Goal: Task Accomplishment & Management: Manage account settings

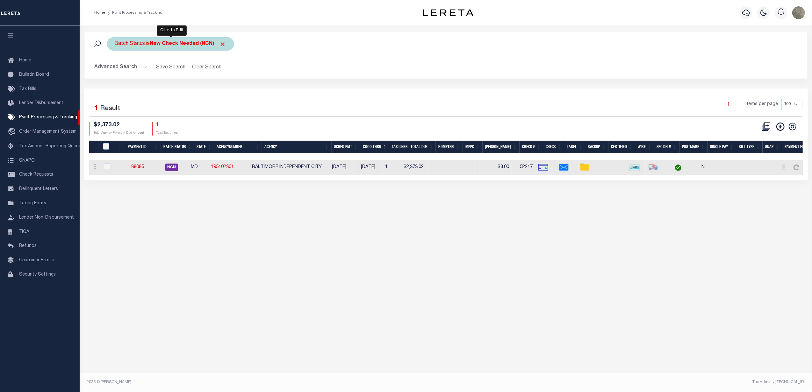
click at [189, 41] on b "New Check Needed (NCN)" at bounding box center [188, 43] width 76 height 5
select select "NCN"
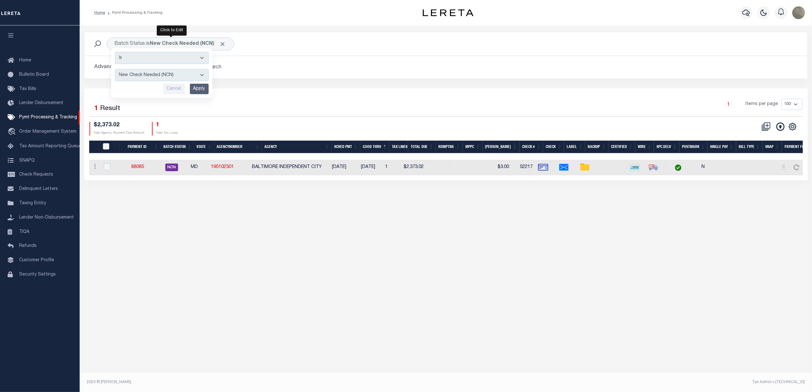
click at [260, 97] on div "Selected 1 Result 1 Items per page 100 200 500 1000 $2,373.02 1" at bounding box center [446, 135] width 724 height 92
click at [143, 169] on link "88085" at bounding box center [137, 167] width 13 height 4
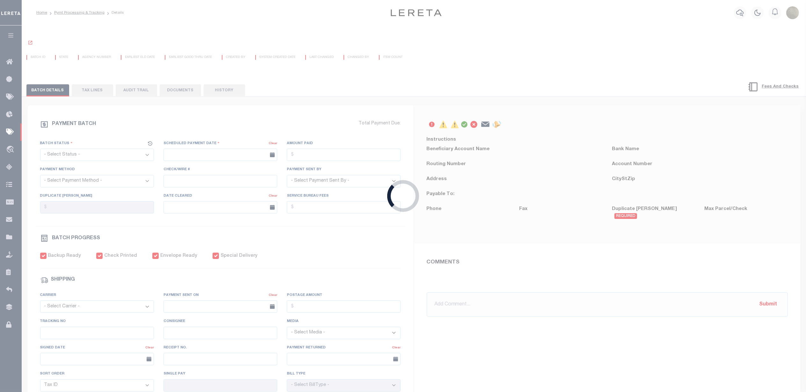
select select "NCN"
type input "[DATE]"
type input "$2,373.02"
select select "CHK"
type input "52217"
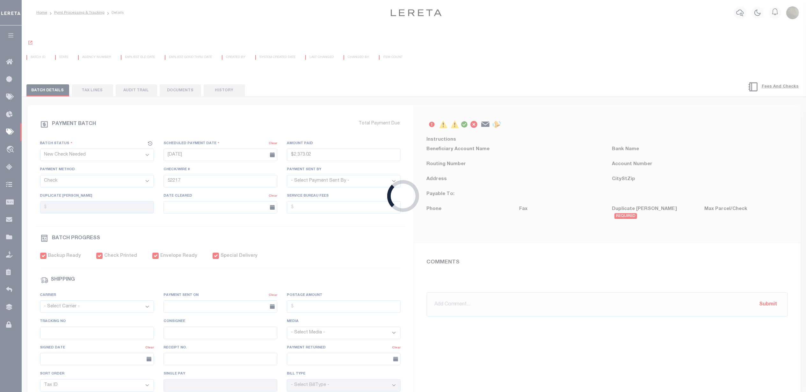
select select "[PERSON_NAME]"
checkbox input "true"
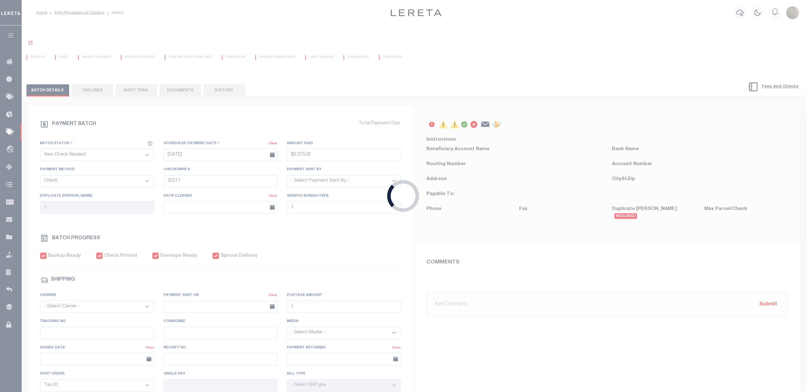
select select "USS"
type input "07/29/2025"
type input "$9.85"
type input "Andres"
select select
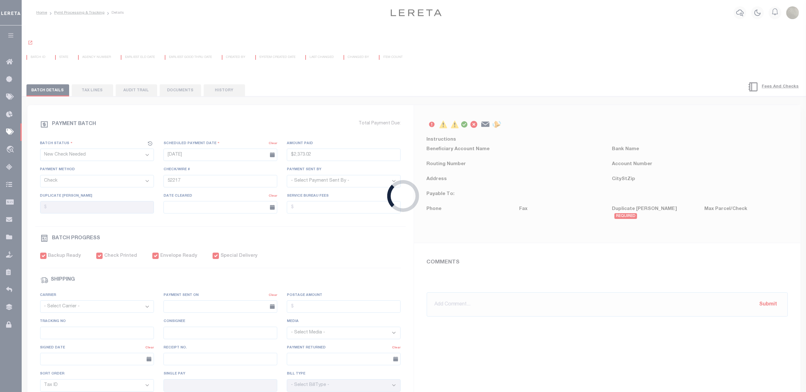
type input "N"
radio input "true"
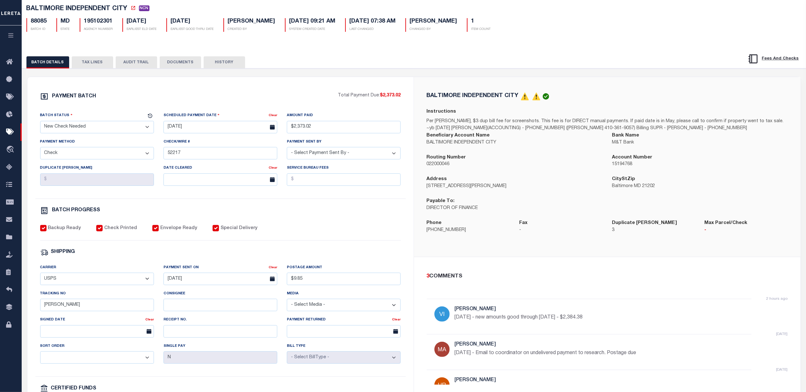
scroll to position [85, 0]
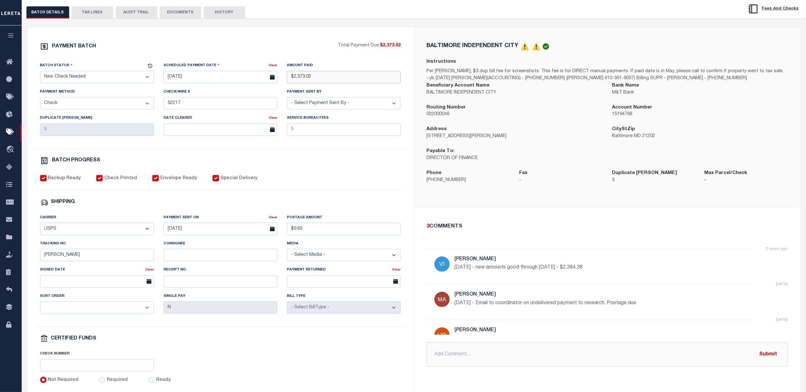
drag, startPoint x: 329, startPoint y: 76, endPoint x: 277, endPoint y: 77, distance: 51.9
click at [277, 77] on div "Batch Status - Select Status - Scheduled for Payment Ready For Payment Payment …" at bounding box center [220, 105] width 370 height 87
click at [358, 35] on div "PAYMENT BATCH Total Payment Due: $2,373.02 Batch Status" at bounding box center [220, 213] width 386 height 373
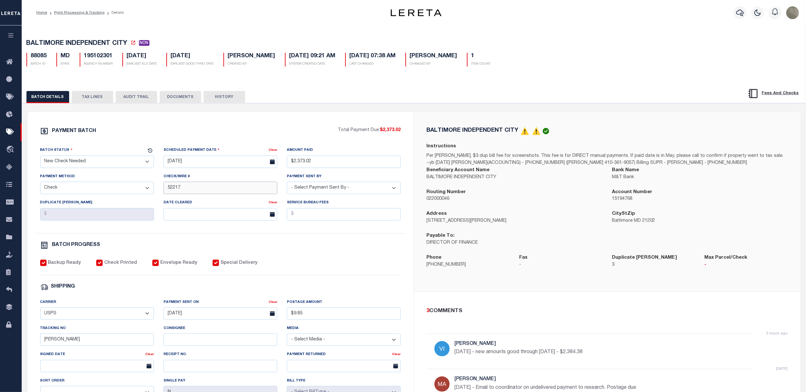
click at [204, 188] on input "52217" at bounding box center [220, 188] width 114 height 12
click at [203, 188] on input "52217" at bounding box center [220, 188] width 114 height 12
click at [97, 100] on button "TAX LINES" at bounding box center [92, 97] width 41 height 12
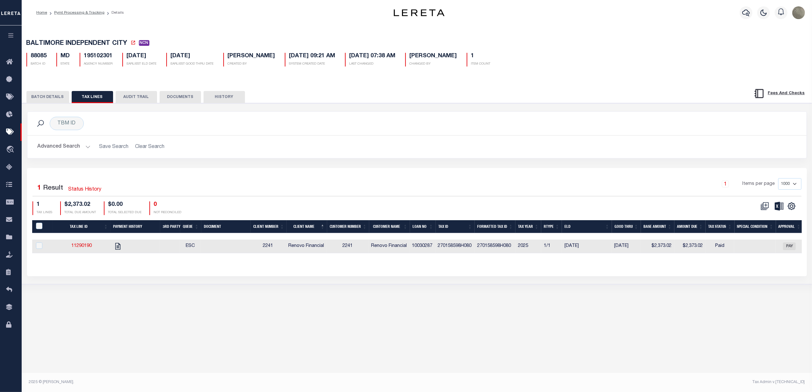
click at [49, 92] on button "BATCH DETAILS" at bounding box center [47, 97] width 43 height 12
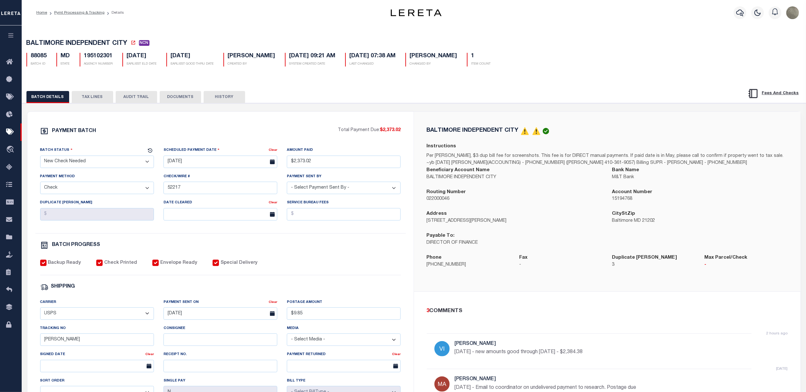
click at [218, 97] on button "HISTORY" at bounding box center [224, 97] width 41 height 12
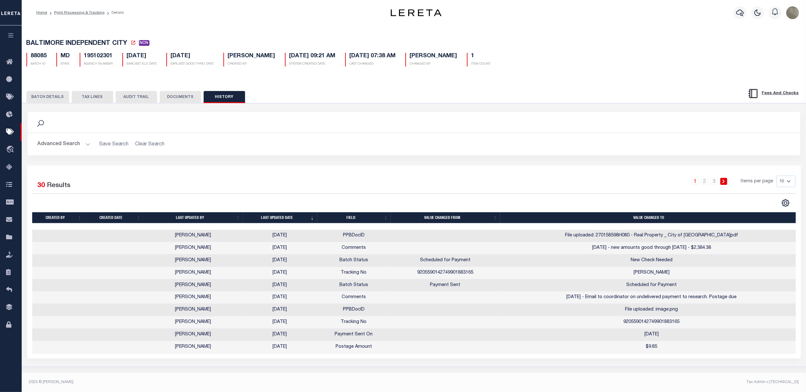
scroll to position [1, 0]
click at [449, 275] on td "9205590142749901883165" at bounding box center [445, 273] width 109 height 12
copy td "9205590142749901883165"
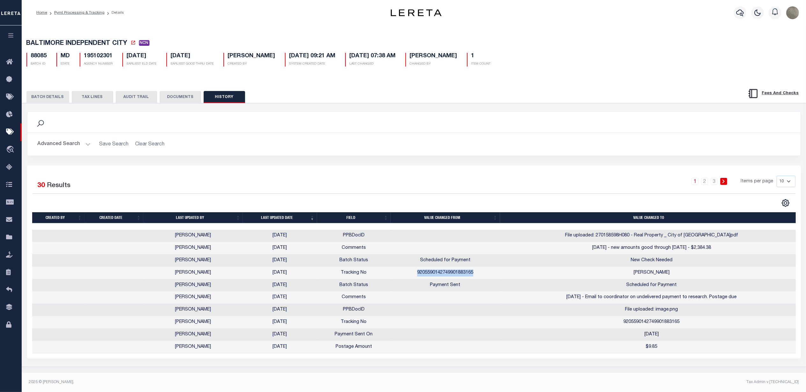
click at [51, 101] on button "BATCH DETAILS" at bounding box center [47, 97] width 43 height 12
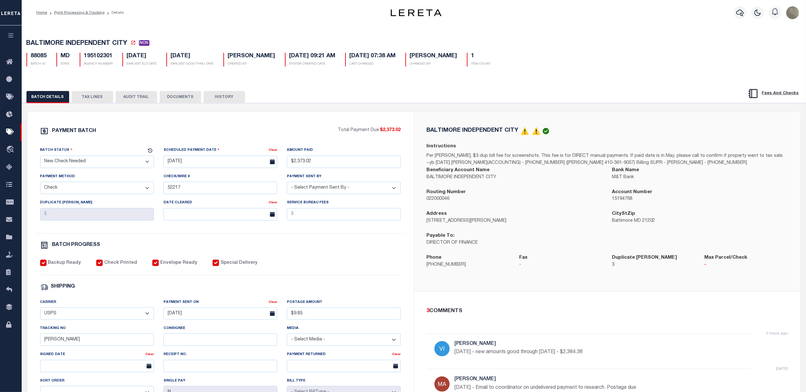
click at [338, 103] on div "BATCH DETAILS TAX LINES AUDIT TRAIL DOCUMENTS HISTORY" at bounding box center [373, 97] width 694 height 12
click at [11, 130] on icon at bounding box center [11, 132] width 10 height 8
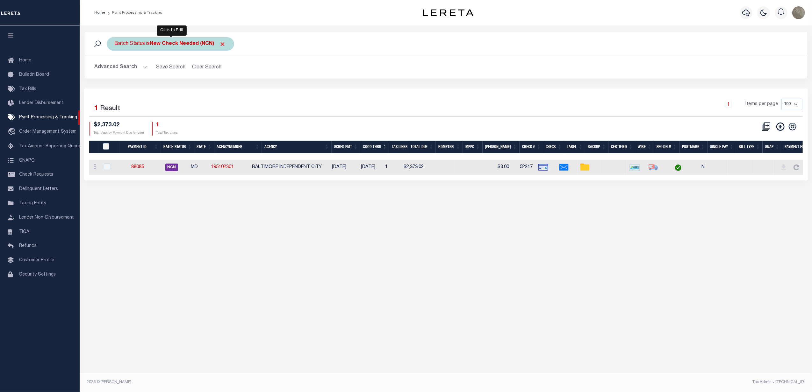
drag, startPoint x: 168, startPoint y: 44, endPoint x: 165, endPoint y: 48, distance: 5.7
click at [168, 44] on b "New Check Needed (NCN)" at bounding box center [188, 43] width 76 height 5
click at [163, 81] on div "Is Contains Awaiting Funds (AWF) Cleared and Complete (CAC) New Check Needed (N…" at bounding box center [161, 73] width 101 height 50
click at [163, 76] on select "Awaiting Funds (AWF) Cleared and Complete (CAC) New Check Needed (NCN) Payment …" at bounding box center [162, 75] width 94 height 12
click at [115, 69] on select "Awaiting Funds (AWF) Cleared and Complete (CAC) New Check Needed (NCN) Payment …" at bounding box center [162, 75] width 94 height 12
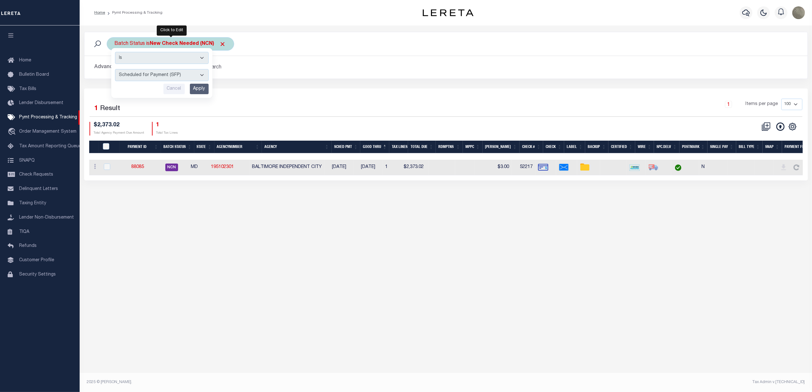
click at [140, 76] on select "Awaiting Funds (AWF) Cleared and Complete (CAC) New Check Needed (NCN) Payment …" at bounding box center [162, 75] width 94 height 12
select select "RFP"
click at [115, 69] on select "Awaiting Funds (AWF) Cleared and Complete (CAC) New Check Needed (NCN) Payment …" at bounding box center [162, 75] width 94 height 12
click at [200, 92] on input "Apply" at bounding box center [199, 89] width 19 height 11
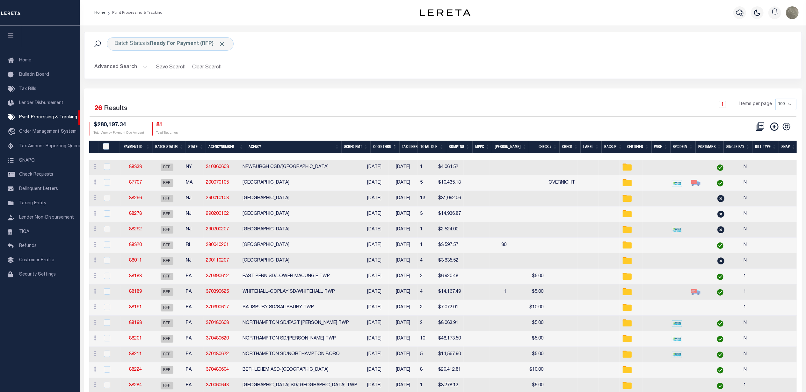
drag, startPoint x: 705, startPoint y: 127, endPoint x: 715, endPoint y: 138, distance: 14.7
click at [705, 127] on div "CSV Export Selected Print Show Filter Show Search Columns 0: 1: PayeePmtBatchSt…" at bounding box center [619, 129] width 353 height 14
click at [683, 145] on th "Spc.Delv" at bounding box center [682, 147] width 25 height 13
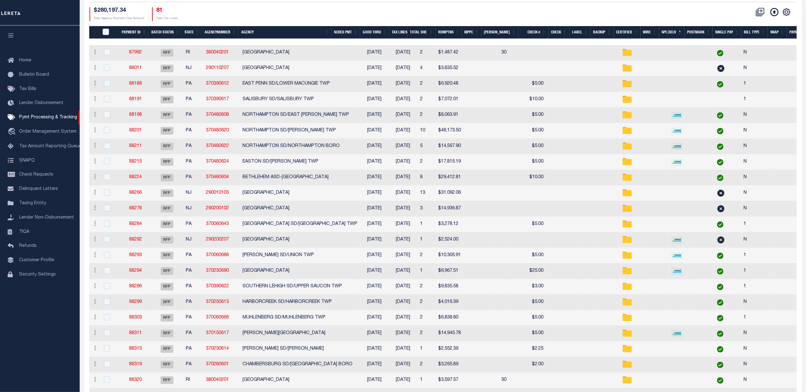
scroll to position [199, 0]
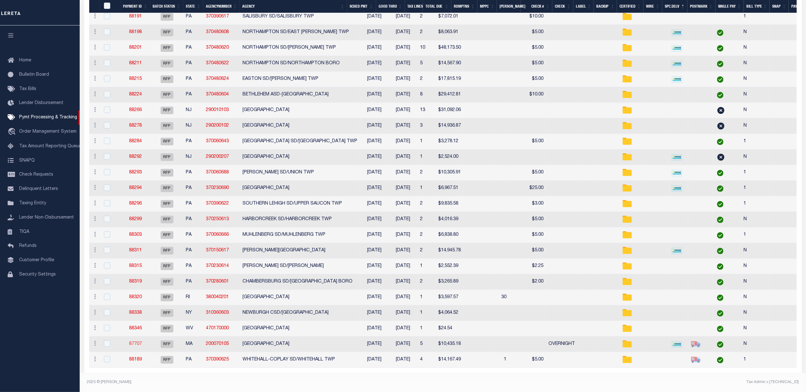
click at [136, 342] on link "87707" at bounding box center [135, 344] width 13 height 4
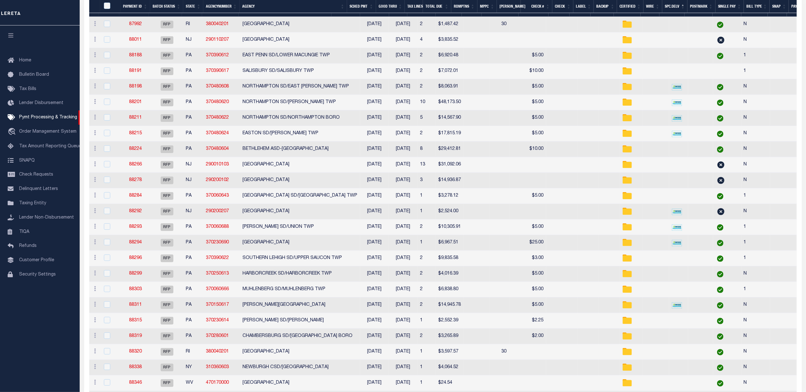
select select "RFP"
type input "08/14/2025"
type input "$10,435.18"
select select "CHK"
type input "OVERNIGHT"
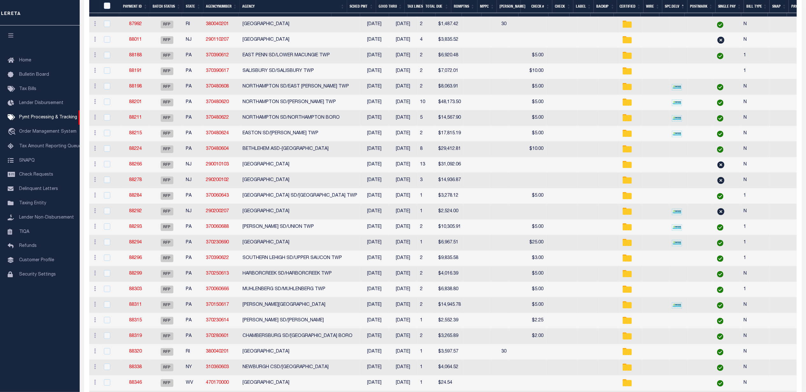
select select "Urbina, Matthew"
checkbox input "true"
type input "N"
radio input "true"
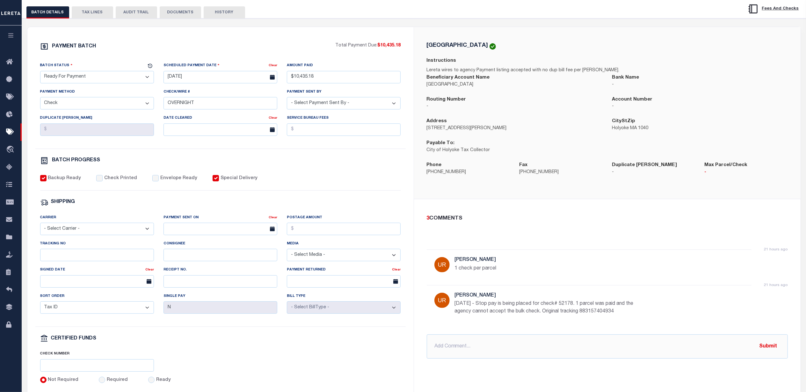
scroll to position [28, 0]
click at [552, 308] on p "8/13/25 - Stop pay is being placed for check# 52178. 1 parcel was paid and the …" at bounding box center [550, 306] width 191 height 15
click at [550, 307] on p "8/13/25 - Stop pay is being placed for check# 52178. 1 parcel was paid and the …" at bounding box center [550, 306] width 191 height 15
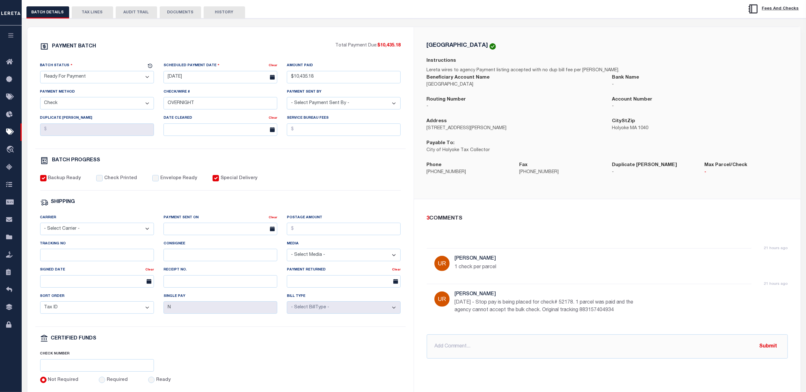
click at [550, 307] on p "8/13/25 - Stop pay is being placed for check# 52178. 1 parcel was paid and the …" at bounding box center [550, 306] width 191 height 15
click at [545, 305] on p "8/13/25 - Stop pay is being placed for check# 52178. 1 parcel was paid and the …" at bounding box center [550, 306] width 191 height 15
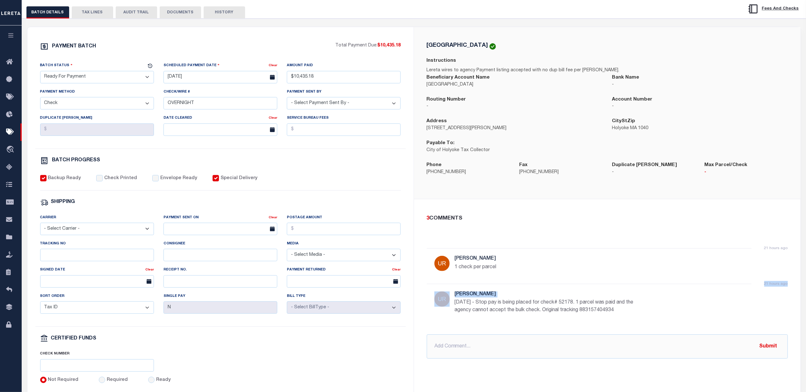
click at [539, 304] on p "8/13/25 - Stop pay is being placed for check# 52178. 1 parcel was paid and the …" at bounding box center [550, 306] width 191 height 15
click at [538, 304] on p "8/13/25 - Stop pay is being placed for check# 52178. 1 parcel was paid and the …" at bounding box center [550, 306] width 191 height 15
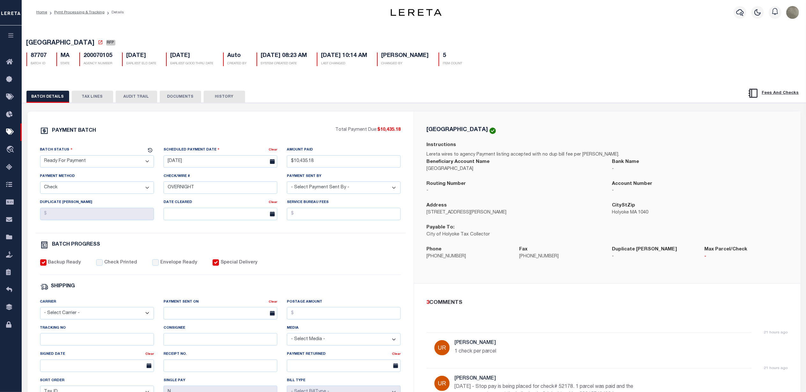
scroll to position [0, 0]
drag, startPoint x: 208, startPoint y: 101, endPoint x: 225, endPoint y: 110, distance: 18.4
click at [209, 101] on button "HISTORY" at bounding box center [224, 97] width 41 height 12
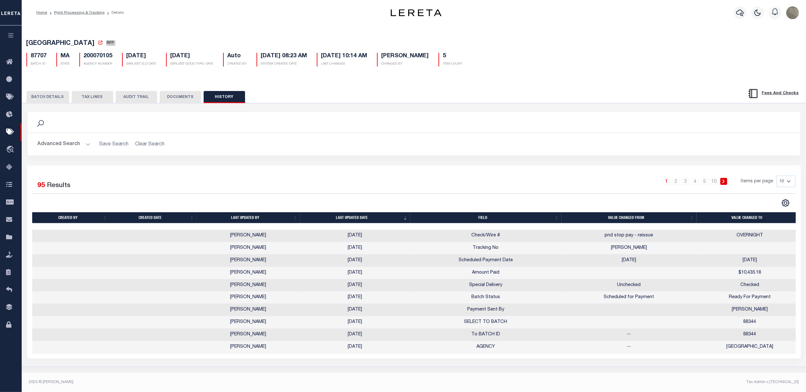
scroll to position [1, 0]
click at [784, 180] on select "10 25 50 100" at bounding box center [785, 181] width 19 height 11
select select "50"
click at [776, 176] on select "10 25 50 100" at bounding box center [785, 181] width 19 height 11
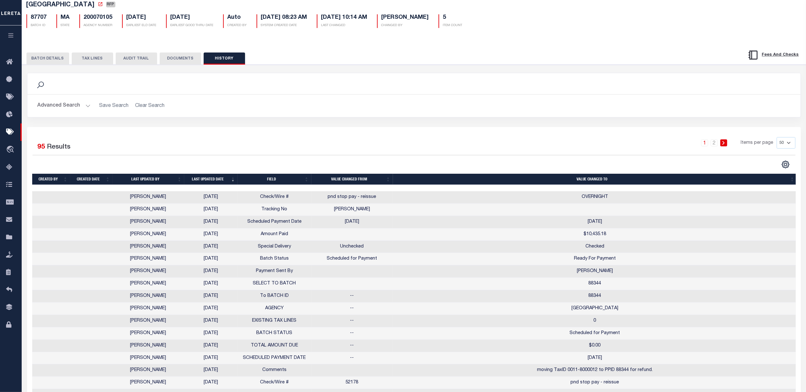
scroll to position [0, 0]
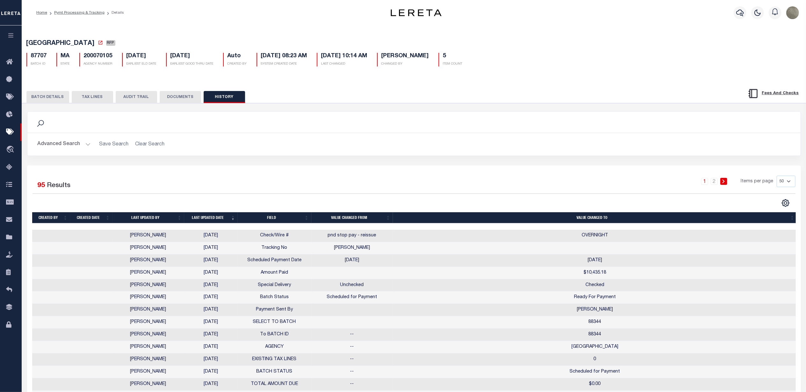
click at [56, 98] on button "BATCH DETAILS" at bounding box center [47, 97] width 43 height 12
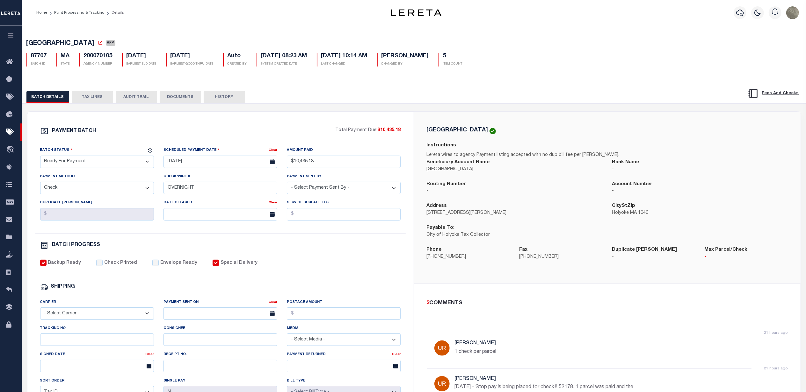
click at [191, 134] on div "PAYMENT BATCH" at bounding box center [187, 133] width 295 height 12
click at [257, 122] on div "PAYMENT BATCH Total Payment Due: $10,435.18 Batch Status" at bounding box center [220, 298] width 386 height 373
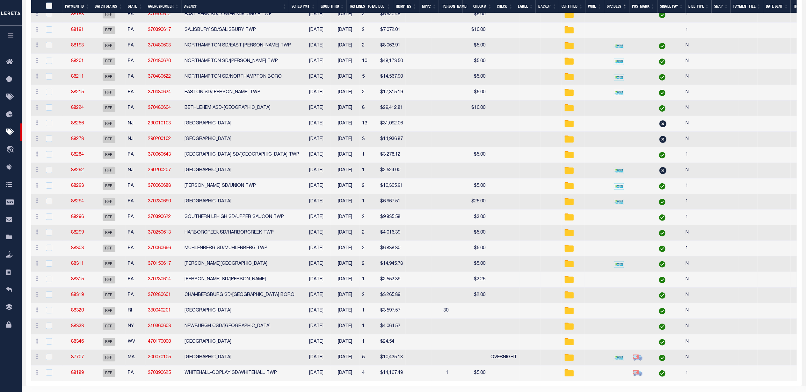
scroll to position [199, 0]
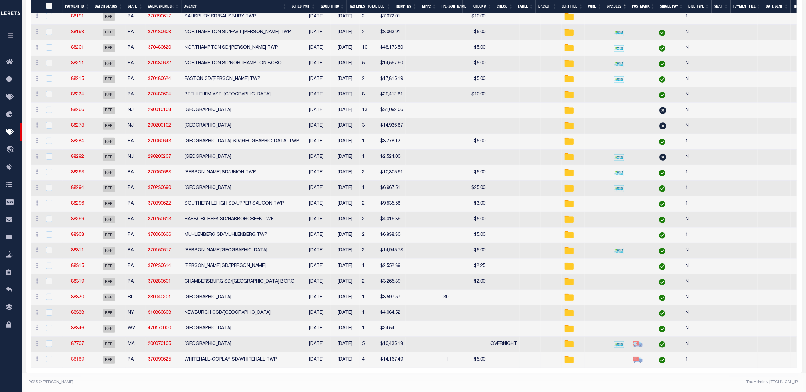
click at [79, 358] on link "88189" at bounding box center [77, 360] width 13 height 4
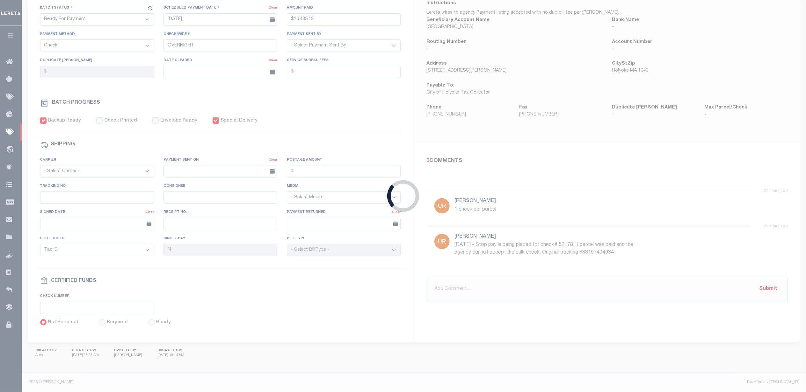
type input "$14,167.49"
select select "[PERSON_NAME]"
type input "1"
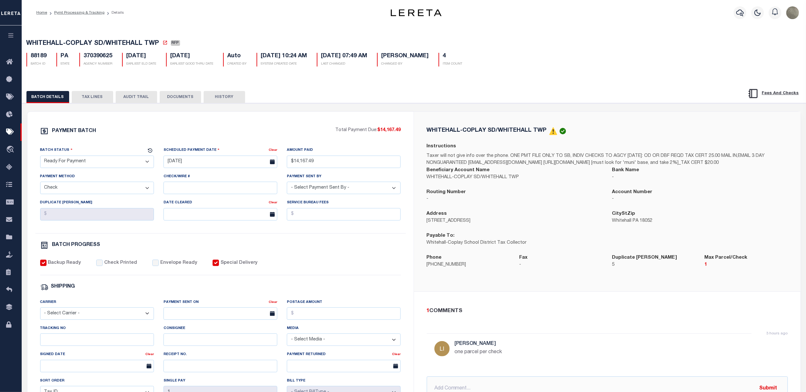
click at [536, 87] on div "BATCH DETAILS TAX LINES AUDIT TRAIL DOCUMENTS HISTORY" at bounding box center [414, 297] width 790 height 436
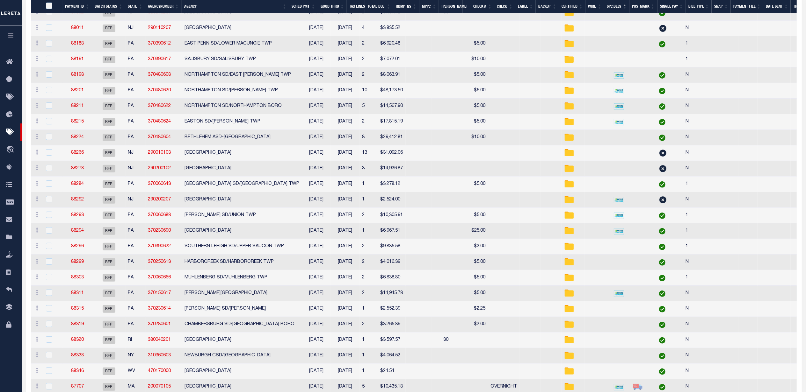
scroll to position [199, 0]
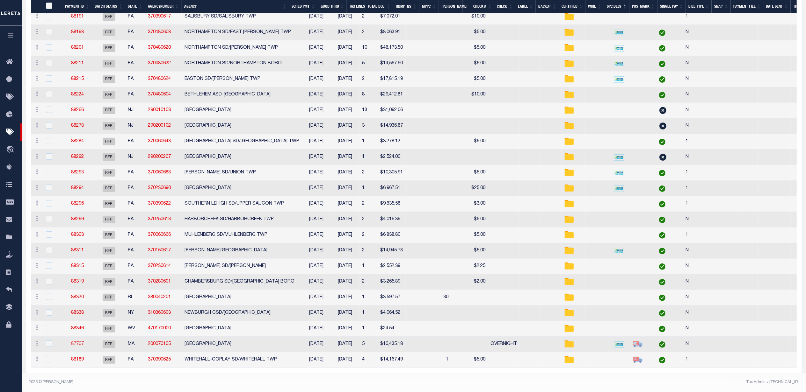
click at [73, 342] on link "87707" at bounding box center [77, 344] width 13 height 4
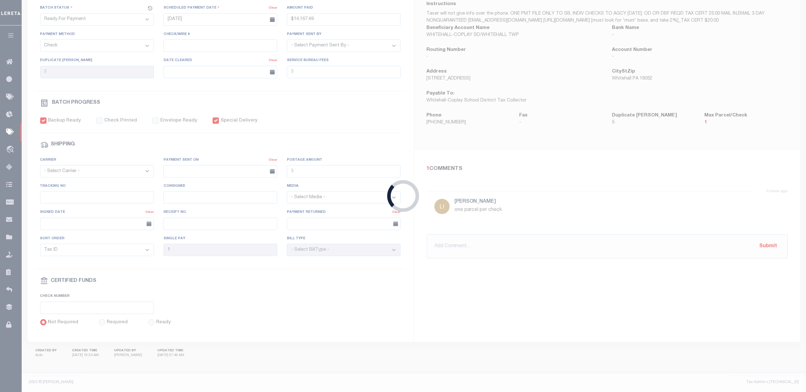
type input "$10,435.18"
type input "OVERNIGHT"
select select "Urbina, Matthew"
type input "N"
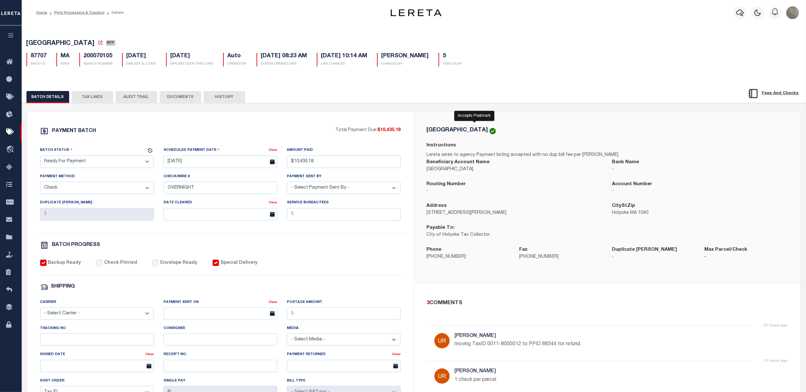
click at [474, 124] on div "HOLYOKE CITY Instructions Lereta wires to agency Payment listing accepted with …" at bounding box center [607, 198] width 386 height 172
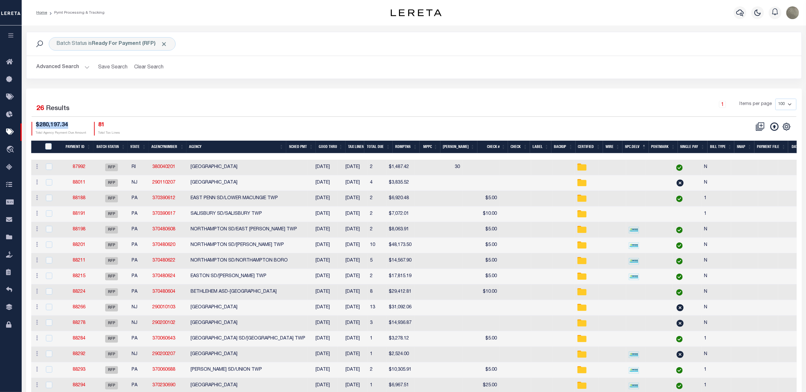
drag, startPoint x: 71, startPoint y: 126, endPoint x: 37, endPoint y: 128, distance: 34.4
click at [37, 128] on h4 "$280,197.34" at bounding box center [61, 125] width 50 height 7
click at [69, 67] on button "Advanced Search" at bounding box center [63, 67] width 53 height 12
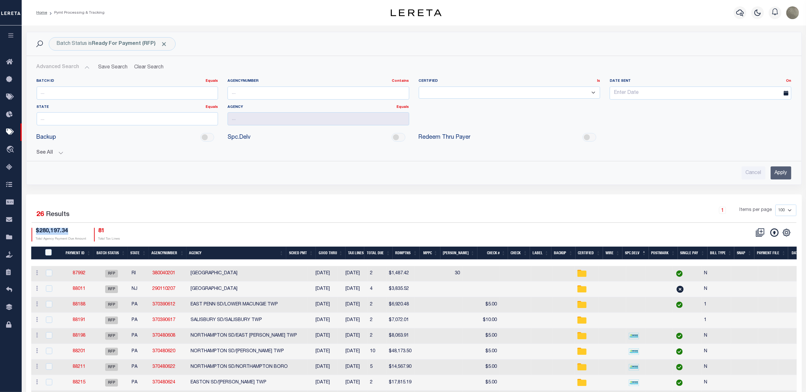
click at [53, 152] on button "See All" at bounding box center [414, 153] width 754 height 6
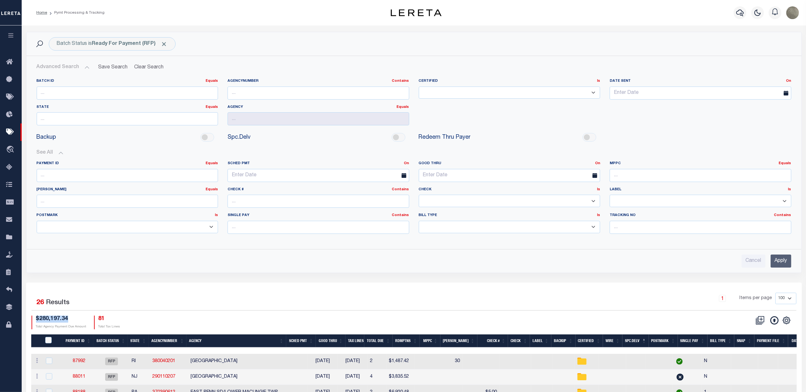
click at [780, 264] on input "Apply" at bounding box center [780, 261] width 21 height 13
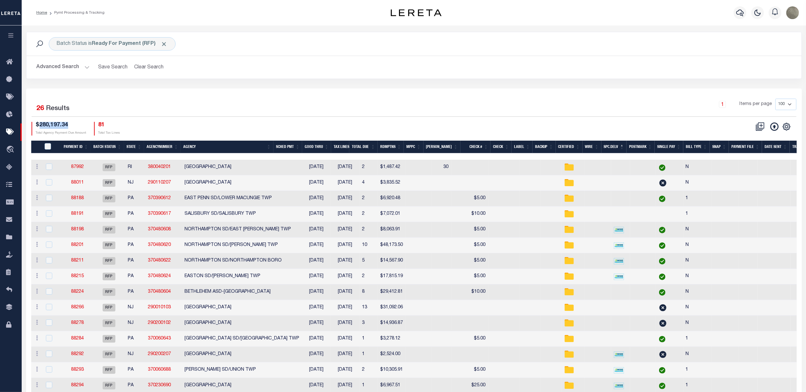
drag, startPoint x: 80, startPoint y: 125, endPoint x: 38, endPoint y: 126, distance: 42.1
click at [38, 126] on h4 "$280,197.34" at bounding box center [61, 125] width 50 height 7
copy h4 "280,197.34"
click at [190, 126] on div "$280,197.34 Total Agency Payment Due Amount 81 Total Tax Lines" at bounding box center [223, 129] width 382 height 14
click at [497, 63] on h2 "Advanced Search Save Search Clear Search PayeeSearchTable_dynamictable_____Defa…" at bounding box center [414, 67] width 765 height 12
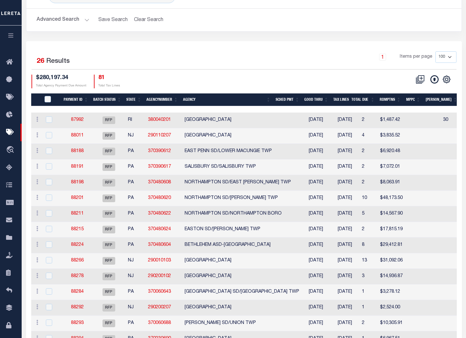
scroll to position [41, 0]
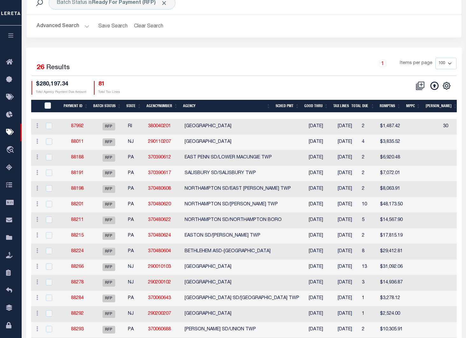
click at [210, 104] on th "Agency" at bounding box center [227, 106] width 93 height 13
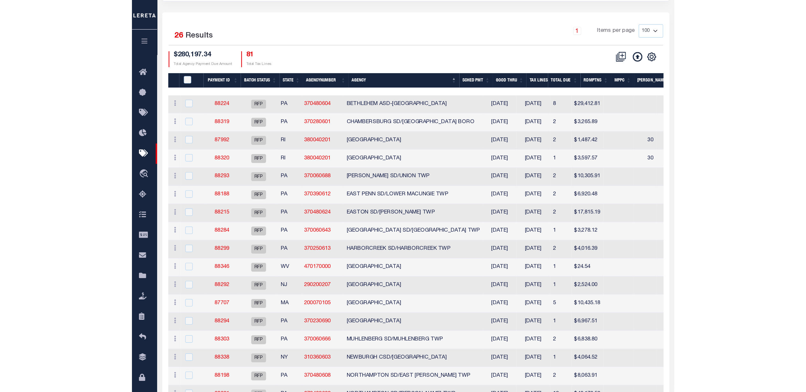
scroll to position [83, 0]
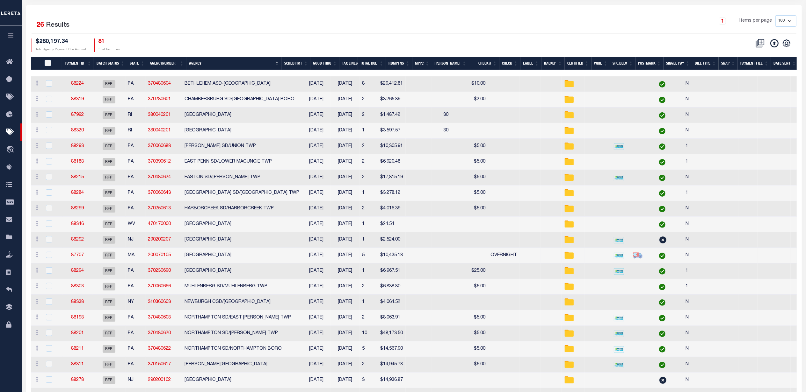
click at [406, 259] on td at bounding box center [419, 256] width 26 height 16
checkbox input "true"
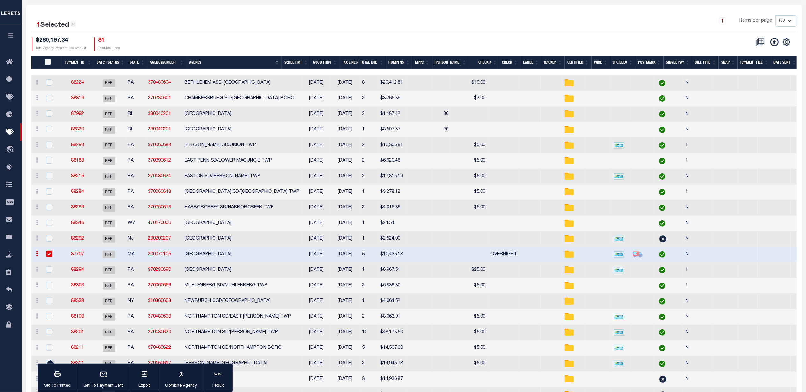
click at [80, 257] on link "87707" at bounding box center [77, 254] width 13 height 4
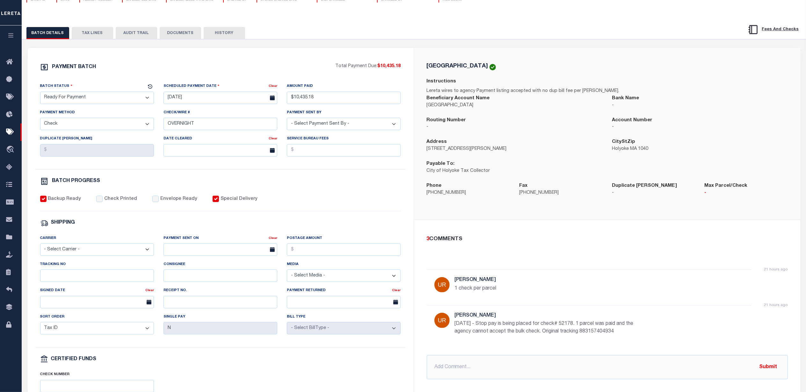
scroll to position [28, 0]
click at [585, 327] on p "8/13/25 - Stop pay is being placed for check# 52178. 1 parcel was paid and the …" at bounding box center [550, 327] width 191 height 15
click at [584, 327] on p "8/13/25 - Stop pay is being placed for check# 52178. 1 parcel was paid and the …" at bounding box center [550, 327] width 191 height 15
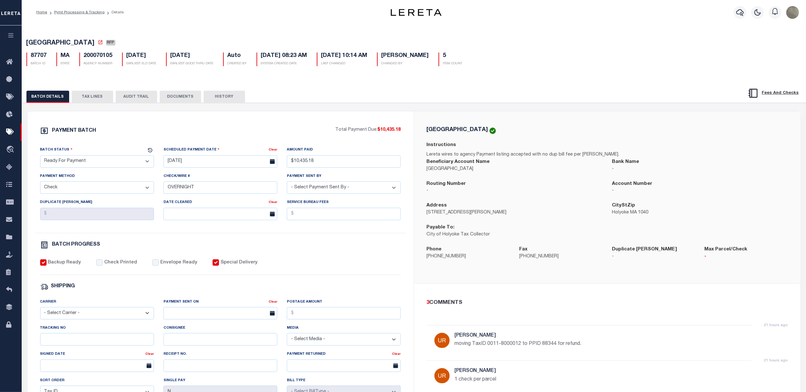
scroll to position [0, 0]
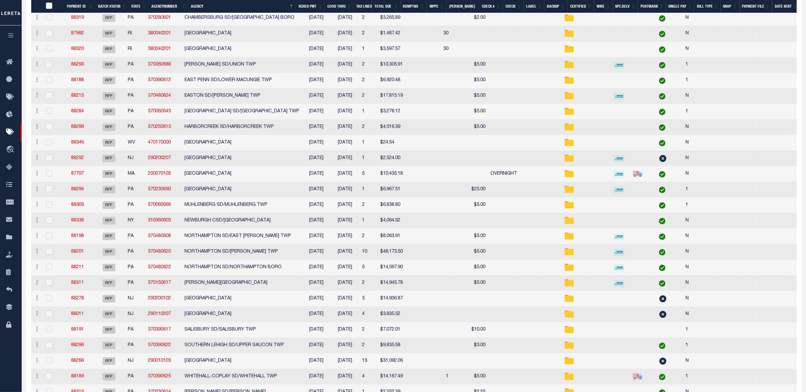
scroll to position [199, 0]
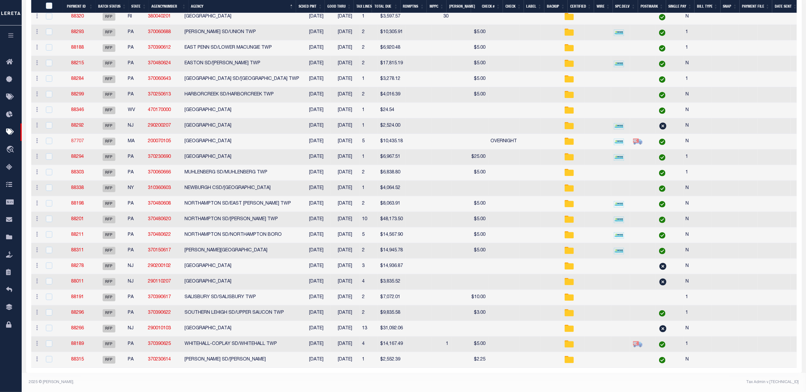
click at [81, 139] on link "87707" at bounding box center [77, 141] width 13 height 4
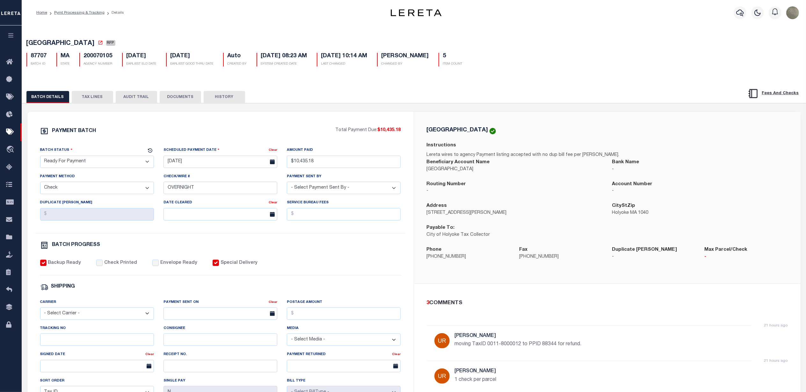
click at [81, 100] on button "TAX LINES" at bounding box center [92, 97] width 41 height 12
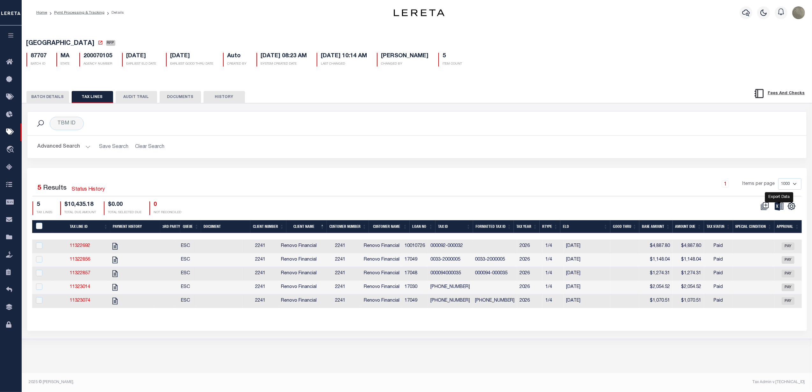
click at [781, 209] on icon at bounding box center [779, 206] width 9 height 9
click at [618, 98] on div "BATCH DETAILS TAX LINES AUDIT TRAIL DOCUMENTS HISTORY" at bounding box center [376, 97] width 700 height 12
drag, startPoint x: 434, startPoint y: 192, endPoint x: 418, endPoint y: 182, distance: 18.9
click at [434, 192] on div "1 Items per page 1000 2500 5000 10000" at bounding box center [514, 186] width 574 height 17
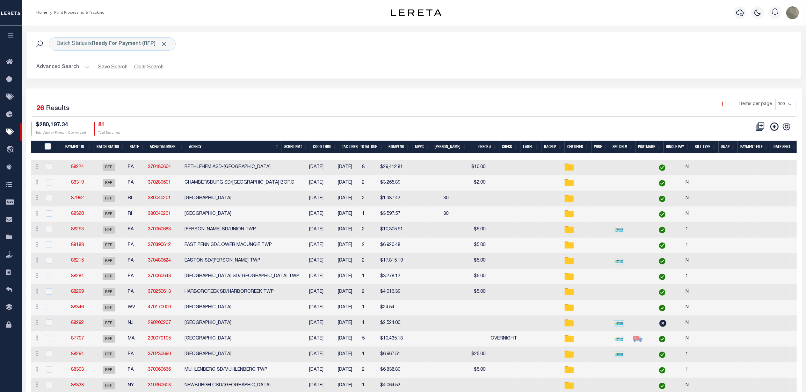
scroll to position [199, 0]
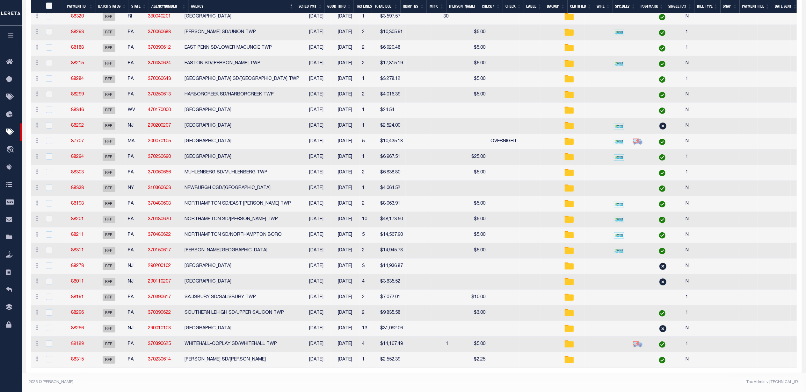
click at [81, 342] on link "88189" at bounding box center [77, 344] width 13 height 4
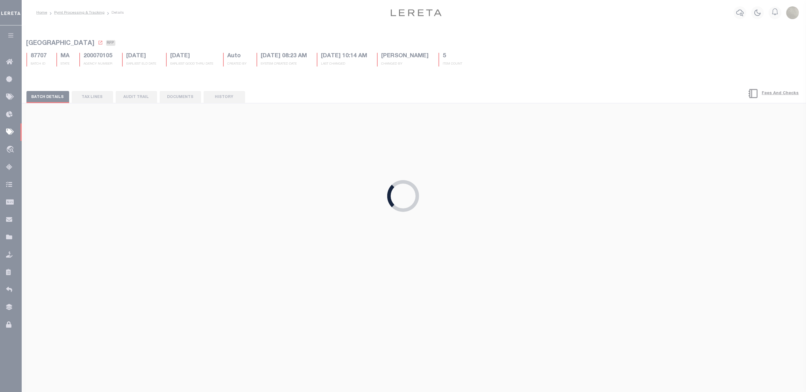
type input "$14,167.49"
select select "[PERSON_NAME]"
type input "1"
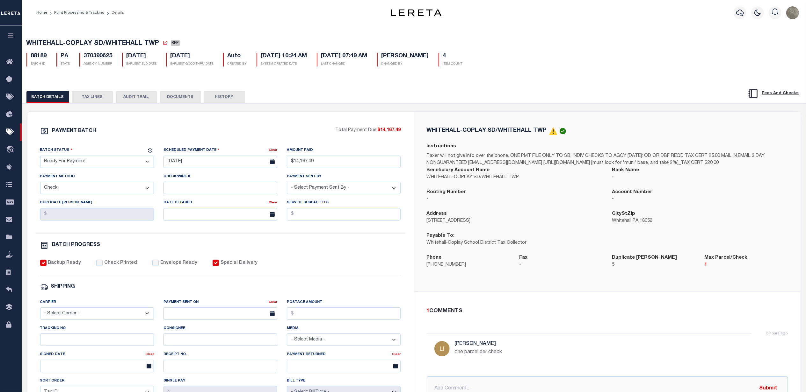
click at [92, 95] on button "TAX LINES" at bounding box center [92, 97] width 41 height 12
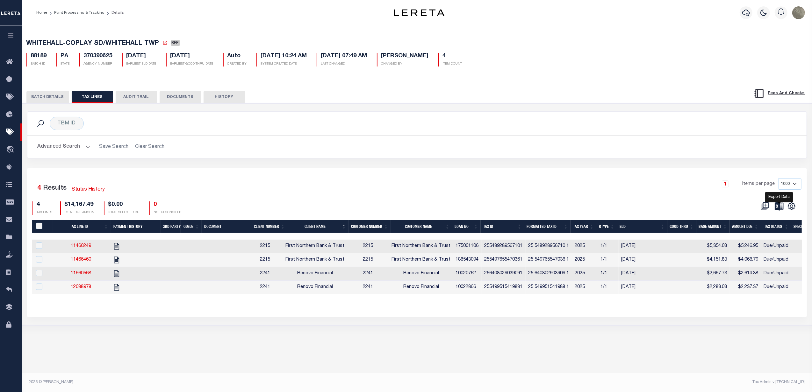
click at [780, 209] on icon at bounding box center [779, 206] width 9 height 9
click at [534, 182] on div "1 Items per page 1000 2500 5000 10000" at bounding box center [514, 186] width 574 height 17
click at [60, 102] on button "BATCH DETAILS" at bounding box center [47, 97] width 43 height 12
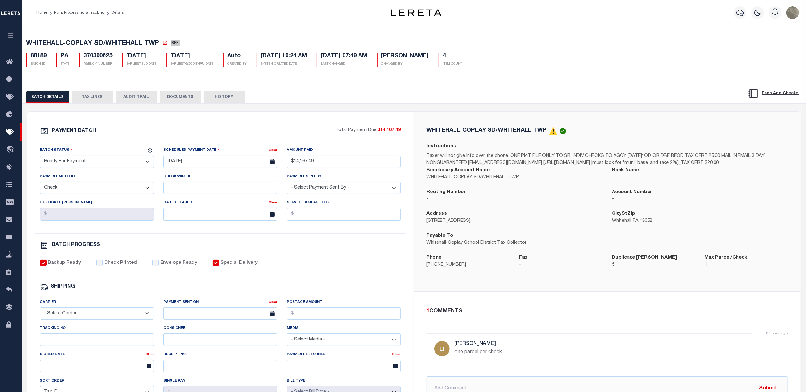
click at [553, 73] on div "WHITEHALL-COPLAY SD/WHITEHALL TWP RFP 88189 BATCH ID PA STATE 370390625 AGENCY …" at bounding box center [413, 270] width 791 height 492
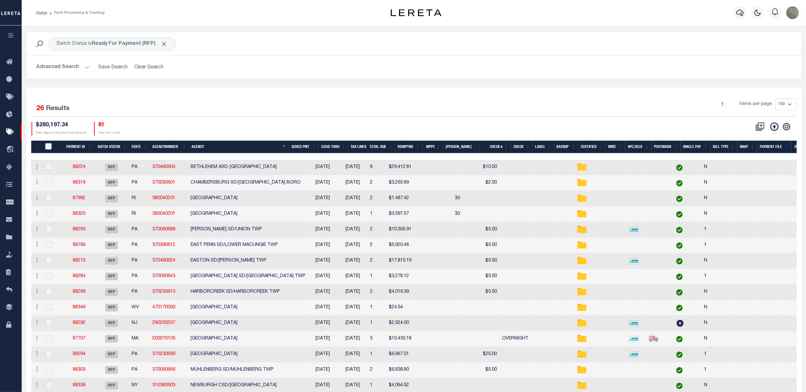
click at [443, 111] on div "1 Items per page 100 200 500 1000" at bounding box center [510, 107] width 571 height 17
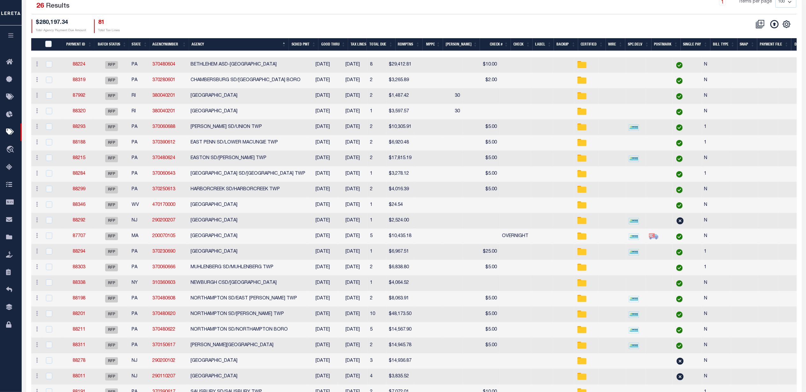
scroll to position [29, 0]
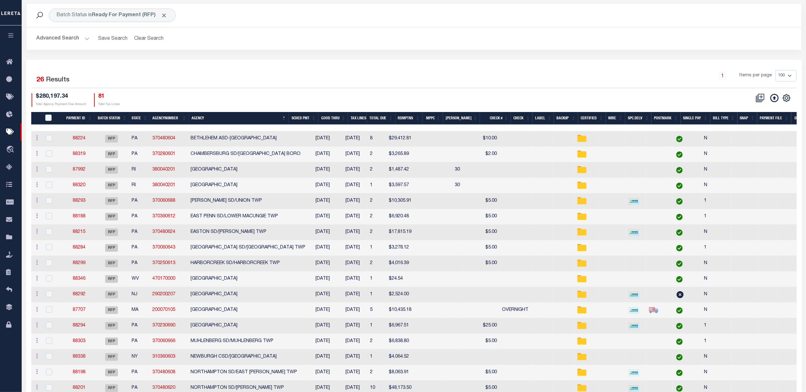
click at [350, 69] on div "1 Selected 26 Results 1 Items per page 100 200 500 1000 $280,197.34 81" at bounding box center [413, 301] width 775 height 482
click at [274, 87] on div "1 Items per page 100 200 500 1000" at bounding box center [510, 78] width 571 height 17
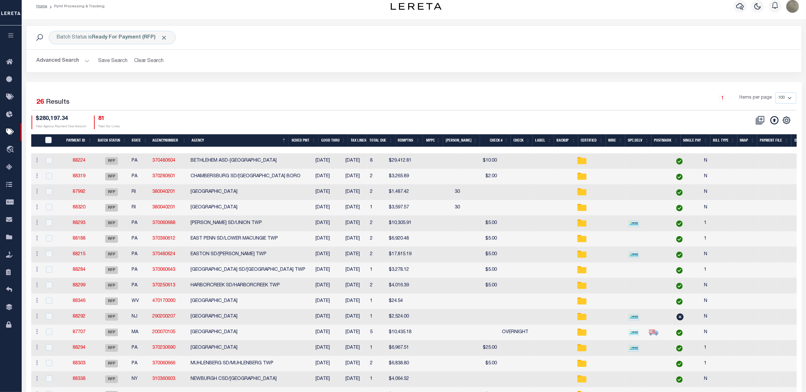
scroll to position [0, 0]
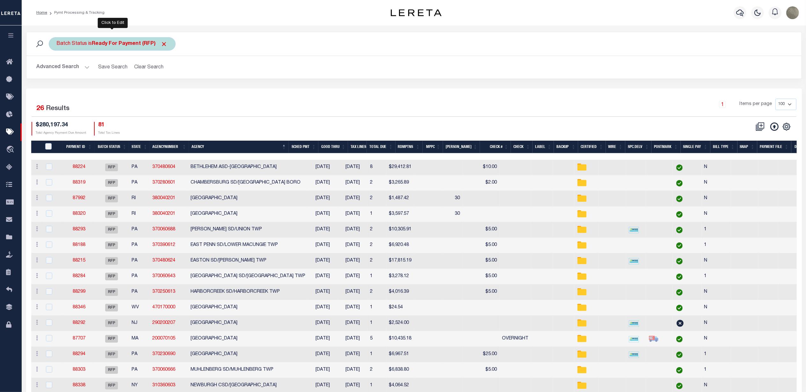
click at [97, 47] on div "Batch Status is Ready For Payment (RFP)" at bounding box center [112, 43] width 127 height 13
select select "RFP"
click at [92, 78] on select "Awaiting Funds (AWF) Cleared and Complete (CAC) New Check Needed (NCN) Payment …" at bounding box center [104, 75] width 94 height 12
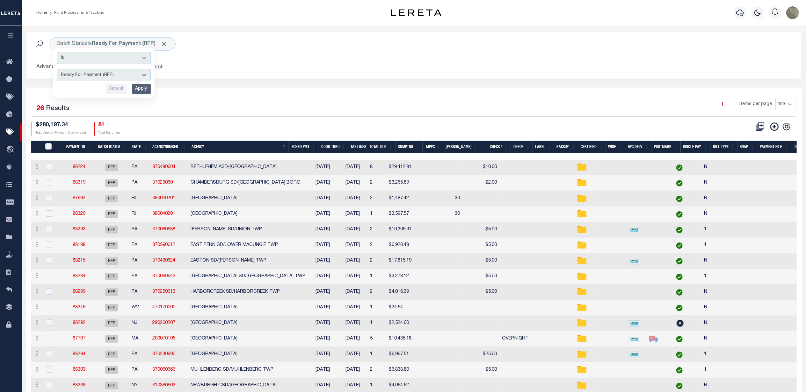
click at [291, 82] on div "Batch Status is Ready For Payment (RFP) Is Contains Awaiting Funds (AWF) Cleare…" at bounding box center [413, 60] width 785 height 57
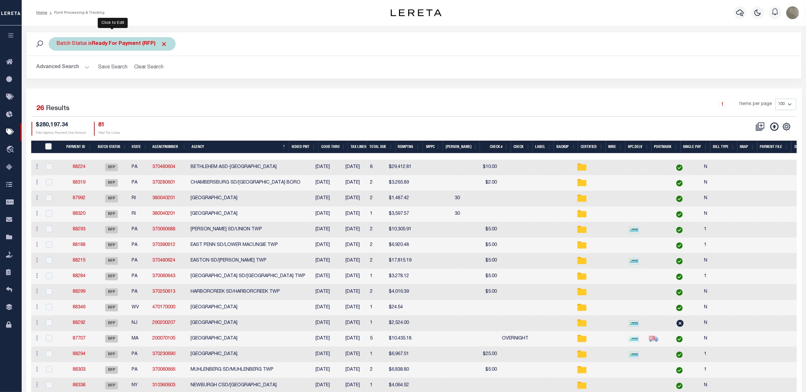
click at [98, 42] on b "Ready For Payment (RFP)" at bounding box center [130, 43] width 76 height 5
select select "RFP"
click at [73, 76] on select "Awaiting Funds (AWF) Cleared and Complete (CAC) New Check Needed (NCN) Payment …" at bounding box center [104, 75] width 94 height 12
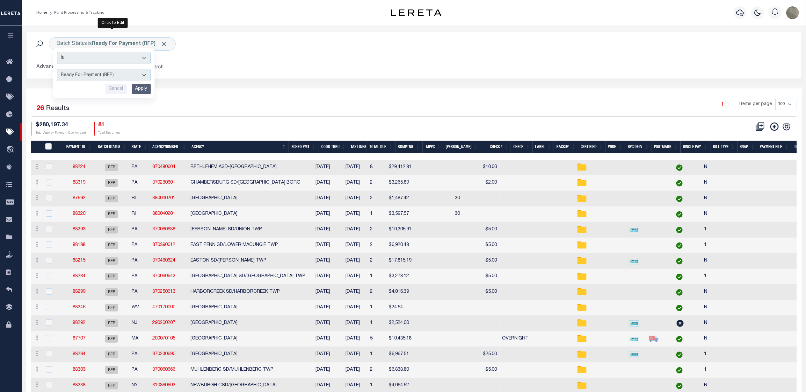
click at [276, 83] on div "Batch Status is Ready For Payment (RFP) Is Contains Awaiting Funds (AWF) Cleare…" at bounding box center [413, 60] width 785 height 57
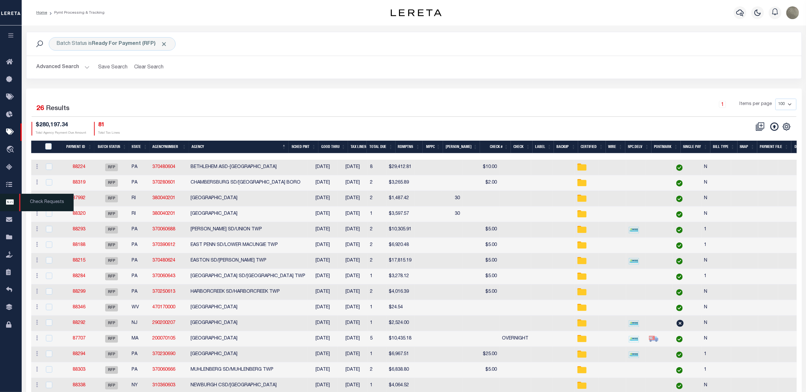
click at [3, 199] on link "Check Requests" at bounding box center [11, 203] width 22 height 18
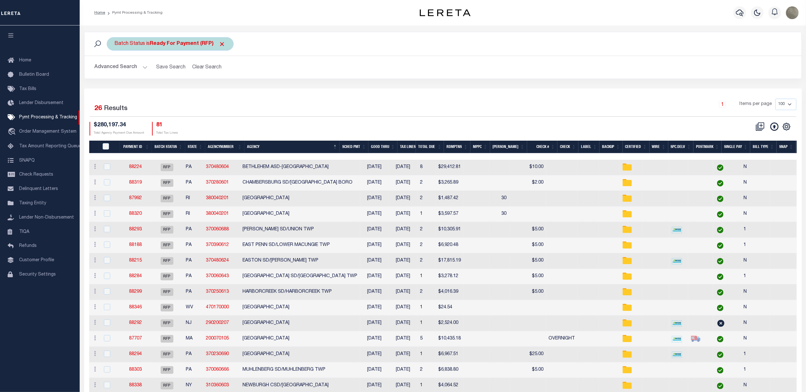
click at [162, 45] on b "Ready For Payment (RFP)" at bounding box center [188, 43] width 76 height 5
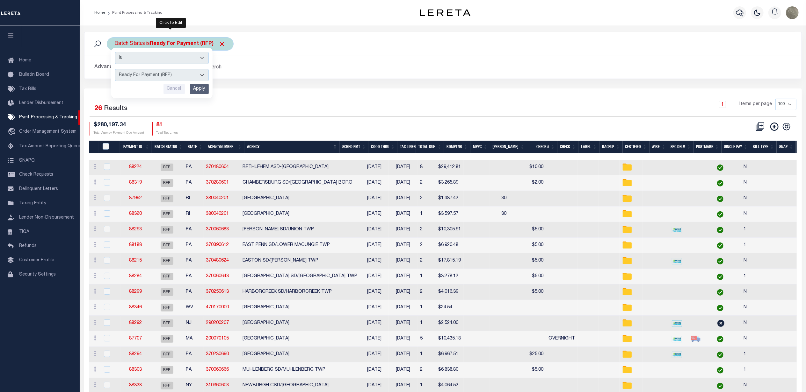
click at [150, 68] on div "Is Contains Awaiting Funds (AWF) Cleared and Complete (CAC) New Check Needed (N…" at bounding box center [161, 73] width 101 height 50
click at [148, 72] on select "Awaiting Funds (AWF) Cleared and Complete (CAC) New Check Needed (NCN) Payment …" at bounding box center [162, 75] width 94 height 12
select select "NCN"
click at [115, 69] on select "Awaiting Funds (AWF) Cleared and Complete (CAC) New Check Needed (NCN) Payment …" at bounding box center [162, 75] width 94 height 12
click at [208, 87] on div "Is Contains Awaiting Funds (AWF) Cleared and Complete (CAC) New Check Needed (N…" at bounding box center [161, 73] width 101 height 50
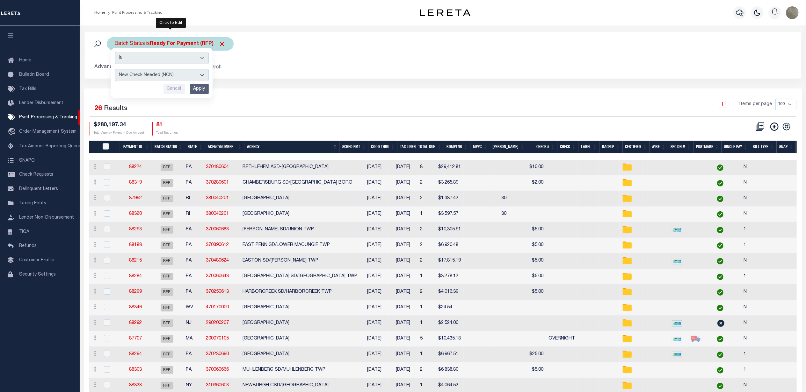
click at [203, 90] on input "Apply" at bounding box center [199, 89] width 19 height 11
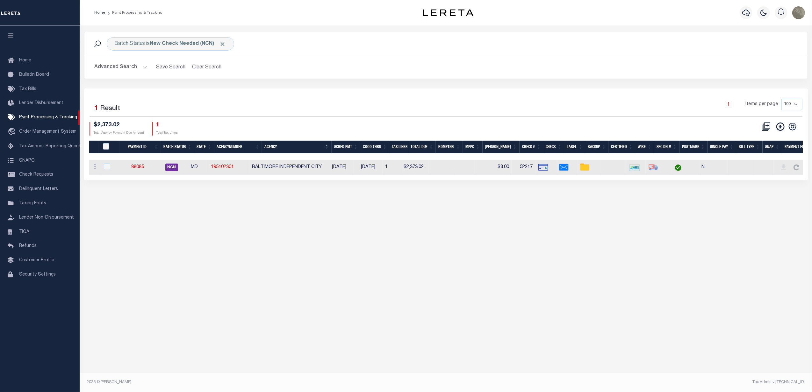
click at [227, 110] on div "Selected 1 Result" at bounding box center [175, 108] width 171 height 18
click at [136, 165] on td "88085" at bounding box center [138, 168] width 34 height 16
checkbox input "true"
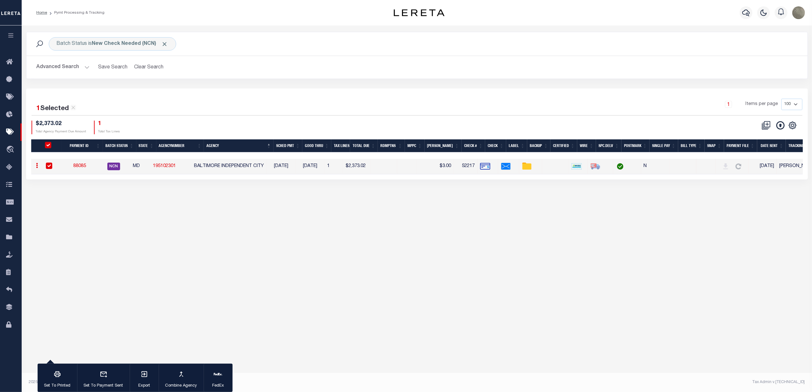
click at [86, 166] on link "88085" at bounding box center [79, 166] width 13 height 4
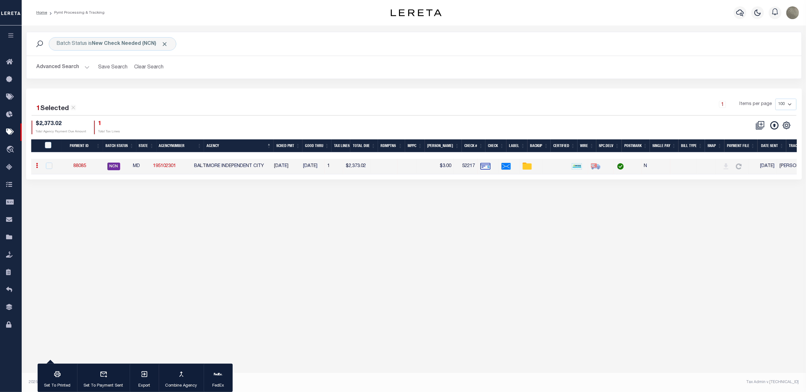
select select "NCN"
type input "07/29/2025"
type input "$2,373.02"
select select "CHK"
type input "52217"
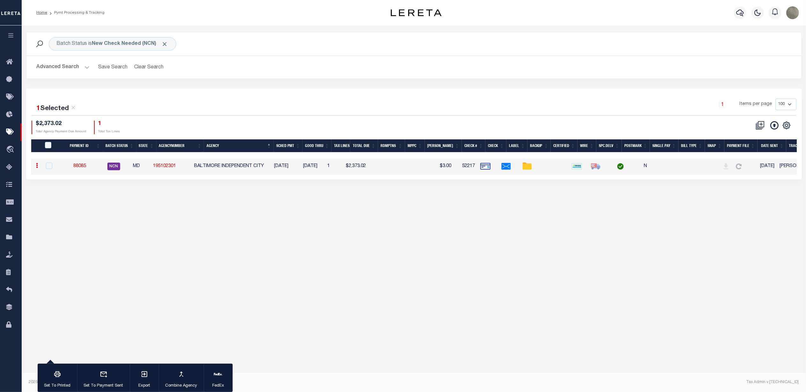
select select "Urbina, Matthew"
checkbox input "true"
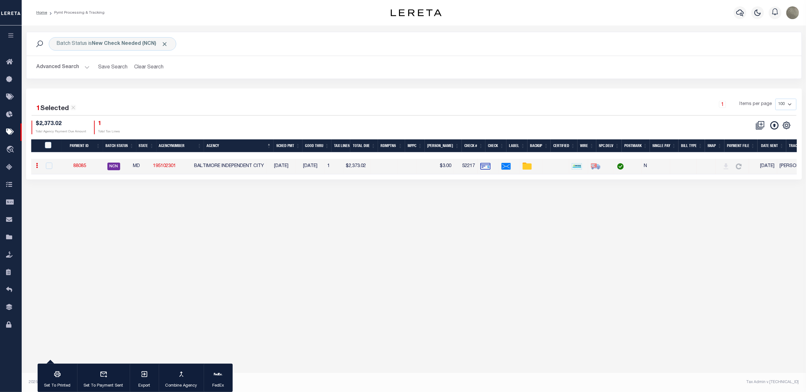
select select "USS"
type input "07/29/2025"
type input "$9.85"
type input "Andres"
select select
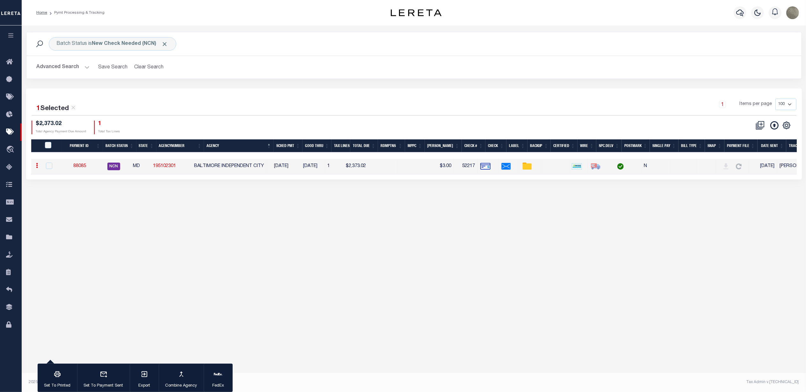
type input "N"
radio input "true"
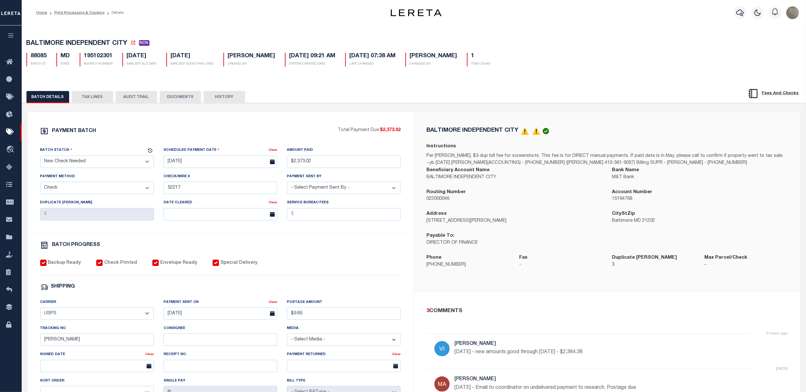
drag, startPoint x: 390, startPoint y: 106, endPoint x: 388, endPoint y: 108, distance: 3.4
click at [390, 106] on div "PAYMENT BATCH Total Payment Due: $2,373.02 Batch Status" at bounding box center [414, 309] width 790 height 412
click at [377, 119] on div "PAYMENT BATCH Total Payment Due: $2,373.02 Batch Status" at bounding box center [220, 298] width 386 height 373
click at [230, 124] on div "PAYMENT BATCH Total Payment Due: $2,373.02 Batch Status" at bounding box center [220, 298] width 386 height 373
click at [88, 100] on button "TAX LINES" at bounding box center [92, 97] width 41 height 12
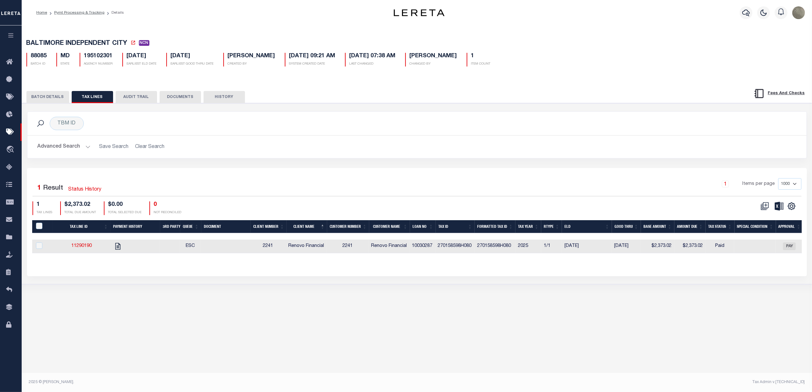
click at [51, 101] on button "BATCH DETAILS" at bounding box center [47, 97] width 43 height 12
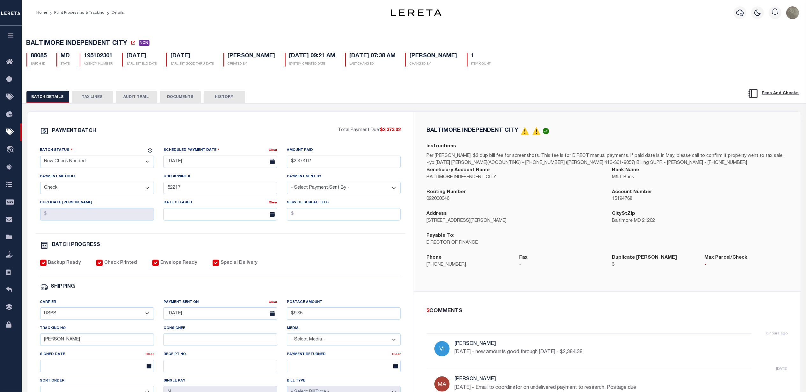
click at [459, 116] on div "BALTIMORE INDEPENDENT CITY Instructions Per Ms. Abram, $3 dup bill fee for scre…" at bounding box center [607, 202] width 386 height 180
click at [398, 268] on div "Backup Ready Check Printed Envelope Ready Special Delivery" at bounding box center [220, 268] width 361 height 16
click at [416, 113] on div "BALTIMORE INDEPENDENT CITY Instructions Per Ms. Abram, $3 dup bill fee for scre…" at bounding box center [607, 202] width 386 height 180
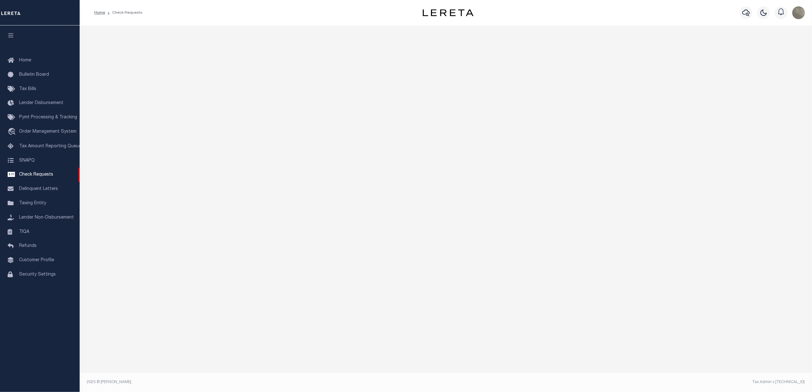
select select "50"
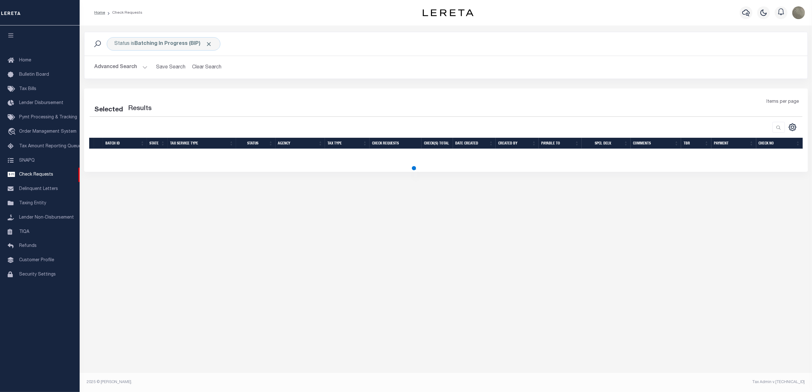
select select "50"
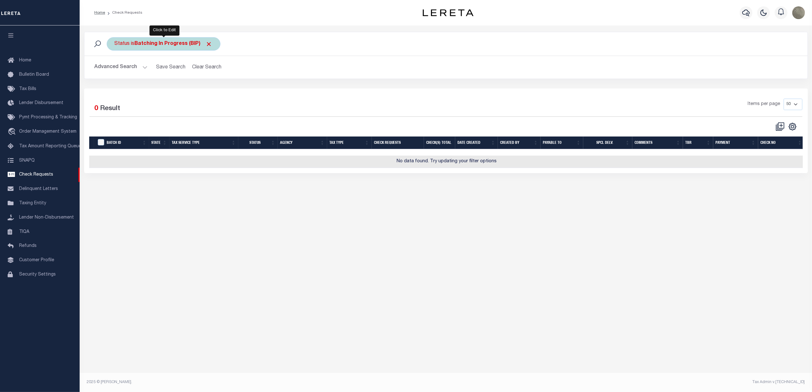
click at [171, 41] on b "Batching In Progress (BIP)" at bounding box center [174, 43] width 78 height 5
select select "BIP"
click at [204, 90] on input "Apply" at bounding box center [199, 89] width 19 height 11
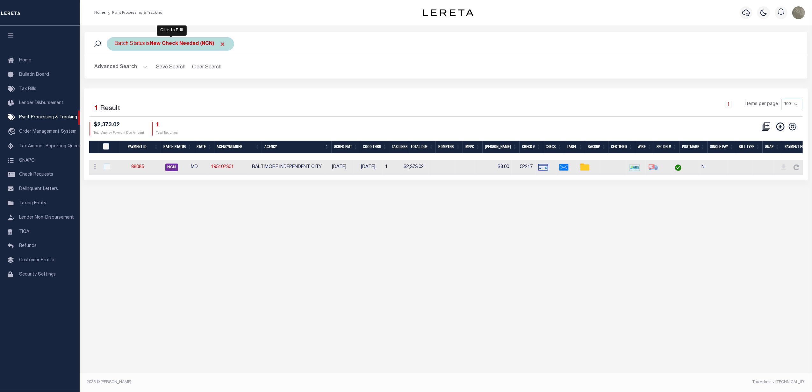
click at [185, 48] on div "Batch Status is New Check Needed (NCN)" at bounding box center [170, 43] width 127 height 13
click at [170, 77] on select "Awaiting Funds (AWF) Cleared and Complete (CAC) New Check Needed (NCN) Payment …" at bounding box center [162, 75] width 94 height 12
click at [115, 69] on select "Awaiting Funds (AWF) Cleared and Complete (CAC) New Check Needed (NCN) Payment …" at bounding box center [162, 75] width 94 height 12
drag, startPoint x: 154, startPoint y: 73, endPoint x: 152, endPoint y: 77, distance: 4.3
click at [153, 76] on select "Awaiting Funds (AWF) Cleared and Complete (CAC) New Check Needed (NCN) Payment …" at bounding box center [162, 75] width 94 height 12
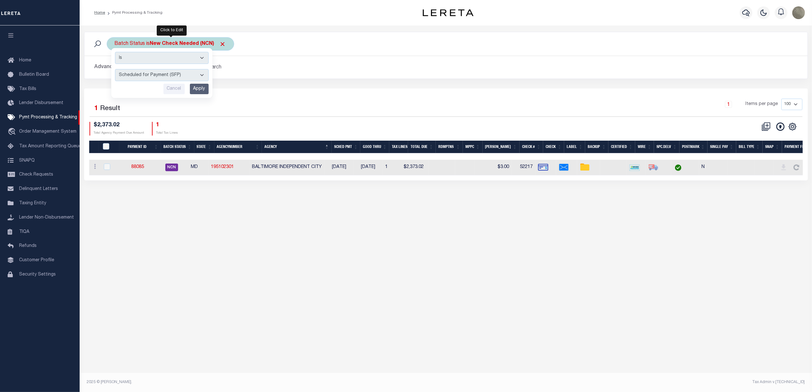
select select "RFP"
click at [115, 69] on select "Awaiting Funds (AWF) Cleared and Complete (CAC) New Check Needed (NCN) Payment …" at bounding box center [162, 75] width 94 height 12
click at [204, 86] on input "Apply" at bounding box center [199, 89] width 19 height 11
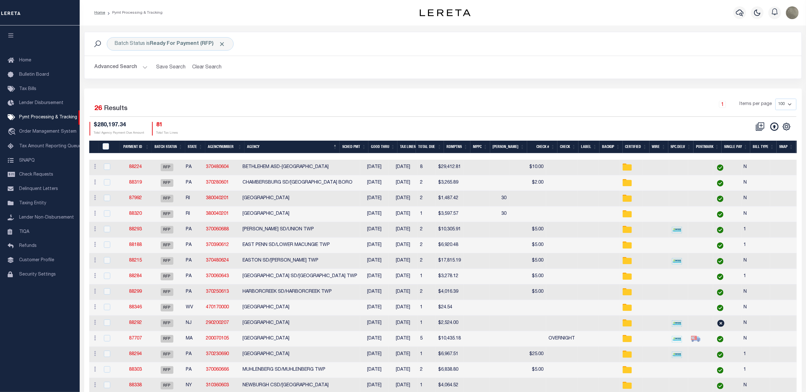
click at [542, 104] on div "1 Items per page 100 200 500 1000" at bounding box center [533, 107] width 528 height 17
click at [426, 96] on div "Selected 26 Results 1 Items per page 100 200 500 1000 $280,197.34" at bounding box center [442, 330] width 717 height 482
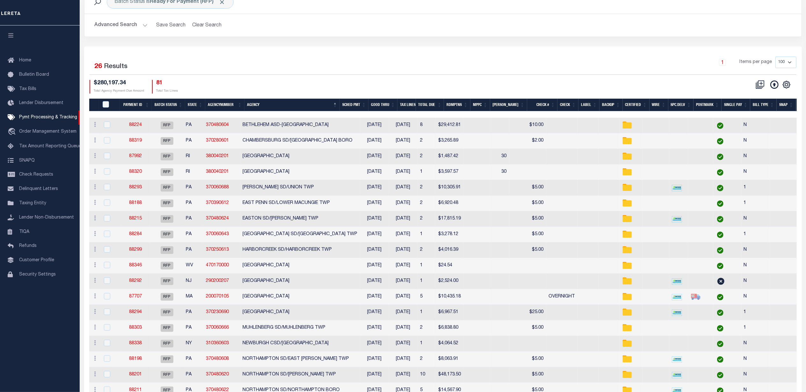
scroll to position [42, 0]
click at [353, 84] on div "$280,197.34 Total Agency Payment Due Amount 81 Total Tax Lines" at bounding box center [266, 87] width 353 height 14
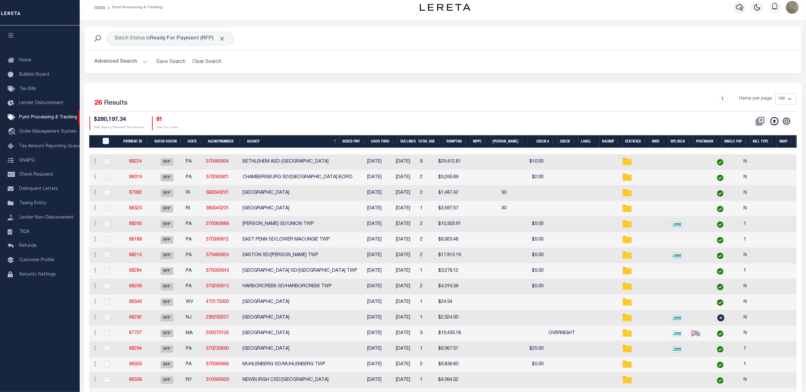
scroll to position [0, 0]
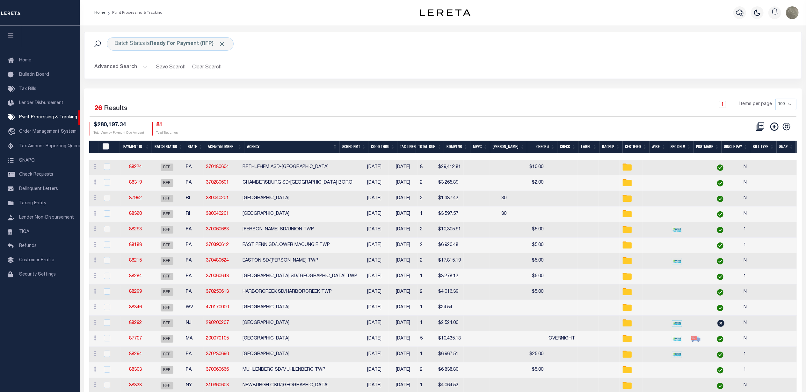
click at [106, 148] on input "PayeePmtBatchStatus" at bounding box center [106, 146] width 6 height 6
checkbox input "true"
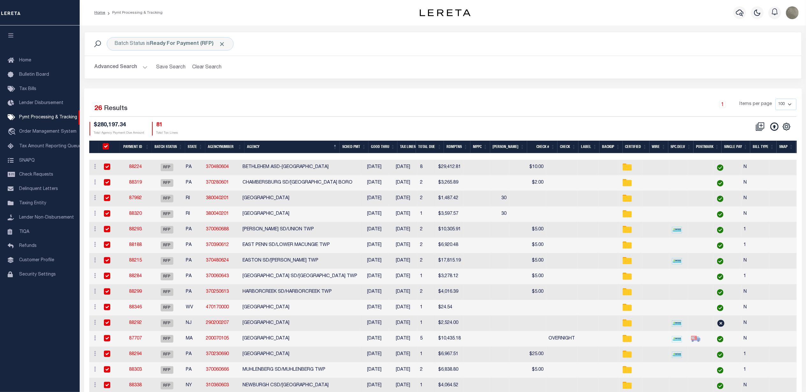
checkbox input "true"
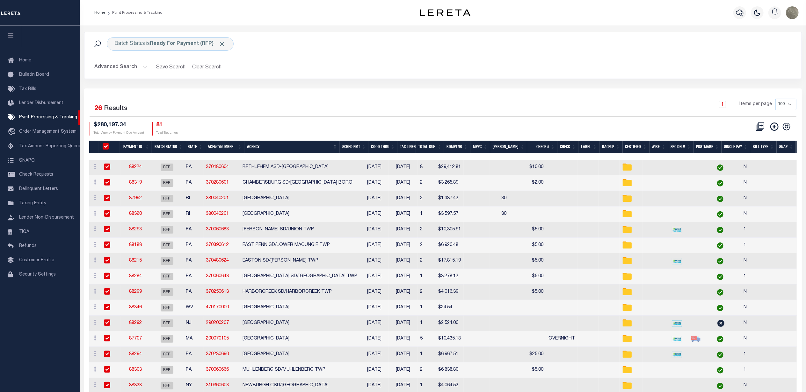
checkbox input "true"
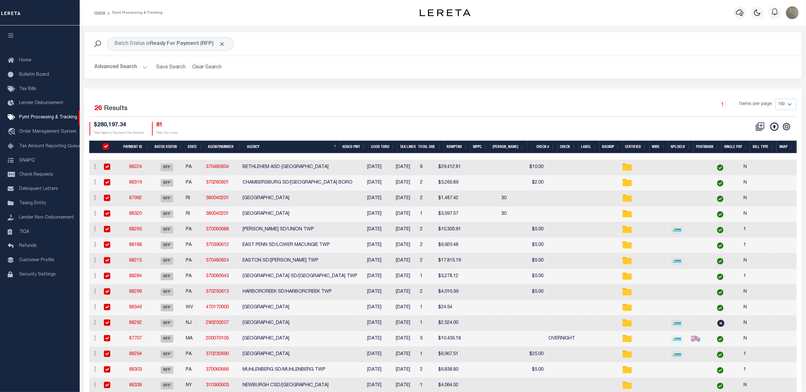
checkbox input "true"
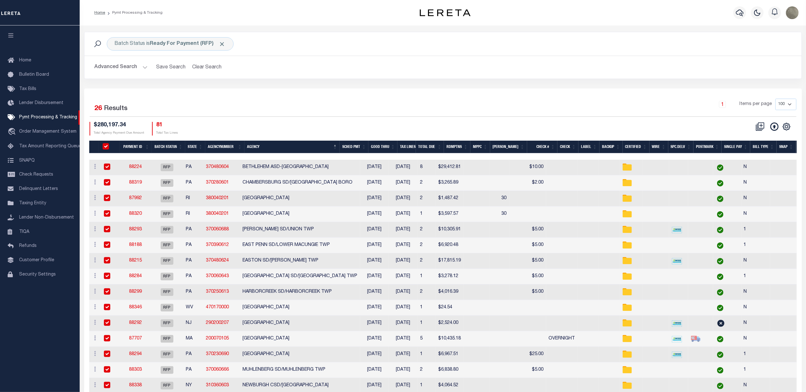
checkbox input "true"
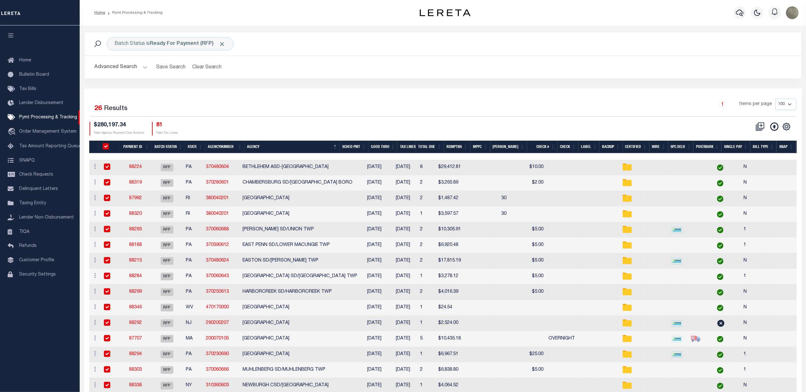
checkbox input "true"
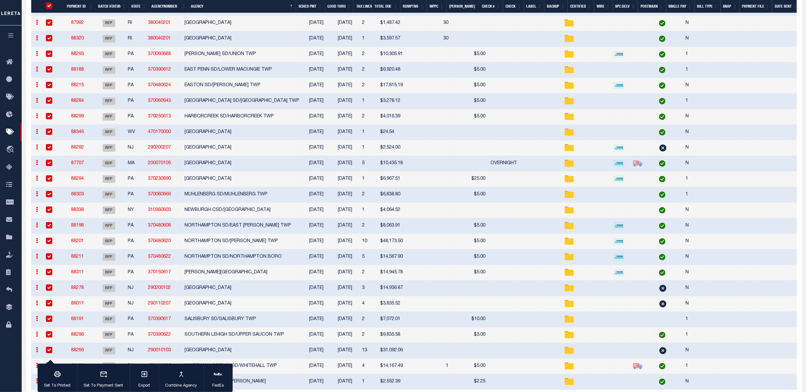
scroll to position [198, 0]
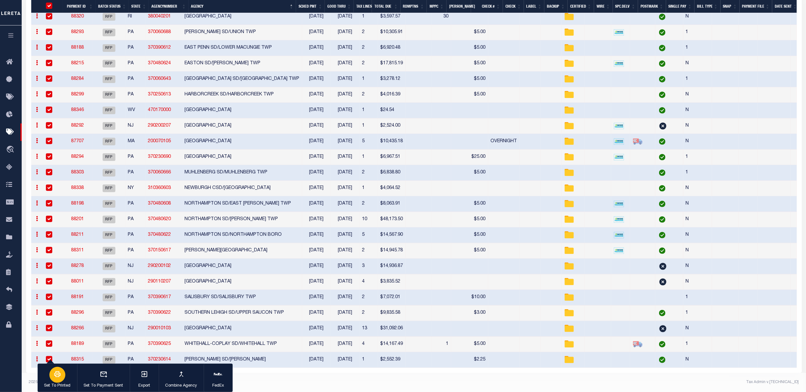
click at [66, 380] on button "Set To Printed" at bounding box center [58, 378] width 40 height 29
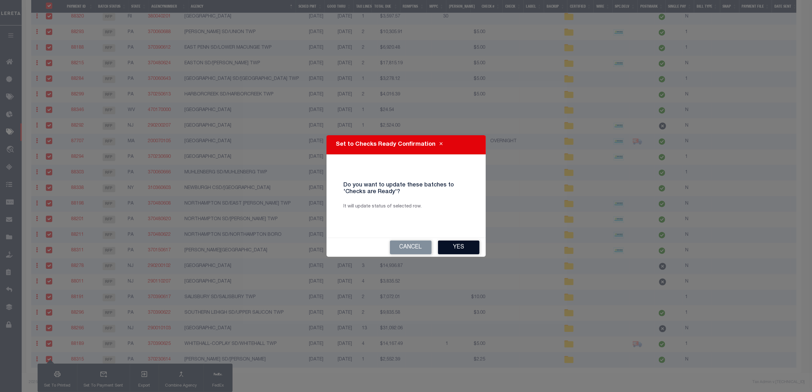
click at [457, 250] on button "Yes" at bounding box center [458, 248] width 41 height 14
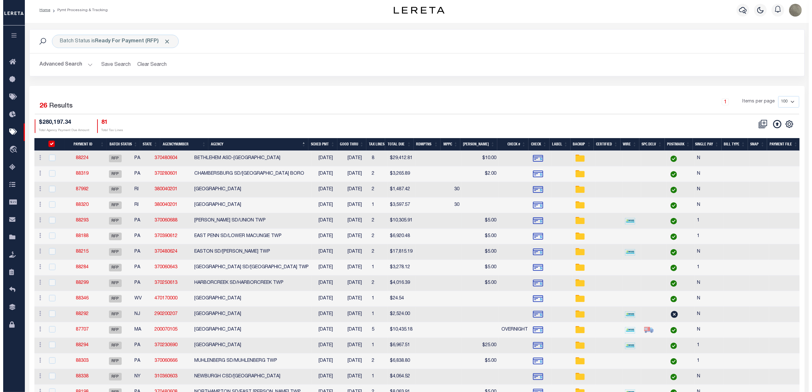
scroll to position [0, 0]
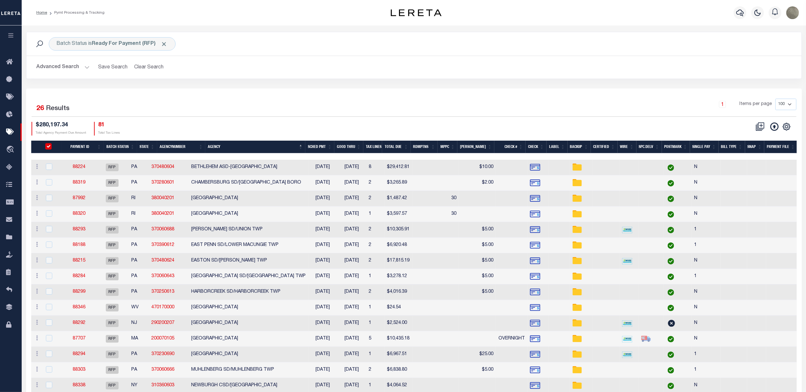
click at [601, 119] on div "26 Selected 26 Results 1 Items per page 100 200 500 1000 $280,197.34 Total Agen…" at bounding box center [413, 117] width 775 height 37
click at [775, 129] on icon at bounding box center [774, 127] width 8 height 8
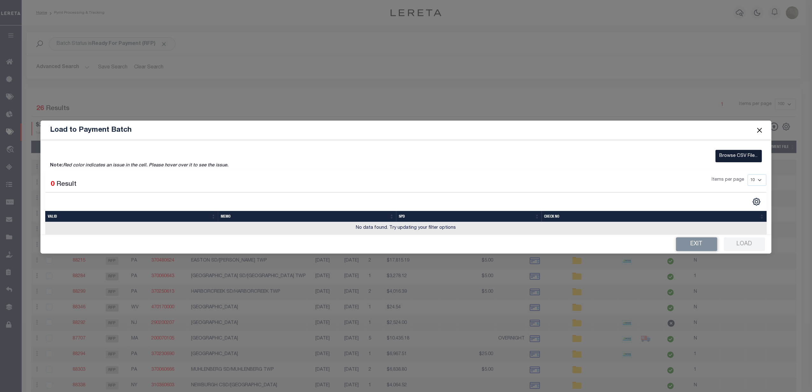
click at [739, 157] on label "Browse CSV File..." at bounding box center [739, 156] width 47 height 12
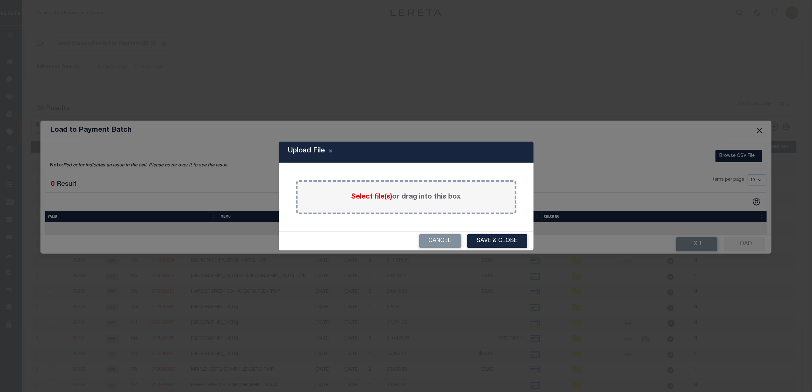
click at [372, 195] on span "Select file(s)" at bounding box center [371, 197] width 41 height 7
click at [0, 0] on input "Select file(s) or drag into this box" at bounding box center [0, 0] width 0 height 0
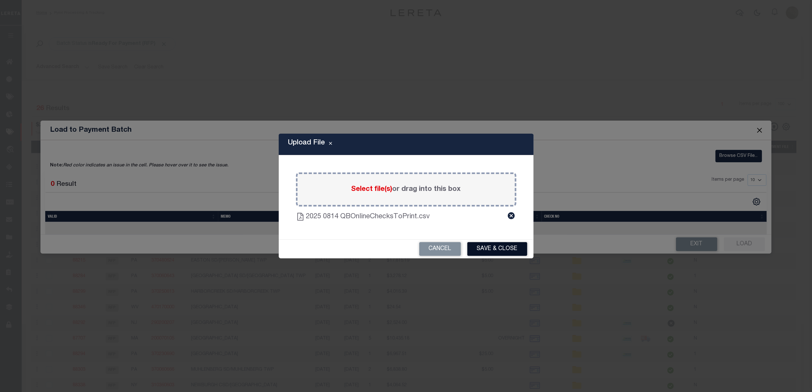
click at [500, 247] on button "Save & Close" at bounding box center [497, 249] width 60 height 14
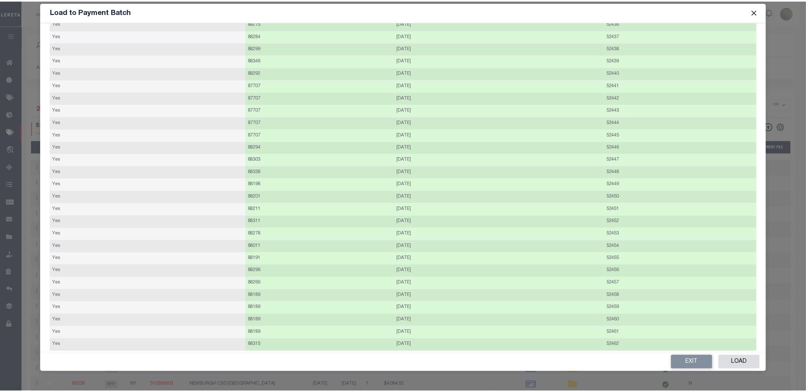
scroll to position [136, 0]
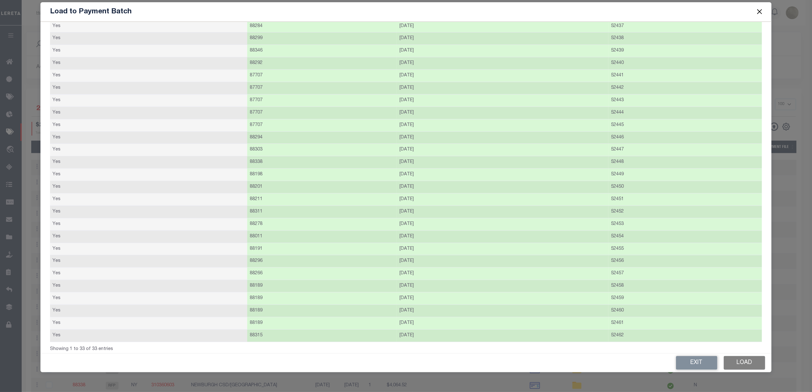
click at [754, 361] on button "Load" at bounding box center [744, 363] width 41 height 14
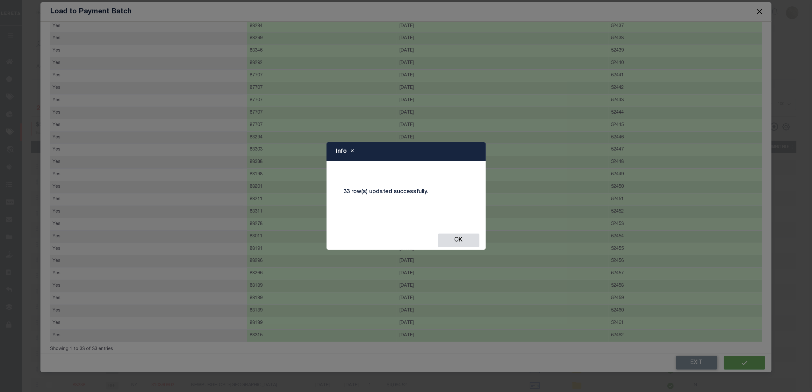
click at [746, 361] on div "Info 33 row(s) updated successfully. Ok" at bounding box center [406, 196] width 812 height 392
click at [446, 236] on button "Ok" at bounding box center [458, 241] width 41 height 14
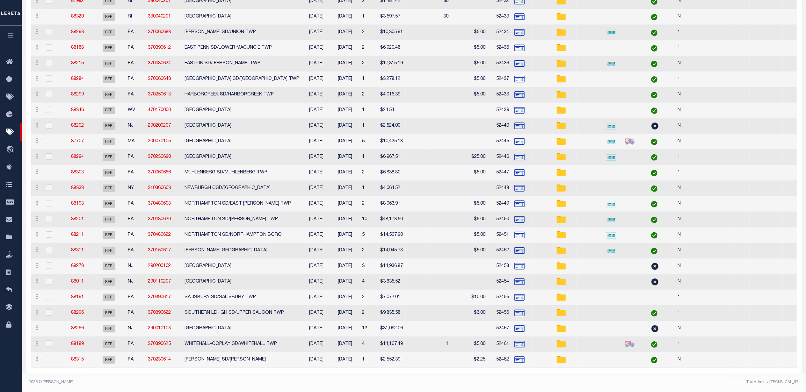
scroll to position [0, 0]
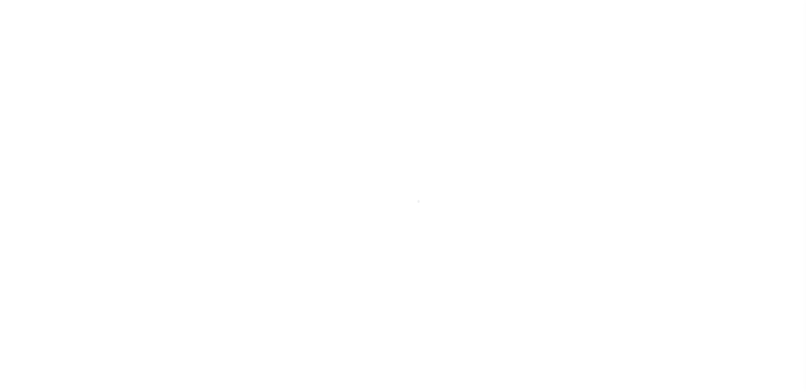
select select "RFP"
select select "CHK"
select select "[PERSON_NAME]"
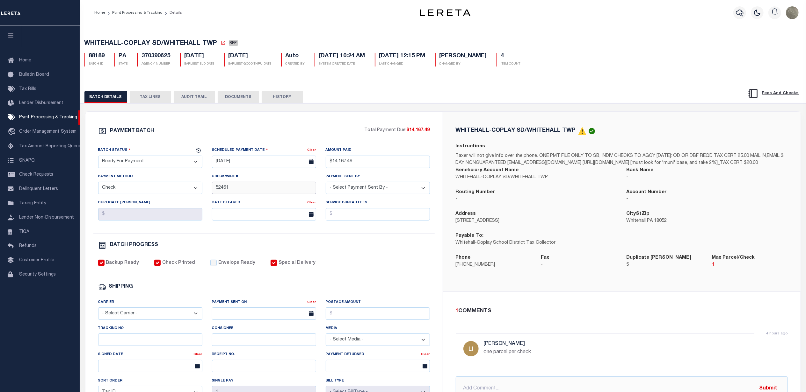
click at [275, 194] on input "52461" at bounding box center [264, 188] width 104 height 12
drag, startPoint x: 243, startPoint y: 194, endPoint x: 194, endPoint y: 192, distance: 48.4
click at [194, 192] on div "Batch Status - Select Status - Scheduled for Payment Ready For Payment Payment …" at bounding box center [263, 190] width 341 height 87
click at [214, 191] on input "52461" at bounding box center [264, 188] width 104 height 12
paste input "52461"
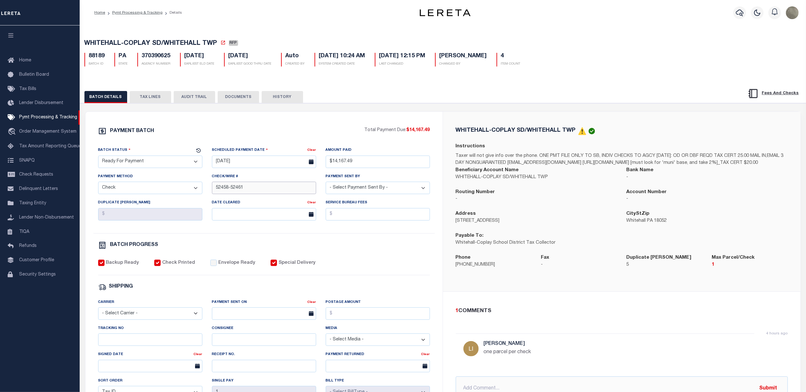
type input "52458-52461"
click at [375, 241] on div "PAYMENT BATCH Total Payment Due: $14,167.49 Batch Status - Select Status -" at bounding box center [264, 298] width 342 height 342
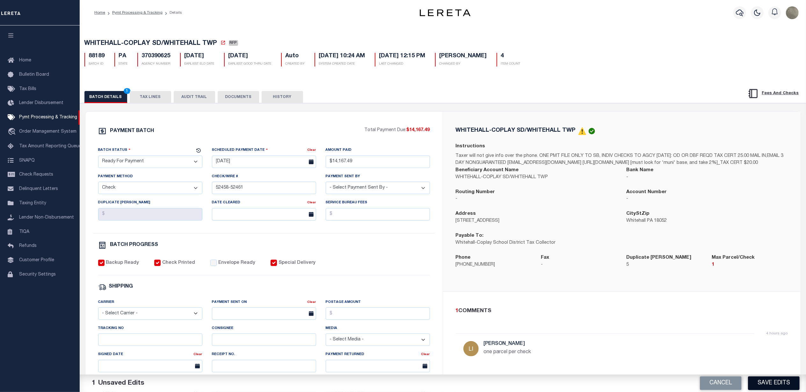
click at [761, 382] on button "Save Edits" at bounding box center [774, 384] width 52 height 14
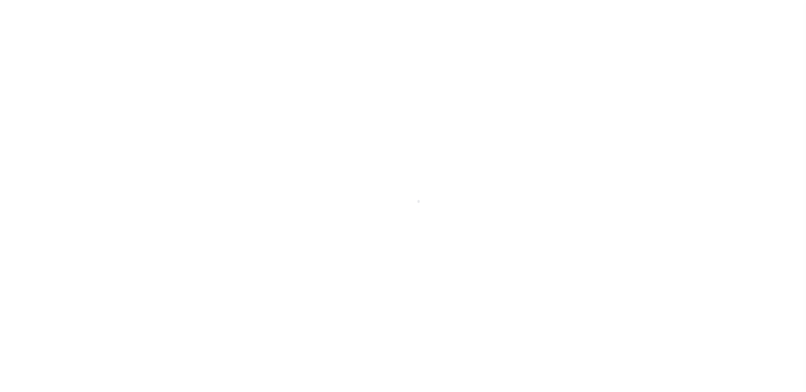
select select "RFP"
select select "CHK"
select select "[PERSON_NAME]"
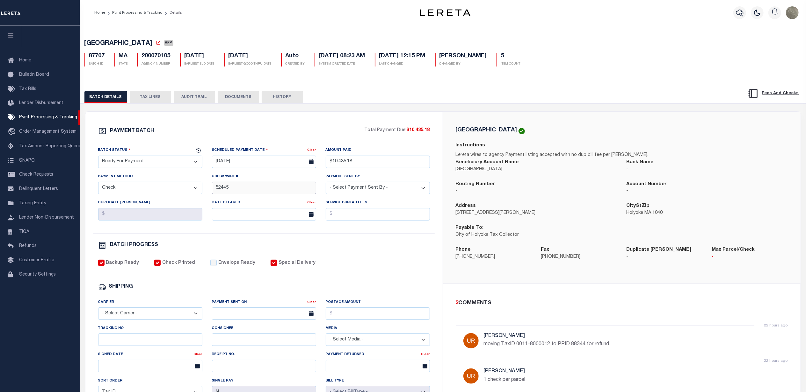
drag, startPoint x: 233, startPoint y: 191, endPoint x: 190, endPoint y: 191, distance: 42.7
click at [190, 191] on div "Batch Status - Select Status - Scheduled for Payment Ready For Payment Payment …" at bounding box center [263, 190] width 341 height 87
click at [214, 190] on input "52445" at bounding box center [264, 188] width 104 height 12
paste input "52445"
click at [269, 191] on input "52441-52445" at bounding box center [264, 188] width 104 height 12
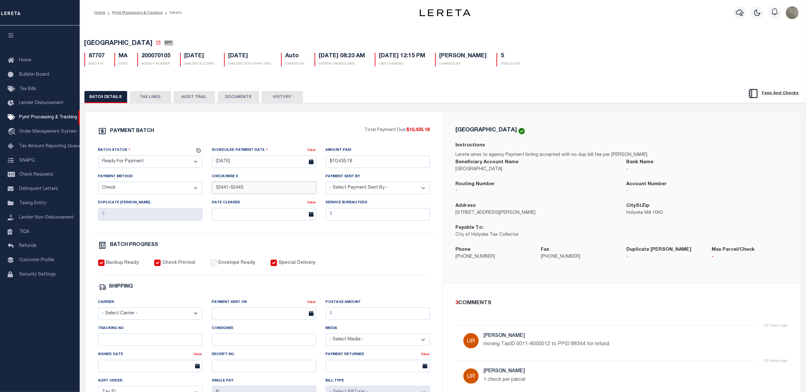
type input "52441-52445"
click at [418, 276] on div "Backup Ready Check Printed Envelope Ready Special Delivery" at bounding box center [264, 268] width 332 height 16
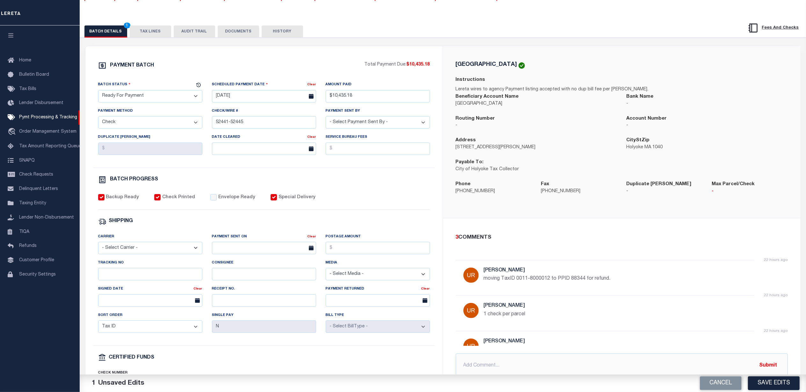
scroll to position [149, 0]
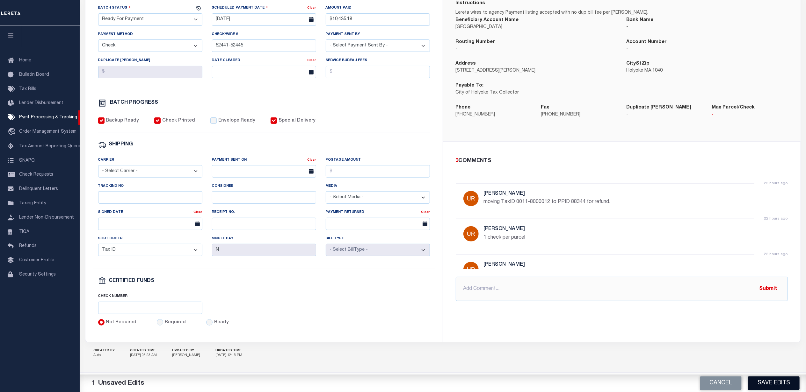
click at [778, 380] on button "Save Edits" at bounding box center [774, 384] width 52 height 14
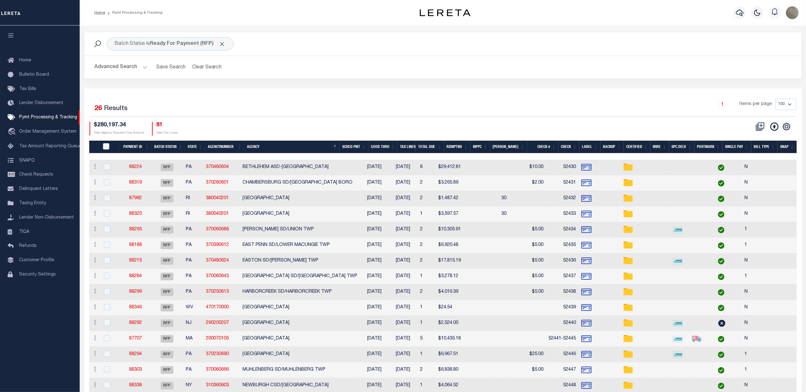
click at [347, 108] on div "1 Items per page 100 200 500 1000" at bounding box center [533, 107] width 528 height 17
click at [788, 126] on icon at bounding box center [786, 127] width 8 height 8
click at [749, 175] on span "Show Filter" at bounding box center [747, 174] width 24 height 4
select select
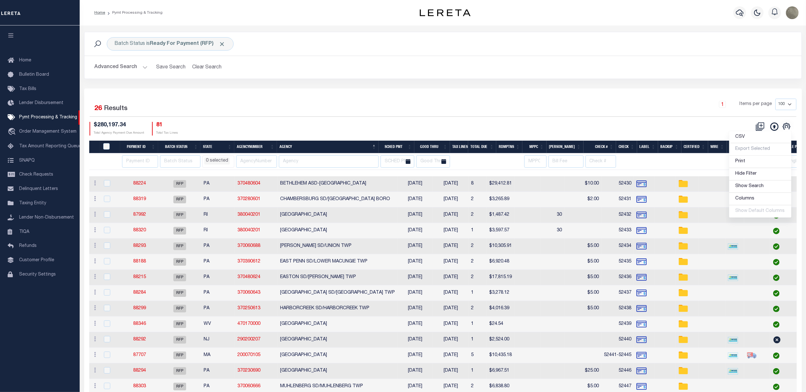
click at [673, 115] on div "1 Items per page 100 200 500 1000" at bounding box center [533, 107] width 528 height 17
click at [106, 147] on input "PayeePmtBatchStatus" at bounding box center [106, 146] width 6 height 6
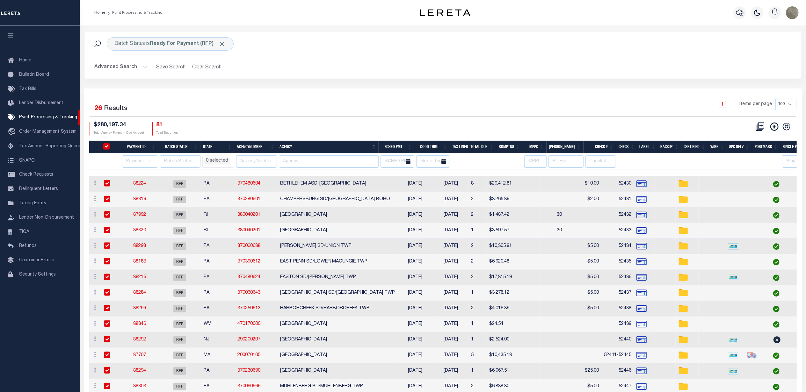
checkbox input "true"
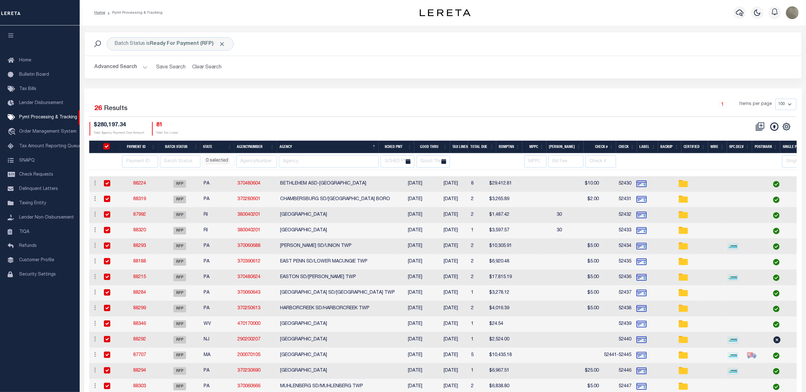
checkbox input "true"
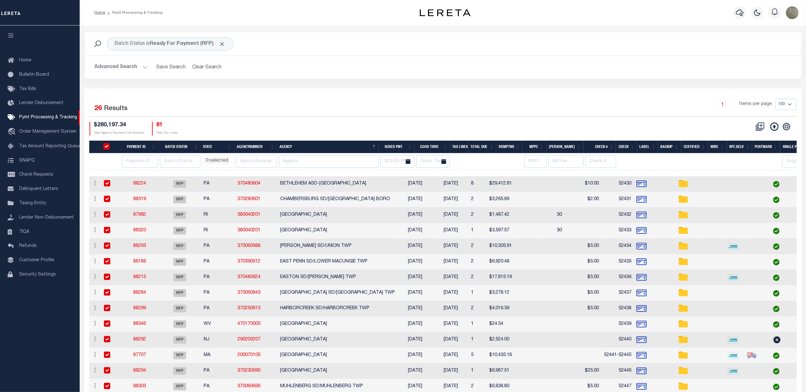
checkbox input "true"
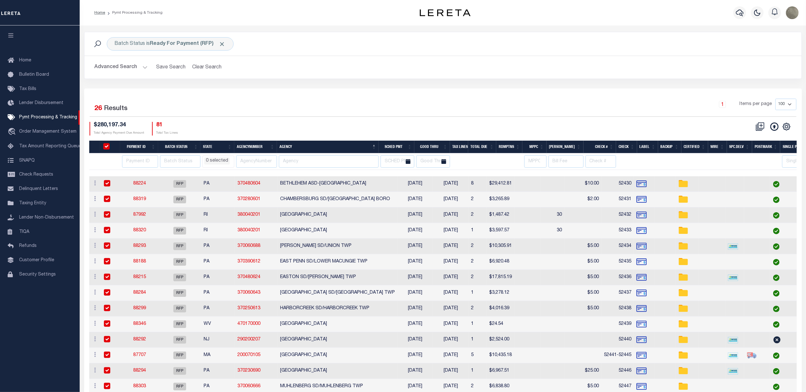
checkbox input "true"
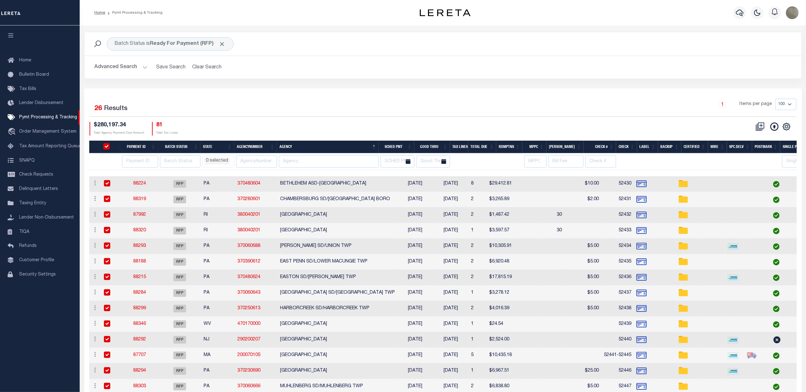
checkbox input "true"
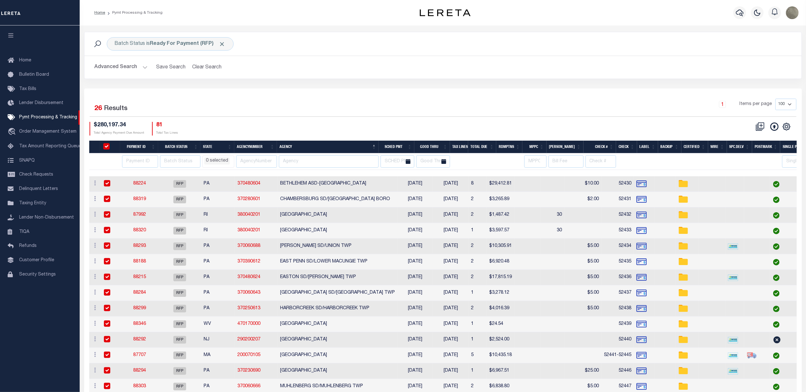
checkbox input "true"
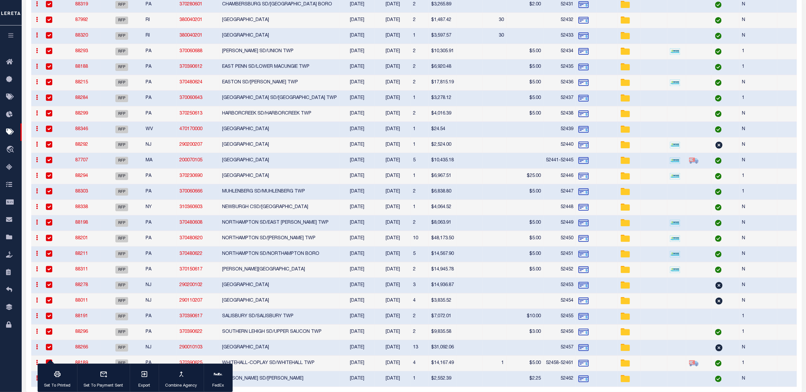
scroll to position [214, 0]
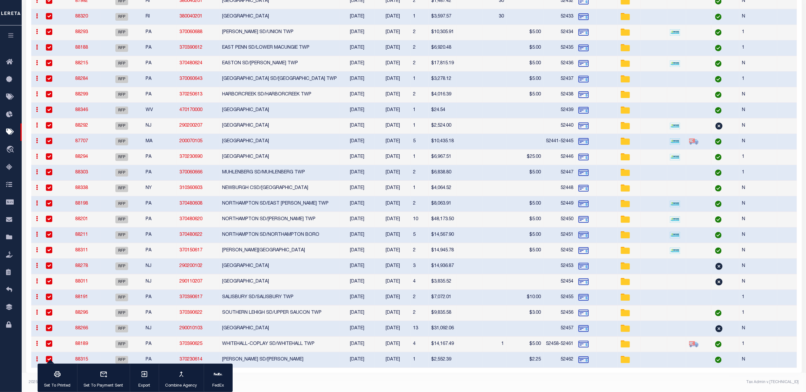
select select
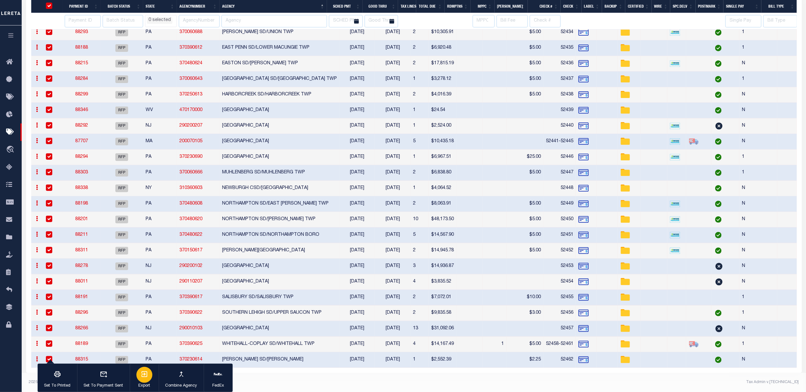
click at [144, 374] on icon "button" at bounding box center [144, 375] width 6 height 6
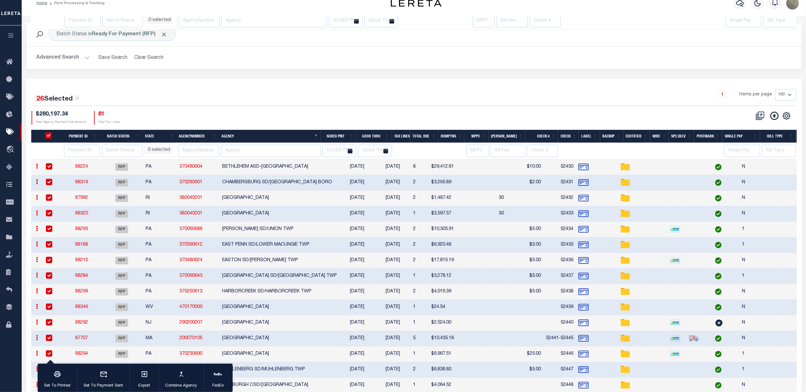
select select
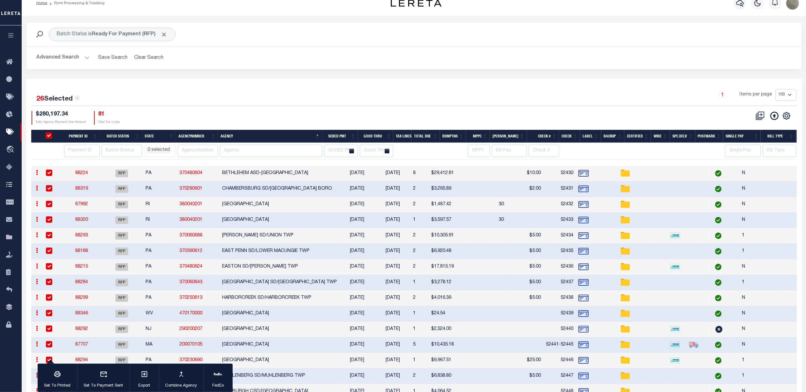
scroll to position [2, 0]
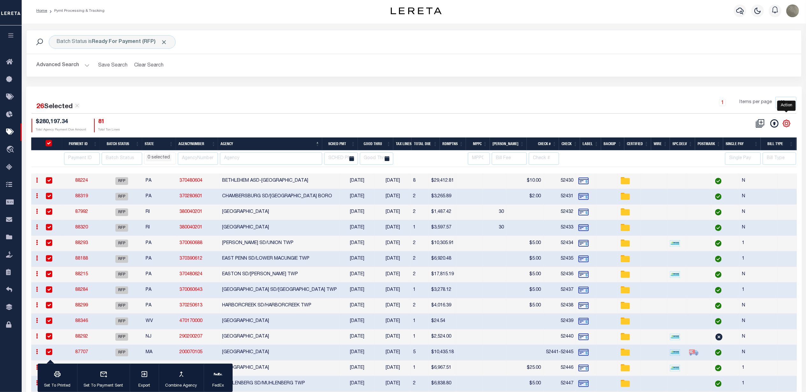
click at [787, 124] on icon "" at bounding box center [786, 123] width 8 height 8
click at [735, 133] on link "CSV" at bounding box center [760, 134] width 62 height 12
select select
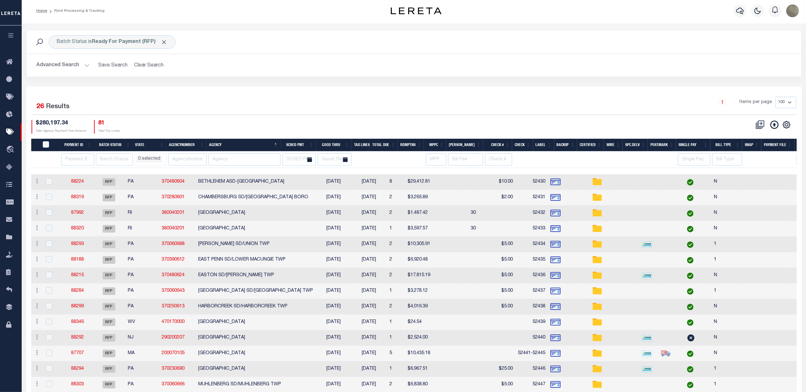
click at [567, 86] on div "Batch Status is Ready For Payment (RFP) Search Advanced Search Save Search Clea…" at bounding box center [413, 58] width 785 height 57
click at [519, 120] on div "CSV Export Selected Print Hide Filter Show Search Columns 0: 1: PayeePmtBatchSt…" at bounding box center [605, 127] width 382 height 14
click at [522, 126] on div "CSV Export Selected Print Hide Filter Show Search Columns 0: 1: PayeePmtBatchSt…" at bounding box center [605, 127] width 382 height 14
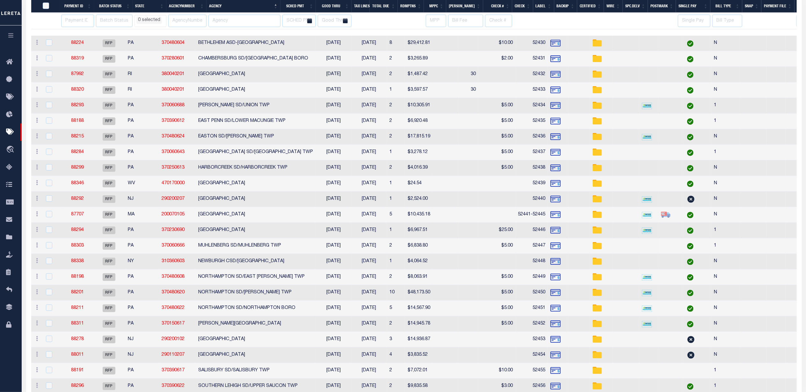
select select
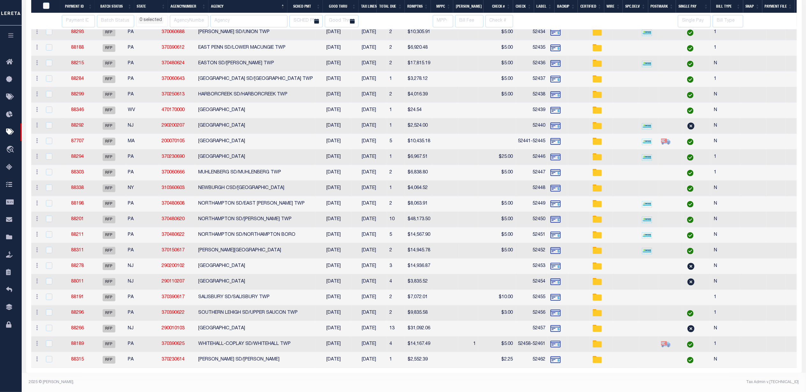
select select
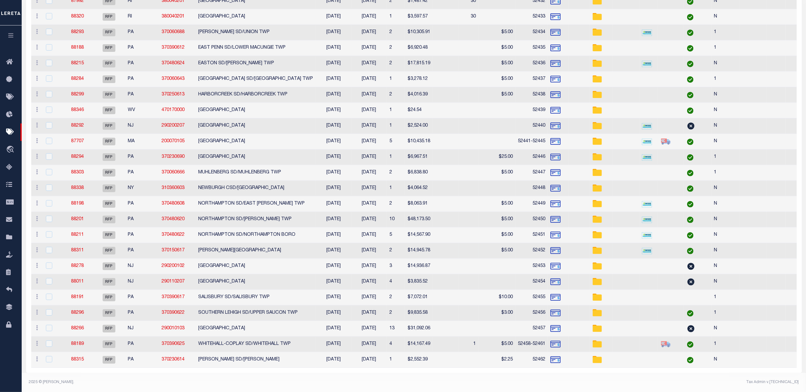
scroll to position [0, 0]
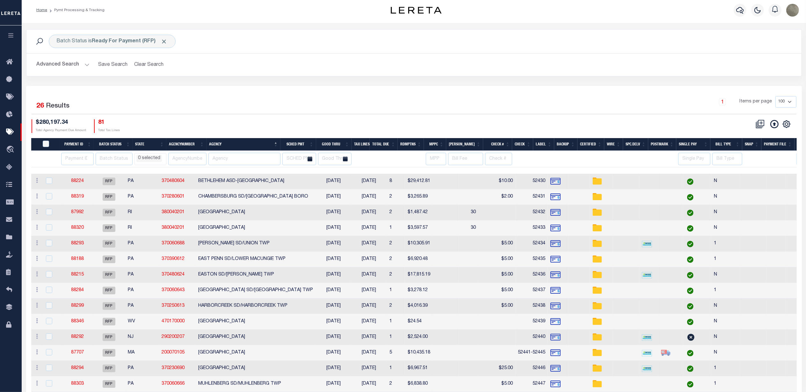
select select
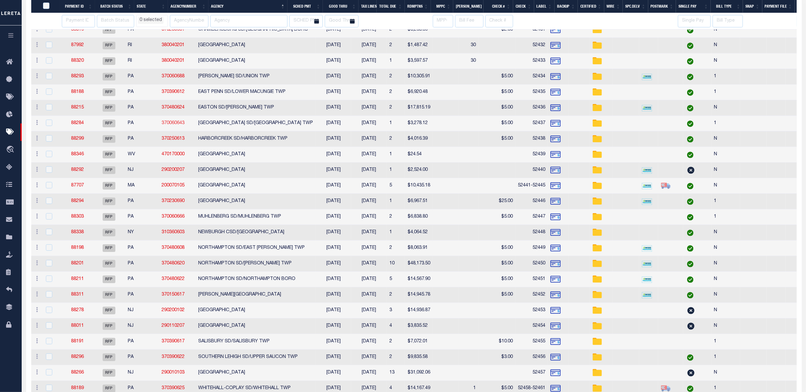
select select
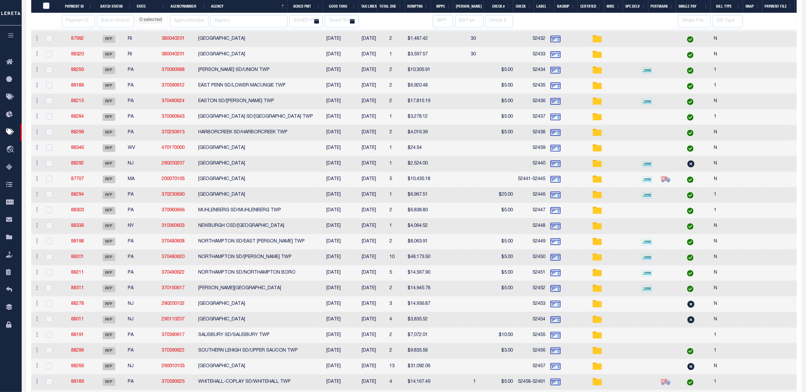
select select
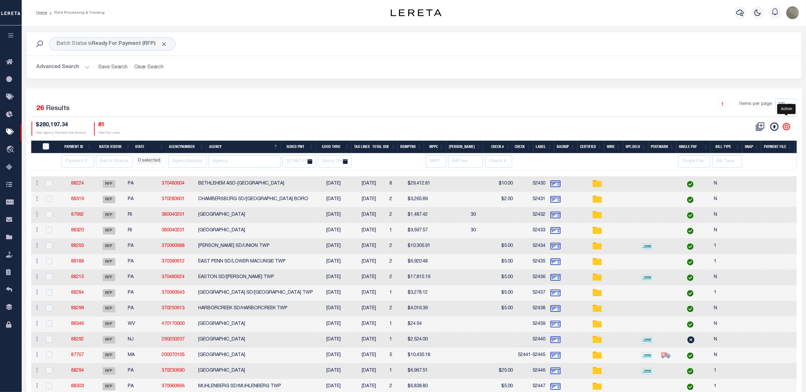
click at [786, 130] on icon "" at bounding box center [786, 127] width 8 height 8
click at [47, 148] on input "PayeePmtBatchStatus" at bounding box center [46, 146] width 6 height 6
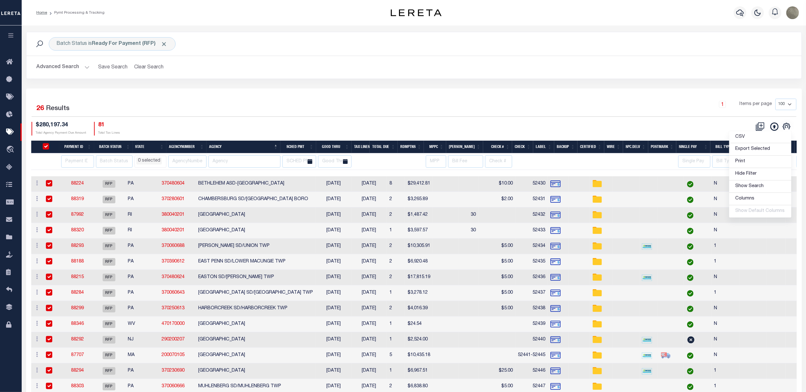
checkbox input "true"
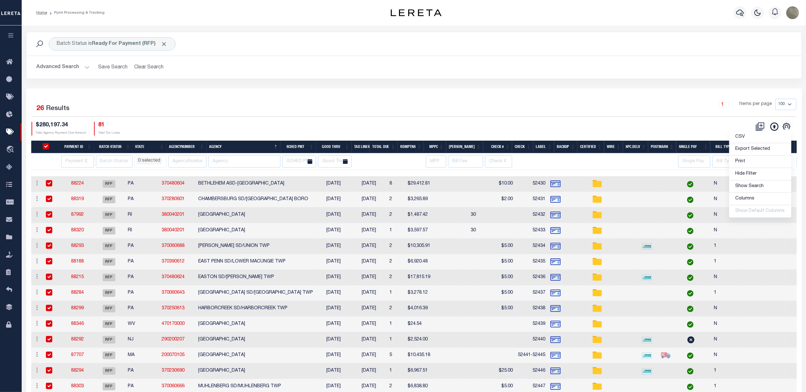
checkbox input "true"
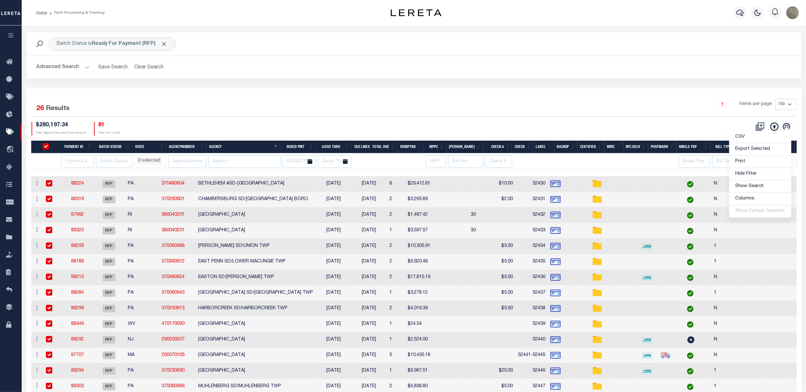
checkbox input "true"
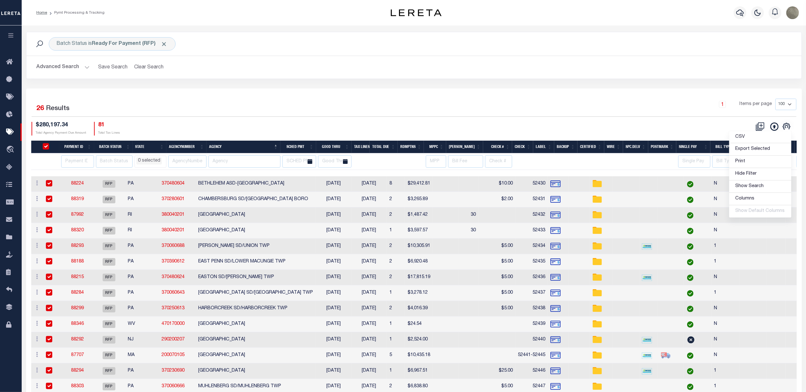
checkbox input "true"
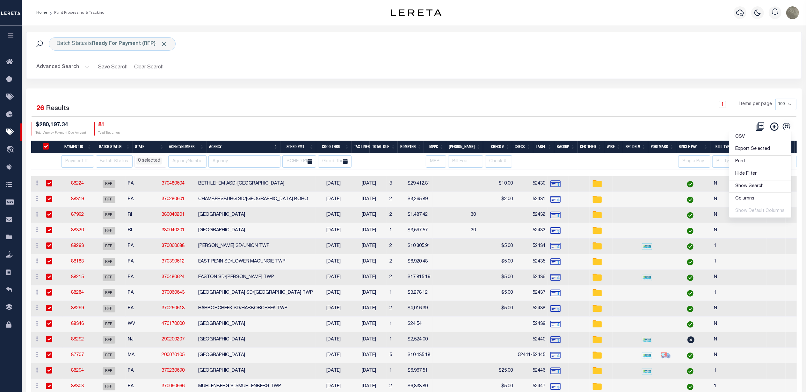
checkbox input "true"
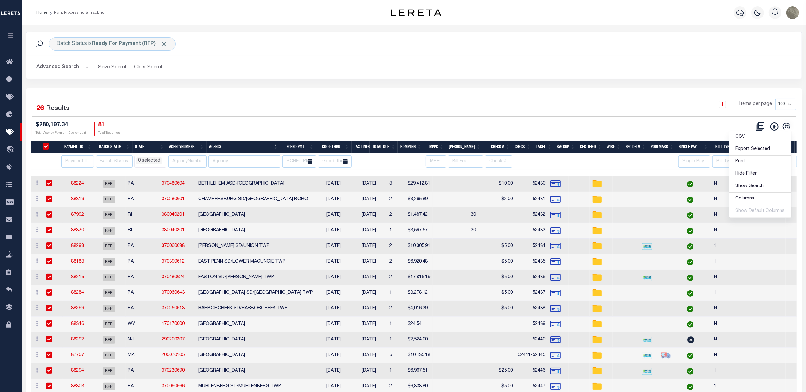
checkbox input "true"
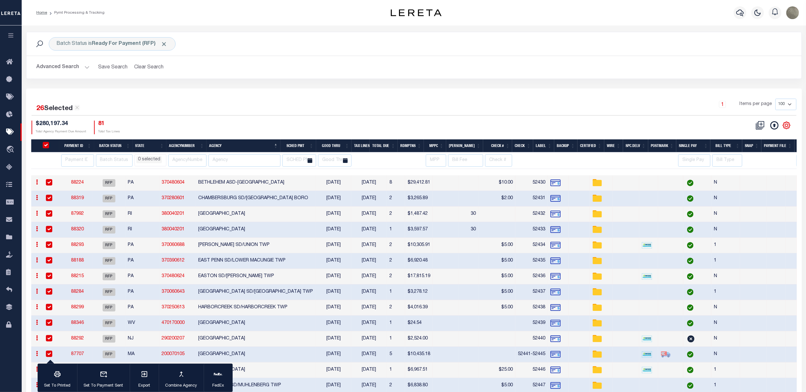
click at [785, 129] on icon "" at bounding box center [786, 125] width 7 height 7
click at [650, 127] on div "CSV Export Selected Print Hide Filter Show Search Columns 0: 1: PayeePmtBatchSt…" at bounding box center [605, 128] width 382 height 14
click at [509, 104] on div "1 Items per page 100 200 500 1000" at bounding box center [510, 107] width 571 height 17
click at [371, 105] on div "1 Items per page 100 200 500 1000" at bounding box center [510, 107] width 571 height 17
click at [291, 69] on h2 "Advanced Search Save Search Clear Search PayeeSearchTable_dynamictable_____Defa…" at bounding box center [414, 67] width 765 height 12
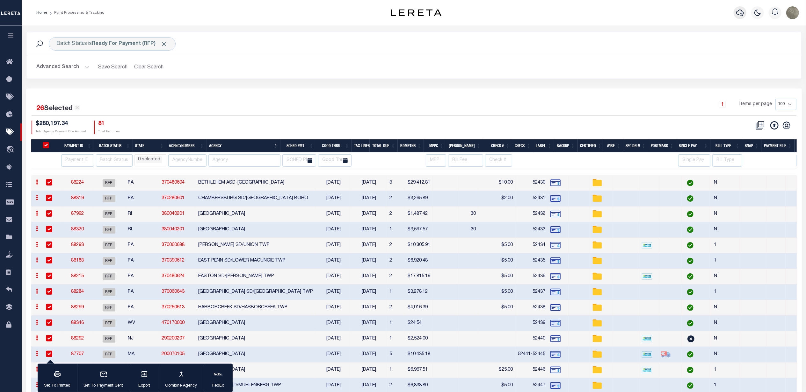
click at [737, 12] on icon "button" at bounding box center [740, 13] width 8 height 8
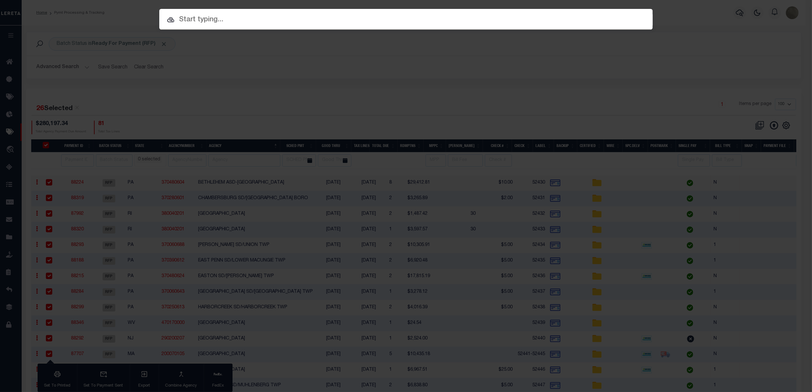
click at [286, 59] on div "Include Loans TBM Customers Borrowers Payments (Lender Non-Disb) Payments (Lend…" at bounding box center [406, 196] width 812 height 392
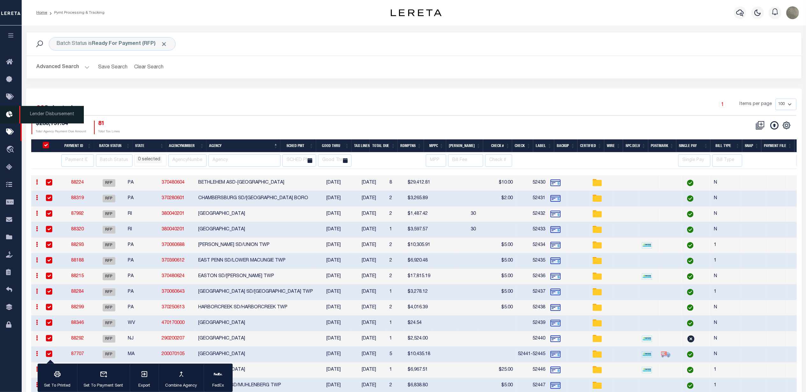
click at [8, 116] on icon at bounding box center [11, 115] width 10 height 8
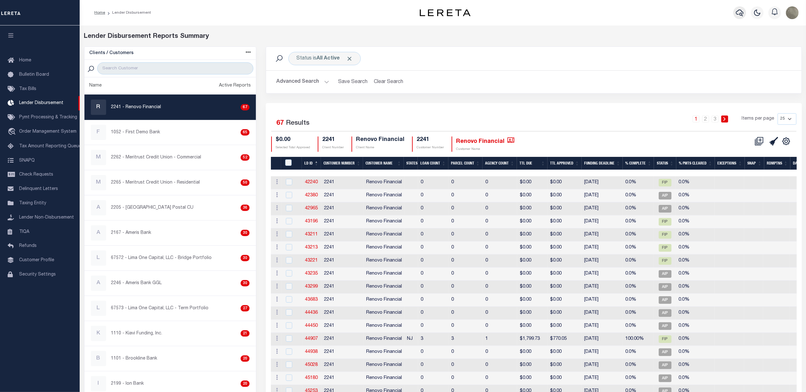
click at [736, 14] on icon "button" at bounding box center [740, 13] width 8 height 8
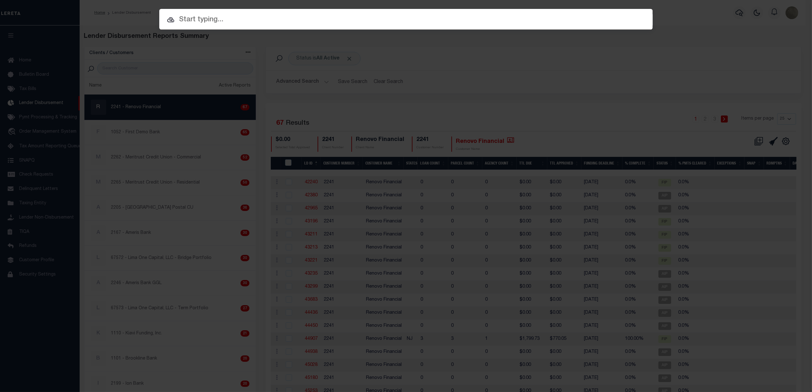
click at [263, 25] on input "text" at bounding box center [405, 19] width 493 height 11
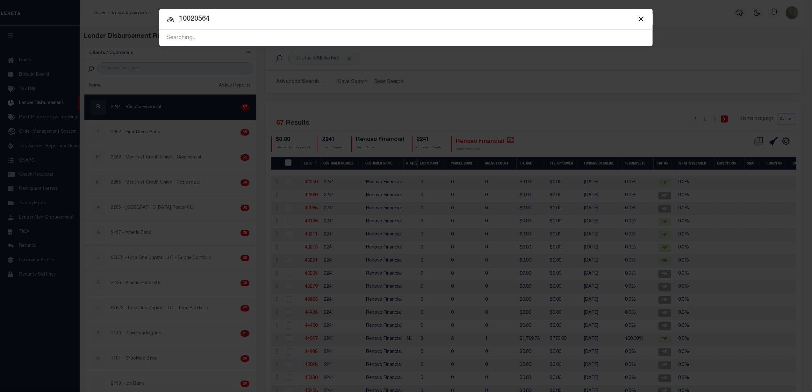
type input "10020564"
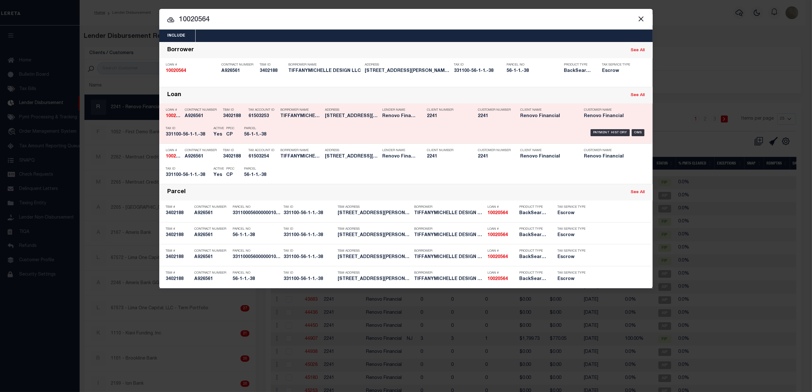
click at [332, 124] on div "Payment History OMS" at bounding box center [464, 133] width 364 height 18
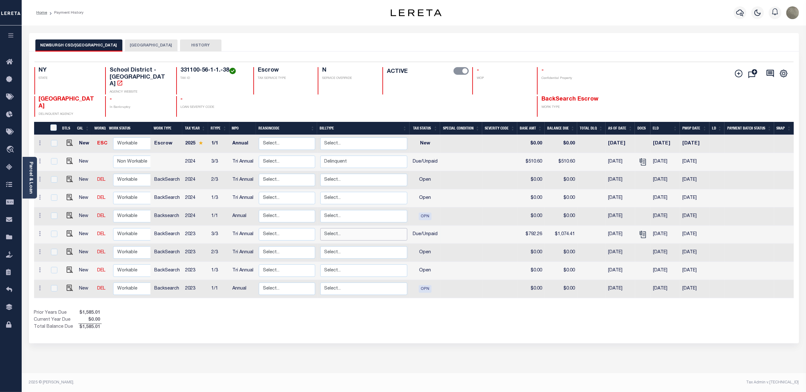
click at [348, 229] on select "Select... Regular Delinquent Supplemental Corrected/Adjusted Bill - Re-Report C…" at bounding box center [363, 234] width 87 height 12
checkbox input "true"
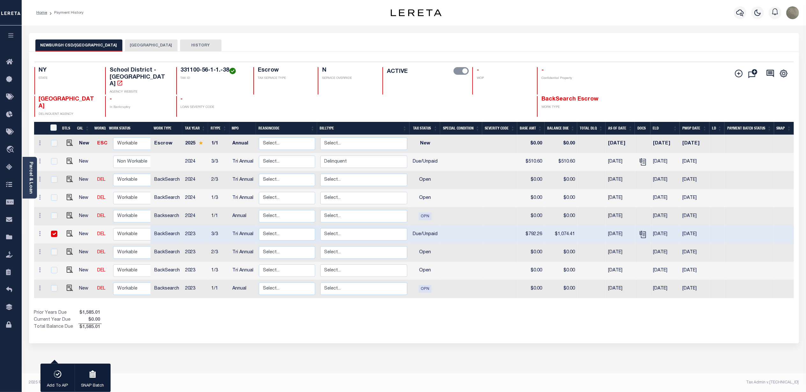
click at [261, 352] on div "NEWBURGH CSD/[GEOGRAPHIC_DATA] [GEOGRAPHIC_DATA] HISTORY 1 Selected 9" at bounding box center [413, 213] width 779 height 360
click at [54, 231] on input "checkbox" at bounding box center [54, 234] width 6 height 6
checkbox input "false"
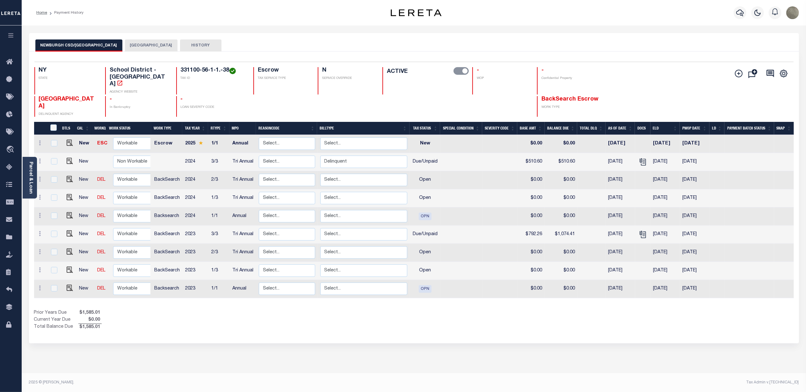
drag, startPoint x: 626, startPoint y: 93, endPoint x: 630, endPoint y: 96, distance: 4.5
click at [626, 93] on div "NY STATE School District - NY AGENCY WEBSITE 331100-56-1-1.-38 TAX ID Escrow TA…" at bounding box center [350, 92] width 632 height 50
click at [69, 231] on img "" at bounding box center [70, 234] width 6 height 6
checkbox input "true"
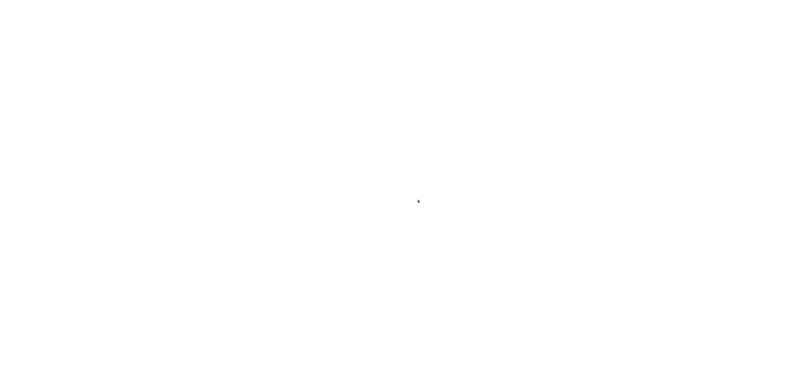
select select "DUE"
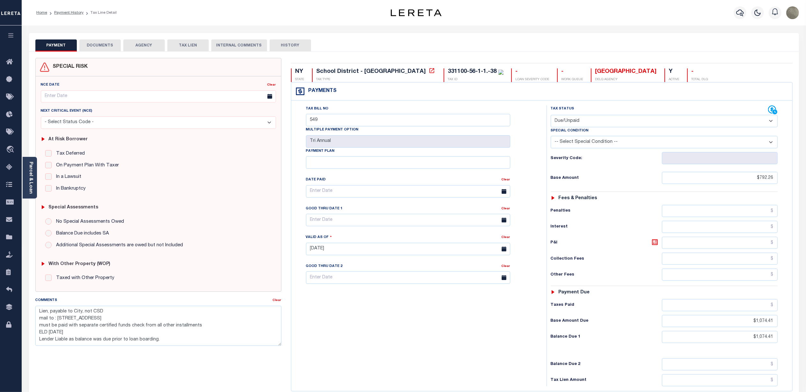
click at [600, 140] on select "-- Select Special Condition -- 3RD PARTY TAX LIEN AGENCY TAX LIEN (A.K.A Inside…" at bounding box center [664, 142] width 227 height 12
select select "20"
click at [551, 137] on select "-- Select Special Condition -- 3RD PARTY TAX LIEN AGENCY TAX LIEN (A.K.A Inside…" at bounding box center [664, 142] width 227 height 12
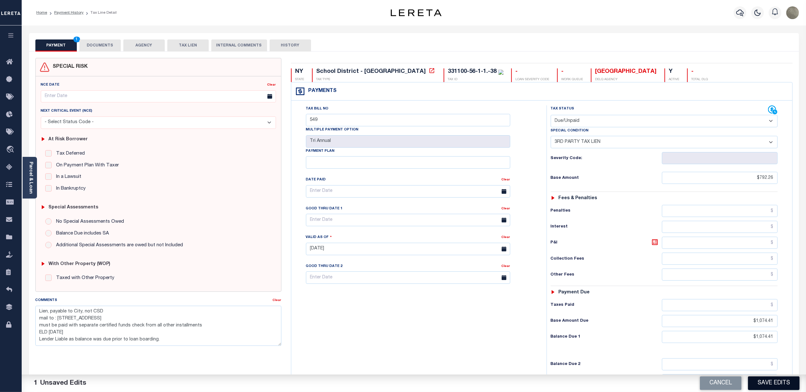
click at [776, 384] on button "Save Edits" at bounding box center [774, 384] width 52 height 14
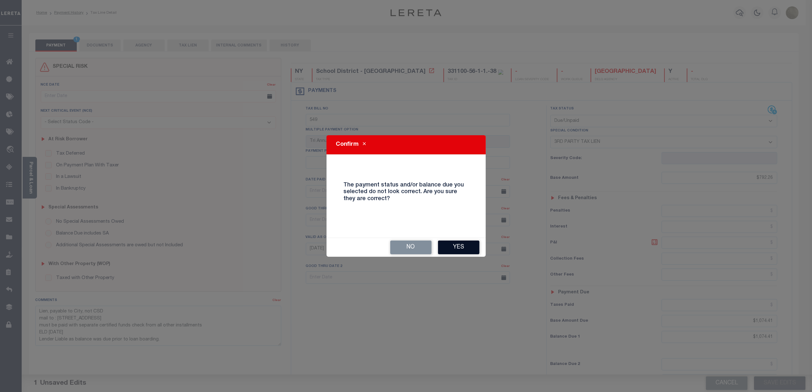
click at [454, 245] on button "Yes" at bounding box center [458, 248] width 41 height 14
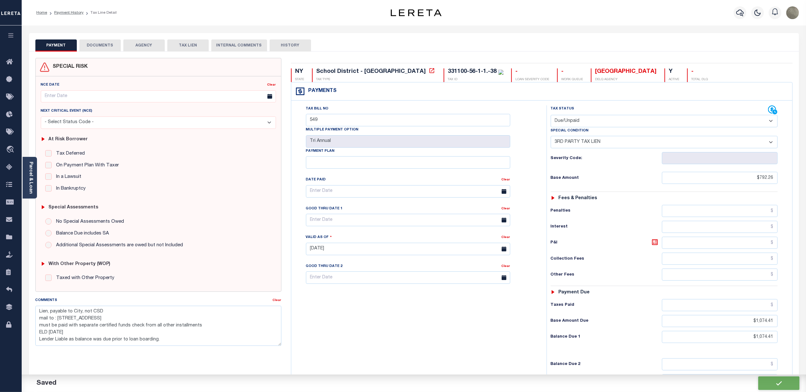
checkbox input "false"
type textarea "Lien, payable to City, not CSD mail to : 83 BROADWAY , NEWBURGH, NY, 12550-5617…"
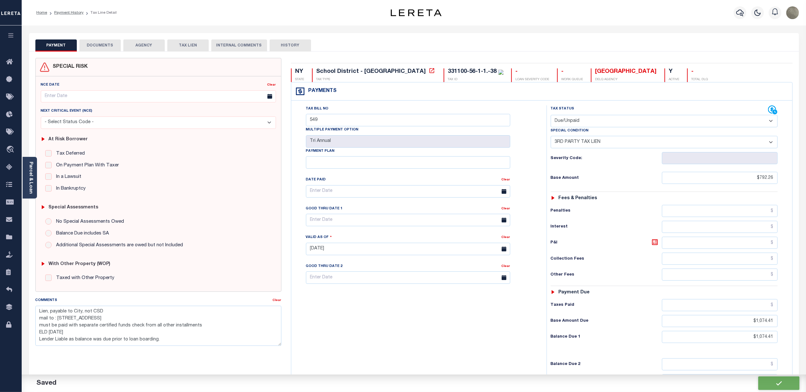
type input "0"
type input "$792.26"
type input "$1,074.41"
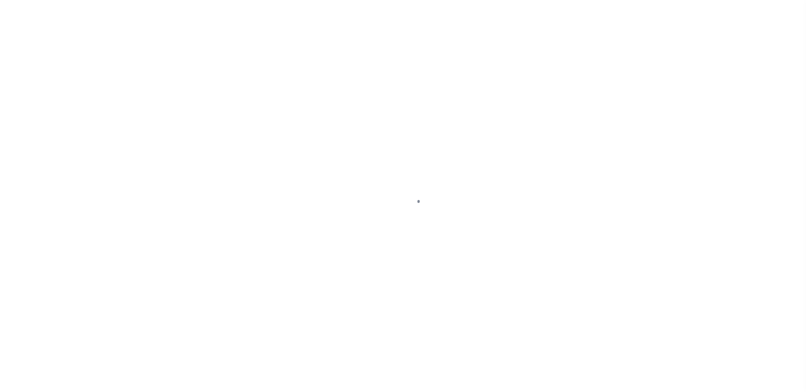
select select "DUE"
select select "20"
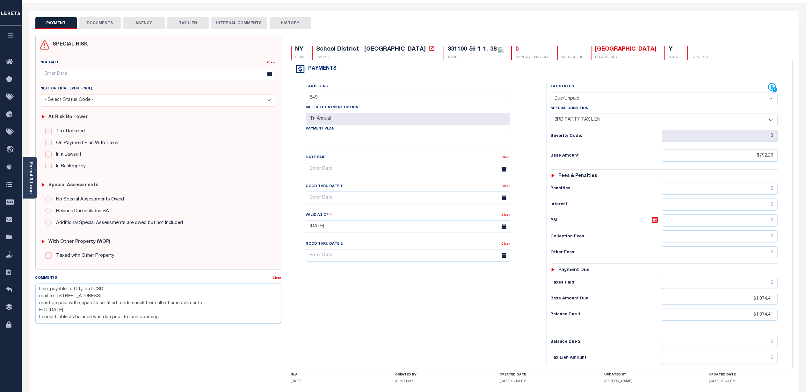
scroll to position [42, 0]
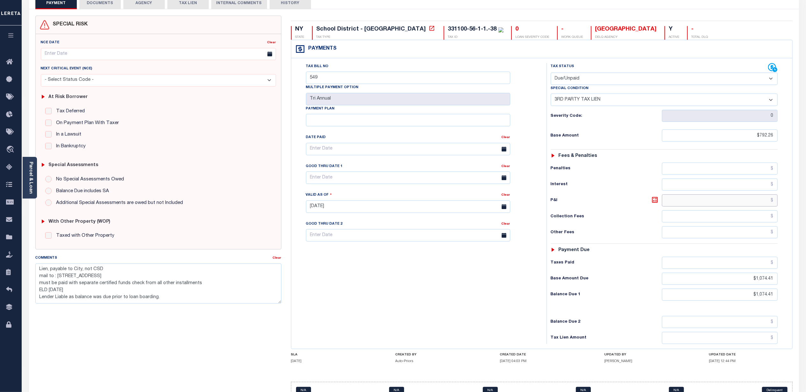
drag, startPoint x: 758, startPoint y: 203, endPoint x: 751, endPoint y: 196, distance: 9.7
click at [758, 203] on input "text" at bounding box center [720, 201] width 116 height 12
type input "$282.15"
click at [642, 180] on div "Tax Status Status - Select Status Code -" at bounding box center [665, 203] width 239 height 281
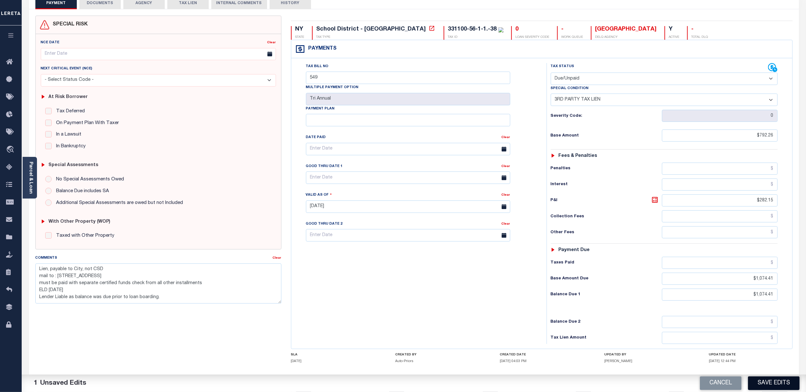
click at [770, 385] on button "Save Edits" at bounding box center [774, 384] width 52 height 14
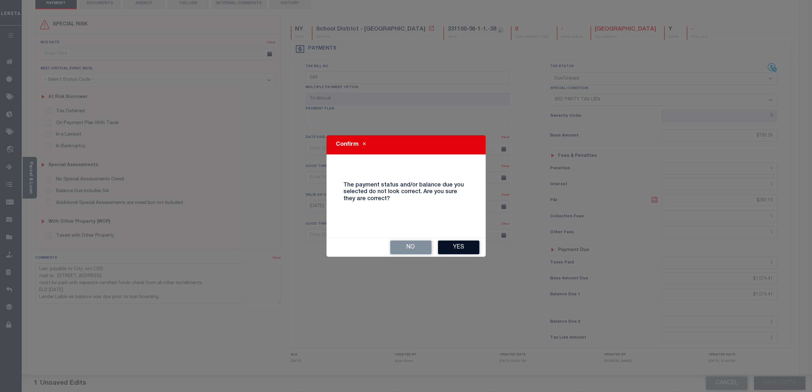
click at [470, 250] on button "Yes" at bounding box center [458, 248] width 41 height 14
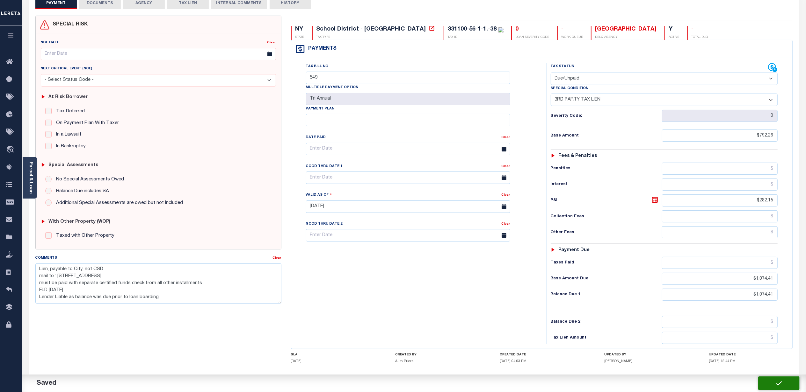
checkbox input "false"
type textarea "Lien, payable to City, not CSD mail to : 83 BROADWAY , NEWBURGH, NY, 12550-5617…"
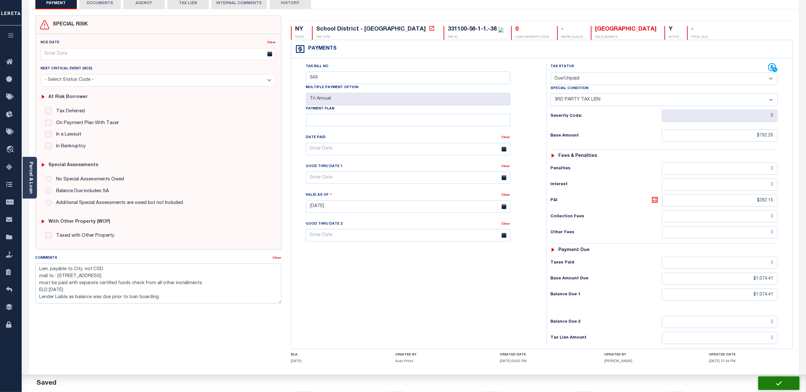
type input "$792.26"
type input "$282.15"
type input "$1,074.41"
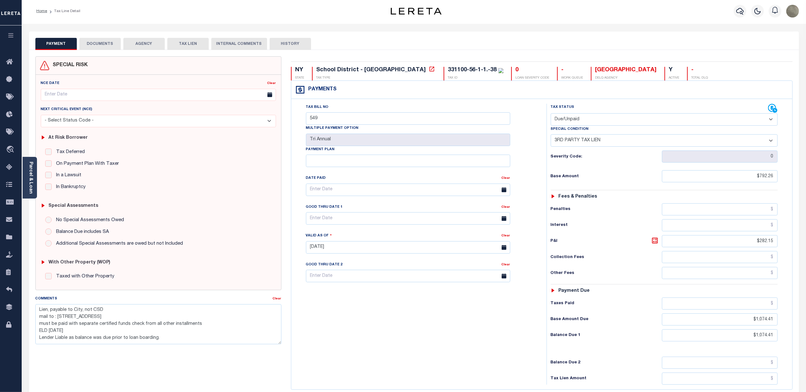
scroll to position [0, 0]
click at [541, 115] on div "Tax Bill No 549 Multiple Payment Option Tri Annual Payment Plan Clear" at bounding box center [417, 245] width 249 height 281
click at [296, 149] on div "Tax Bill No 549 Multiple Payment Option Tri Annual Payment Plan Clear" at bounding box center [417, 245] width 249 height 281
click at [289, 185] on div "NY STATE School District - NY TAX TYPE 331100-56-1-1.-38 TAX ID 0 LOAN SEVERITY…" at bounding box center [541, 255] width 511 height 395
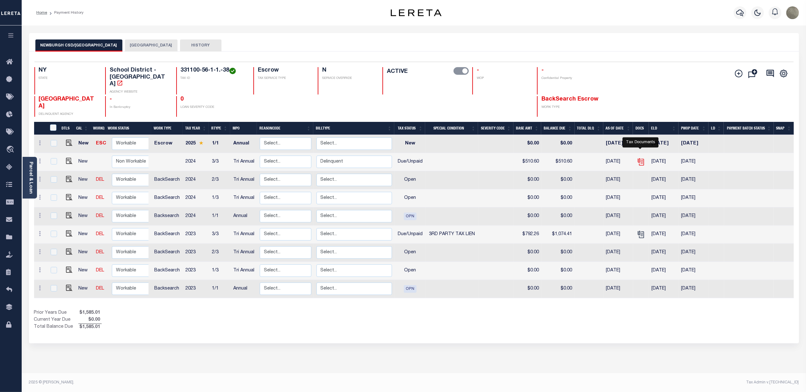
click at [638, 158] on icon "" at bounding box center [641, 162] width 8 height 8
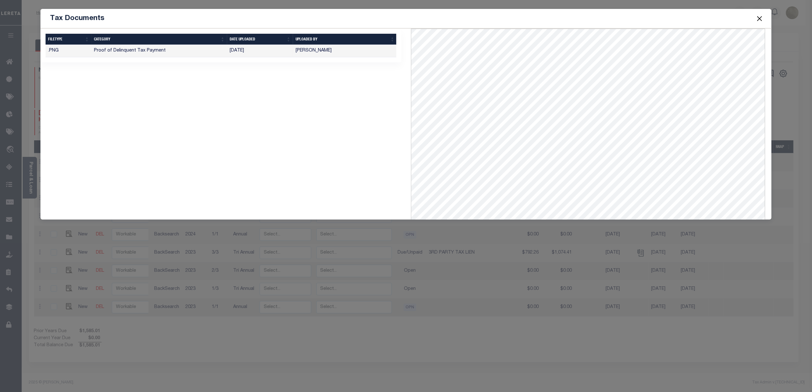
click at [759, 17] on button "Close" at bounding box center [759, 18] width 8 height 8
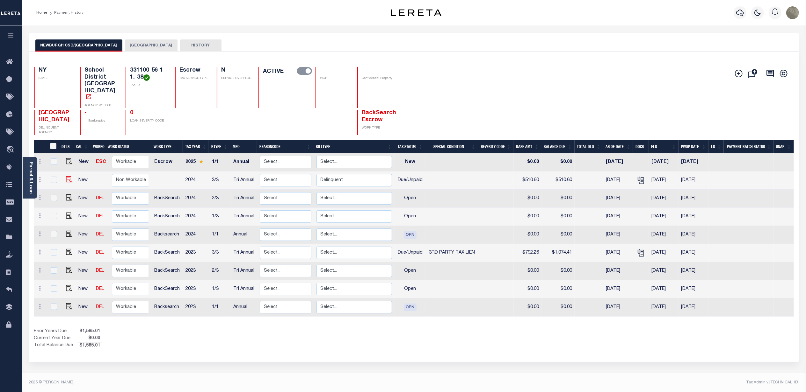
click at [71, 176] on img at bounding box center [69, 179] width 6 height 6
checkbox input "true"
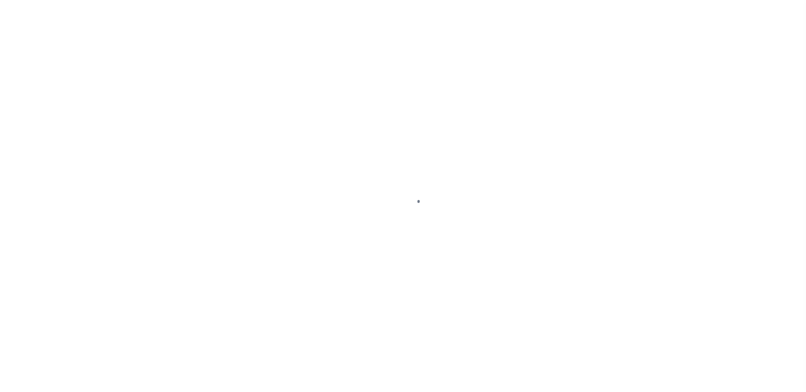
select select "DUE"
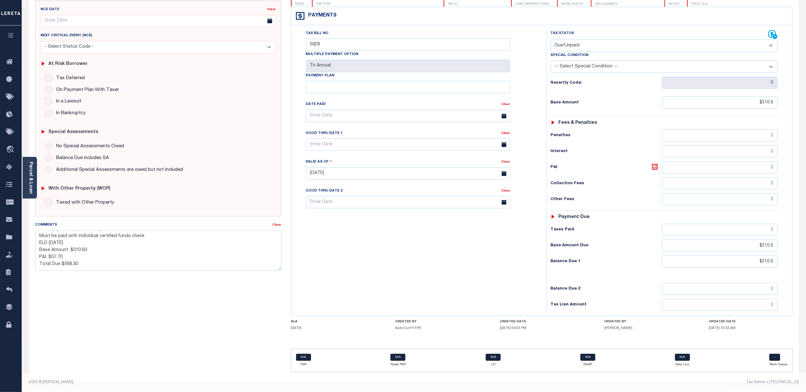
scroll to position [21, 0]
click at [294, 230] on div "Tax Bill No 5928 Multiple Payment Option Tri Annual Payment Plan Clear" at bounding box center [417, 170] width 249 height 281
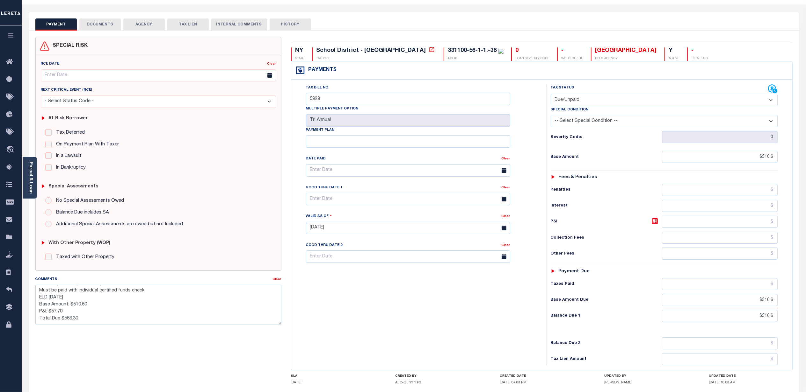
scroll to position [0, 0]
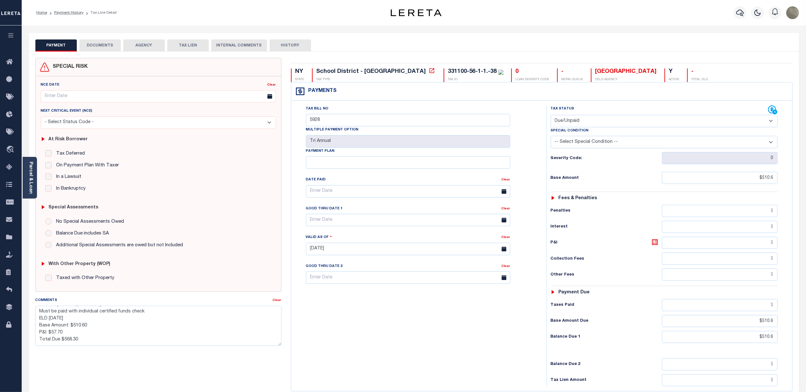
click at [353, 16] on div at bounding box center [416, 12] width 128 height 7
click at [348, 313] on div "Tax Bill No 5928 Multiple Payment Option Tri Annual Payment Plan Clear" at bounding box center [417, 245] width 249 height 281
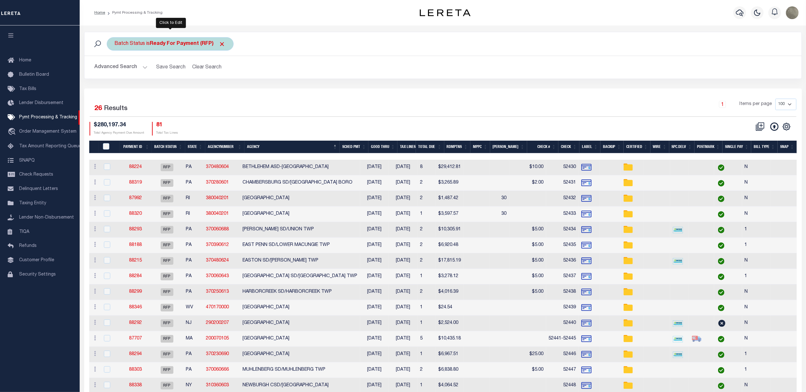
click at [161, 45] on b "Ready For Payment (RFP)" at bounding box center [188, 43] width 76 height 5
click at [152, 74] on select "Awaiting Funds (AWF) Cleared and Complete (CAC) New Check Needed (NCN) Payment …" at bounding box center [162, 75] width 94 height 12
select select "SFP"
click at [115, 69] on select "Awaiting Funds (AWF) Cleared and Complete (CAC) New Check Needed (NCN) Payment …" at bounding box center [162, 75] width 94 height 12
click at [202, 91] on input "Apply" at bounding box center [199, 89] width 19 height 11
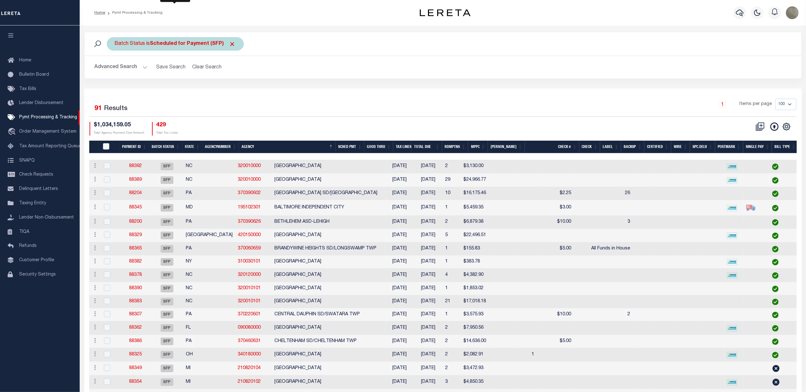
click at [190, 43] on b "Scheduled for Payment (SFP)" at bounding box center [193, 43] width 86 height 5
select select "SFP"
click at [167, 74] on select "Awaiting Funds (AWF) Cleared and Complete (CAC) New Check Needed (NCN) Payment …" at bounding box center [162, 75] width 94 height 12
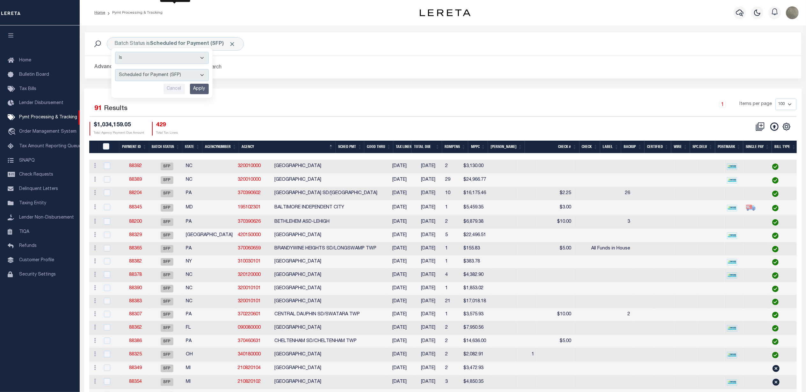
click at [393, 99] on div "1 Items per page 100 200 500 1000" at bounding box center [533, 107] width 528 height 17
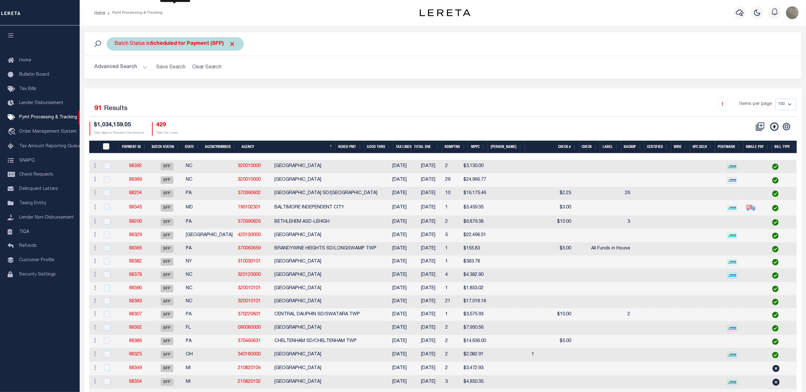
click at [175, 45] on b "Scheduled for Payment (SFP)" at bounding box center [193, 43] width 86 height 5
select select "SFP"
click at [175, 45] on b "Scheduled for Payment (SFP)" at bounding box center [193, 43] width 86 height 5
select select "SFP"
click at [175, 45] on b "Scheduled for Payment (SFP)" at bounding box center [193, 43] width 86 height 5
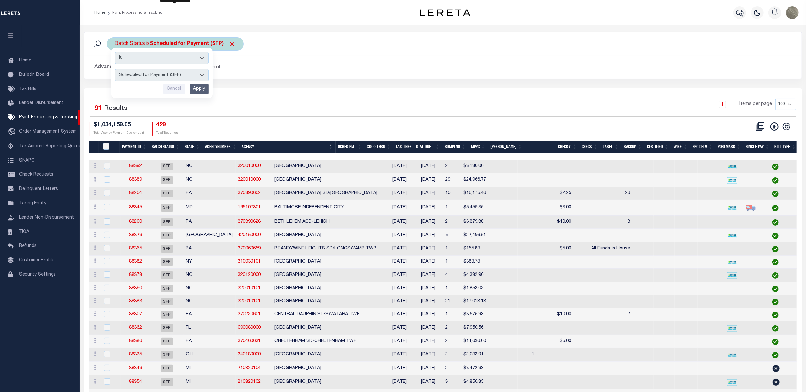
click at [176, 72] on select "Awaiting Funds (AWF) Cleared and Complete (CAC) New Check Needed (NCN) Payment …" at bounding box center [162, 75] width 94 height 12
select select "SNT"
click at [115, 69] on select "Awaiting Funds (AWF) Cleared and Complete (CAC) New Check Needed (NCN) Payment …" at bounding box center [162, 75] width 94 height 12
click at [198, 84] on div "Is Contains Awaiting Funds (AWF) Cleared and Complete (CAC) New Check Needed (N…" at bounding box center [161, 73] width 101 height 50
click at [196, 90] on input "Apply" at bounding box center [199, 89] width 19 height 11
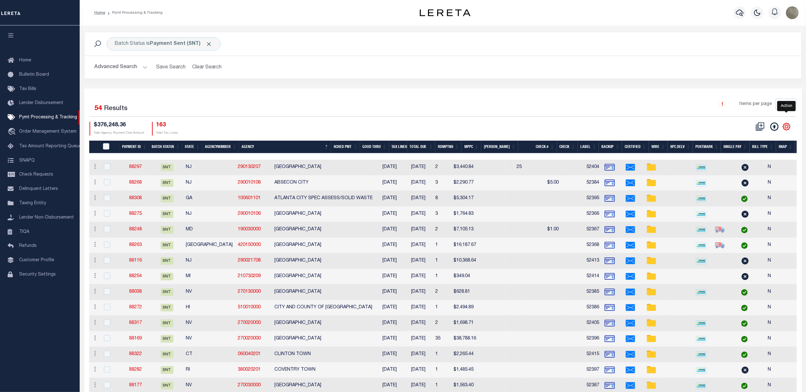
click at [787, 127] on icon "" at bounding box center [786, 127] width 8 height 8
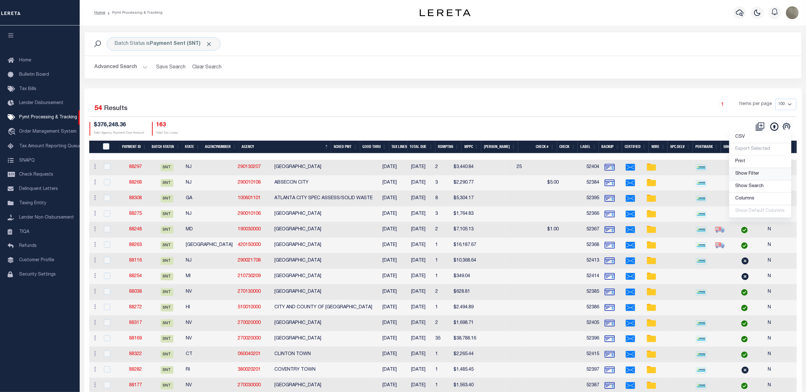
click at [737, 176] on span "Show Filter" at bounding box center [747, 174] width 24 height 4
select select
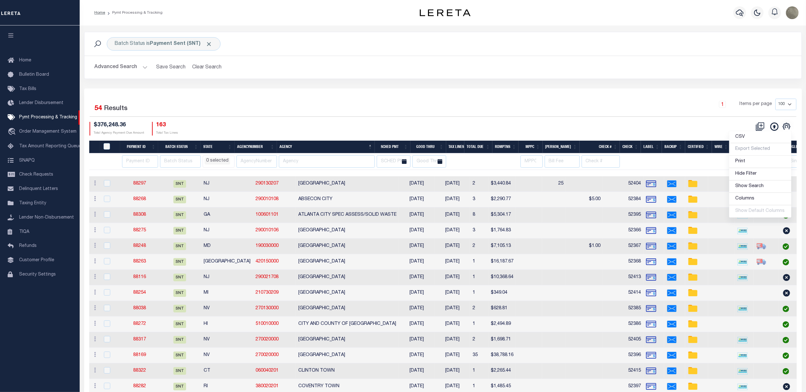
click at [366, 119] on div "Selected 54 Results 1 Items per page 100 200 500 1000 $376,248.36 Total Agency …" at bounding box center [442, 117] width 717 height 37
click at [301, 157] on input "text" at bounding box center [327, 161] width 96 height 12
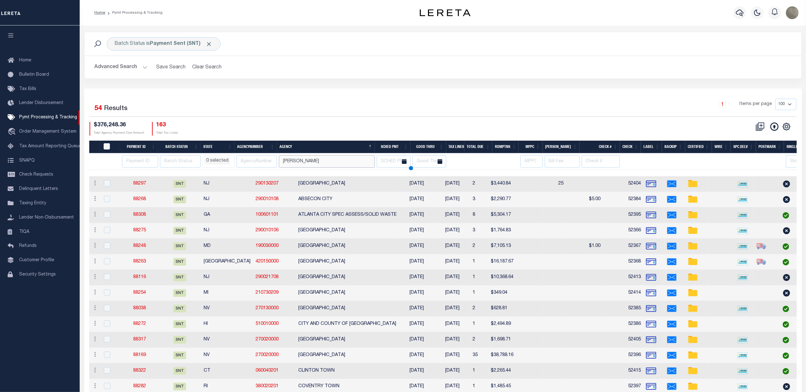
type input "clark"
select select
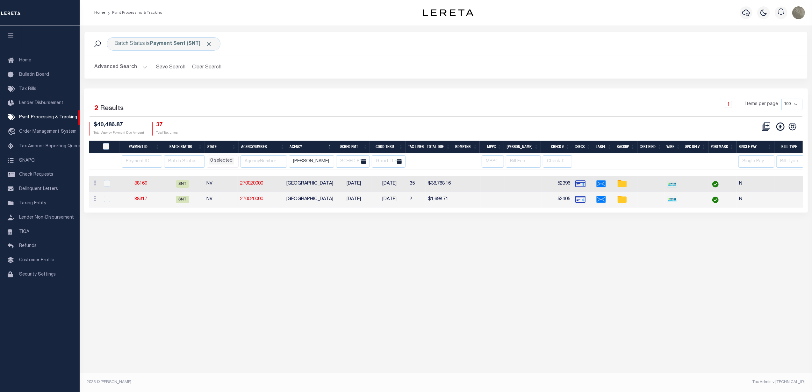
select select
click at [307, 180] on td "CLARK COUNTY" at bounding box center [310, 184] width 52 height 16
checkbox input "true"
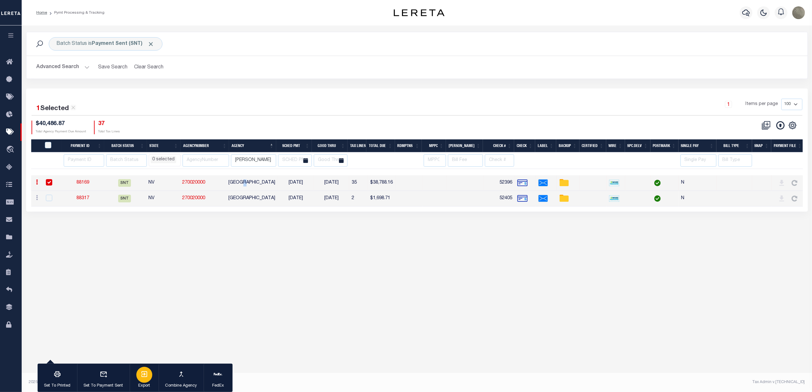
click at [147, 373] on icon "button" at bounding box center [144, 375] width 8 height 8
click at [681, 344] on div "Batch Status is Payment Sent (SNT) Search Advanced Search Save Search Clear Sea…" at bounding box center [417, 201] width 790 height 353
click at [104, 46] on b "Payment Sent (SNT)" at bounding box center [123, 43] width 62 height 5
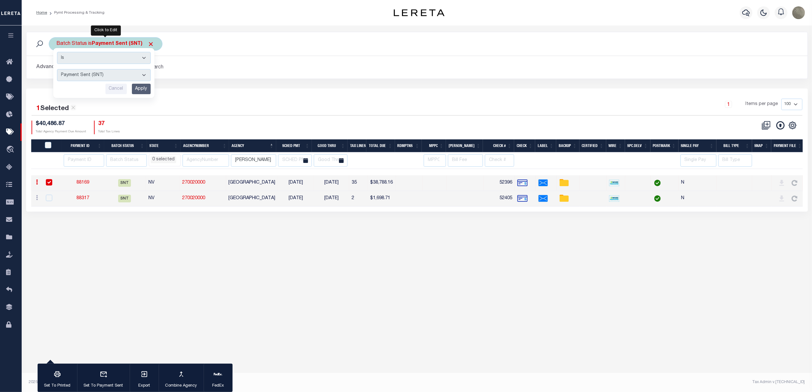
click at [91, 74] on select "Awaiting Funds (AWF) Cleared and Complete (CAC) New Check Needed (NCN) Payment …" at bounding box center [104, 75] width 94 height 12
select select "SFP"
click at [57, 69] on select "Awaiting Funds (AWF) Cleared and Complete (CAC) New Check Needed (NCN) Payment …" at bounding box center [104, 75] width 94 height 12
click at [147, 91] on input "Apply" at bounding box center [141, 89] width 19 height 11
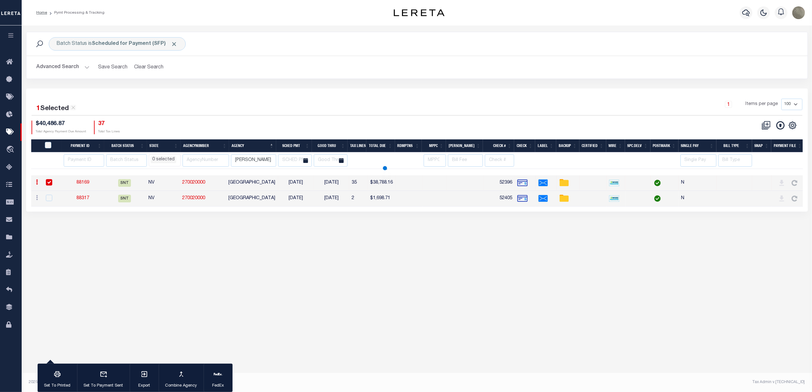
select select
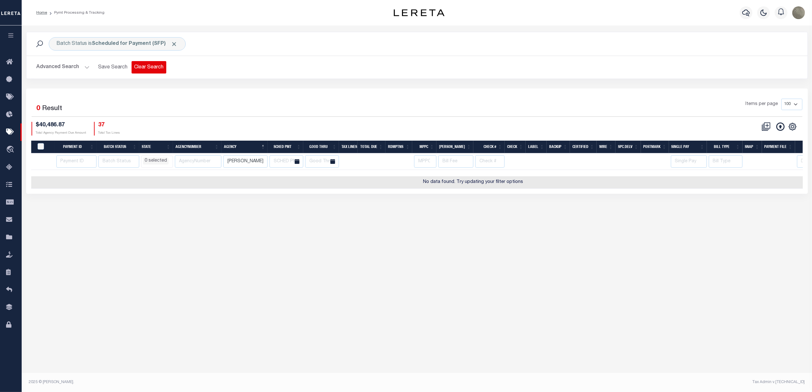
click at [138, 67] on button "Clear Search" at bounding box center [149, 67] width 35 height 12
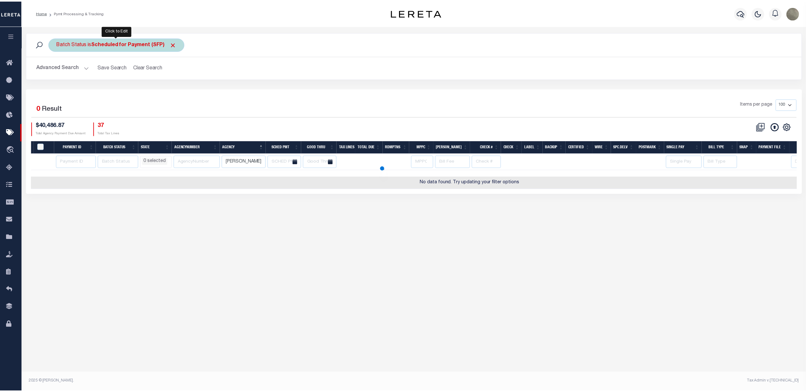
select select
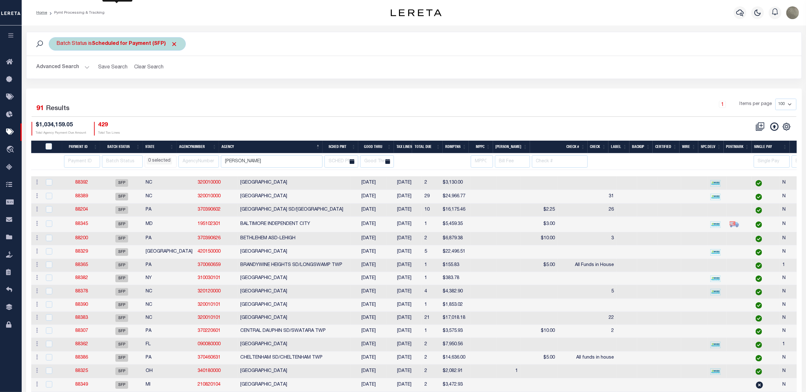
click at [120, 43] on b "Scheduled for Payment (SFP)" at bounding box center [135, 43] width 86 height 5
click at [120, 66] on div "Is Contains Awaiting Funds (AWF) Cleared and Complete (CAC) New Check Needed (N…" at bounding box center [103, 73] width 101 height 50
click at [119, 73] on select "Awaiting Funds (AWF) Cleared and Complete (CAC) New Check Needed (NCN) Payment …" at bounding box center [104, 75] width 94 height 12
select select "RFP"
click at [57, 69] on select "Awaiting Funds (AWF) Cleared and Complete (CAC) New Check Needed (NCN) Payment …" at bounding box center [104, 75] width 94 height 12
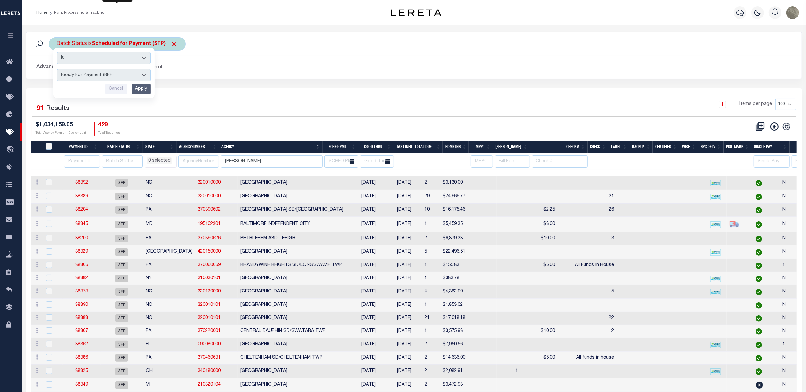
click at [138, 93] on input "Apply" at bounding box center [141, 89] width 19 height 11
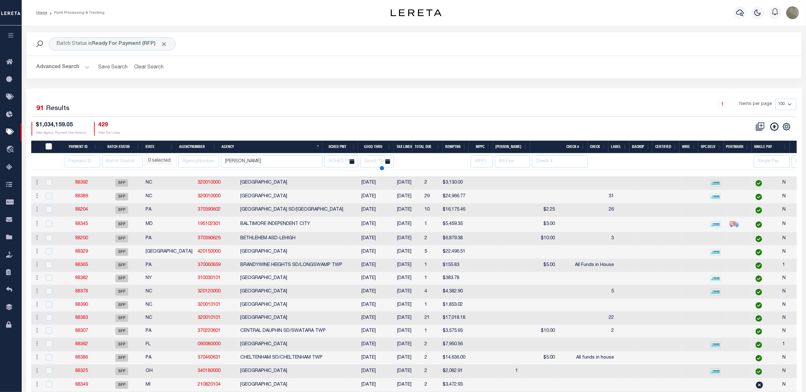
select select
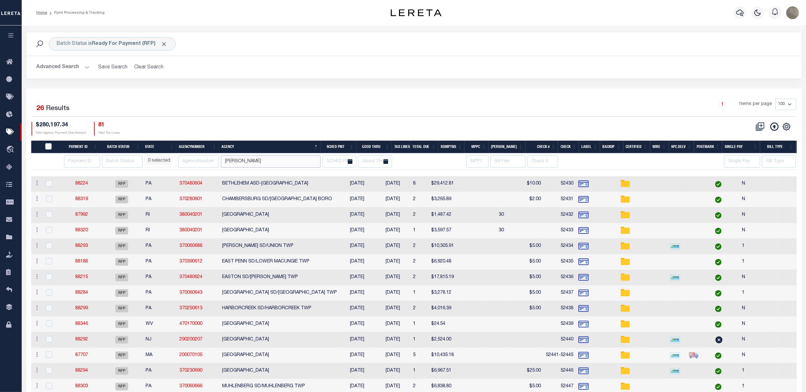
click at [239, 164] on input "clark" at bounding box center [271, 161] width 100 height 12
click at [47, 146] on input "PayeePmtBatchStatus" at bounding box center [48, 146] width 6 height 6
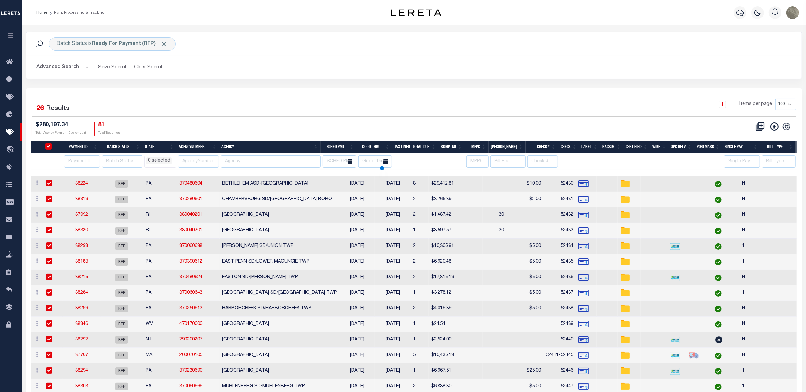
checkbox input "true"
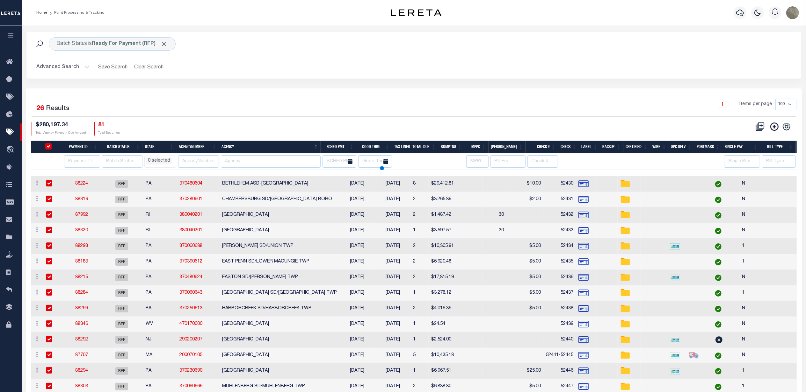
checkbox input "true"
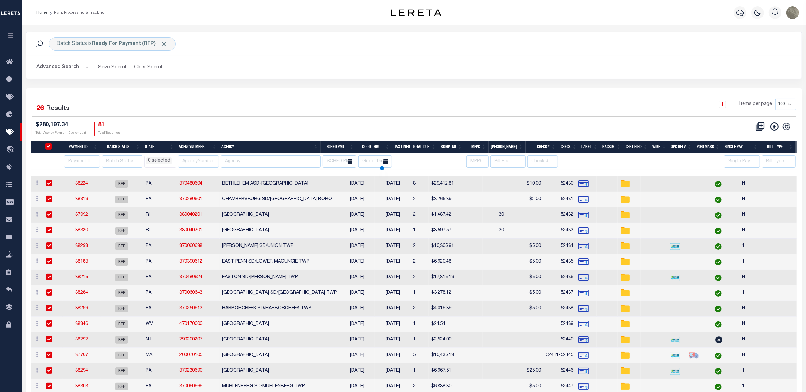
checkbox input "true"
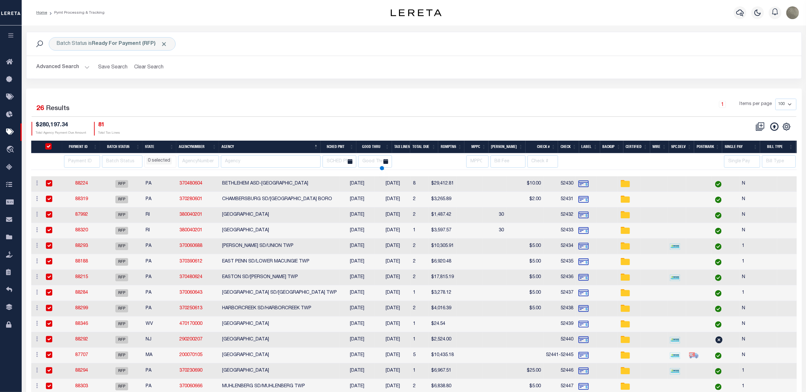
checkbox input "true"
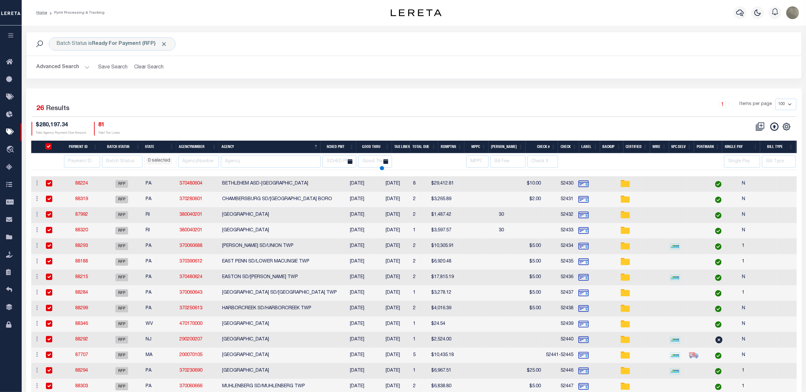
checkbox input "true"
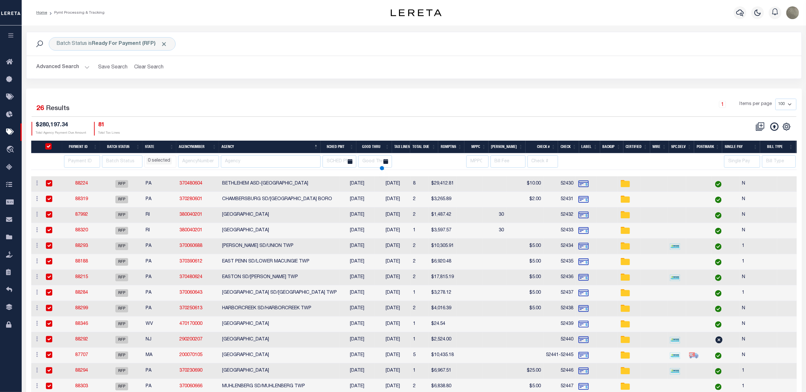
checkbox input "true"
select select
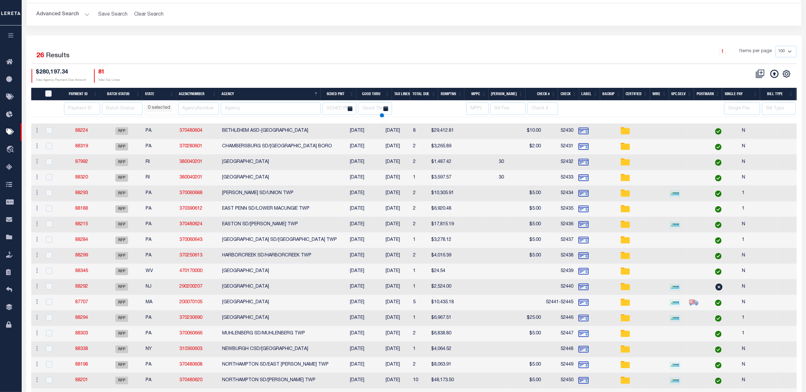
scroll to position [85, 0]
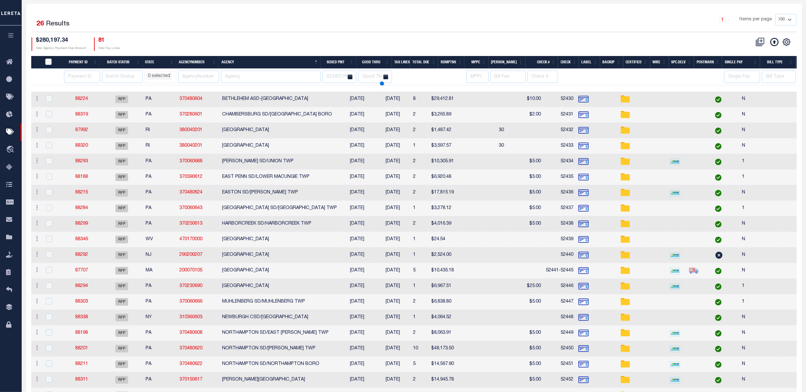
select select
click at [50, 60] on input "PayeePmtBatchStatus" at bounding box center [48, 62] width 6 height 6
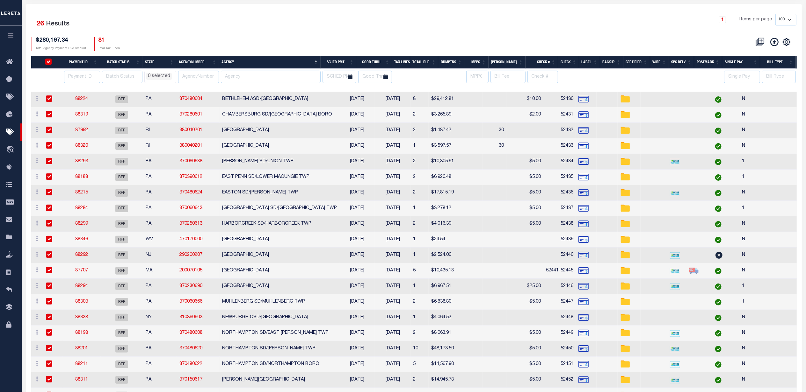
checkbox input "true"
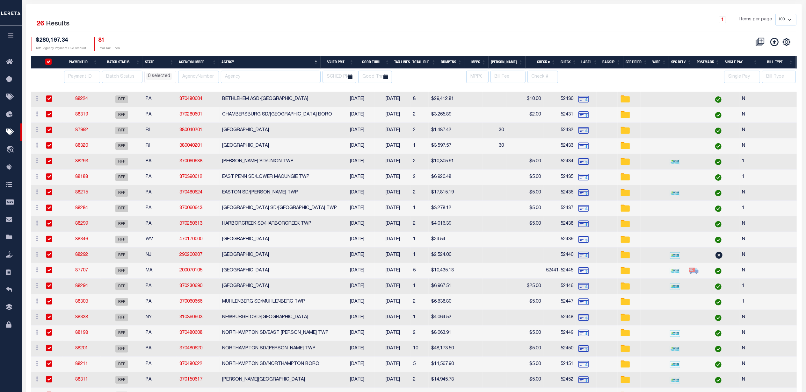
checkbox input "true"
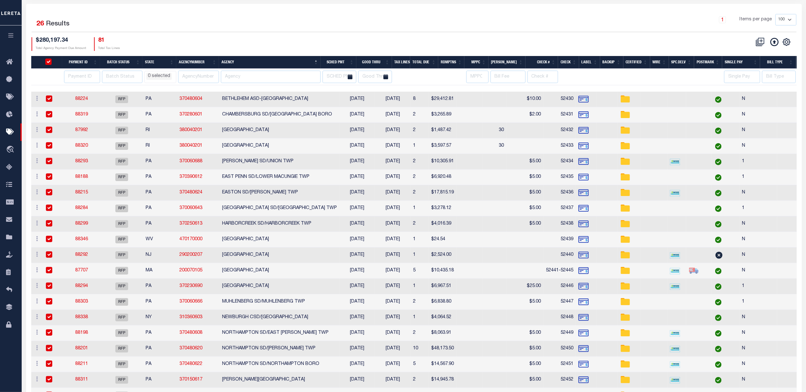
checkbox input "true"
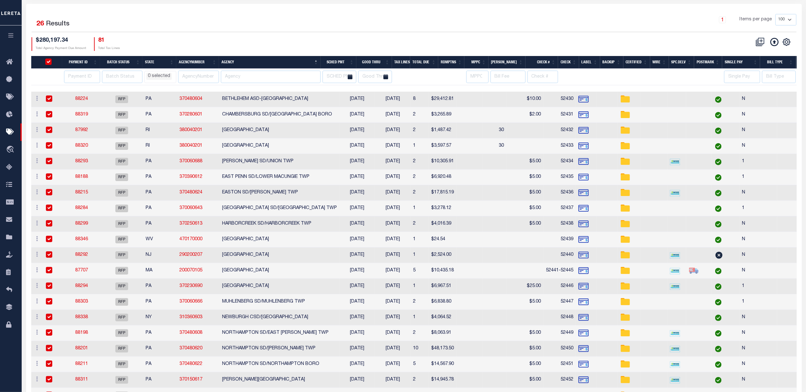
checkbox input "true"
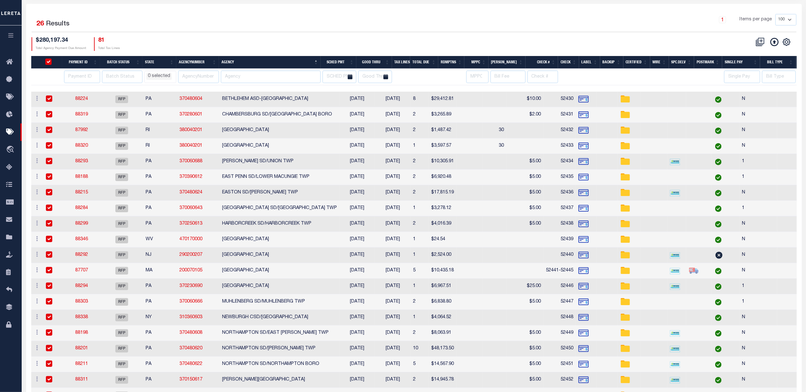
checkbox input "true"
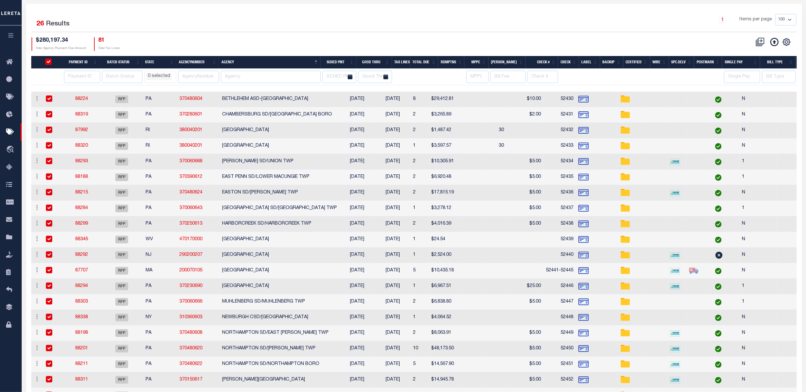
checkbox input "true"
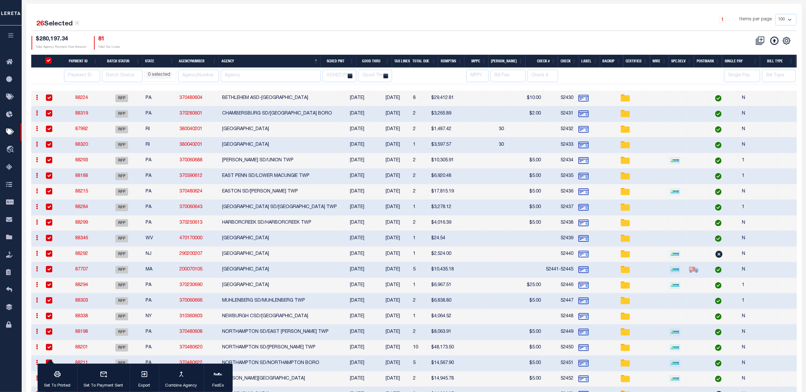
select select
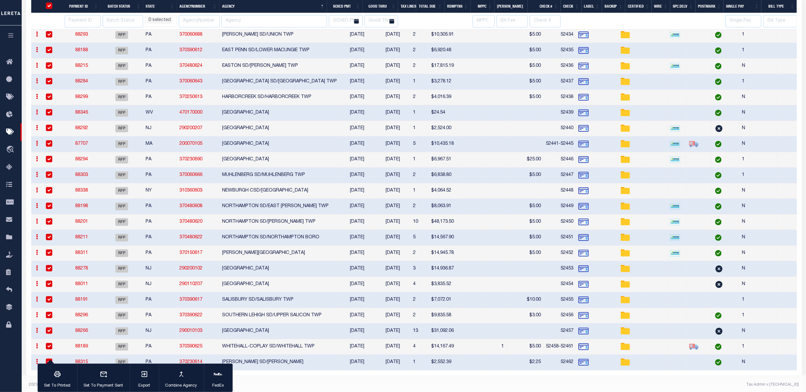
select select
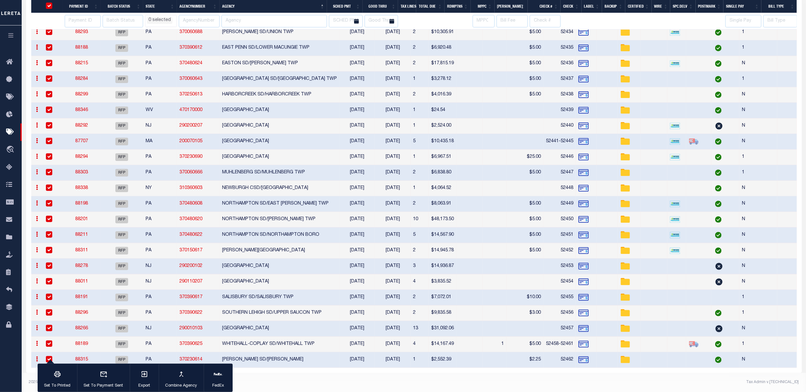
scroll to position [212, 0]
select select
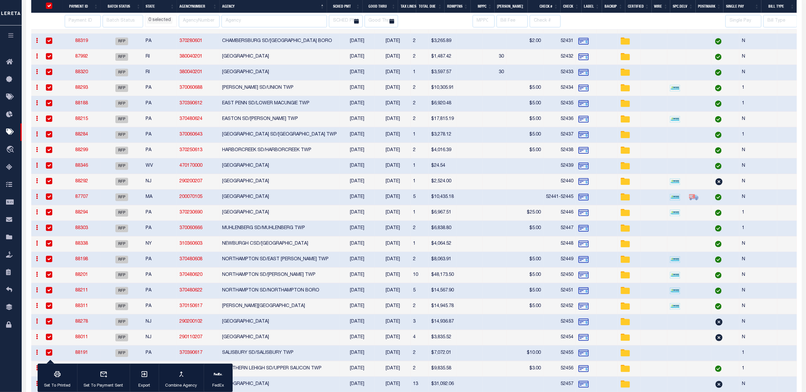
select select
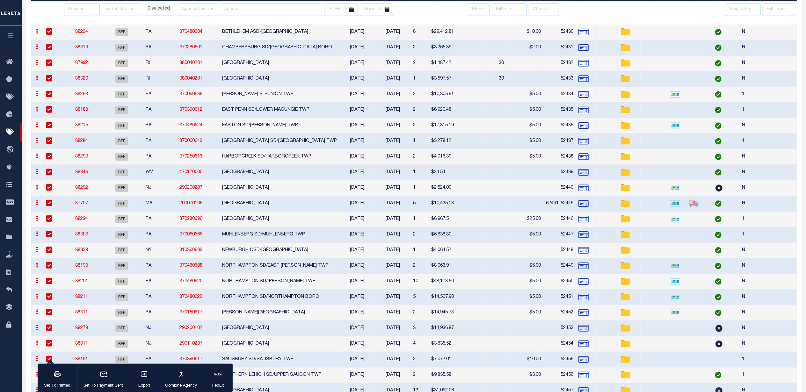
scroll to position [127, 0]
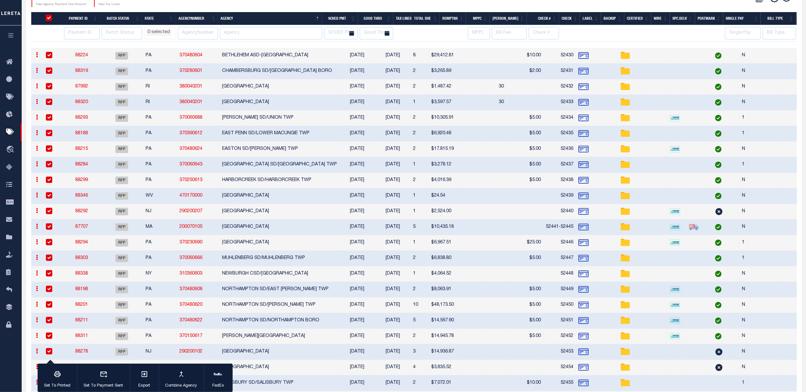
select select
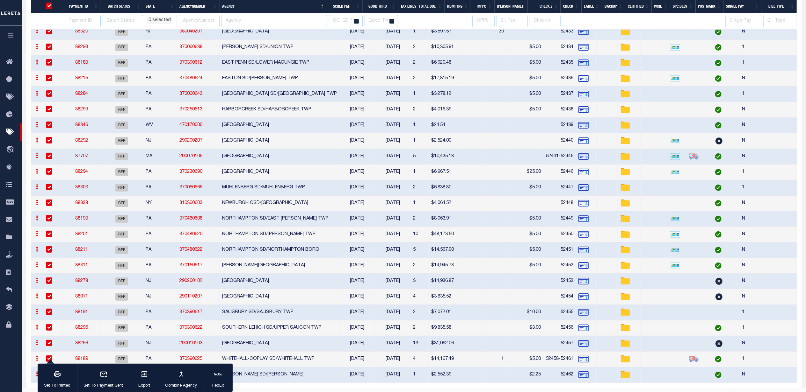
scroll to position [214, 0]
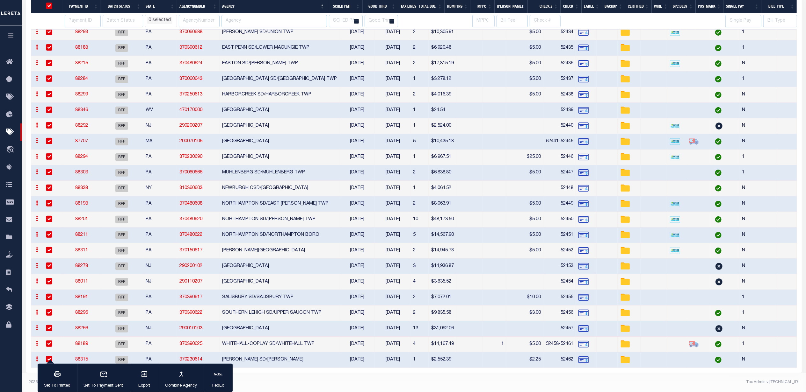
select select
click at [51, 185] on input "checkbox" at bounding box center [49, 188] width 6 height 6
checkbox input "false"
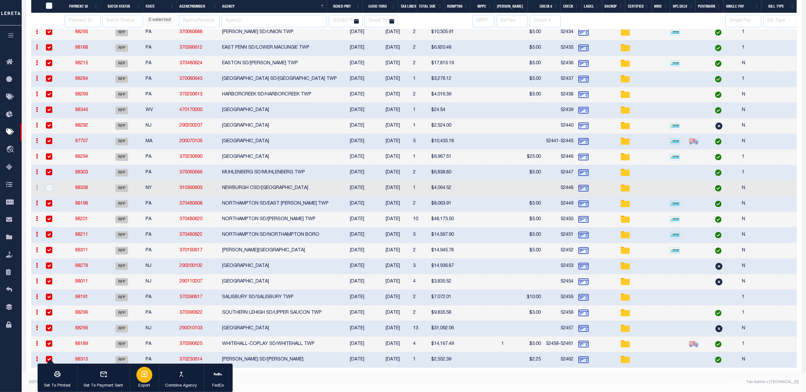
click at [146, 374] on icon "button" at bounding box center [144, 375] width 8 height 8
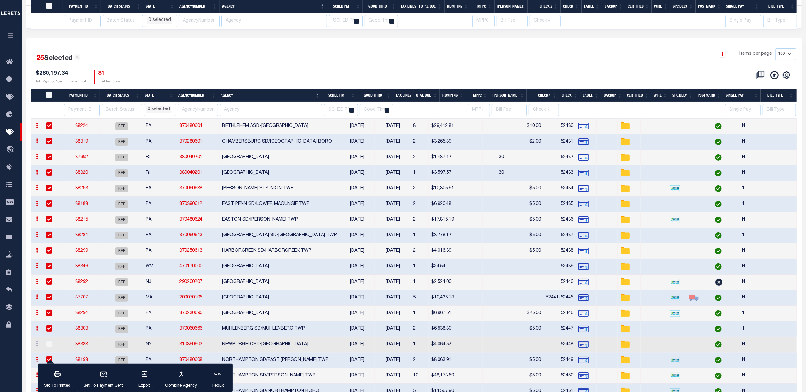
select select
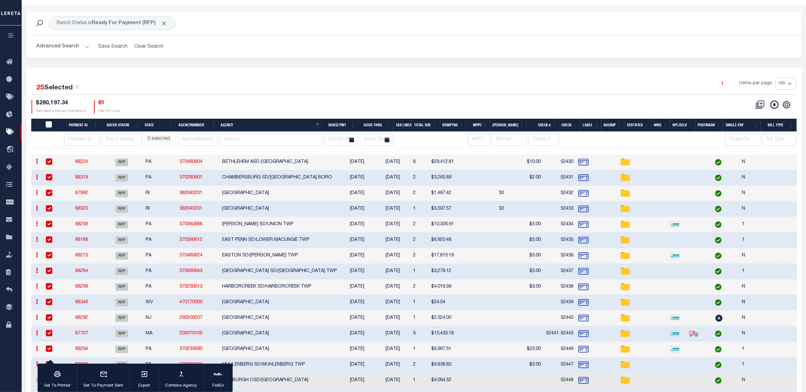
scroll to position [0, 0]
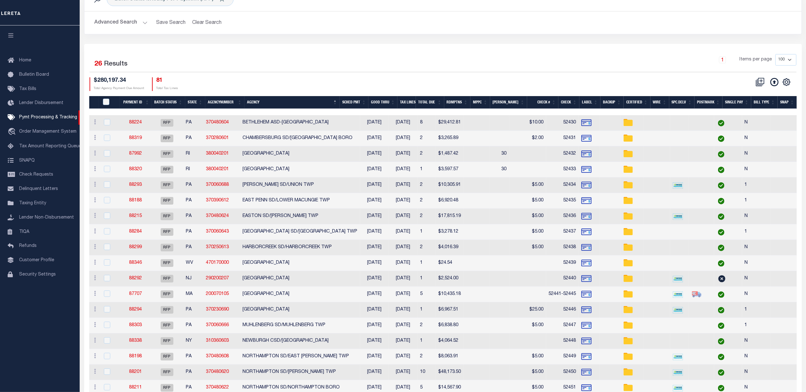
scroll to position [42, 0]
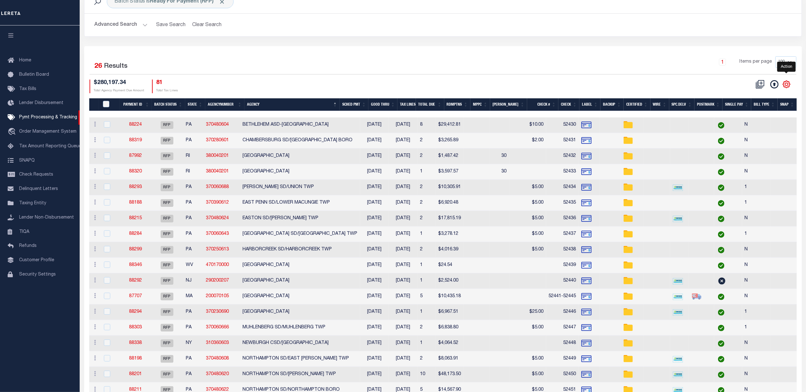
click at [785, 85] on icon "" at bounding box center [786, 84] width 3 height 3
click at [759, 132] on span "Show Filter" at bounding box center [747, 131] width 24 height 4
select select
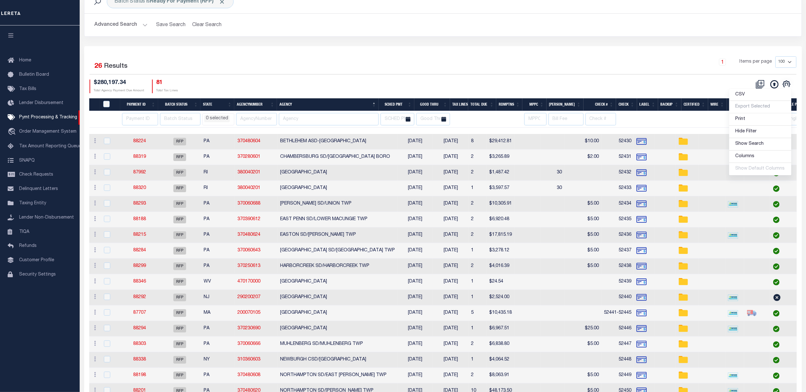
click at [297, 83] on div "$280,197.34 Total Agency Payment Due Amount 81 Total Tax Lines" at bounding box center [266, 87] width 353 height 14
click at [224, 118] on li "0 selected" at bounding box center [216, 118] width 25 height 7
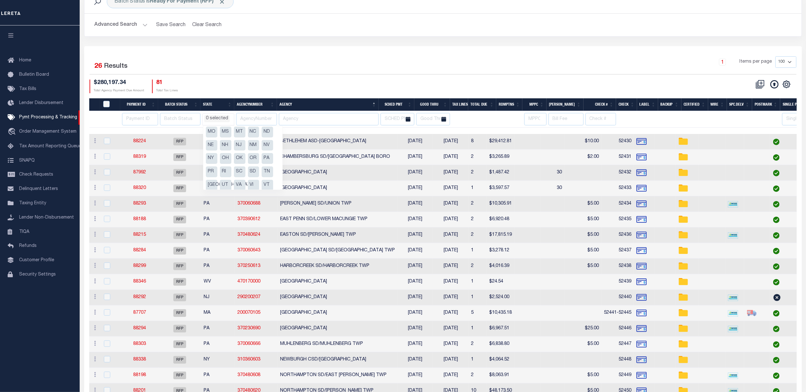
scroll to position [85, 0]
click at [265, 145] on li "PA" at bounding box center [267, 142] width 11 height 11
select select "PA"
click at [273, 86] on div "$280,197.34 Total Agency Payment Due Amount 81 Total Tax Lines" at bounding box center [266, 87] width 353 height 14
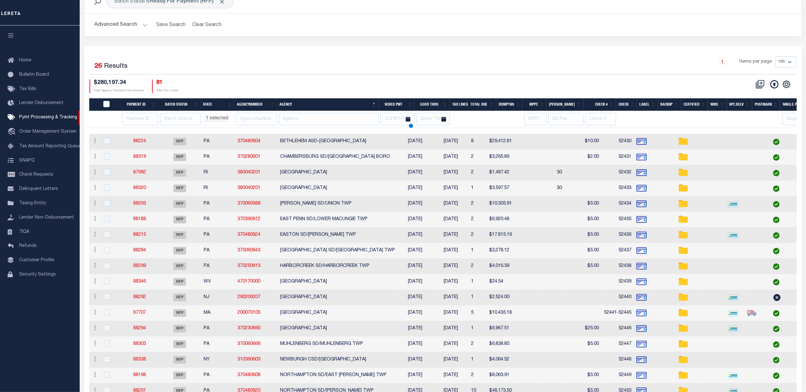
select select "PA"
select select
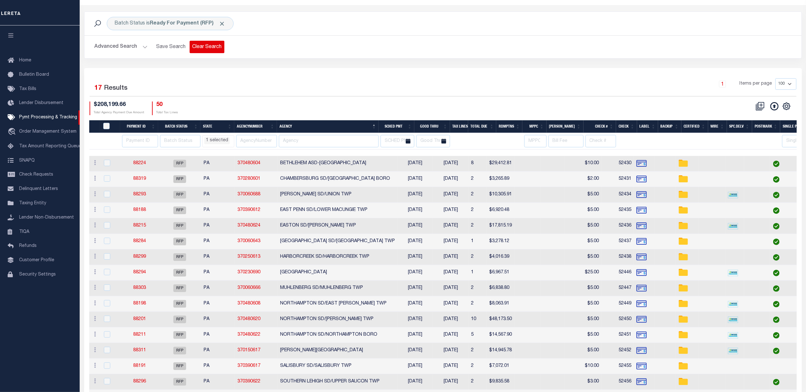
scroll to position [0, 0]
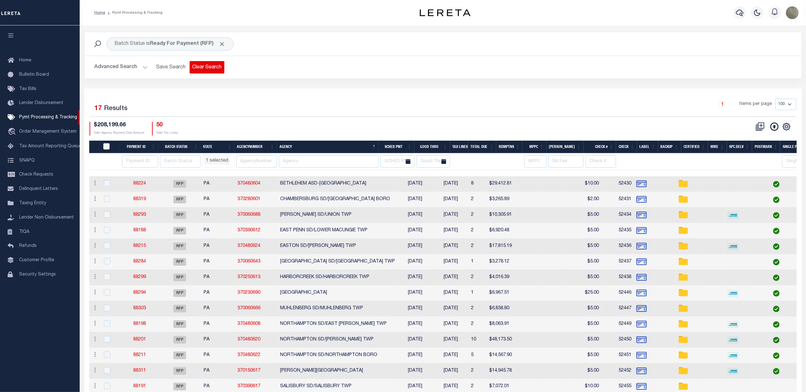
click at [206, 68] on button "Clear Search" at bounding box center [207, 67] width 35 height 12
click at [180, 46] on b "Scheduled for Payment (SFP)" at bounding box center [193, 43] width 86 height 5
select select "PA"
select select
select select "SFP"
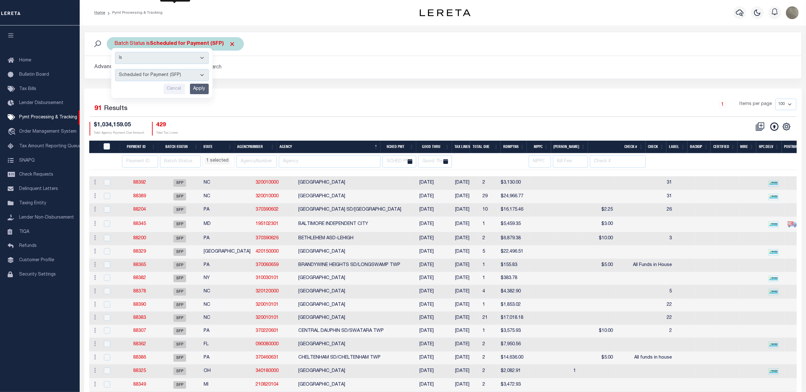
click at [178, 44] on b "Scheduled for Payment (SFP)" at bounding box center [193, 43] width 86 height 5
click at [157, 69] on div "Is Contains Awaiting Funds (AWF) Cleared and Complete (CAC) New Check Needed (N…" at bounding box center [161, 73] width 101 height 50
click at [171, 69] on div "Is Contains Awaiting Funds (AWF) Cleared and Complete (CAC) New Check Needed (N…" at bounding box center [161, 73] width 101 height 50
click at [168, 73] on select "Awaiting Funds (AWF) Cleared and Complete (CAC) New Check Needed (NCN) Payment …" at bounding box center [162, 75] width 94 height 12
select select "RFP"
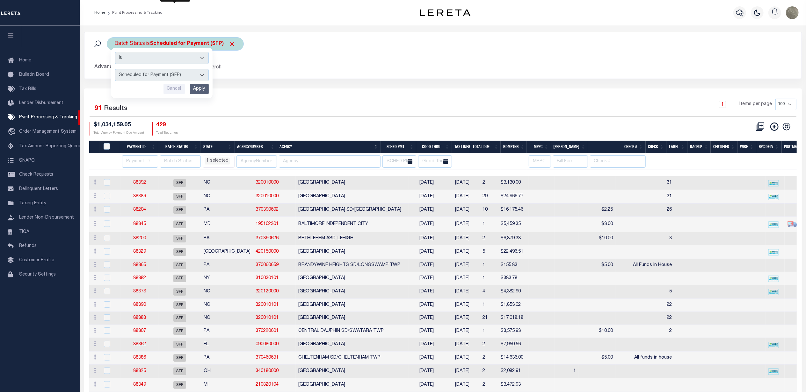
click at [115, 69] on select "Awaiting Funds (AWF) Cleared and Complete (CAC) New Check Needed (NCN) Payment …" at bounding box center [162, 75] width 94 height 12
click at [194, 89] on input "Apply" at bounding box center [199, 89] width 19 height 11
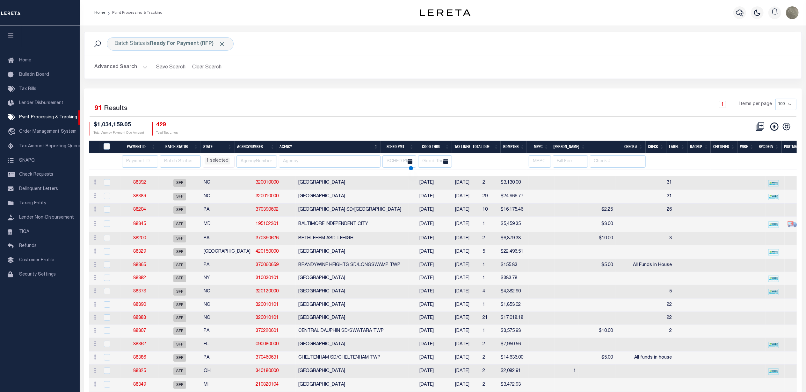
select select "PA"
select select
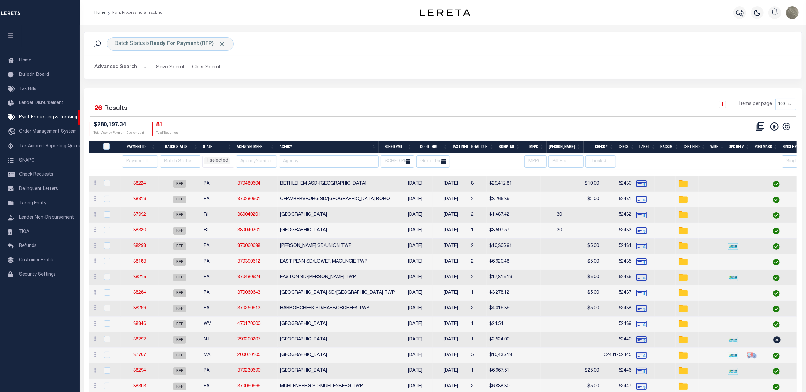
click at [249, 110] on div "Selected 26 Results" at bounding box center [174, 108] width 169 height 18
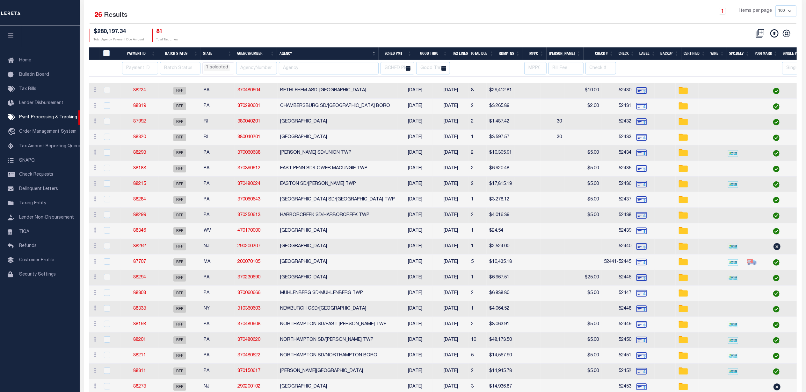
scroll to position [127, 0]
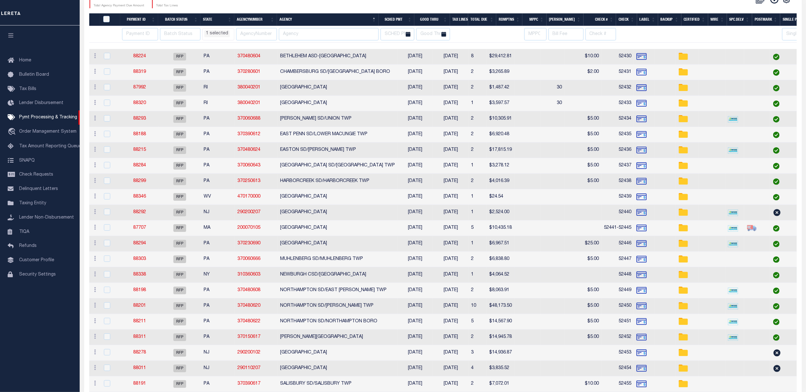
click at [296, 276] on td "NEWBURGH CSD/[GEOGRAPHIC_DATA]" at bounding box center [337, 276] width 120 height 16
checkbox input "true"
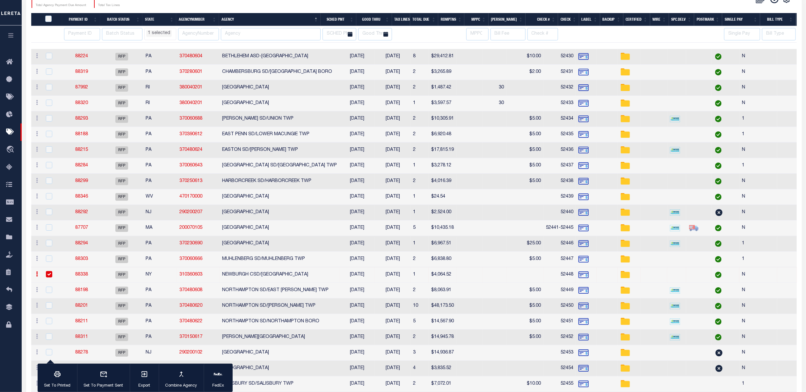
click at [87, 277] on link "88338" at bounding box center [81, 275] width 13 height 4
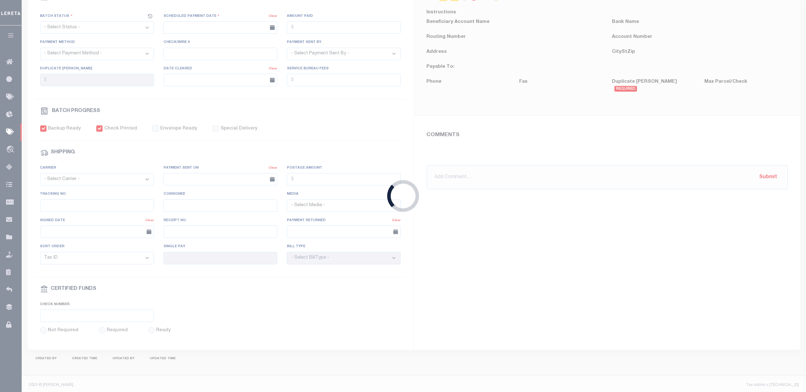
select select "RFP"
type input "[DATE]"
type input "$4,064.52"
select select "CHK"
type input "52448"
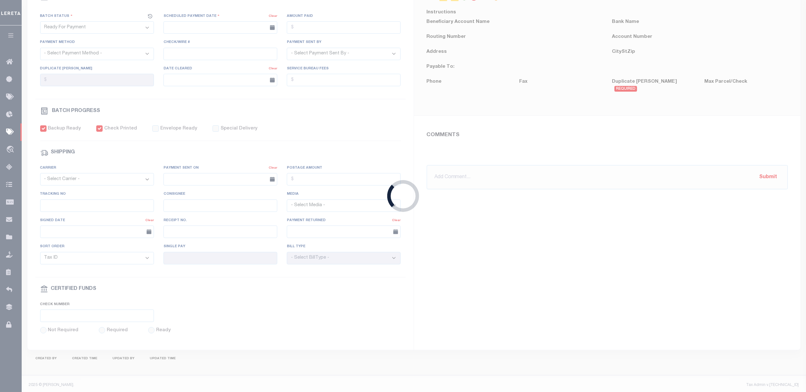
select select "[PERSON_NAME]"
checkbox input "true"
type input "N"
radio input "true"
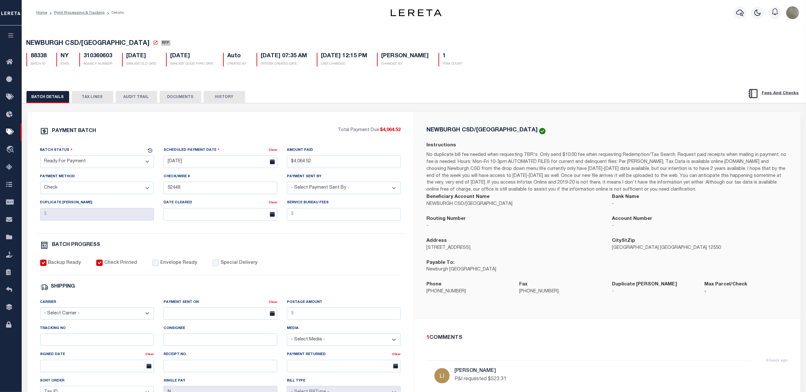
click at [263, 240] on div "PAYMENT BATCH Total Payment Due: $4,064.52 Batch Status - Select Status -" at bounding box center [220, 298] width 371 height 342
drag, startPoint x: 542, startPoint y: 113, endPoint x: 542, endPoint y: 118, distance: 5.1
click at [543, 113] on div "NEWBURGH CSD/NEWBURGH CITY Instructions Beneficiary Account Name NEWBURGH CSD/N…" at bounding box center [607, 215] width 386 height 207
click at [251, 130] on div "PAYMENT BATCH" at bounding box center [189, 133] width 298 height 12
click at [3, 128] on link "Pymt Processing & Tracking" at bounding box center [11, 133] width 22 height 18
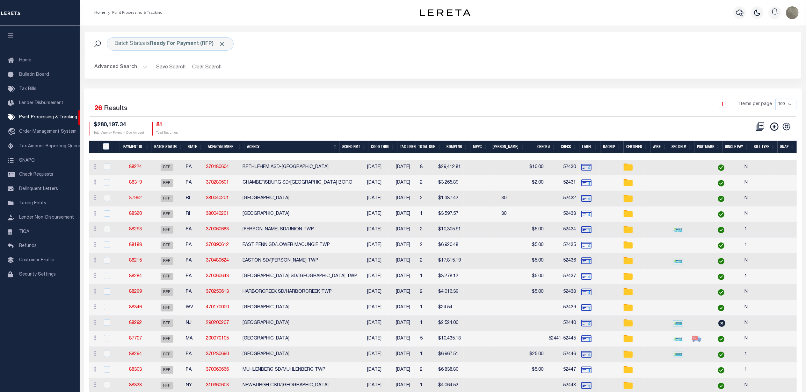
click at [134, 198] on link "87992" at bounding box center [135, 198] width 13 height 4
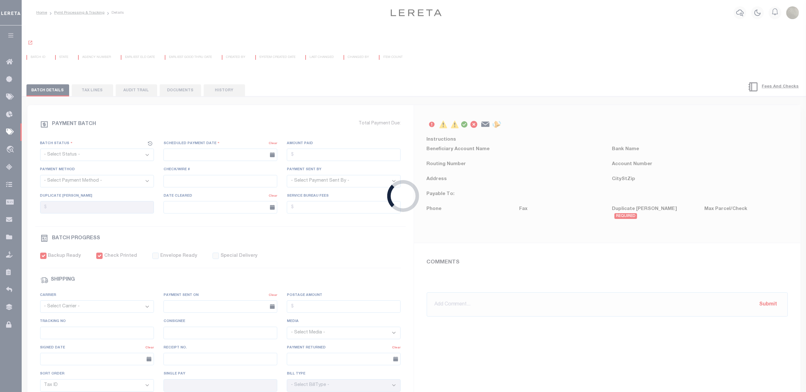
select select "RFP"
type input "[DATE]"
type input "$1,487.42"
select select "CHK"
type input "52432"
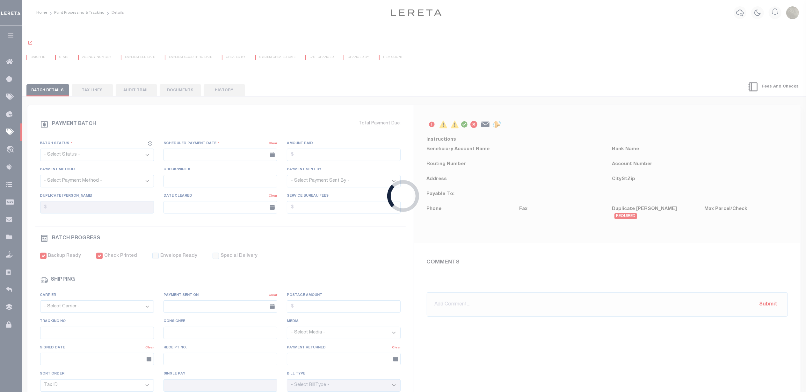
select select "[PERSON_NAME]"
checkbox input "true"
type input "N"
radio input "true"
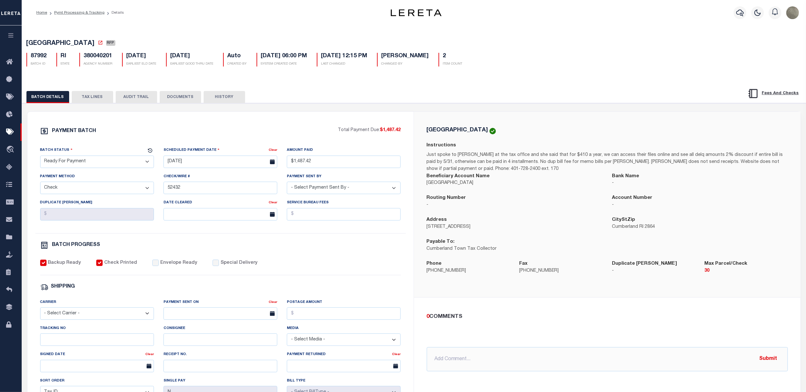
click at [99, 165] on select "- Select Status - Scheduled for Payment Ready For Payment Payment Sent Cleared …" at bounding box center [97, 162] width 114 height 12
select select "SNT"
click at [40, 158] on select "- Select Status - Scheduled for Payment Ready For Payment Payment Sent Cleared …" at bounding box center [97, 162] width 114 height 12
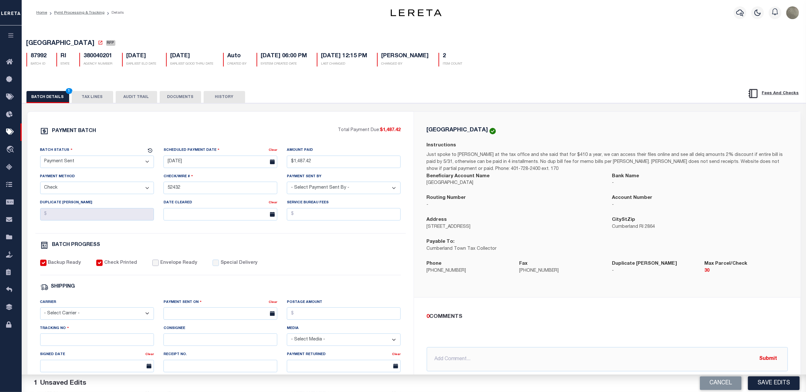
click at [152, 266] on input "Envelope Ready" at bounding box center [155, 263] width 6 height 6
checkbox input "true"
click at [75, 319] on select "- Select Carrier - E-mail Fax Fedex FTP Other UPS USPS" at bounding box center [97, 314] width 114 height 12
select select "FDX"
click at [40, 312] on select "- Select Carrier - E-mail Fax Fedex FTP Other UPS USPS" at bounding box center [97, 314] width 114 height 12
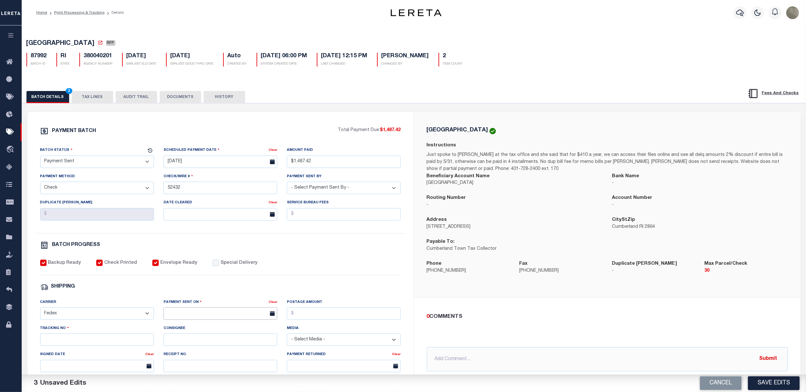
click at [197, 319] on input "text" at bounding box center [220, 314] width 114 height 12
click at [227, 273] on span "14" at bounding box center [226, 269] width 12 height 12
type input "[DATE]"
click at [310, 318] on input "Postage Amount" at bounding box center [344, 314] width 114 height 12
type input "$9.65"
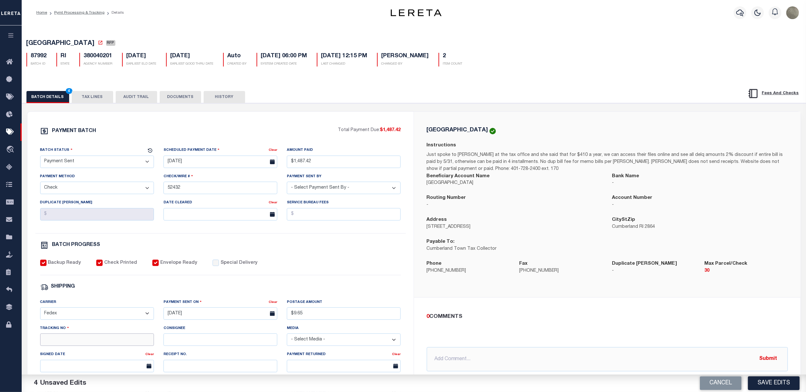
click at [81, 346] on input "Tracking No" at bounding box center [97, 340] width 114 height 12
type input "8835"
click at [334, 106] on div "PAYMENT BATCH Total Payment Due: $1,487.42 Batch Status" at bounding box center [414, 309] width 790 height 412
drag, startPoint x: 324, startPoint y: 107, endPoint x: 320, endPoint y: 112, distance: 6.6
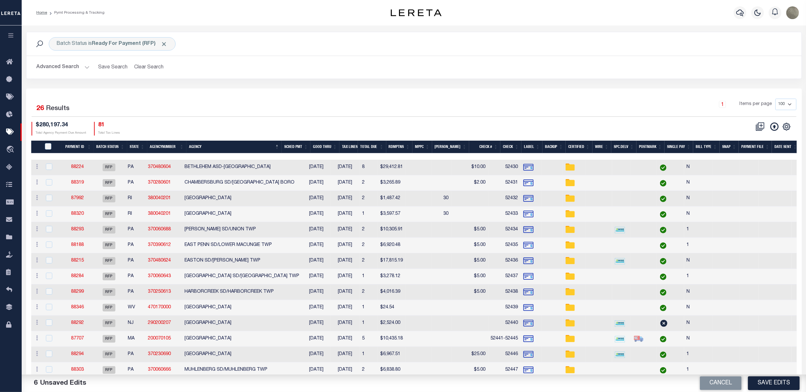
click at [347, 107] on div "1 Items per page 100 200 500 1000" at bounding box center [510, 107] width 571 height 17
click at [79, 197] on link "87992" at bounding box center [77, 198] width 13 height 4
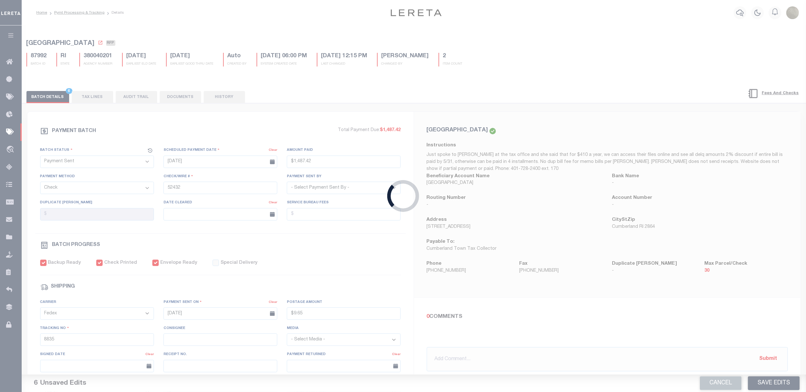
select select "RFP"
type input "$1,487.42"
checkbox input "false"
select select
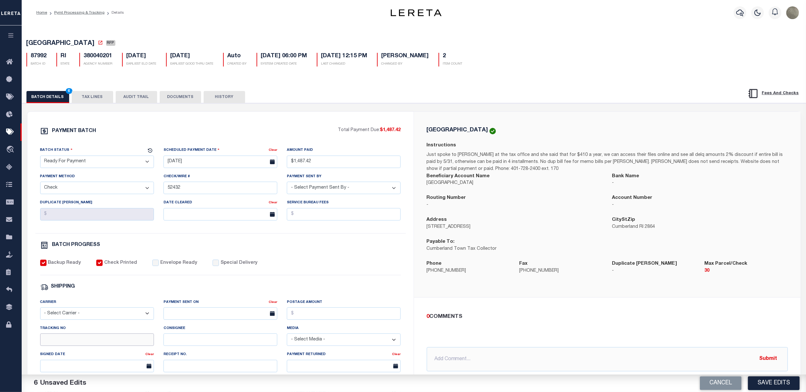
click at [75, 344] on input "Tracking No" at bounding box center [97, 340] width 114 height 12
click at [104, 146] on div "PAYMENT BATCH Total Payment Due: $1,487.42 Batch Status - Select Status -" at bounding box center [220, 298] width 371 height 342
click at [216, 320] on input "text" at bounding box center [220, 314] width 114 height 12
click at [230, 270] on span "14" at bounding box center [226, 268] width 12 height 12
type input "[DATE]"
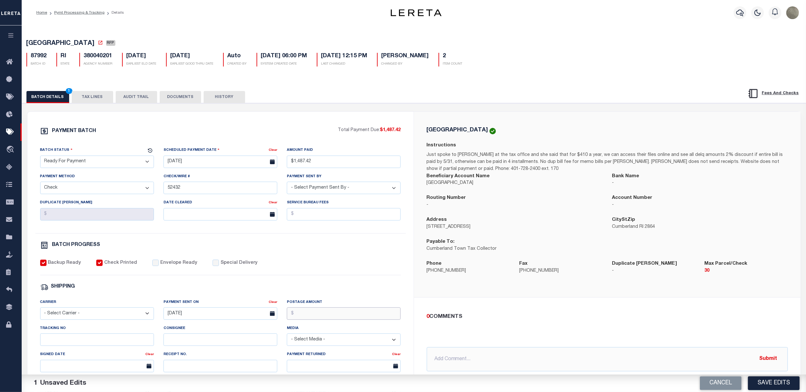
click at [307, 316] on input "Postage Amount" at bounding box center [344, 314] width 114 height 12
type input "$9.65"
click at [73, 314] on select "- Select Carrier - E-mail Fax Fedex FTP Other UPS USPS" at bounding box center [97, 314] width 114 height 12
select select "FDX"
click at [40, 312] on select "- Select Carrier - E-mail Fax Fedex FTP Other UPS USPS" at bounding box center [97, 314] width 114 height 12
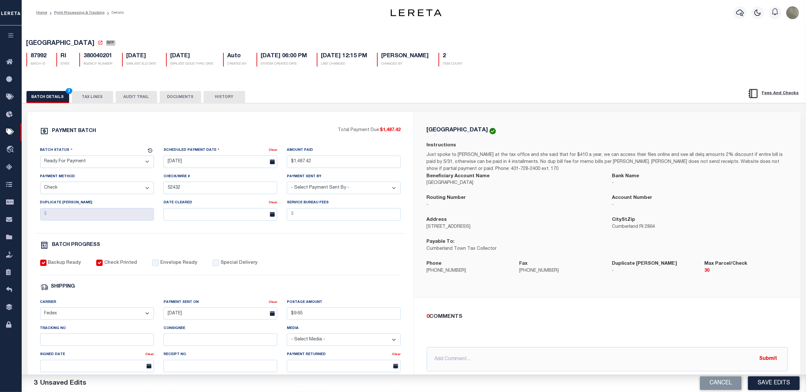
click at [66, 335] on div "Tracking No" at bounding box center [97, 335] width 114 height 21
drag, startPoint x: 62, startPoint y: 349, endPoint x: 64, endPoint y: 345, distance: 4.3
click at [62, 346] on input "Tracking No" at bounding box center [97, 340] width 114 height 12
click at [97, 344] on input "883582330919" at bounding box center [97, 340] width 114 height 12
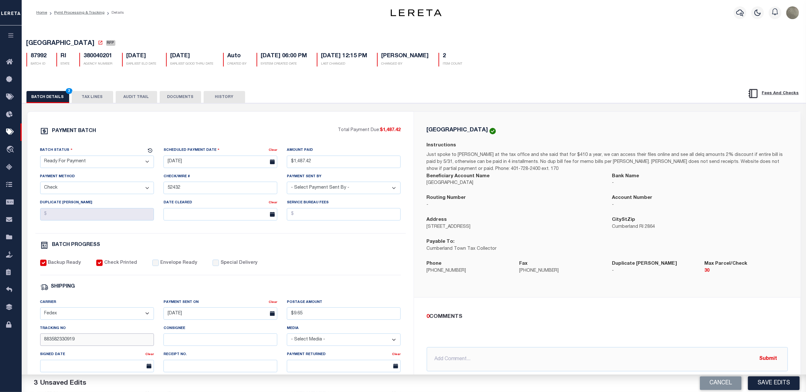
click at [97, 344] on input "883582330919" at bounding box center [97, 340] width 114 height 12
type input "883582330919"
click at [152, 266] on input "Envelope Ready" at bounding box center [155, 263] width 6 height 6
checkbox input "true"
click at [200, 320] on input "[DATE]" at bounding box center [220, 314] width 114 height 12
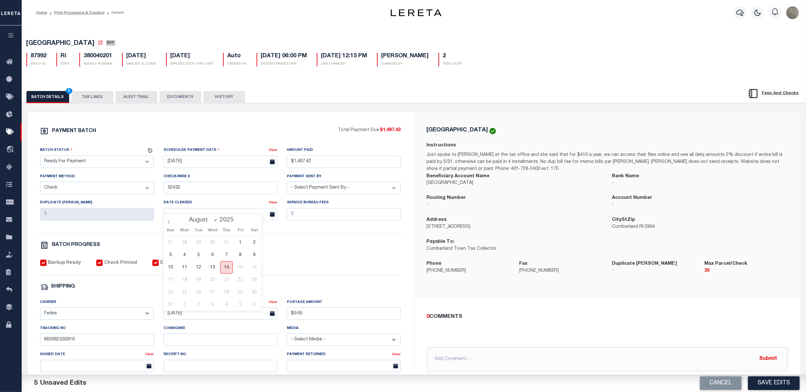
click at [223, 272] on span "14" at bounding box center [226, 268] width 12 height 12
click at [349, 276] on div "Backup Ready Check Printed Envelope Ready Special Delivery" at bounding box center [220, 268] width 361 height 16
click at [779, 378] on button "Save Edits" at bounding box center [774, 384] width 52 height 14
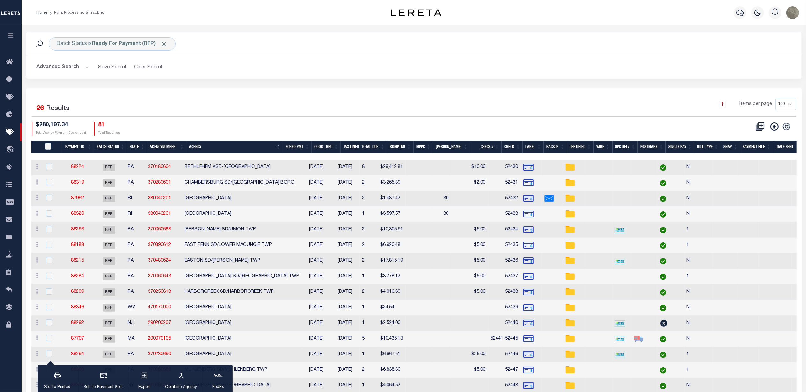
drag, startPoint x: 106, startPoint y: 234, endPoint x: 102, endPoint y: 234, distance: 4.1
click at [77, 198] on link "87992" at bounding box center [77, 198] width 13 height 4
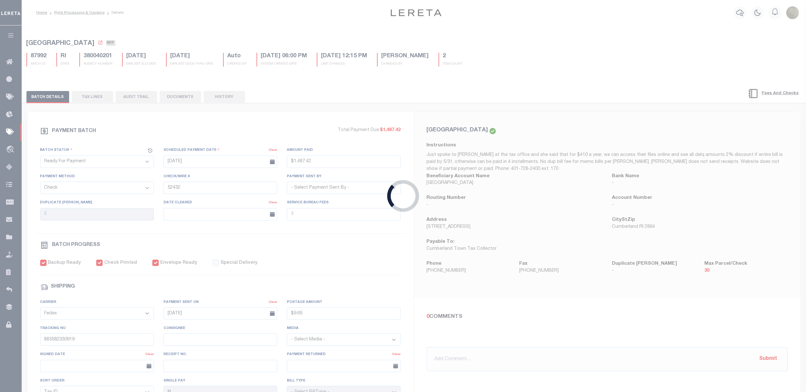
type input "$1,487.42"
type input "$9.65"
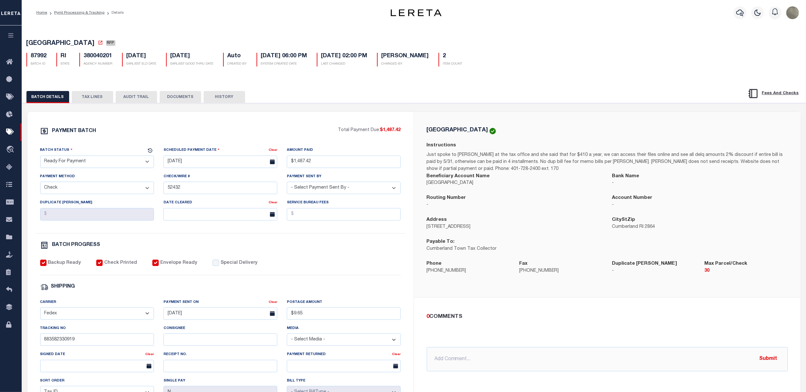
click at [93, 163] on select "- Select Status - Scheduled for Payment Ready For Payment Payment Sent Cleared …" at bounding box center [97, 162] width 114 height 12
click at [40, 158] on select "- Select Status - Scheduled for Payment Ready For Payment Payment Sent Cleared …" at bounding box center [97, 162] width 114 height 12
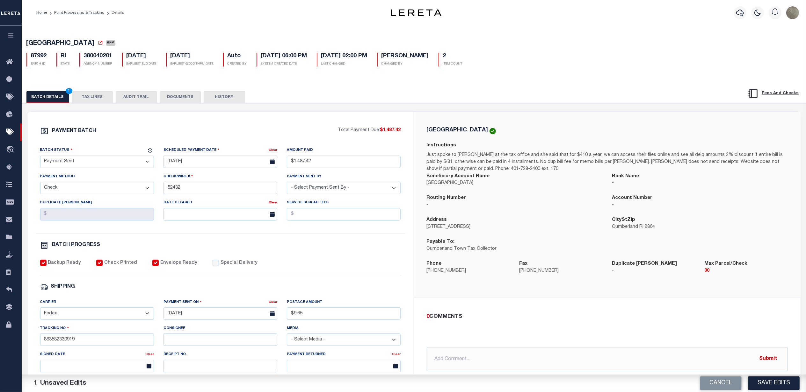
click at [156, 138] on div "PAYMENT BATCH" at bounding box center [189, 133] width 298 height 12
click at [787, 385] on button "Save Edits" at bounding box center [774, 384] width 52 height 14
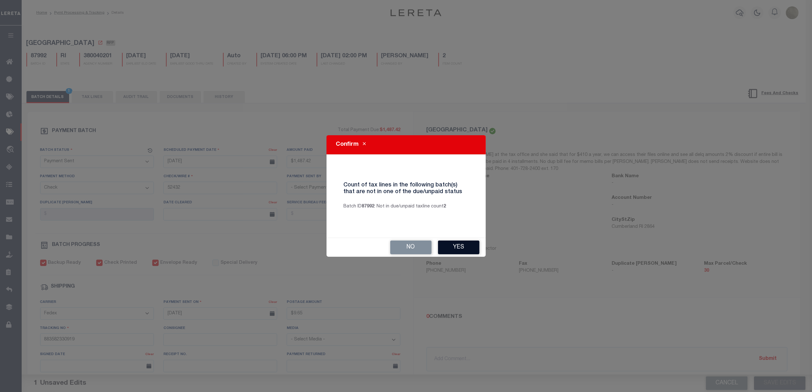
click at [453, 246] on button "Yes" at bounding box center [458, 248] width 41 height 14
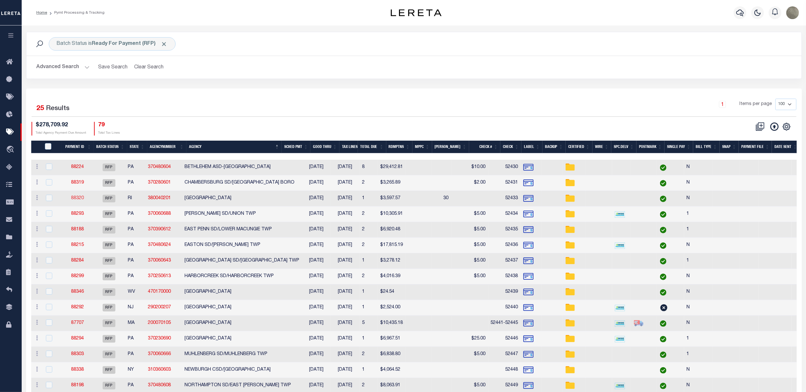
click at [82, 200] on link "88320" at bounding box center [77, 198] width 13 height 4
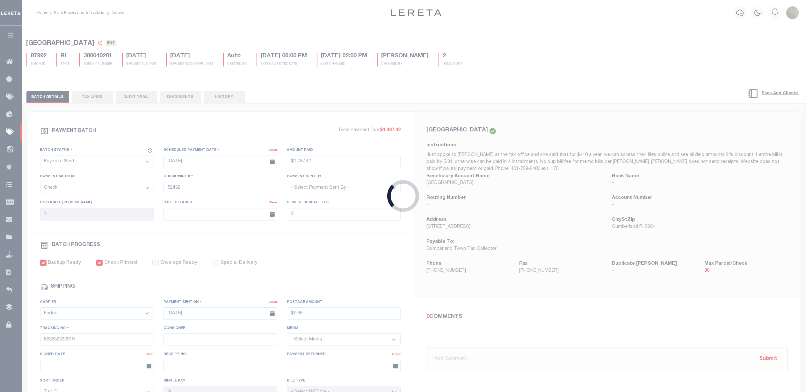
select select "RFP"
type input "$3,597.57"
type input "52433"
checkbox input "false"
select select
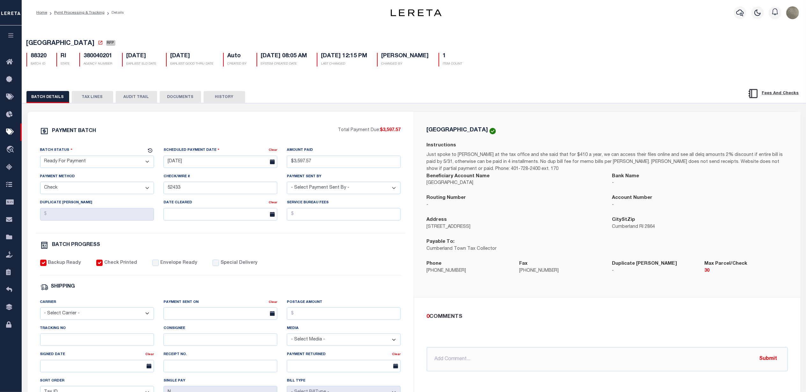
click at [84, 166] on select "- Select Status - Scheduled for Payment Ready For Payment Payment Sent Cleared …" at bounding box center [97, 162] width 114 height 12
select select "SNT"
click at [40, 158] on select "- Select Status - Scheduled for Payment Ready For Payment Payment Sent Cleared …" at bounding box center [97, 162] width 114 height 12
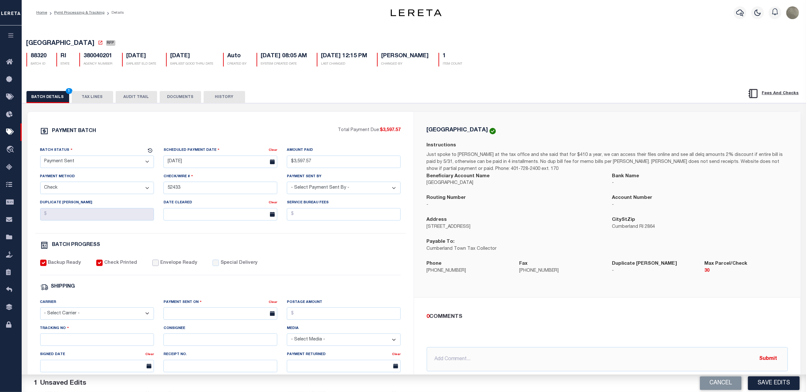
click at [152, 266] on input "Envelope Ready" at bounding box center [155, 263] width 6 height 6
checkbox input "true"
click at [75, 316] on select "- Select Carrier - E-mail Fax Fedex FTP Other UPS USPS" at bounding box center [97, 314] width 114 height 12
select select "FDX"
click at [40, 312] on select "- Select Carrier - E-mail Fax Fedex FTP Other UPS USPS" at bounding box center [97, 314] width 114 height 12
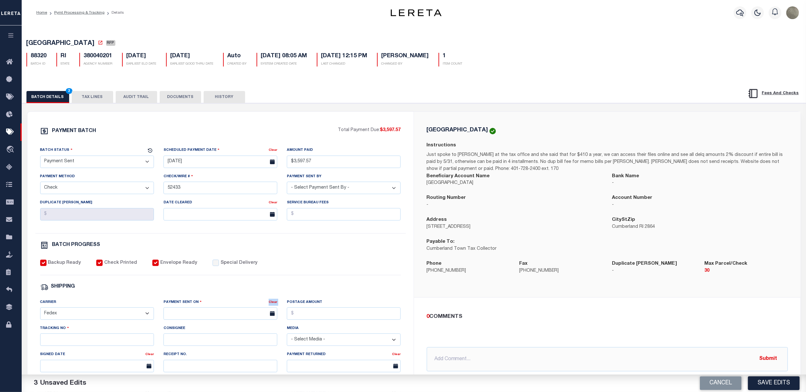
click at [176, 313] on div "Payment Sent On Clear" at bounding box center [220, 309] width 114 height 21
click at [180, 316] on input "text" at bounding box center [220, 314] width 114 height 12
click at [226, 271] on span "14" at bounding box center [226, 269] width 12 height 12
type input "[DATE]"
click at [309, 316] on input "Postage Amount" at bounding box center [344, 314] width 114 height 12
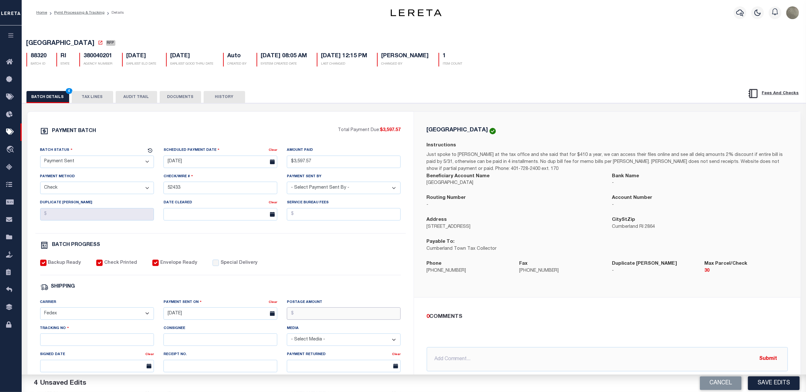
type input "$9.65"
click at [79, 346] on input "Tracking No" at bounding box center [97, 340] width 114 height 12
paste input "883582330919"
type input "883582330919"
click at [357, 270] on div "Backup Ready Check Printed Envelope Ready Special Delivery" at bounding box center [220, 268] width 361 height 16
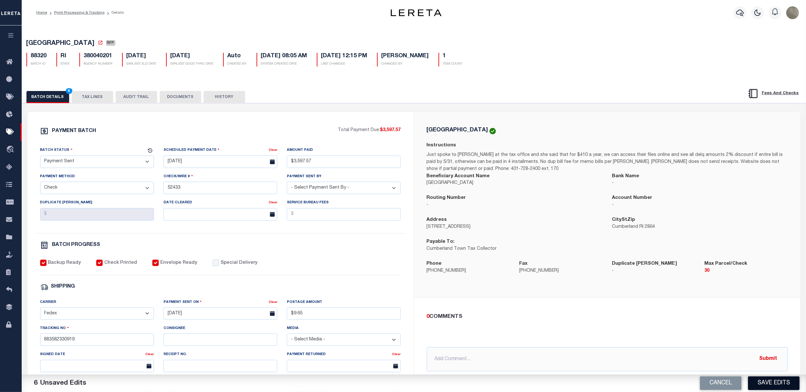
click at [777, 380] on button "Save Edits" at bounding box center [774, 384] width 52 height 14
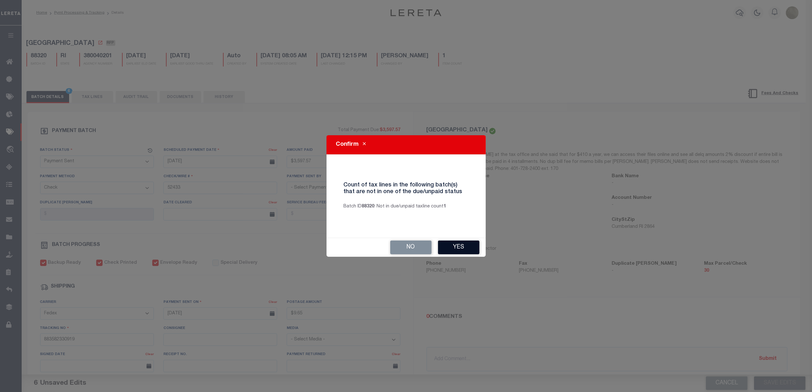
click at [453, 245] on button "Yes" at bounding box center [458, 248] width 41 height 14
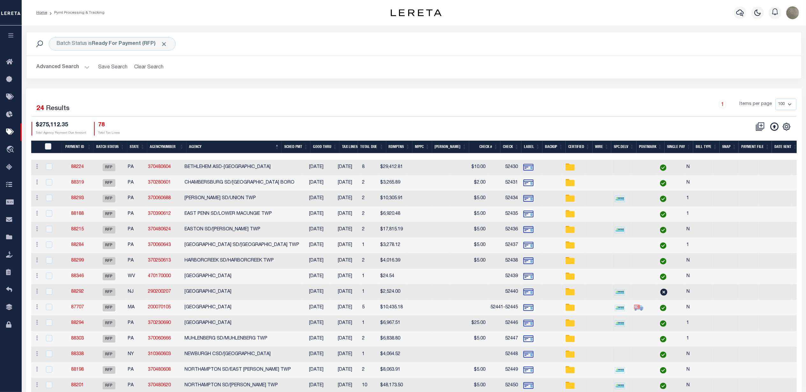
click at [236, 126] on div "$275,112.35 Total Agency Payment Due Amount 78 Total Tax Lines" at bounding box center [223, 129] width 382 height 14
click at [82, 277] on link "88346" at bounding box center [77, 276] width 13 height 4
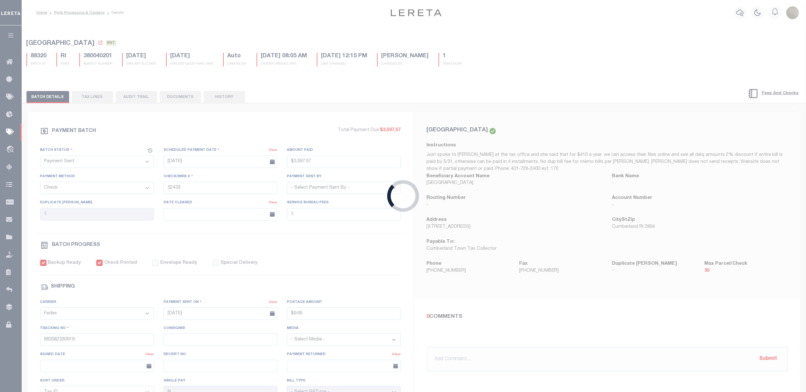
select select "RFP"
type input "$24.54"
type input "52439"
checkbox input "false"
select select
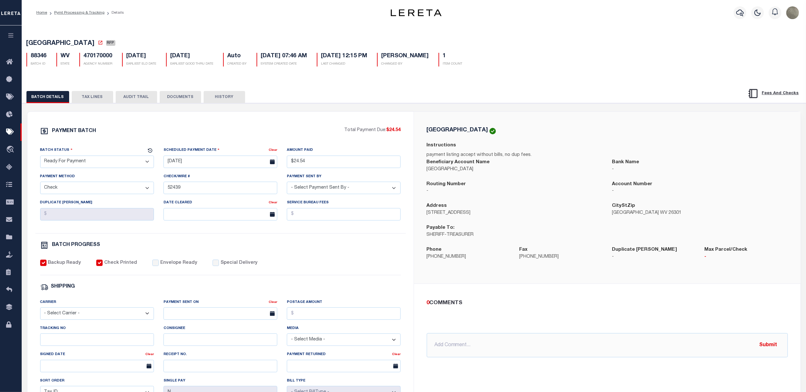
click at [92, 166] on select "- Select Status - Scheduled for Payment Ready For Payment Payment Sent Cleared …" at bounding box center [97, 162] width 114 height 12
select select "SNT"
click at [40, 158] on select "- Select Status - Scheduled for Payment Ready For Payment Payment Sent Cleared …" at bounding box center [97, 162] width 114 height 12
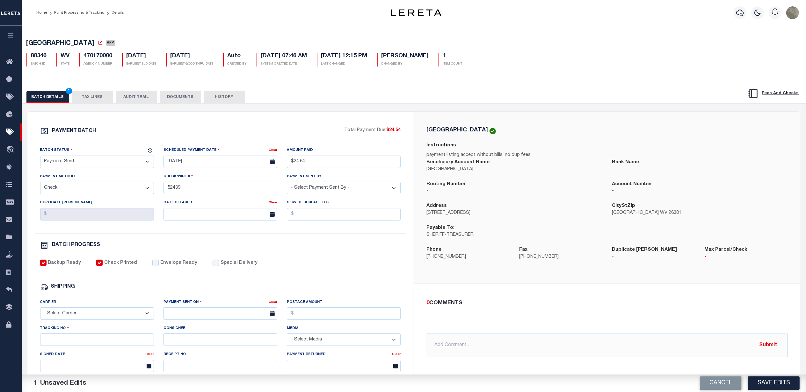
click at [155, 266] on div "Envelope Ready" at bounding box center [174, 263] width 45 height 7
click at [180, 267] on label "Envelope Ready" at bounding box center [178, 263] width 37 height 7
click at [159, 266] on input "Envelope Ready" at bounding box center [155, 263] width 6 height 6
checkbox input "true"
click at [206, 308] on div "Payment Sent On" at bounding box center [215, 303] width 105 height 9
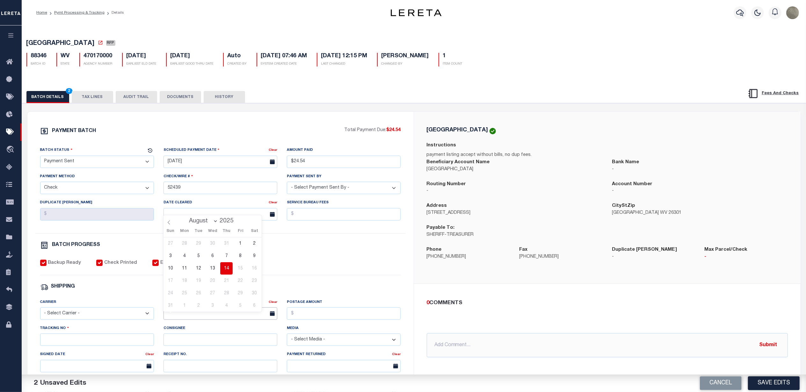
click at [207, 316] on input "text" at bounding box center [220, 314] width 114 height 12
click at [228, 272] on span "14" at bounding box center [226, 269] width 12 height 12
type input "08/14/2025"
click at [302, 314] on input "Postage Amount" at bounding box center [344, 314] width 114 height 12
type input "$9.65"
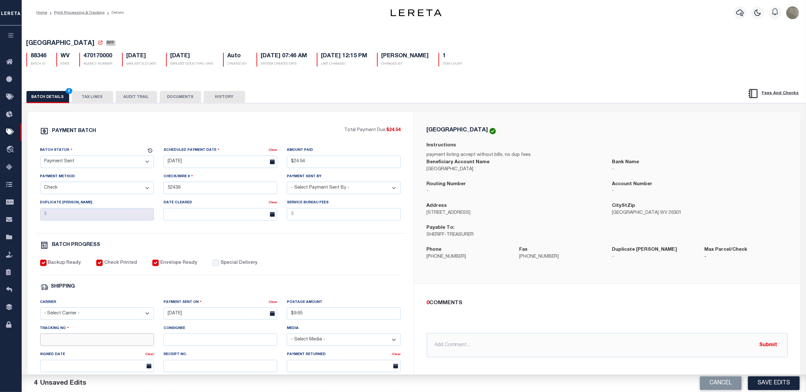
click at [68, 342] on input "Tracking No" at bounding box center [97, 340] width 114 height 12
click at [45, 320] on select "- Select Carrier - E-mail Fax Fedex FTP Other UPS USPS" at bounding box center [97, 314] width 114 height 12
select select "FDX"
click at [40, 312] on select "- Select Carrier - E-mail Fax Fedex FTP Other UPS USPS" at bounding box center [97, 314] width 114 height 12
click at [54, 346] on input "Tracking No" at bounding box center [97, 340] width 114 height 12
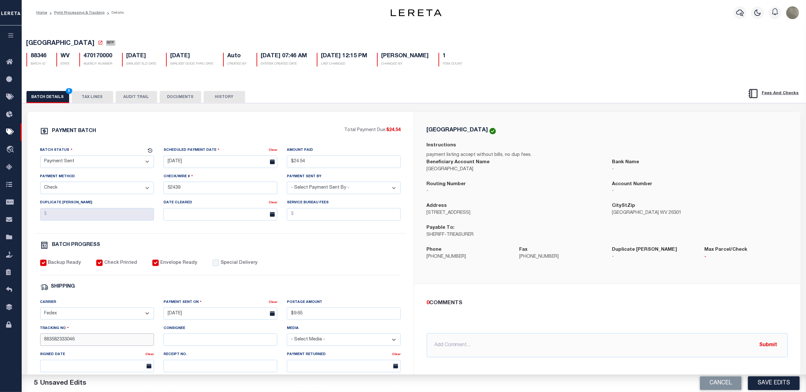
type input "883582333046"
click at [164, 288] on div "SHIPPING" at bounding box center [220, 287] width 361 height 8
click at [764, 383] on button "Save Edits" at bounding box center [774, 384] width 52 height 14
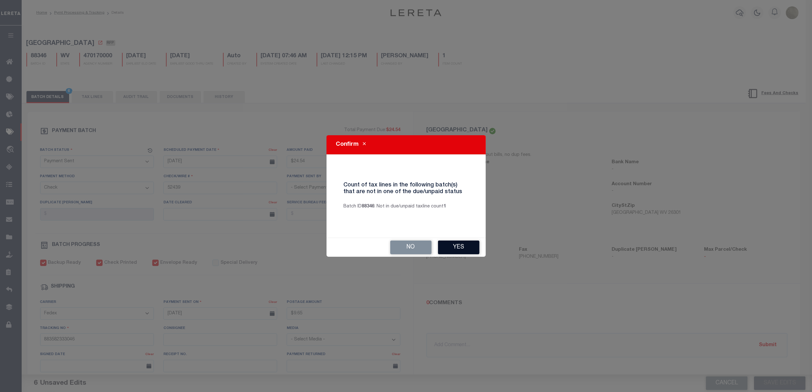
click at [462, 247] on button "Yes" at bounding box center [458, 248] width 41 height 14
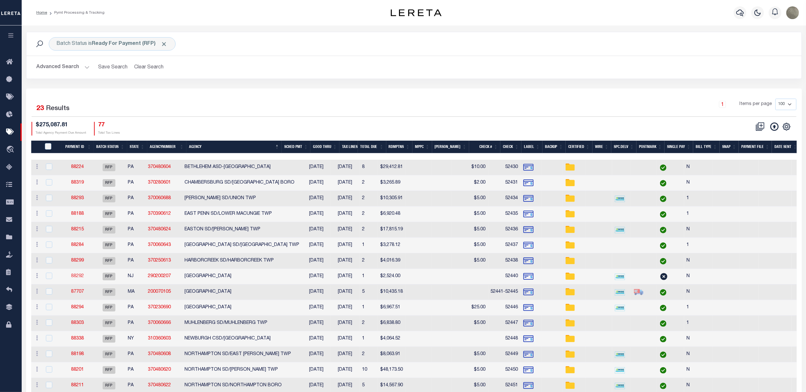
click at [77, 277] on link "88292" at bounding box center [77, 276] width 13 height 4
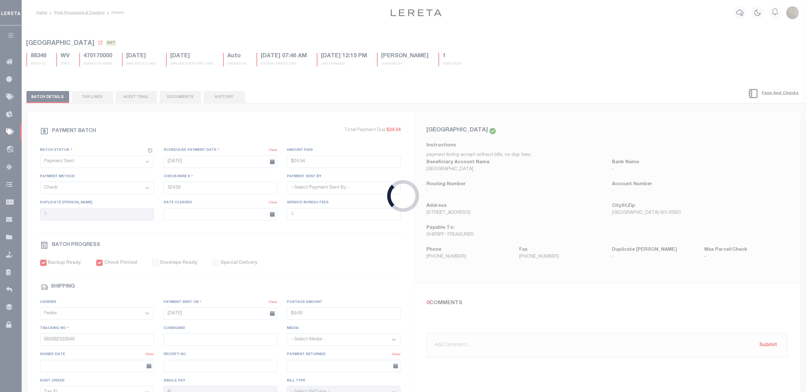
select select "RFP"
type input "$2,524"
type input "52440"
select select "Villatoro-Benitez, Andres"
checkbox input "false"
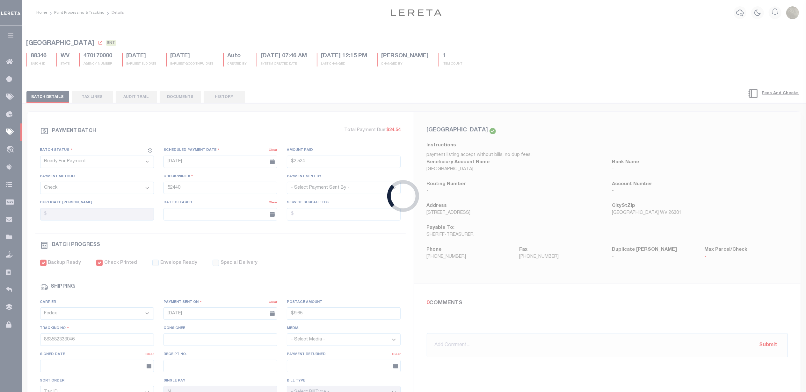
select select
type input "Andres"
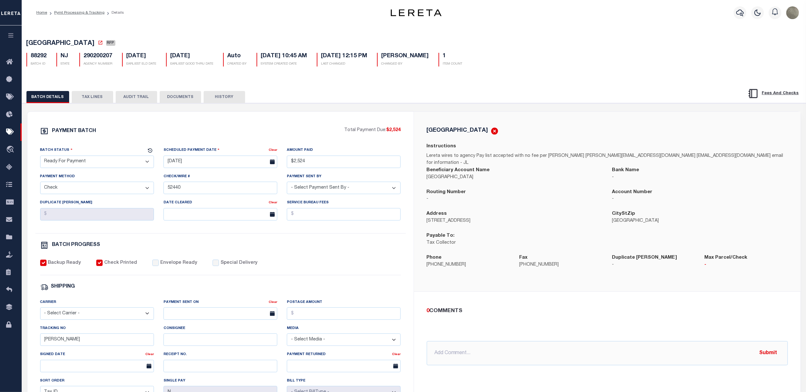
click at [91, 164] on select "- Select Status - Scheduled for Payment Ready For Payment Payment Sent Cleared …" at bounding box center [97, 162] width 114 height 12
select select "SNT"
click at [40, 158] on select "- Select Status - Scheduled for Payment Ready For Payment Payment Sent Cleared …" at bounding box center [97, 162] width 114 height 12
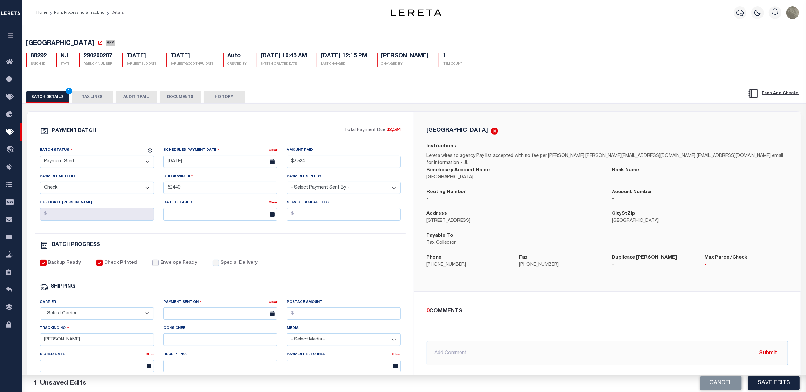
click at [152, 265] on input "Envelope Ready" at bounding box center [155, 263] width 6 height 6
checkbox input "true"
click at [92, 315] on select "- Select Carrier - E-mail Fax Fedex FTP Other UPS USPS" at bounding box center [97, 314] width 114 height 12
select select "FDX"
click at [40, 312] on select "- Select Carrier - E-mail Fax Fedex FTP Other UPS USPS" at bounding box center [97, 314] width 114 height 12
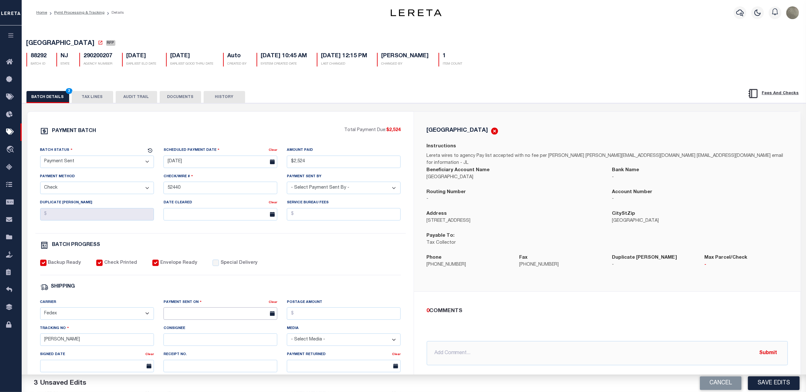
click at [175, 317] on input "text" at bounding box center [220, 314] width 114 height 12
click at [226, 270] on span "14" at bounding box center [226, 269] width 12 height 12
type input "08/14/2025"
click at [313, 320] on input "Postage Amount" at bounding box center [344, 314] width 114 height 12
type input "$9.65"
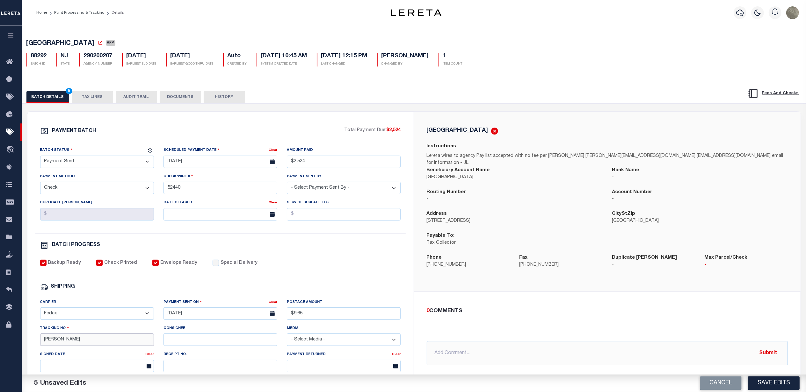
click at [81, 346] on input "Andres" at bounding box center [97, 340] width 114 height 12
click at [479, 320] on div "0 COMMENTS @Aakash Patel @Abdul Muzain @Adams, Pamela S @Agustin Fernandez @Agu…" at bounding box center [606, 336] width 371 height 59
click at [773, 382] on button "Save Edits" at bounding box center [774, 384] width 52 height 14
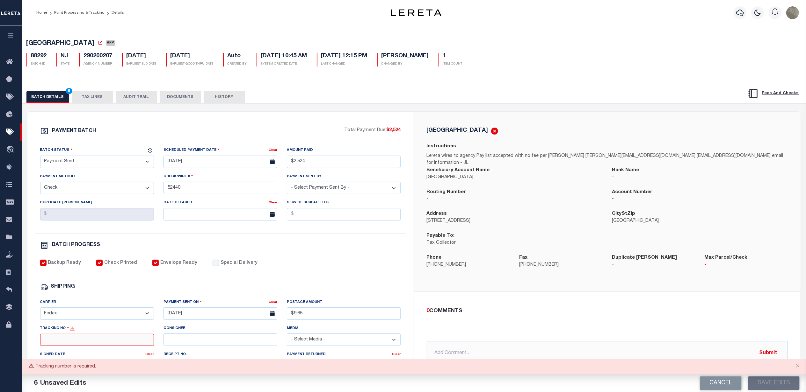
click at [75, 347] on input "Tracking No" at bounding box center [97, 340] width 114 height 12
type input "883582333848"
click at [381, 286] on div "PAYMENT BATCH Total Payment Due: $2,524 Batch Status - Select Status -" at bounding box center [220, 298] width 371 height 342
click at [773, 387] on button "Save Edits" at bounding box center [774, 384] width 52 height 14
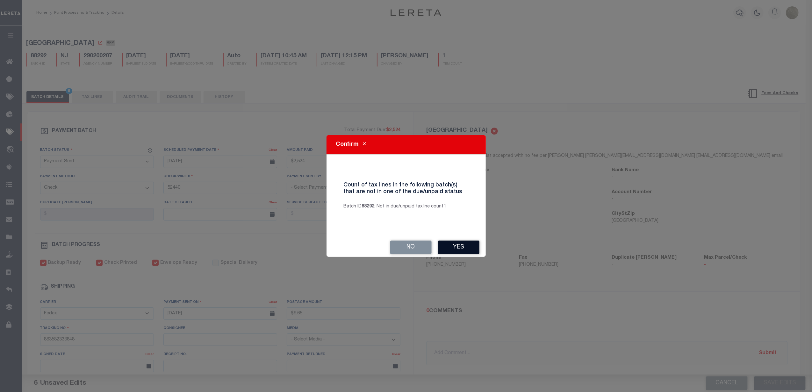
click at [465, 248] on button "Yes" at bounding box center [458, 248] width 41 height 14
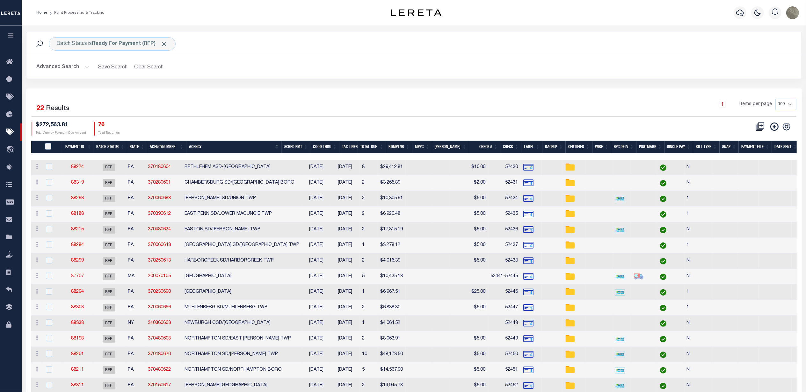
click at [77, 279] on link "87707" at bounding box center [77, 276] width 13 height 4
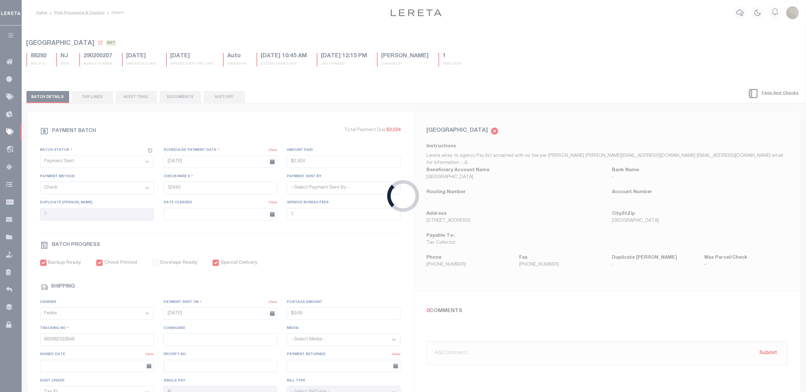
select select "RFP"
type input "$10,435.18"
type input "52441-52445"
select select "Urbina, Matthew"
checkbox input "false"
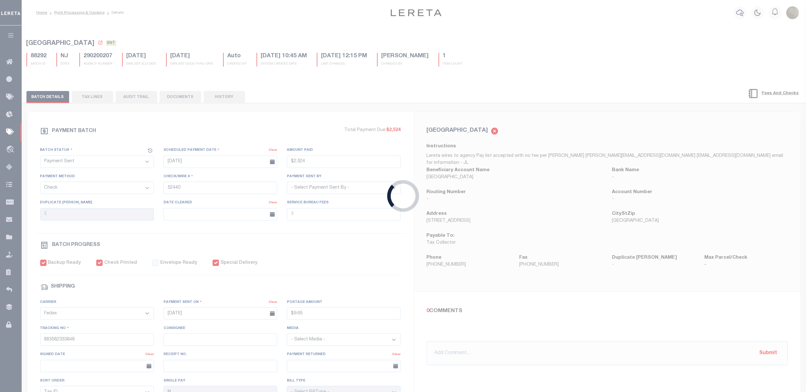
checkbox input "true"
select select
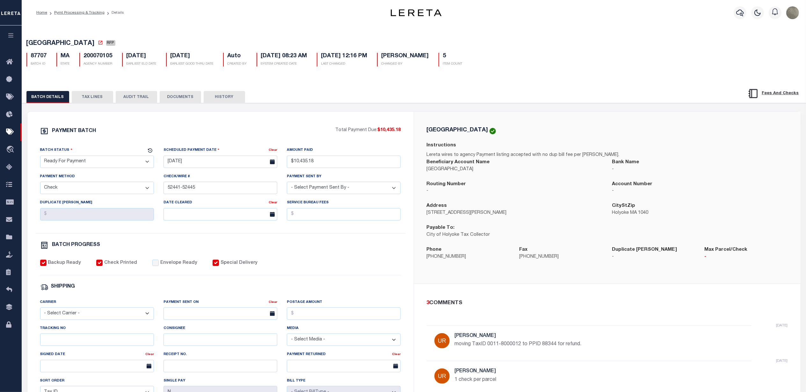
click at [85, 166] on select "- Select Status - Scheduled for Payment Ready For Payment Payment Sent Cleared …" at bounding box center [97, 162] width 114 height 12
select select "SNT"
click at [40, 158] on select "- Select Status - Scheduled for Payment Ready For Payment Payment Sent Cleared …" at bounding box center [97, 162] width 114 height 12
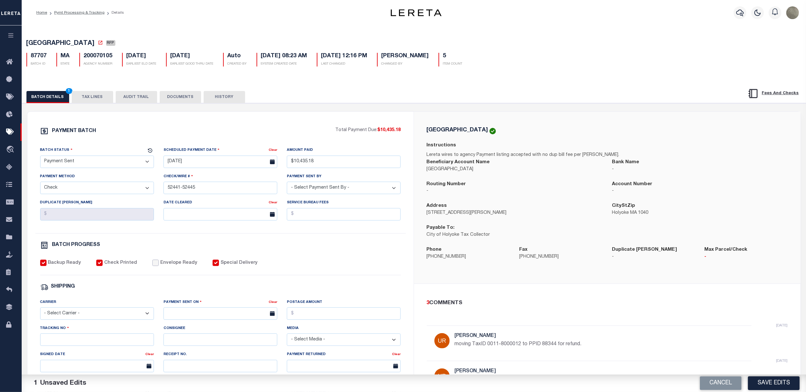
click at [152, 266] on input "Envelope Ready" at bounding box center [155, 263] width 6 height 6
checkbox input "true"
click at [79, 317] on select "- Select Carrier - E-mail Fax Fedex FTP Other UPS USPS" at bounding box center [97, 314] width 114 height 12
select select "FDX"
click at [40, 312] on select "- Select Carrier - E-mail Fax Fedex FTP Other UPS USPS" at bounding box center [97, 314] width 114 height 12
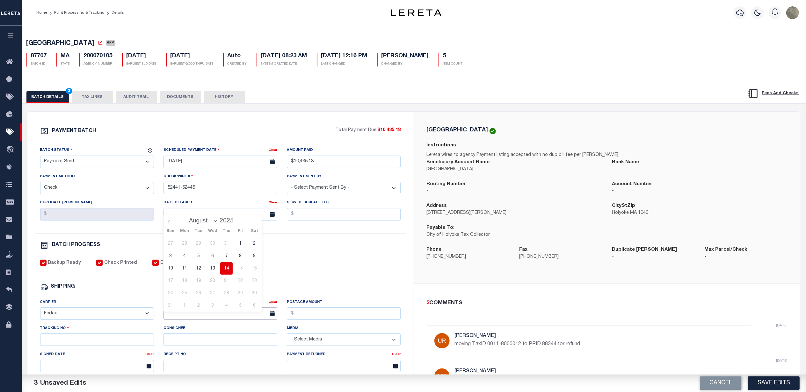
click at [181, 315] on input "text" at bounding box center [220, 314] width 114 height 12
click at [226, 268] on span "14" at bounding box center [226, 269] width 12 height 12
type input "08/14/2025"
click at [324, 313] on input "Postage Amount" at bounding box center [344, 314] width 114 height 12
type input "$9.65"
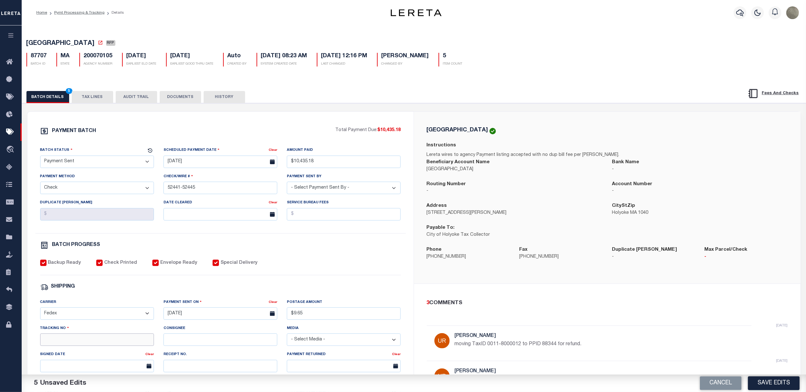
click at [50, 342] on input "Tracking No" at bounding box center [97, 340] width 114 height 12
type input "883582334156"
click at [774, 385] on button "Save Edits" at bounding box center [774, 384] width 52 height 14
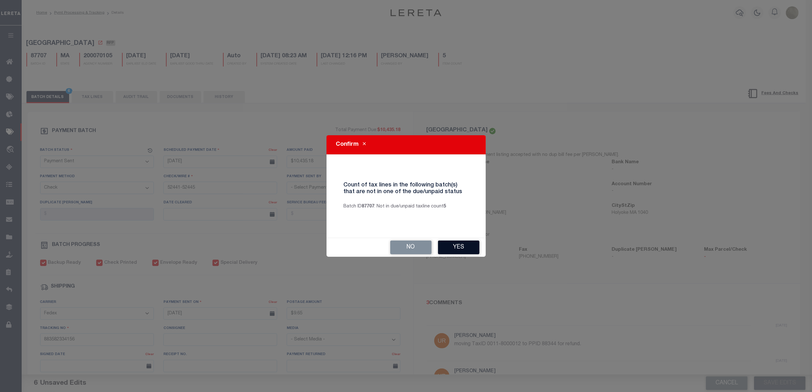
click at [471, 245] on button "Yes" at bounding box center [458, 248] width 41 height 14
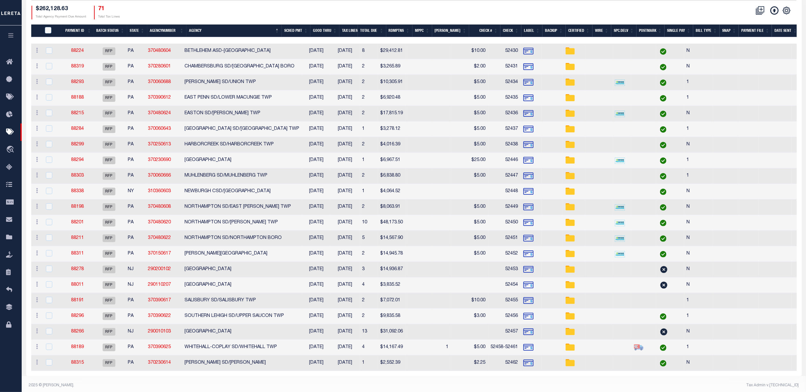
scroll to position [126, 0]
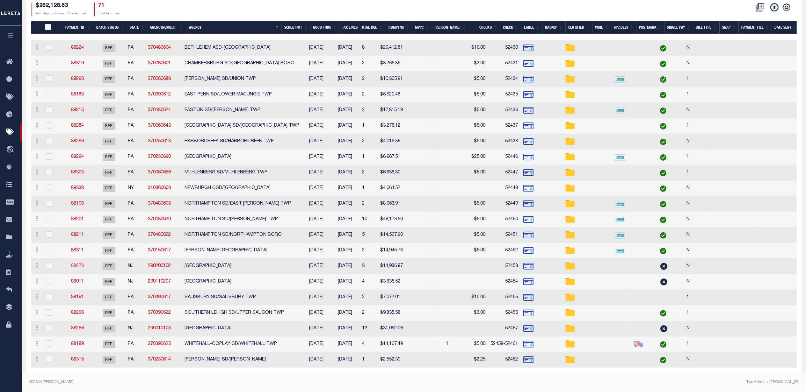
click at [75, 264] on link "88278" at bounding box center [77, 266] width 13 height 4
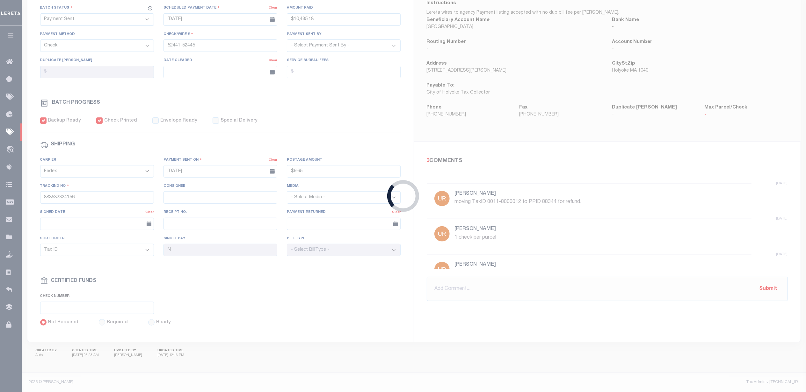
select select "RFP"
type input "$14,936.87"
type input "52453"
select select "Villatoro-Benitez, Andres"
checkbox input "false"
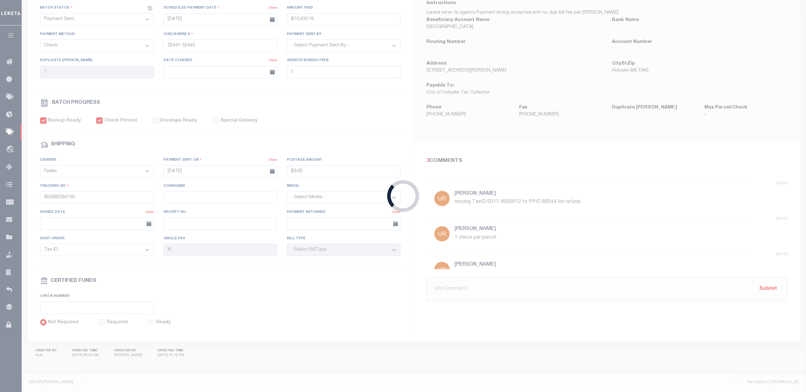
checkbox input "false"
select select
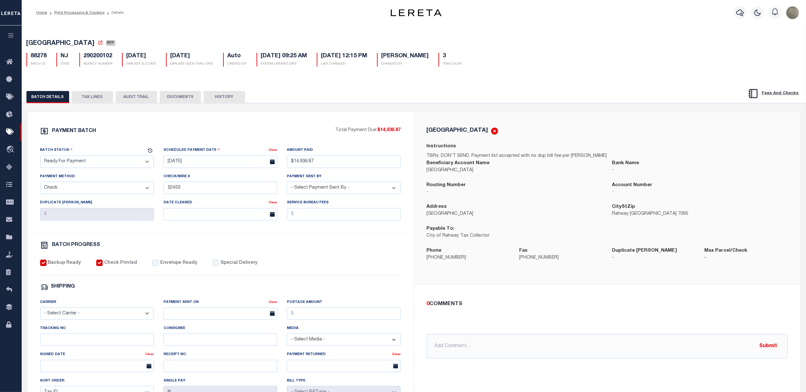
click at [96, 161] on select "- Select Status - Scheduled for Payment Ready For Payment Payment Sent Cleared …" at bounding box center [97, 162] width 114 height 12
select select "SNT"
click at [40, 158] on select "- Select Status - Scheduled for Payment Ready For Payment Payment Sent Cleared …" at bounding box center [97, 162] width 114 height 12
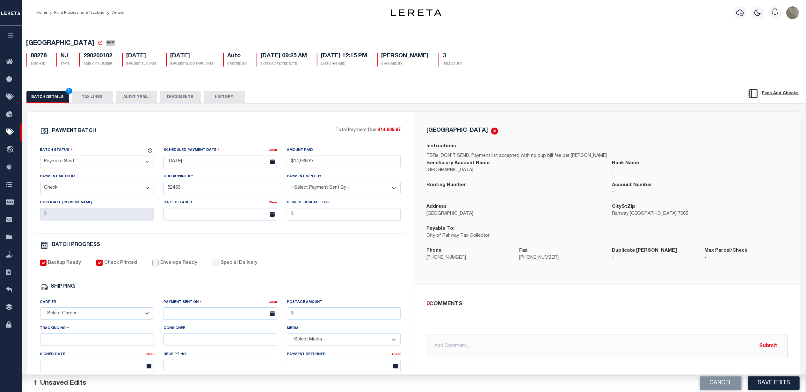
click at [152, 266] on input "Envelope Ready" at bounding box center [155, 263] width 6 height 6
checkbox input "true"
click at [84, 316] on select "- Select Carrier - E-mail Fax Fedex FTP Other UPS USPS" at bounding box center [97, 314] width 114 height 12
select select "FDX"
click at [40, 312] on select "- Select Carrier - E-mail Fax Fedex FTP Other UPS USPS" at bounding box center [97, 314] width 114 height 12
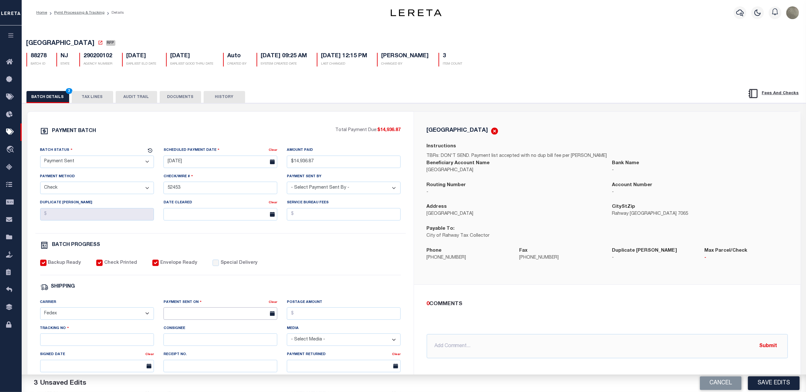
click at [203, 320] on input "text" at bounding box center [220, 314] width 114 height 12
click at [224, 268] on span "14" at bounding box center [226, 269] width 12 height 12
type input "[DATE]"
click at [314, 316] on input "Postage Amount" at bounding box center [344, 314] width 114 height 12
type input "$9.65"
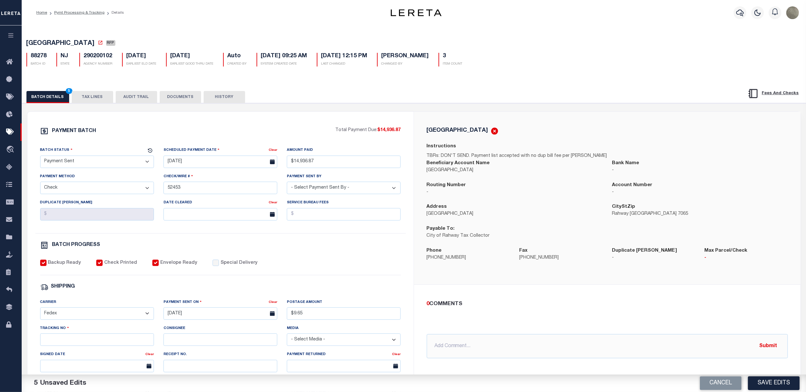
click at [127, 340] on div "Tracking No" at bounding box center [97, 335] width 114 height 21
click at [120, 346] on input "Tracking No" at bounding box center [97, 340] width 114 height 12
type input "883582334763"
click at [373, 284] on div "PAYMENT BATCH Total Payment Due: $14,936.87 Batch Status - Select Status -" at bounding box center [220, 298] width 371 height 342
click at [784, 389] on button "Save Edits" at bounding box center [774, 384] width 52 height 14
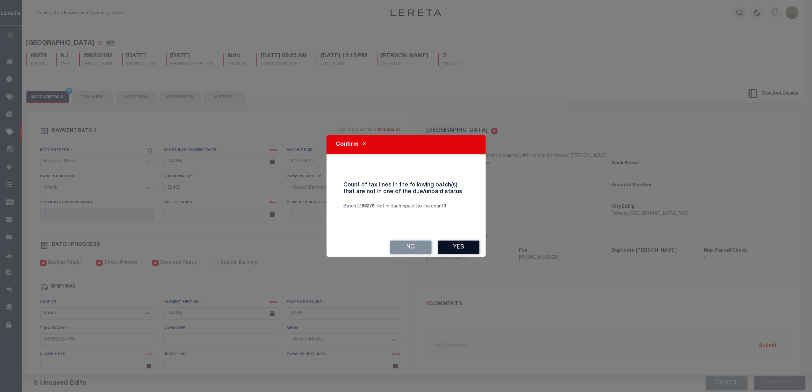
click at [455, 250] on button "Yes" at bounding box center [458, 248] width 41 height 14
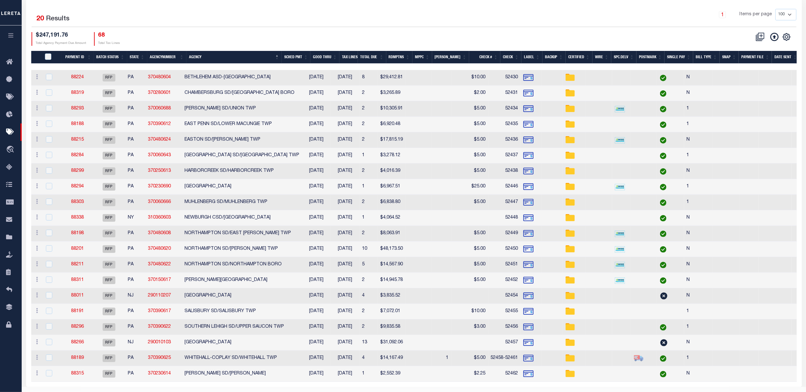
scroll to position [111, 0]
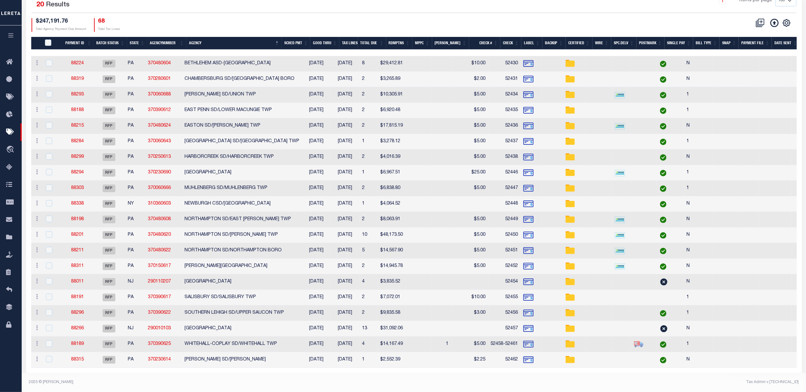
drag, startPoint x: 185, startPoint y: 257, endPoint x: 185, endPoint y: 253, distance: 4.2
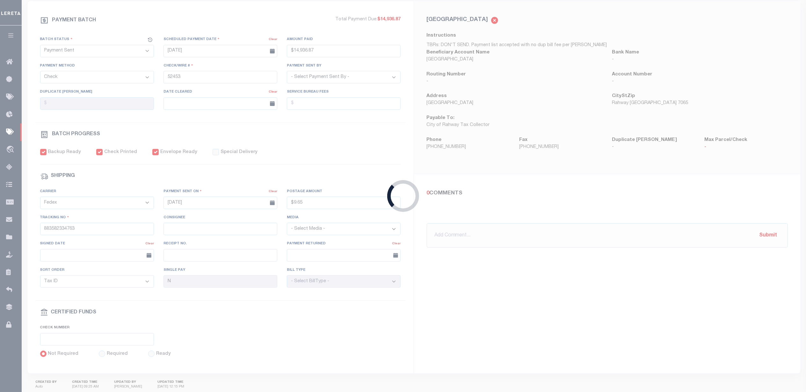
type input "$14,936.87"
type input "$9.65"
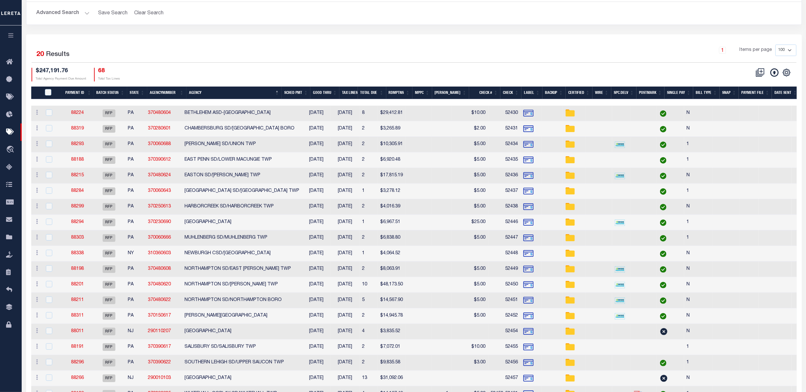
scroll to position [111, 0]
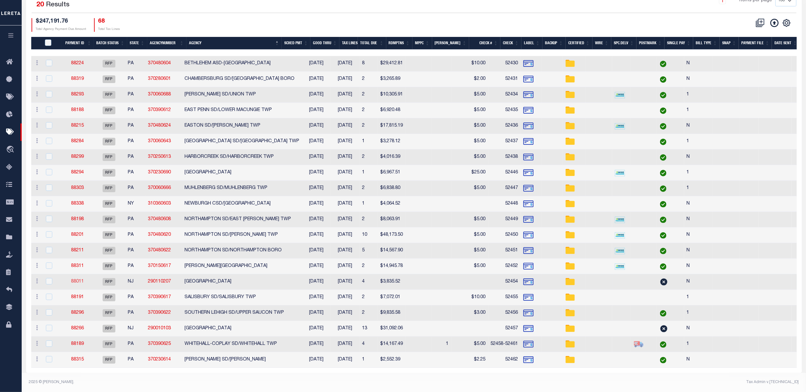
click at [79, 280] on link "88011" at bounding box center [77, 282] width 13 height 4
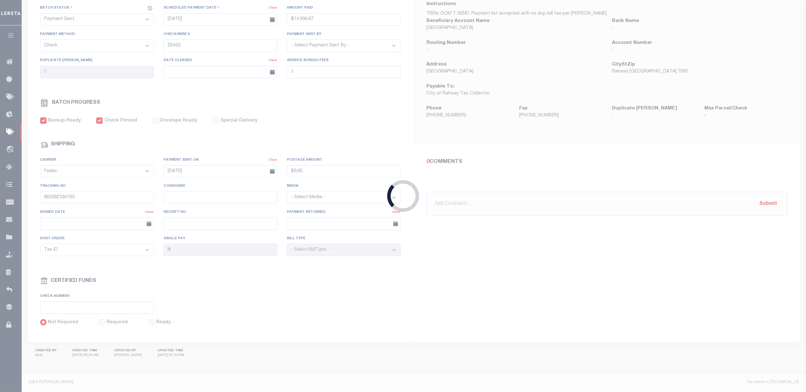
select select "RFP"
type input "$3,835.52"
type input "52454"
checkbox input "false"
select select
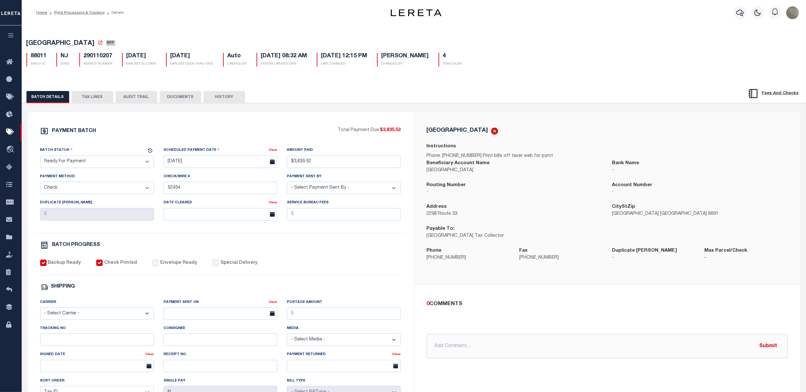
click at [87, 163] on select "- Select Status - Scheduled for Payment Ready For Payment Payment Sent Cleared …" at bounding box center [97, 162] width 114 height 12
select select "SNT"
click at [40, 158] on select "- Select Status - Scheduled for Payment Ready For Payment Payment Sent Cleared …" at bounding box center [97, 162] width 114 height 12
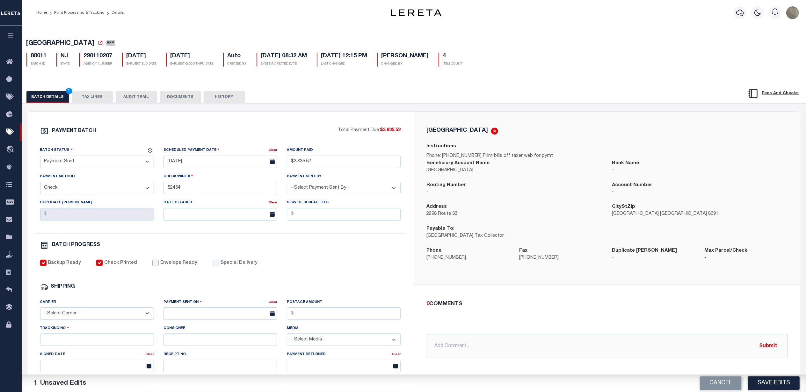
click at [152, 266] on input "Envelope Ready" at bounding box center [155, 263] width 6 height 6
checkbox input "true"
click at [79, 320] on select "- Select Carrier - E-mail Fax Fedex FTP Other UPS USPS" at bounding box center [97, 314] width 114 height 12
select select "FDX"
click at [40, 312] on select "- Select Carrier - E-mail Fax Fedex FTP Other UPS USPS" at bounding box center [97, 314] width 114 height 12
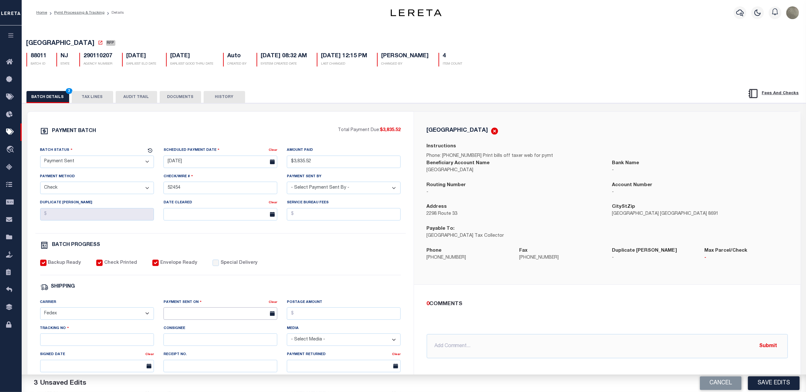
click at [192, 319] on input "text" at bounding box center [220, 314] width 114 height 12
click at [224, 268] on span "14" at bounding box center [226, 269] width 12 height 12
type input "[DATE]"
click at [322, 319] on input "Postage Amount" at bounding box center [344, 314] width 114 height 12
type input "$9.65"
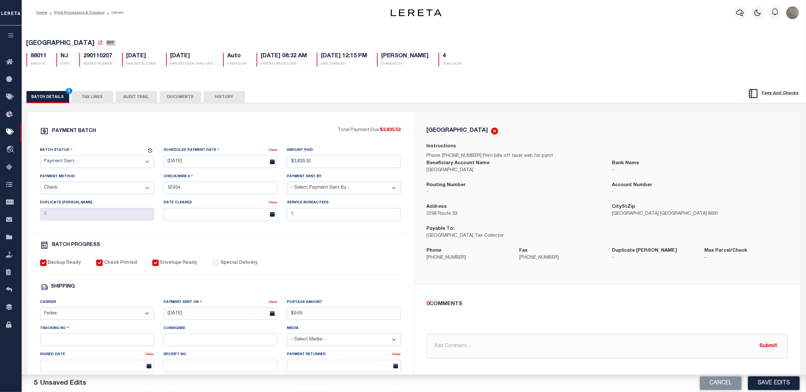
drag, startPoint x: 116, startPoint y: 336, endPoint x: 101, endPoint y: 345, distance: 17.7
click at [115, 338] on div "Tracking No" at bounding box center [97, 335] width 114 height 21
click at [99, 346] on input "Tracking No" at bounding box center [97, 340] width 114 height 12
click at [327, 252] on div "BATCH PROGRESS" at bounding box center [220, 246] width 361 height 11
click at [59, 346] on input "Tracking No" at bounding box center [97, 340] width 114 height 12
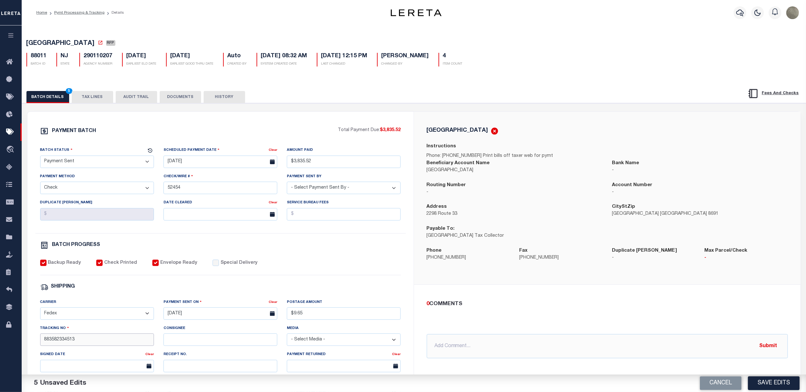
type input "883582334513"
click at [296, 263] on div "PAYMENT BATCH Total Payment Due: $3,835.52 Batch Status - Select Status -" at bounding box center [220, 298] width 371 height 342
click at [775, 385] on button "Save Edits" at bounding box center [774, 384] width 52 height 14
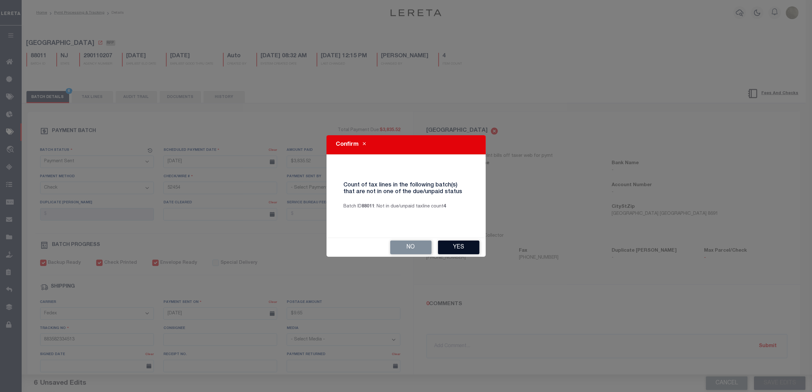
click at [467, 251] on button "Yes" at bounding box center [458, 248] width 41 height 14
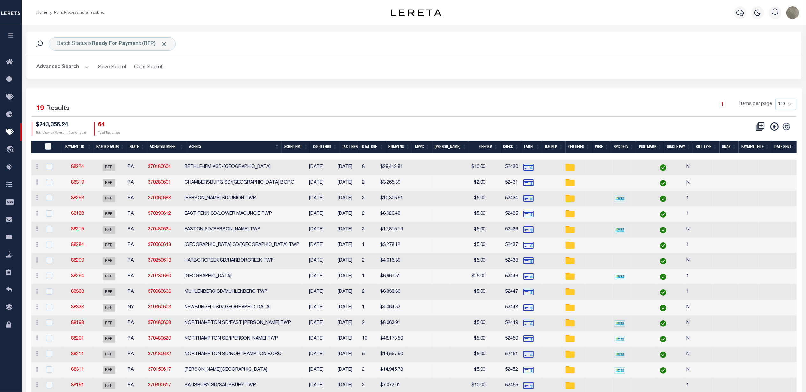
click at [292, 116] on div "1 Items per page 100 200 500 1000" at bounding box center [510, 108] width 581 height 18
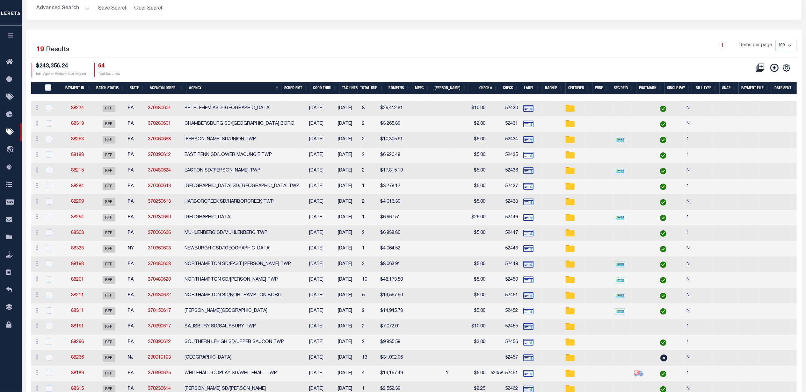
scroll to position [95, 0]
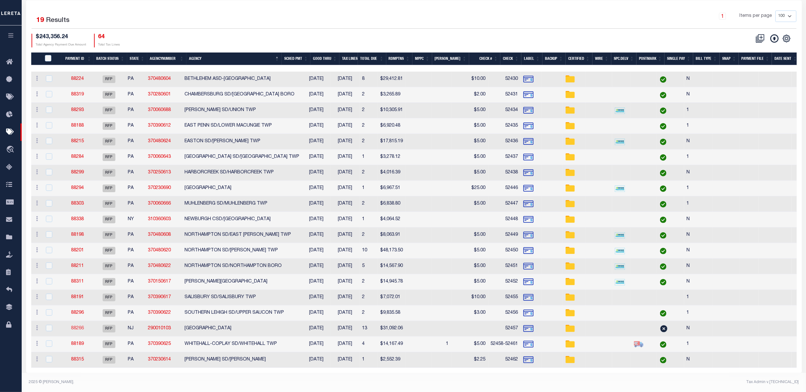
click at [83, 327] on link "88266" at bounding box center [77, 329] width 13 height 4
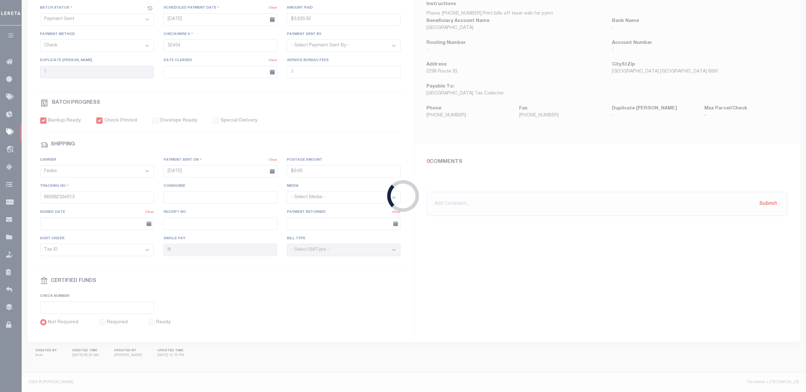
select select "RFP"
type input "$31,092.06"
type input "52457"
checkbox input "false"
select select
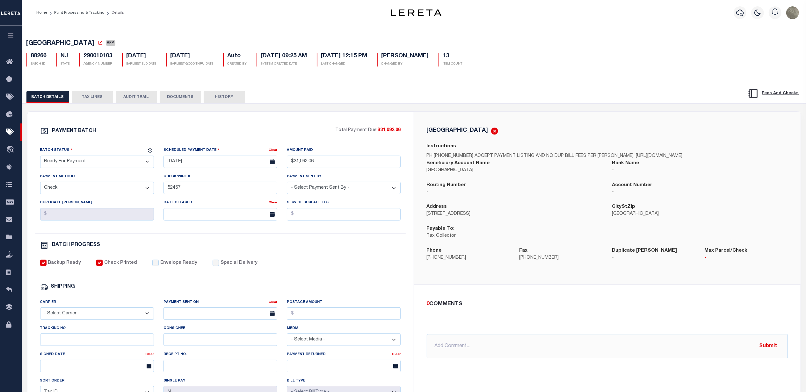
click at [99, 159] on select "- Select Status - Scheduled for Payment Ready For Payment Payment Sent Cleared …" at bounding box center [97, 162] width 114 height 12
select select "SNT"
click at [40, 158] on select "- Select Status - Scheduled for Payment Ready For Payment Payment Sent Cleared …" at bounding box center [97, 162] width 114 height 12
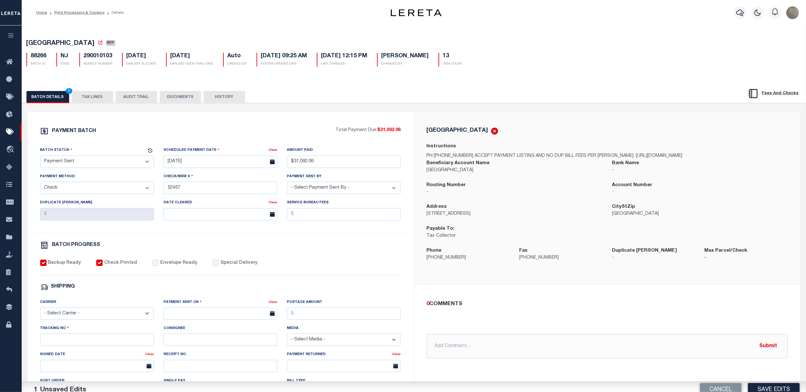
click at [207, 152] on label "Scheduled Payment Date" at bounding box center [191, 150] width 56 height 6
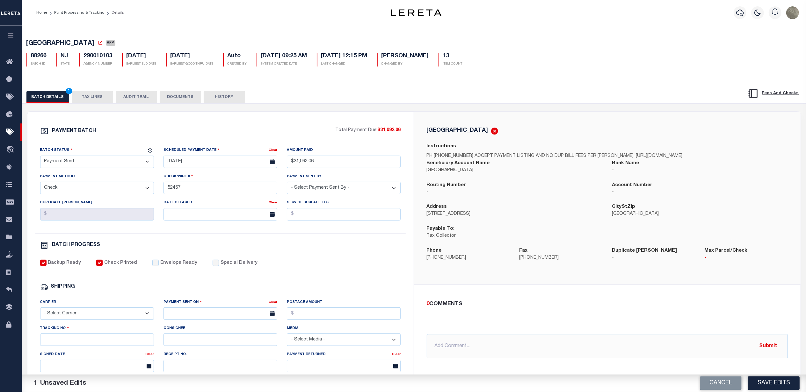
click at [205, 142] on div "PAYMENT BATCH Total Payment Due: $31,092.06 Batch Status - Select Status -" at bounding box center [220, 298] width 371 height 342
click at [147, 268] on div "Backup Ready Check Printed Envelope Ready Special Delivery" at bounding box center [220, 268] width 361 height 16
click at [152, 266] on input "Envelope Ready" at bounding box center [155, 263] width 6 height 6
checkbox input "true"
click at [183, 320] on input "text" at bounding box center [220, 314] width 114 height 12
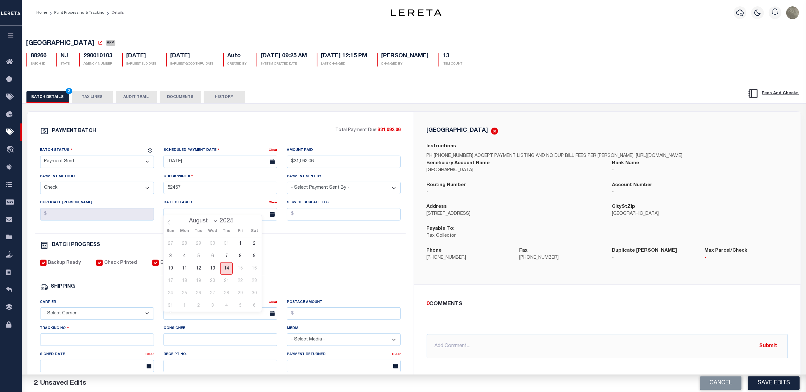
click at [225, 273] on span "14" at bounding box center [226, 269] width 12 height 12
type input "[DATE]"
click at [310, 314] on input "Postage Amount" at bounding box center [344, 314] width 114 height 12
type input "$9.65"
click at [77, 320] on select "- Select Carrier - E-mail Fax Fedex FTP Other UPS USPS" at bounding box center [97, 314] width 114 height 12
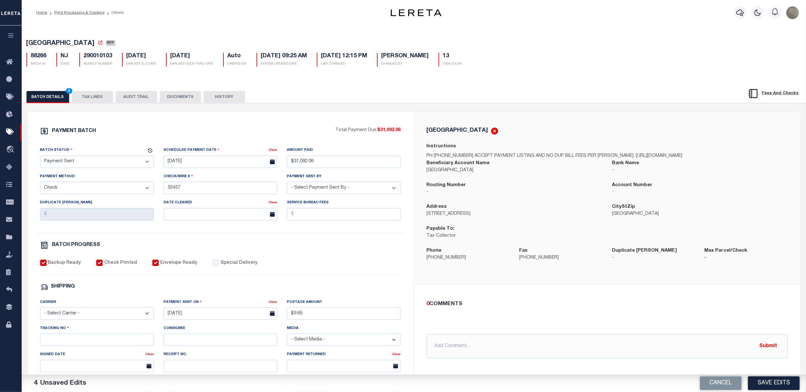
select select "FDX"
click at [40, 312] on select "- Select Carrier - E-mail Fax Fedex FTP Other UPS USPS" at bounding box center [97, 314] width 114 height 12
drag, startPoint x: 70, startPoint y: 338, endPoint x: 66, endPoint y: 342, distance: 6.5
click at [67, 341] on div "Tracking No" at bounding box center [97, 335] width 114 height 21
click at [66, 342] on input "Tracking No" at bounding box center [97, 340] width 114 height 12
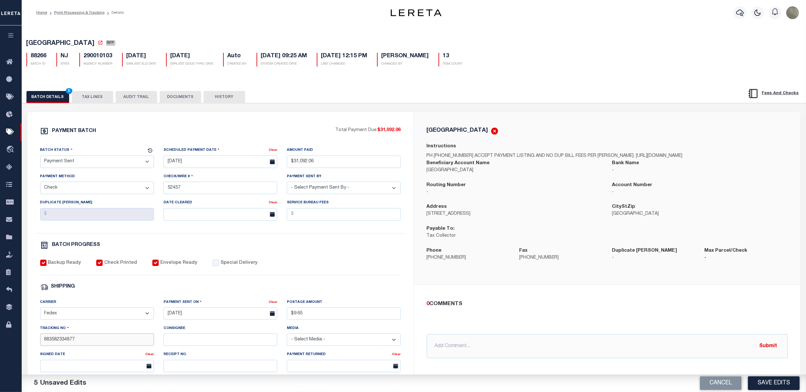
type input "883582334877"
click at [336, 276] on div "Backup Ready Check Printed Envelope Ready Special Delivery" at bounding box center [220, 268] width 361 height 16
click at [768, 382] on button "Save Edits" at bounding box center [774, 384] width 52 height 14
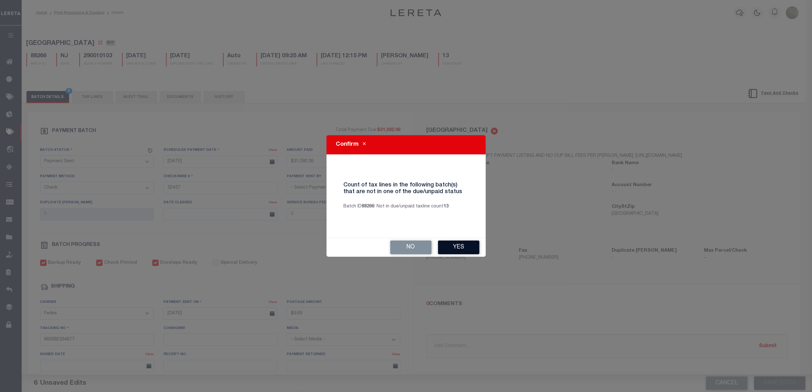
click at [458, 244] on button "Yes" at bounding box center [458, 248] width 41 height 14
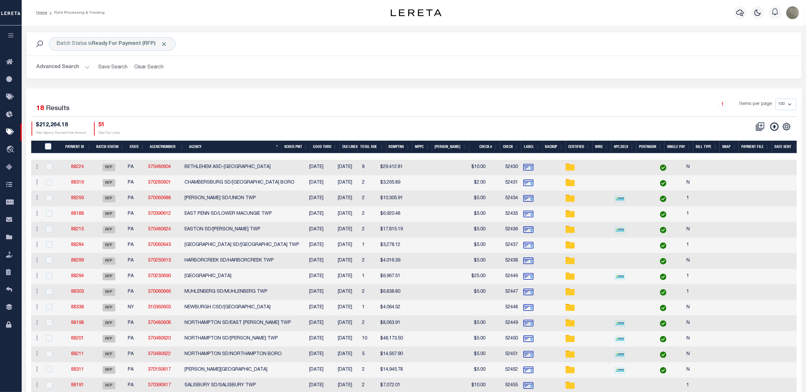
click at [291, 104] on div "1 Items per page 100 200 500 1000" at bounding box center [510, 107] width 571 height 17
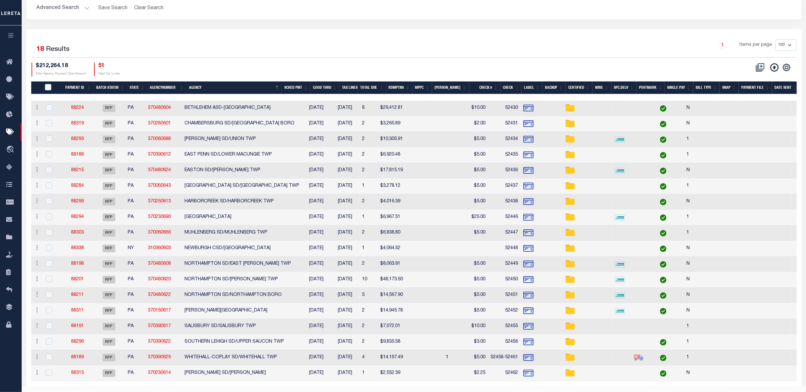
scroll to position [79, 0]
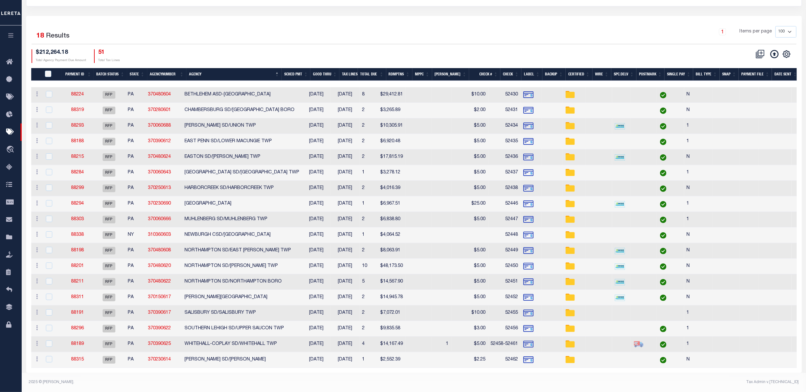
click at [313, 49] on div "$212,264.18 Total Agency Payment Due Amount 51 Total Tax Lines" at bounding box center [223, 56] width 382 height 14
click at [287, 32] on div "1 Items per page 100 200 500 1000" at bounding box center [510, 34] width 571 height 17
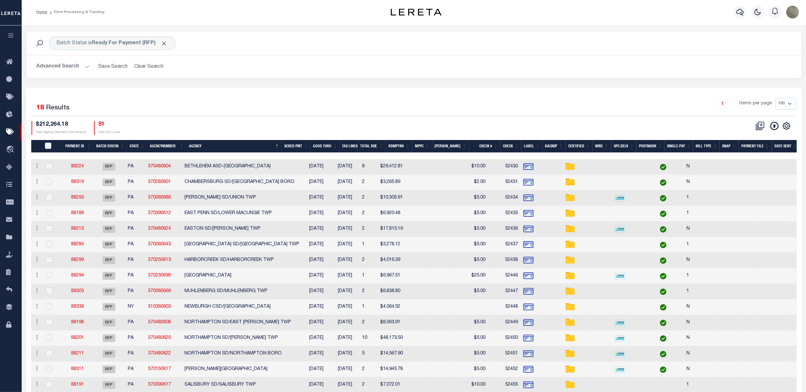
scroll to position [0, 0]
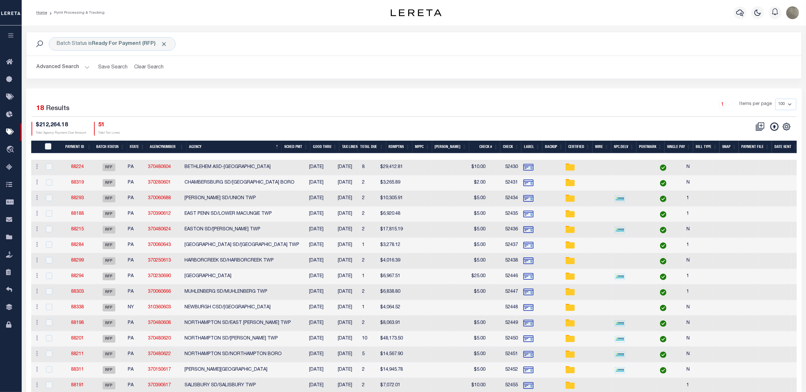
click at [268, 106] on div "1 Items per page 100 200 500 1000" at bounding box center [510, 107] width 571 height 17
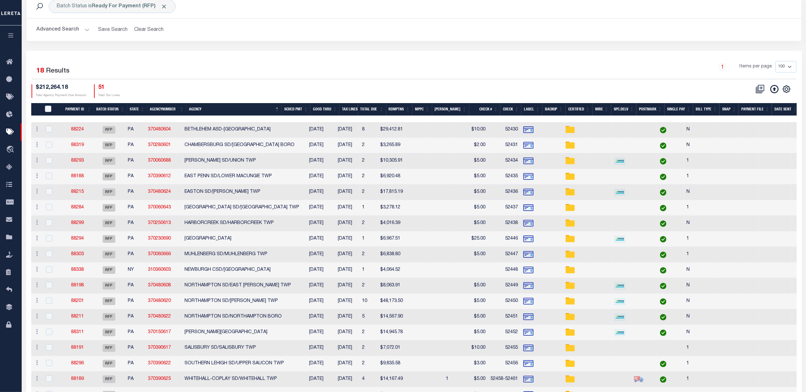
scroll to position [79, 0]
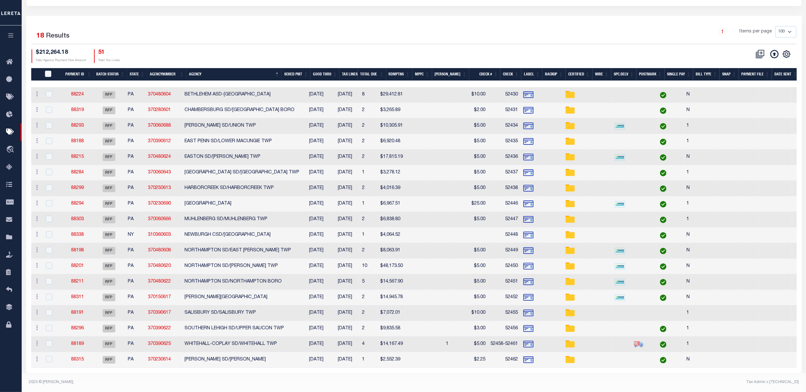
click at [250, 53] on div "$212,264.18 Total Agency Payment Due Amount 51 Total Tax Lines" at bounding box center [223, 56] width 382 height 14
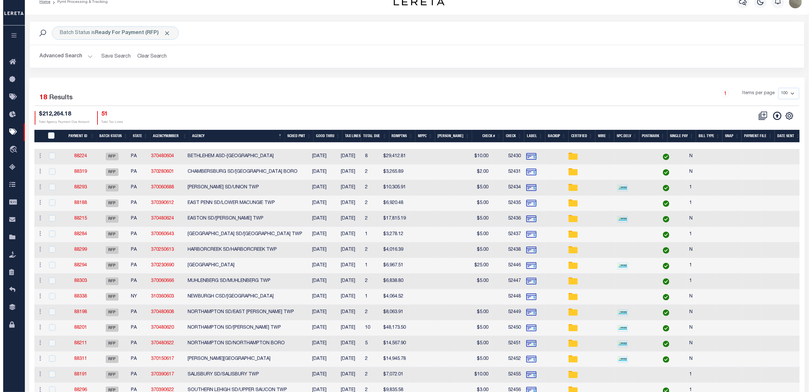
scroll to position [0, 0]
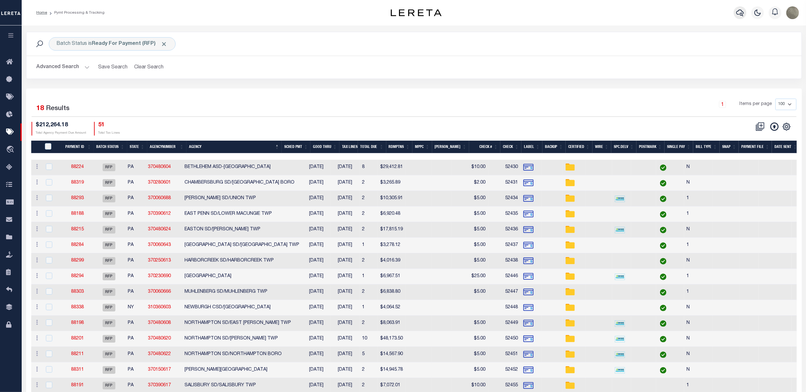
click at [739, 9] on icon "button" at bounding box center [740, 13] width 8 height 8
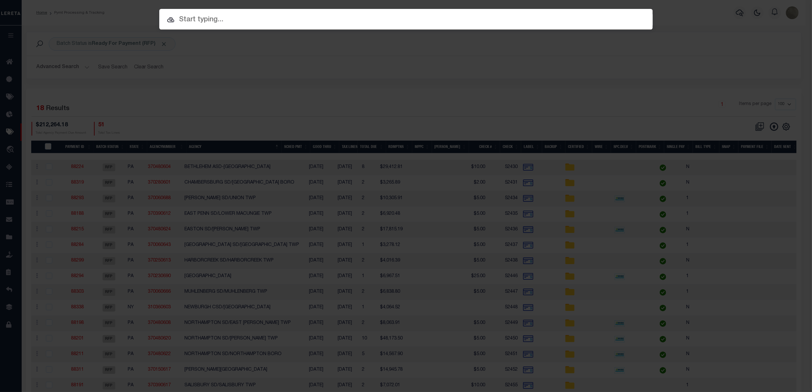
click at [223, 22] on input "text" at bounding box center [405, 19] width 493 height 11
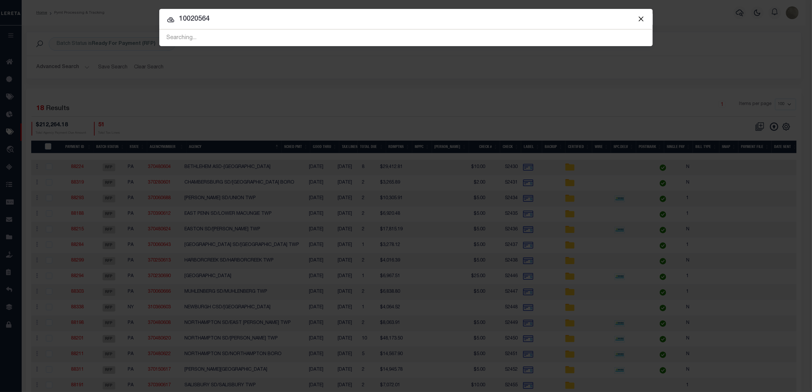
type input "10020564"
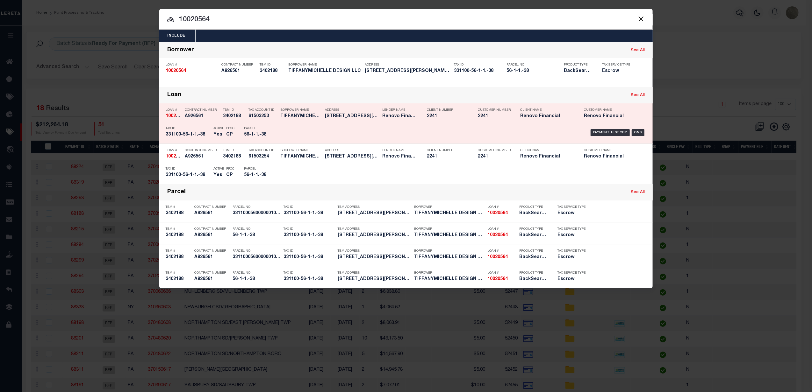
click at [291, 123] on div "Borrower Name TIFFANYMICHELLE DESIGN LLC" at bounding box center [300, 114] width 41 height 18
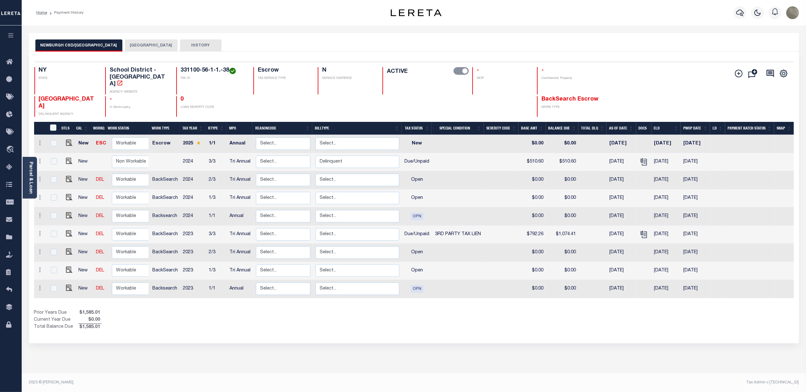
click at [600, 96] on div "[GEOGRAPHIC_DATA] DELINQUENT AGENCY - In Bankruptcy 0 LOAN SEVERITY CODE BackSe…" at bounding box center [350, 106] width 632 height 21
click at [31, 161] on div "Parcel & Loan" at bounding box center [30, 178] width 14 height 42
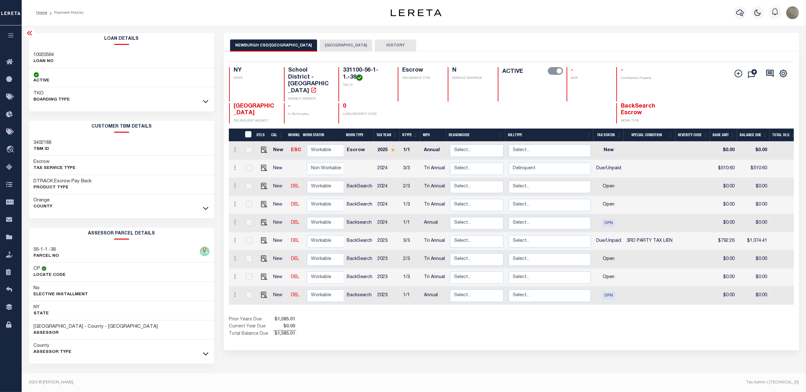
click at [90, 101] on div "TKO BOARDING TYPE" at bounding box center [121, 96] width 185 height 19
click at [205, 103] on icon at bounding box center [205, 101] width 5 height 3
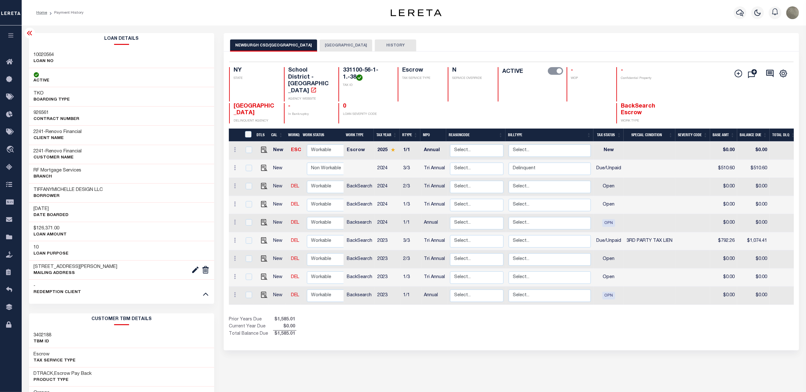
scroll to position [0, 129]
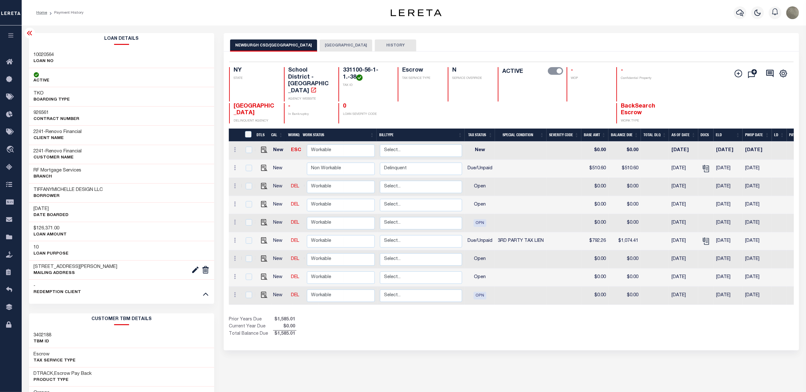
click at [26, 34] on icon at bounding box center [30, 33] width 8 height 8
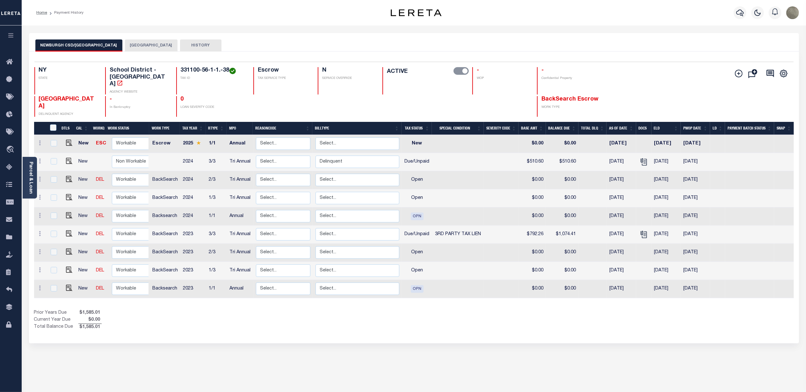
scroll to position [0, 0]
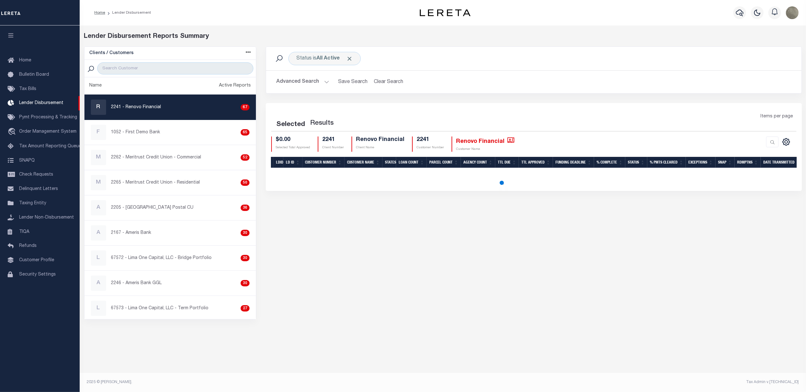
select select
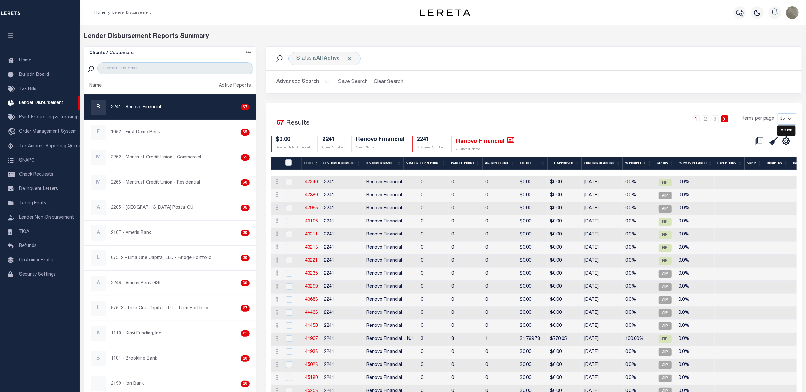
drag, startPoint x: 785, startPoint y: 143, endPoint x: 781, endPoint y: 151, distance: 8.7
click at [785, 143] on icon "" at bounding box center [786, 141] width 3 height 3
click at [753, 187] on link "Show Filter" at bounding box center [760, 189] width 62 height 12
select select
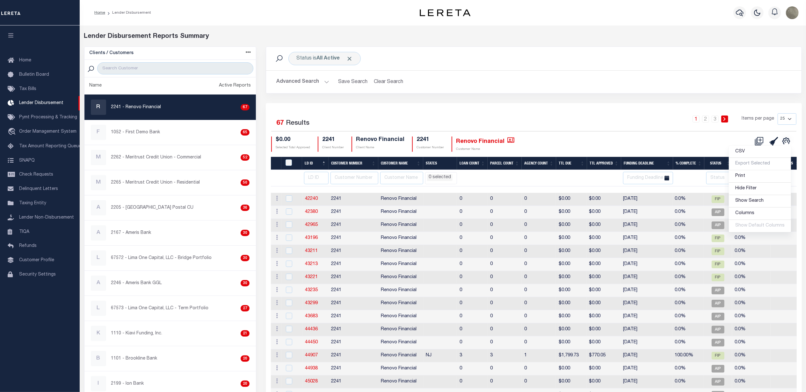
click at [621, 130] on div "1 2 3 Items per page 25 50 100 200" at bounding box center [600, 121] width 391 height 17
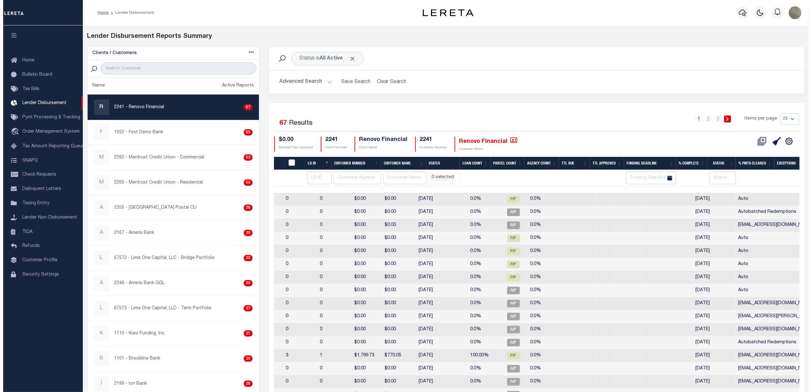
scroll to position [0, 208]
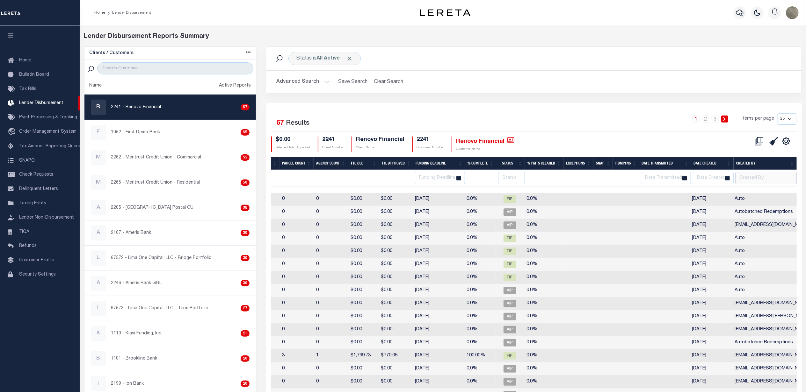
click at [759, 181] on input "text" at bounding box center [765, 178] width 61 height 12
type input "avillatoro"
select select
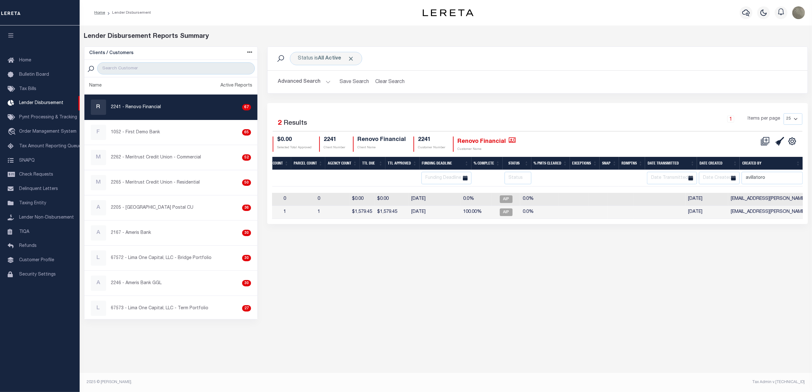
scroll to position [0, 198]
click at [622, 128] on div "1 Items per page 25 50 100 200" at bounding box center [604, 121] width 395 height 17
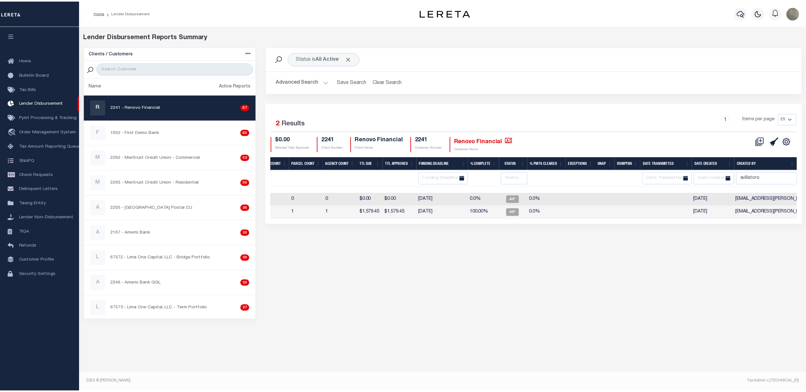
scroll to position [0, 0]
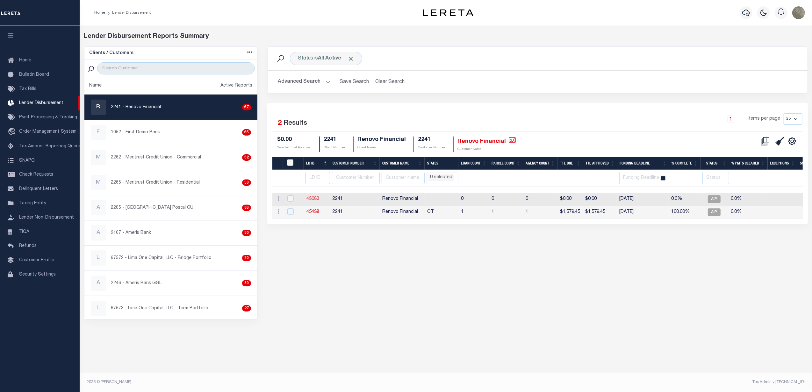
click at [319, 200] on link "43683" at bounding box center [312, 199] width 13 height 4
checkbox input "true"
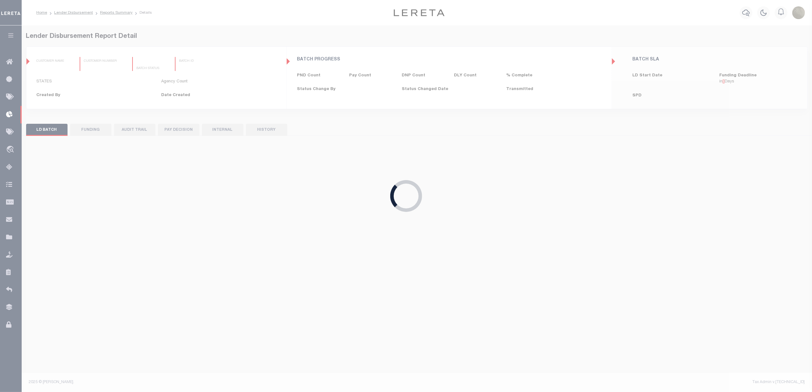
type input "$0.00"
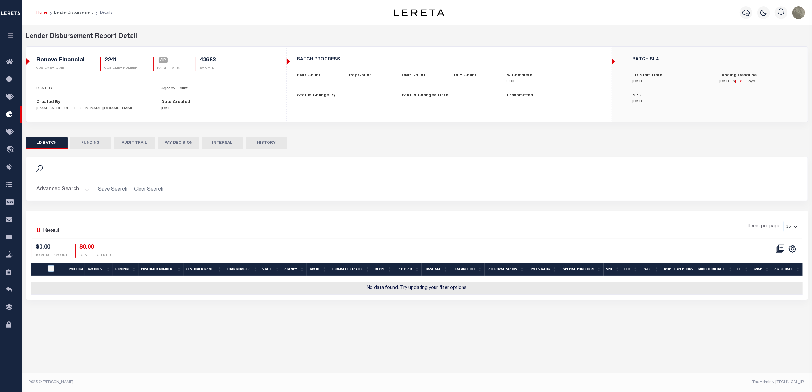
click at [92, 148] on button "FUNDING" at bounding box center [90, 143] width 41 height 12
type input "$0"
type input "04/10/2025"
select select "100"
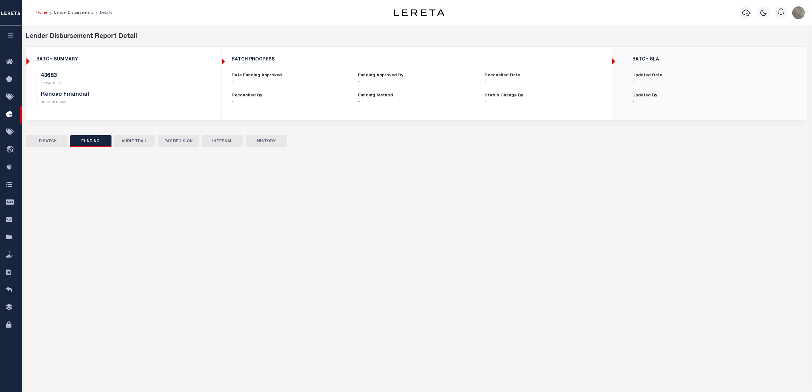
select select "100"
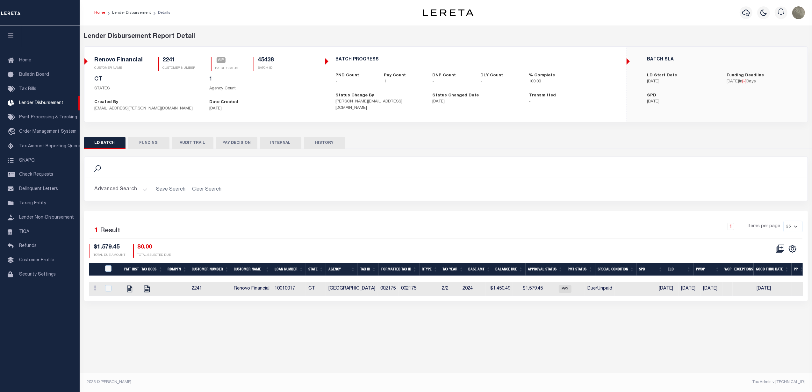
click at [392, 201] on div "Advanced Search Save Search Clear Search Customer Number Contains Contains Is C…" at bounding box center [445, 189] width 723 height 23
click at [157, 140] on button "FUNDING" at bounding box center [148, 143] width 41 height 12
select select "100"
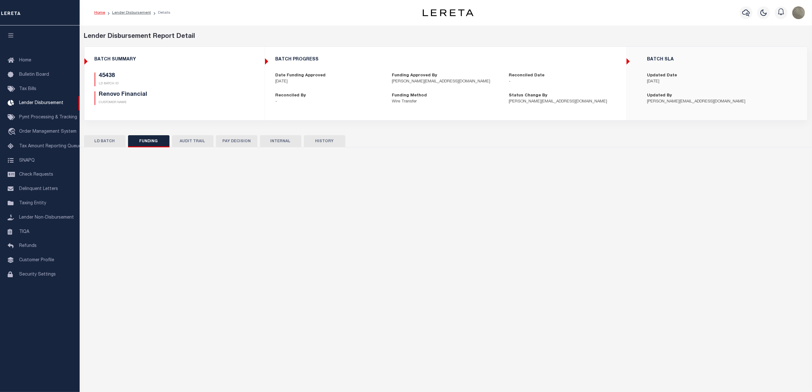
type input "x"
type input "$0"
type input "$1,579.45"
type input "$0"
type input "[DATE]"
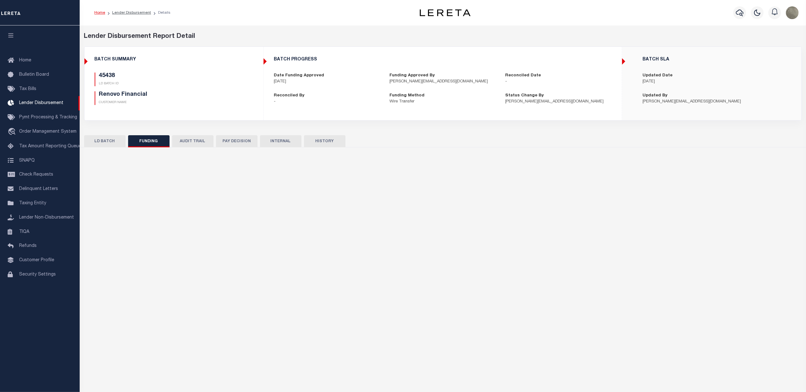
select select "100"
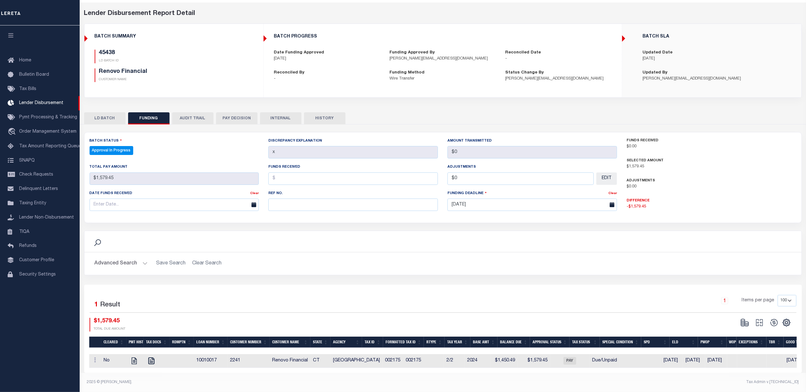
scroll to position [29, 0]
click at [134, 358] on icon "" at bounding box center [133, 361] width 5 height 7
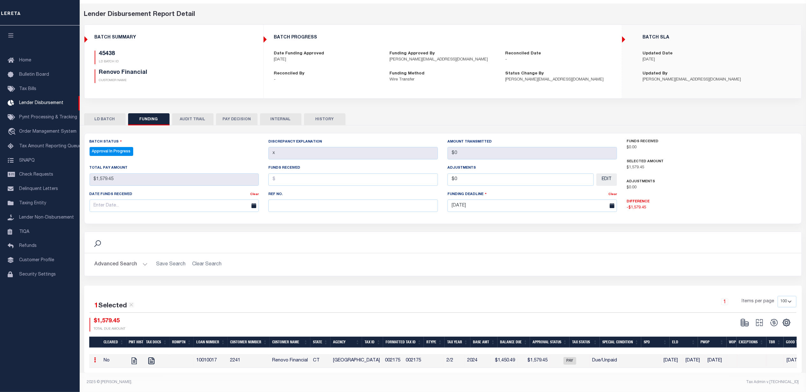
scroll to position [27, 0]
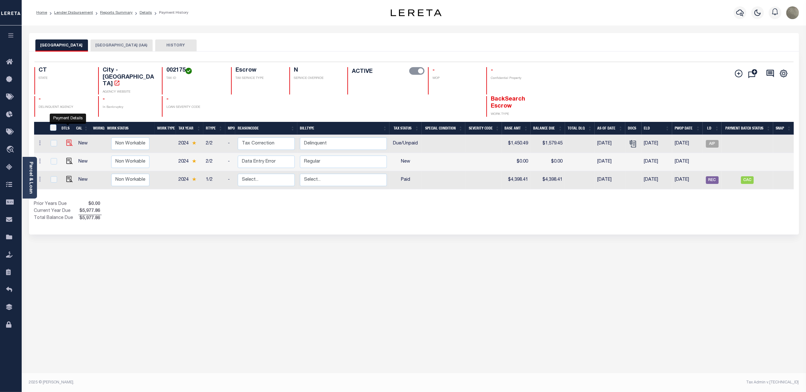
click at [68, 140] on img "" at bounding box center [69, 143] width 6 height 6
checkbox input "true"
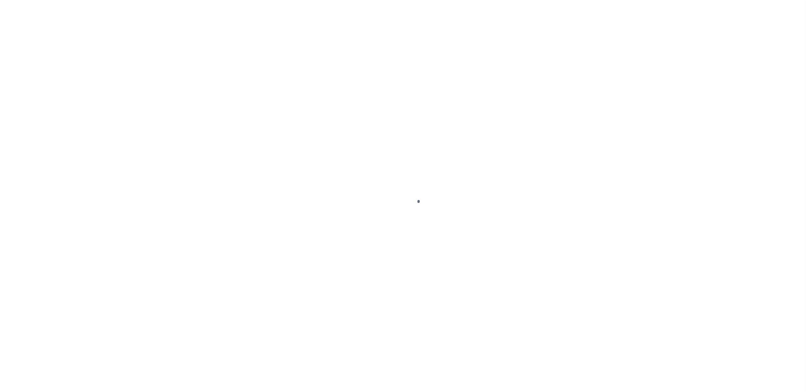
select select "DUE"
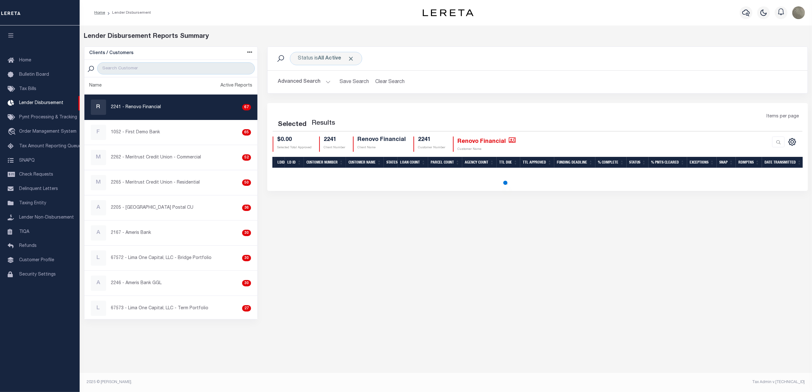
select select
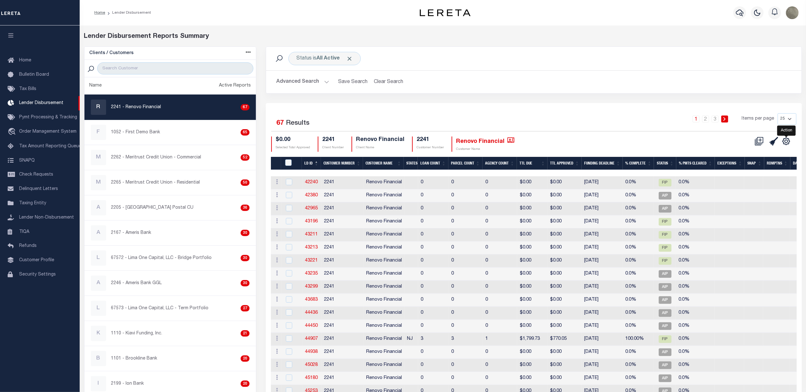
drag, startPoint x: 786, startPoint y: 145, endPoint x: 782, endPoint y: 149, distance: 5.4
click at [786, 145] on icon "" at bounding box center [786, 141] width 8 height 8
click at [755, 189] on span "Show Filter" at bounding box center [747, 188] width 24 height 4
select select
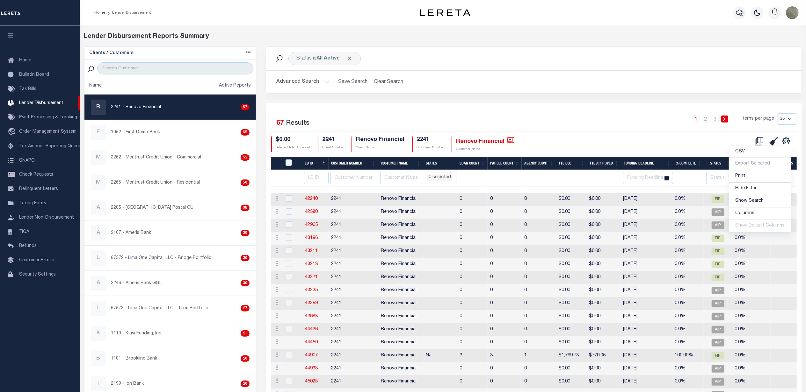
click at [626, 121] on div "1 2 3 Items per page 25 50 100 200" at bounding box center [600, 121] width 391 height 17
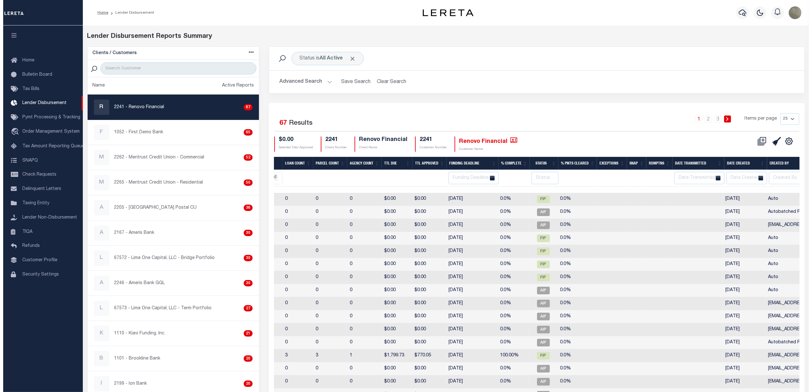
scroll to position [0, 177]
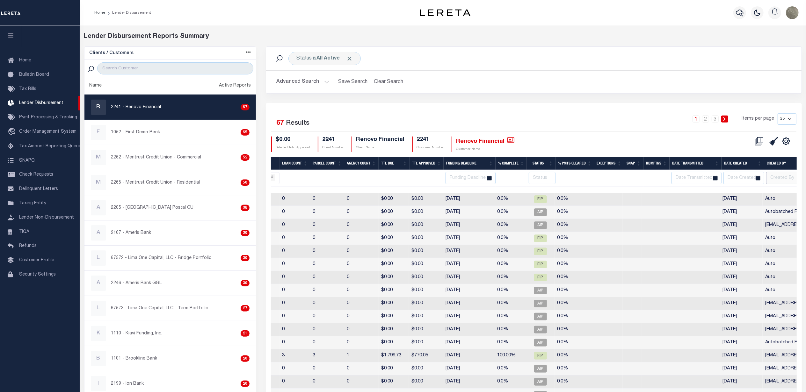
click at [783, 175] on input "text" at bounding box center [796, 178] width 61 height 12
type input "avillatoro"
click at [610, 126] on div "1 2 3 Items per page 25 50 100 200" at bounding box center [600, 121] width 391 height 17
select select
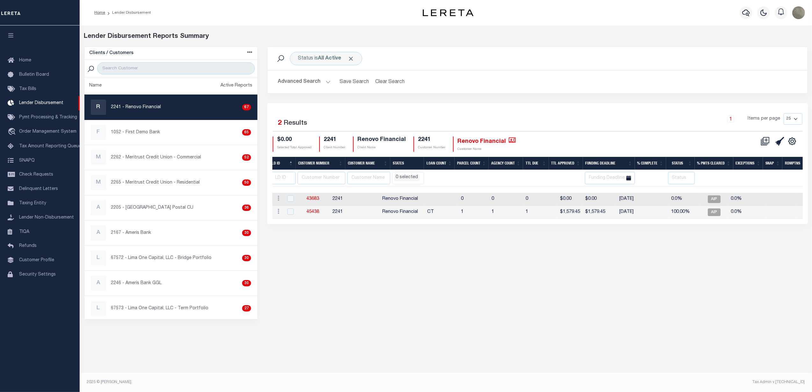
scroll to position [0, 0]
click at [277, 199] on link at bounding box center [278, 199] width 7 height 5
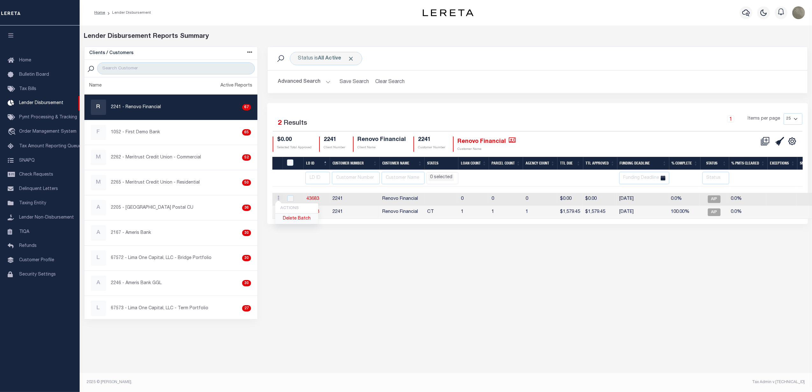
click at [299, 217] on link "Delete Batch" at bounding box center [296, 219] width 43 height 11
checkbox input "true"
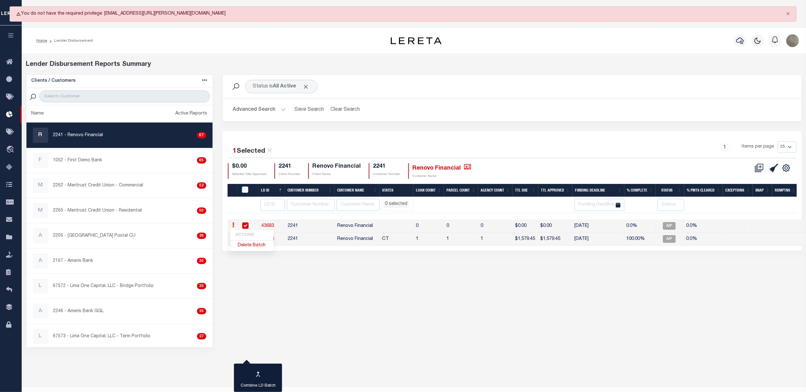
click at [355, 282] on div "Status is All Active Search Advanced Search Save Search Clear Search Equals 1" at bounding box center [512, 211] width 589 height 273
click at [268, 227] on link "43683" at bounding box center [268, 226] width 13 height 4
checkbox input "true"
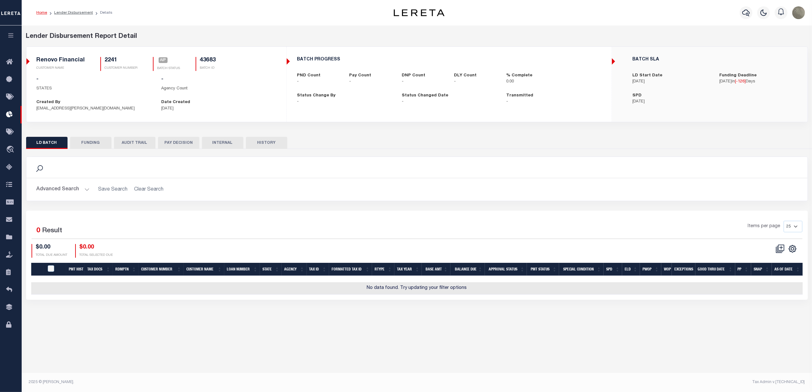
click at [85, 145] on button "FUNDING" at bounding box center [90, 143] width 41 height 12
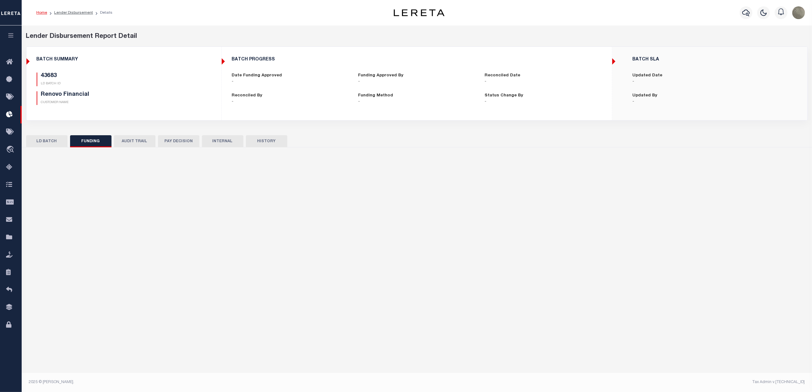
type input "$0"
type input "04/10/2025"
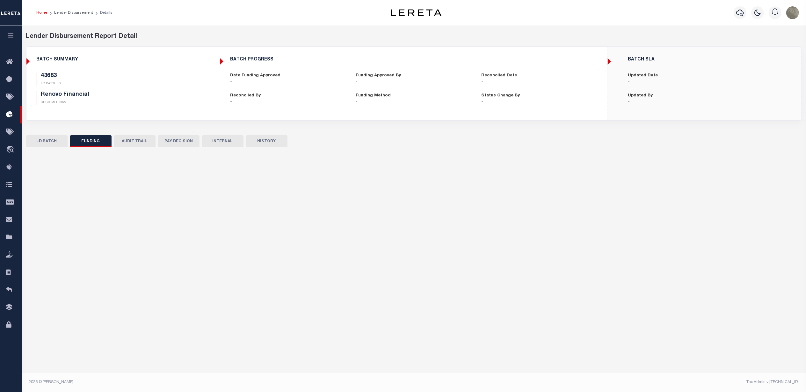
select select "100"
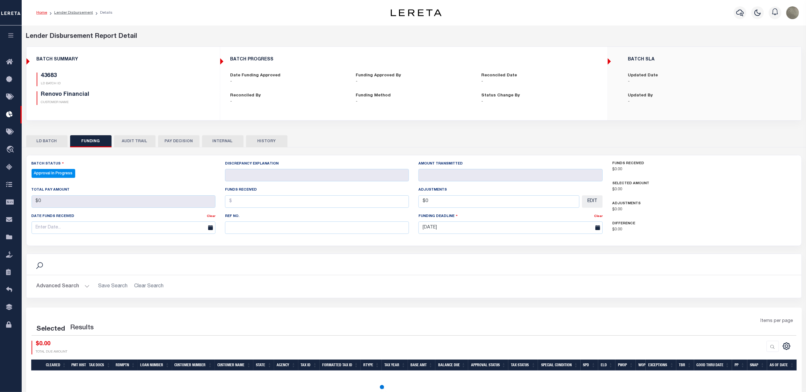
select select "100"
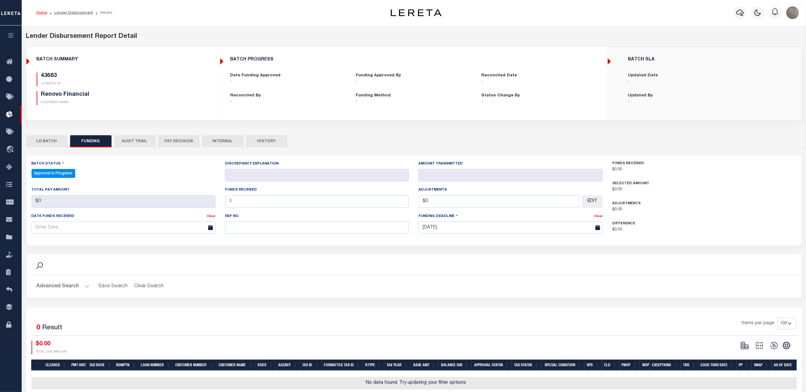
click at [62, 145] on button "LD BATCH" at bounding box center [46, 141] width 41 height 12
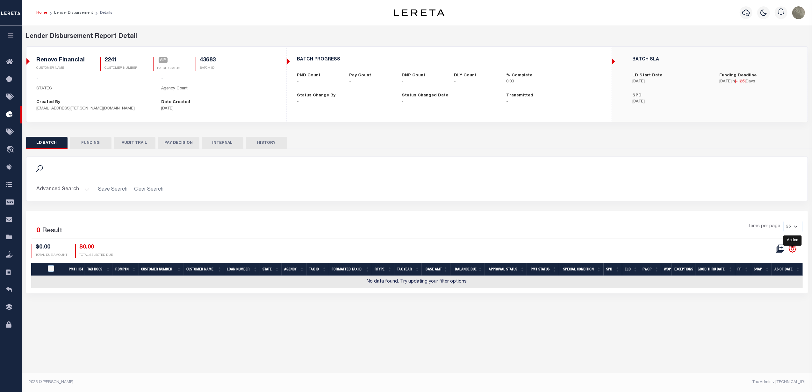
click at [789, 253] on icon "" at bounding box center [792, 249] width 7 height 7
click at [687, 239] on div "Selected 0 Result Items per page 25 50 100 200" at bounding box center [417, 230] width 771 height 18
click at [641, 228] on div "Items per page 25 50 100 200" at bounding box center [515, 229] width 576 height 17
click at [603, 255] on div "CSV Export Selected Print Show Filter Show Search Columns 0: 1: PayeePmtBatchSt…" at bounding box center [609, 251] width 385 height 14
click at [782, 250] on icon "" at bounding box center [782, 248] width 4 height 4
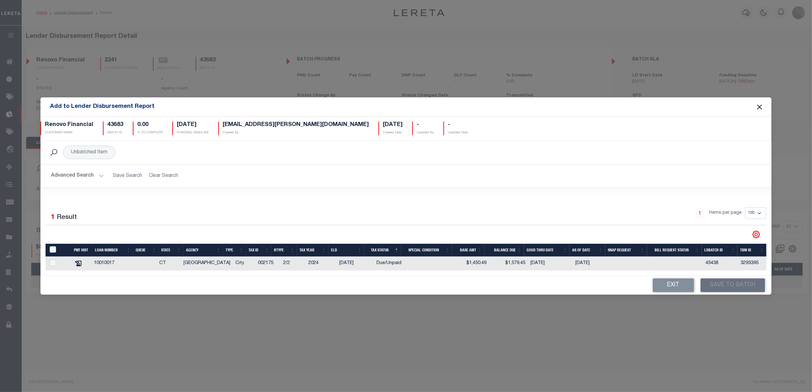
click at [758, 105] on button "Close" at bounding box center [759, 107] width 8 height 8
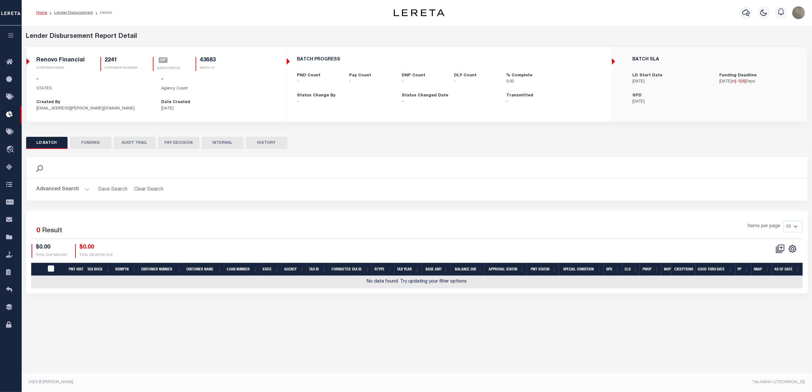
click at [548, 208] on div "Search Advanced Search Save Search Clear Search Is Is" at bounding box center [416, 184] width 791 height 54
click at [275, 227] on div "Items per page 25 50 100 200" at bounding box center [515, 229] width 576 height 17
click at [789, 253] on icon "" at bounding box center [792, 249] width 8 height 8
click at [760, 297] on span "Show Filter" at bounding box center [754, 296] width 24 height 4
select select
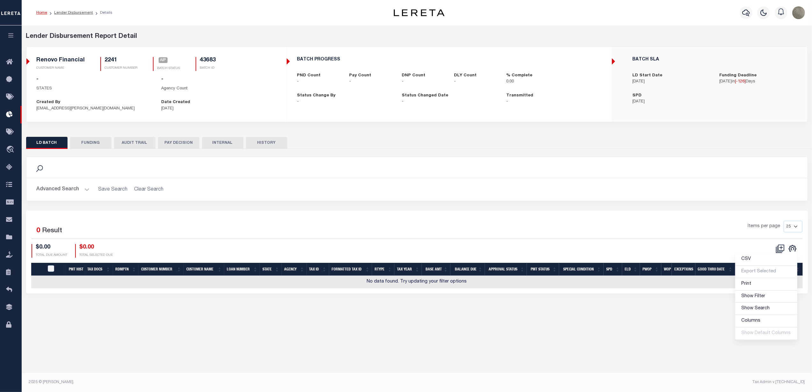
select select
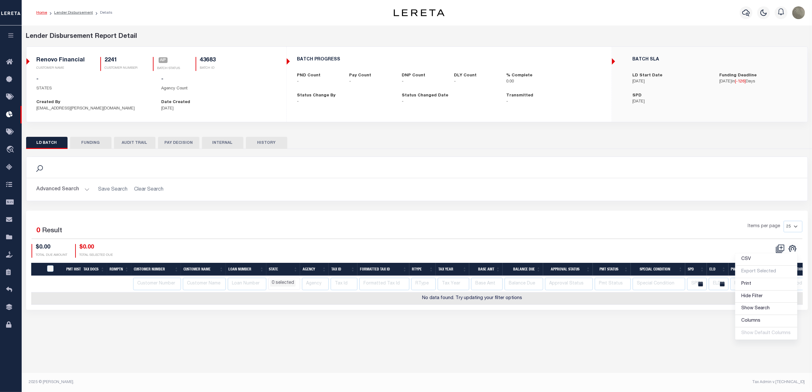
click at [480, 239] on div "Items per page 25 50 100 200" at bounding box center [515, 230] width 586 height 18
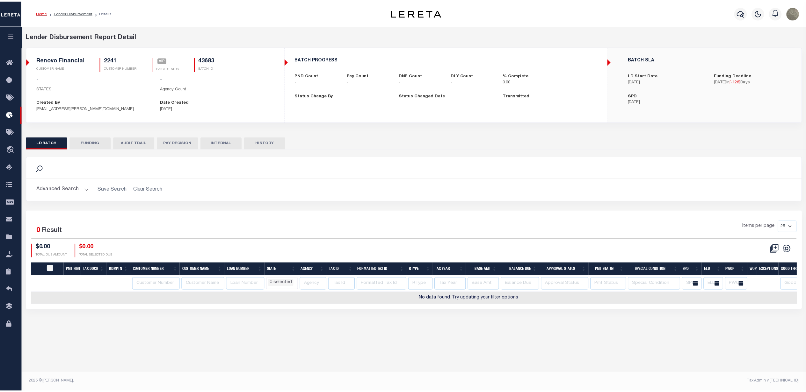
scroll to position [0, 110]
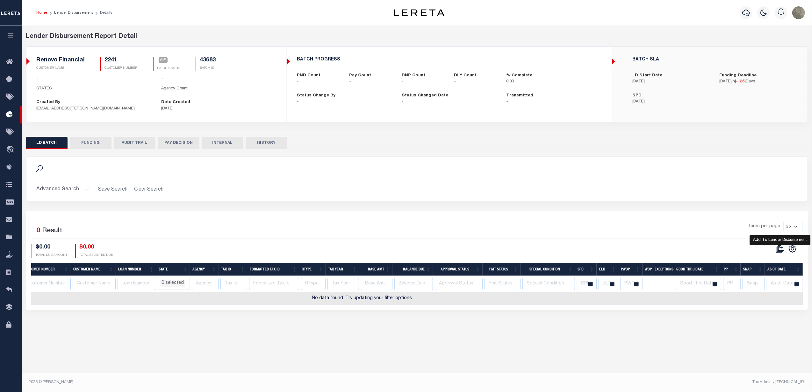
click at [778, 251] on icon "" at bounding box center [781, 248] width 6 height 6
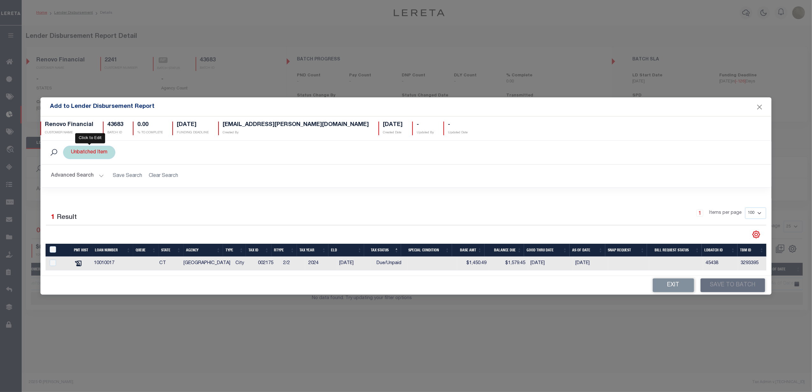
click at [78, 154] on div "Unbatched Item" at bounding box center [89, 152] width 52 height 13
click at [92, 181] on select "Yes No" at bounding box center [118, 184] width 94 height 12
click at [92, 182] on select "Yes No" at bounding box center [118, 184] width 94 height 12
click at [99, 172] on select "Is Contains" at bounding box center [118, 167] width 94 height 12
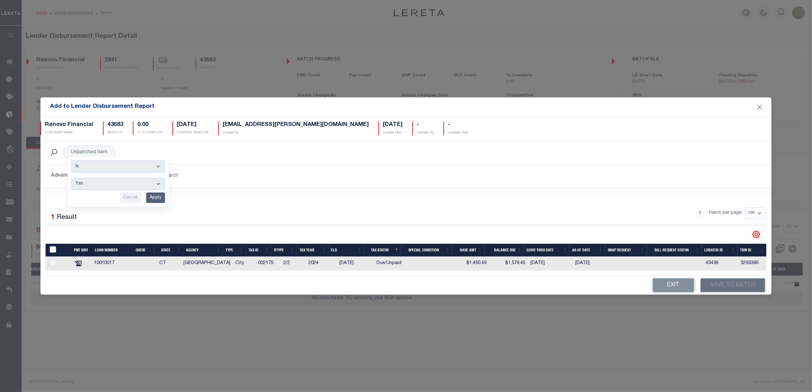
click at [277, 171] on h2 "Advanced Search Save Search Clear Search AddToLenderDisbursementReportGridWrapp…" at bounding box center [406, 176] width 720 height 12
click at [681, 284] on button "Exit" at bounding box center [673, 286] width 41 height 14
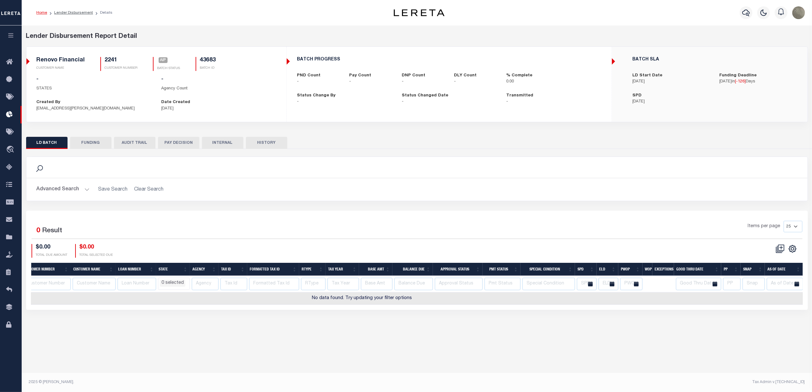
click at [331, 186] on h2 "Advanced Search Save Search Clear Search" at bounding box center [417, 190] width 771 height 12
checkbox input "true"
select select
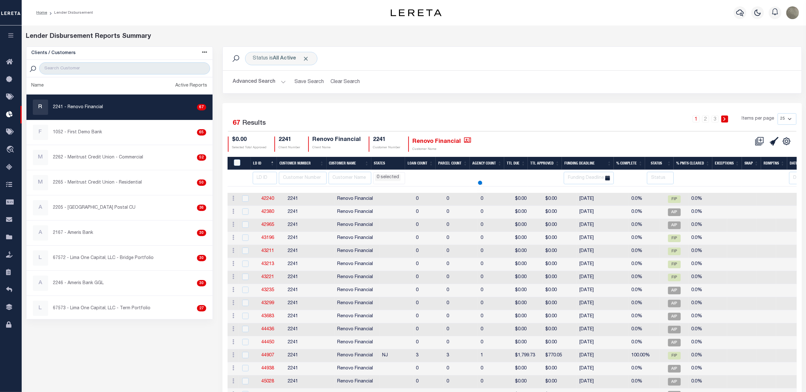
select select
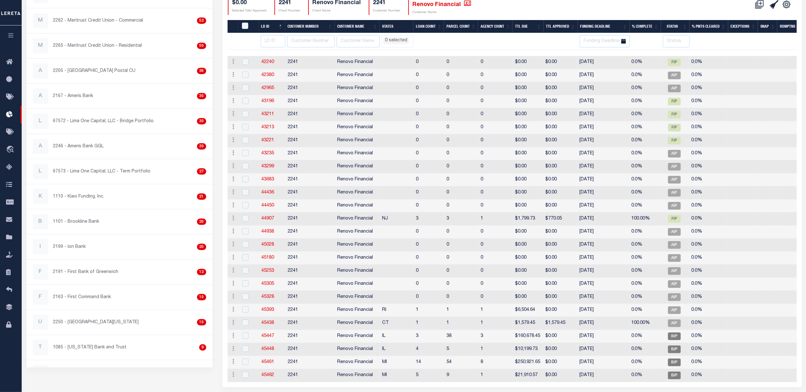
select select
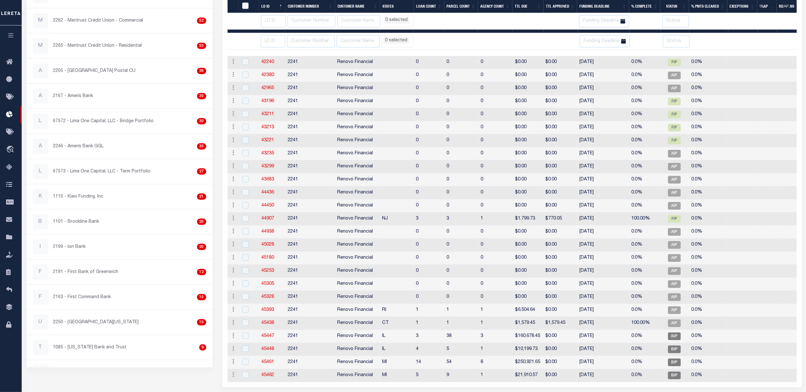
scroll to position [112, 0]
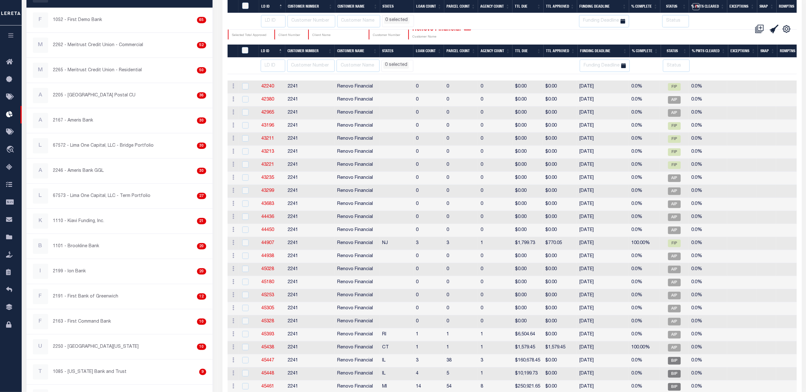
select select
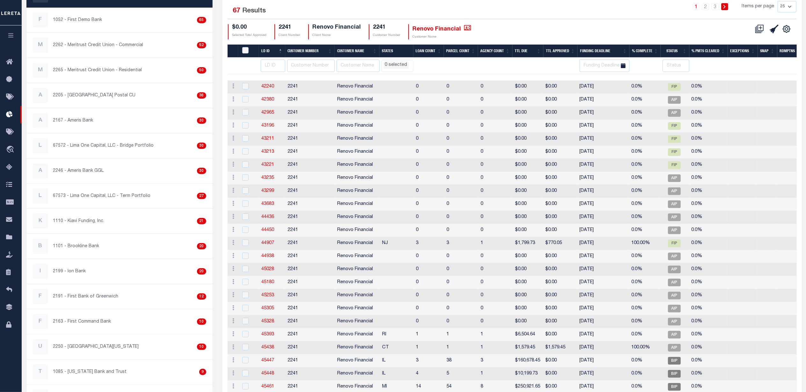
scroll to position [0, 0]
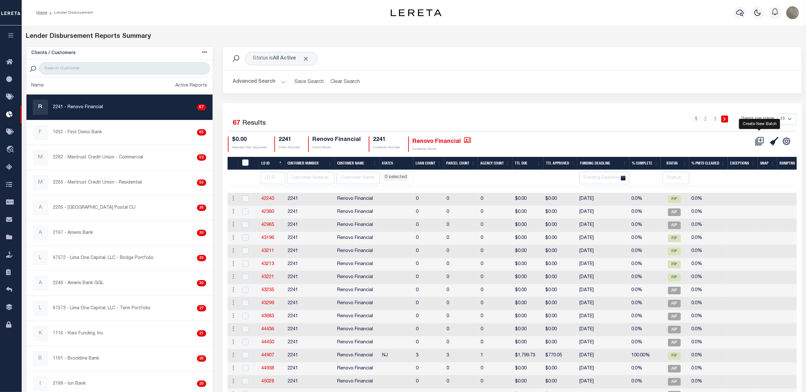
click at [757, 142] on icon at bounding box center [760, 140] width 6 height 6
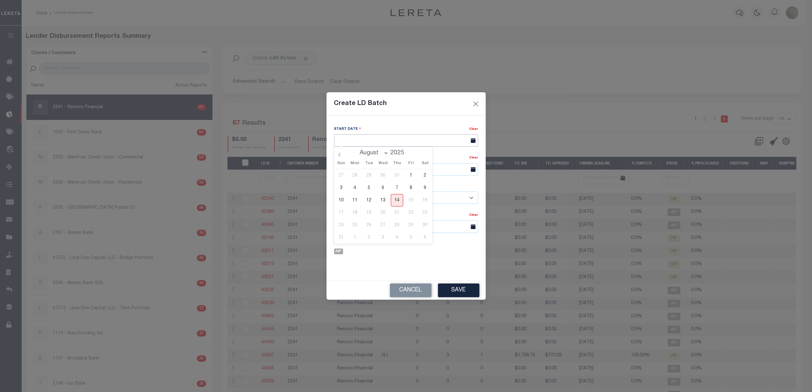
click at [371, 139] on input "text" at bounding box center [406, 140] width 144 height 12
click at [396, 201] on span "14" at bounding box center [397, 200] width 12 height 12
type input "[DATE]"
click at [390, 166] on input "text" at bounding box center [406, 169] width 144 height 12
click at [398, 244] on span "21" at bounding box center [397, 243] width 12 height 12
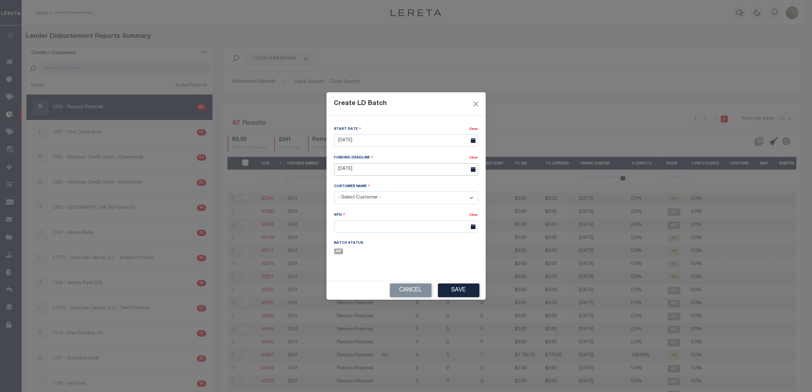
click at [376, 171] on input "08/21/25" at bounding box center [406, 169] width 144 height 12
drag, startPoint x: 384, startPoint y: 243, endPoint x: 385, endPoint y: 240, distance: 3.4
click at [385, 241] on span "20" at bounding box center [383, 243] width 12 height 12
type input "08/20/25"
click at [361, 195] on select "- Select Customer - Accumatch - Refunds All In Credit Union Amarillo National B…" at bounding box center [406, 198] width 144 height 12
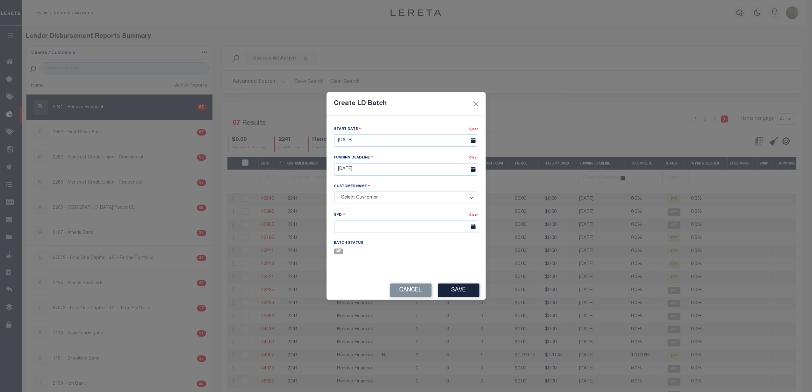
select select "2241"
click at [334, 192] on select "- Select Customer - Accumatch - Refunds All In Credit Union Amarillo National B…" at bounding box center [406, 198] width 144 height 12
click at [356, 230] on input "text" at bounding box center [406, 227] width 144 height 12
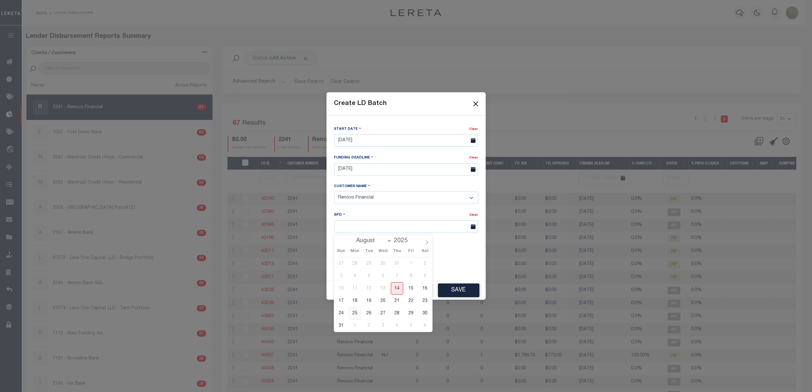
click at [356, 314] on span "25" at bounding box center [355, 313] width 12 height 12
type input "08/25/2025"
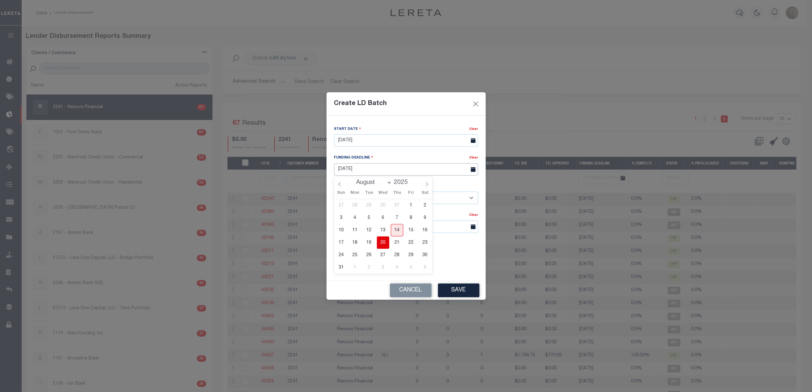
click at [390, 165] on input "08/20/25" at bounding box center [406, 169] width 144 height 12
click at [461, 185] on div "Customer Name" at bounding box center [406, 188] width 144 height 9
click at [394, 198] on select "- Select Customer - Accumatch - Refunds All In Credit Union Amarillo National B…" at bounding box center [406, 198] width 144 height 12
click at [392, 230] on input "08/25/2025" at bounding box center [406, 227] width 144 height 12
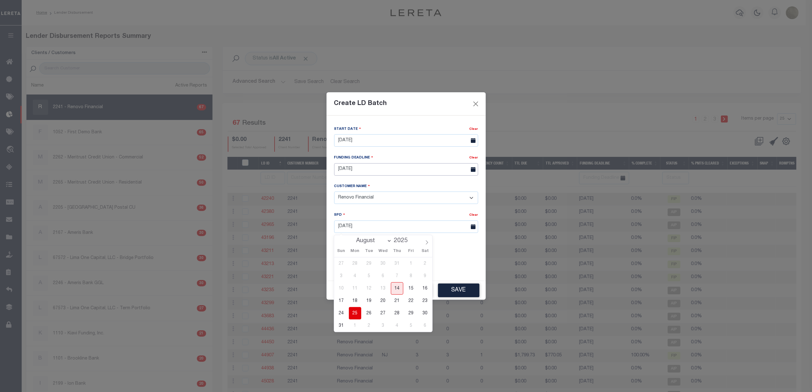
click at [398, 166] on input "08/20/25" at bounding box center [406, 169] width 144 height 12
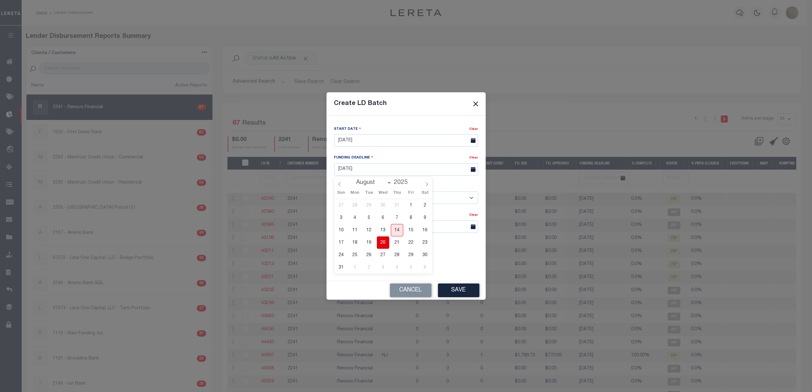
click at [384, 242] on span "20" at bounding box center [383, 243] width 12 height 12
click at [375, 162] on div "Funding Deadline" at bounding box center [401, 159] width 135 height 9
click at [372, 169] on input "08/20/25" at bounding box center [406, 169] width 144 height 12
click at [398, 242] on span "21" at bounding box center [397, 243] width 12 height 12
type input "08/21/25"
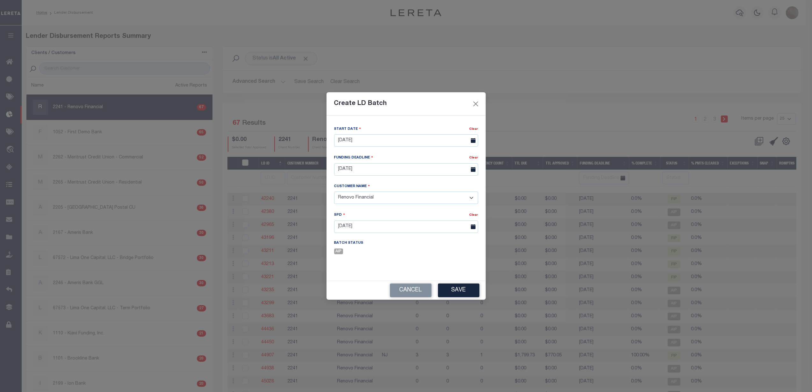
drag, startPoint x: 455, startPoint y: 290, endPoint x: 431, endPoint y: 236, distance: 58.3
click at [433, 238] on div "Create LD Batch Start Date Clear 08/14/2025" at bounding box center [406, 196] width 159 height 208
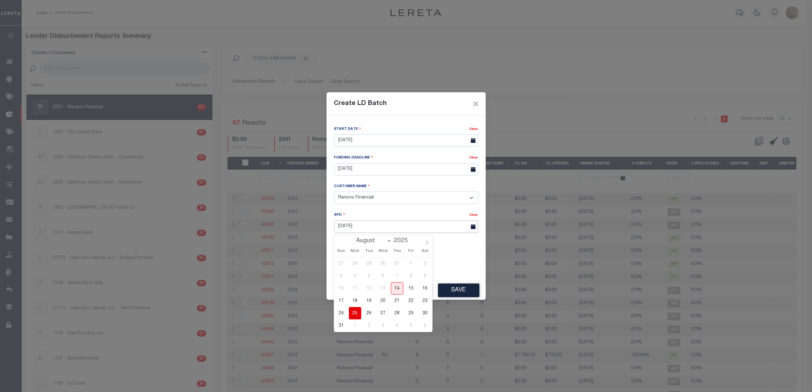
click at [431, 226] on input "08/25/2025" at bounding box center [406, 227] width 144 height 12
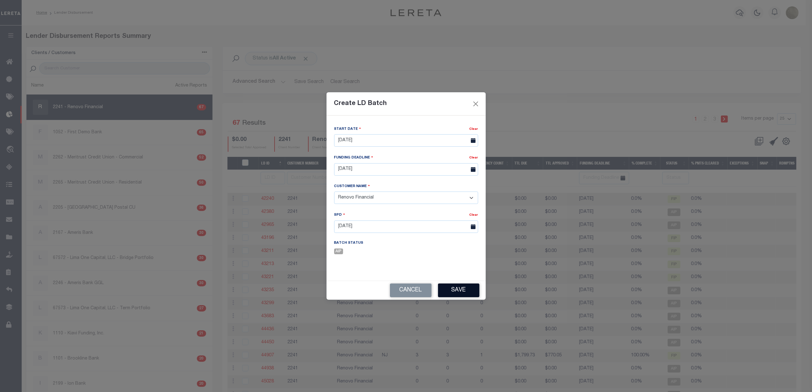
click at [465, 291] on button "Save" at bounding box center [458, 291] width 41 height 14
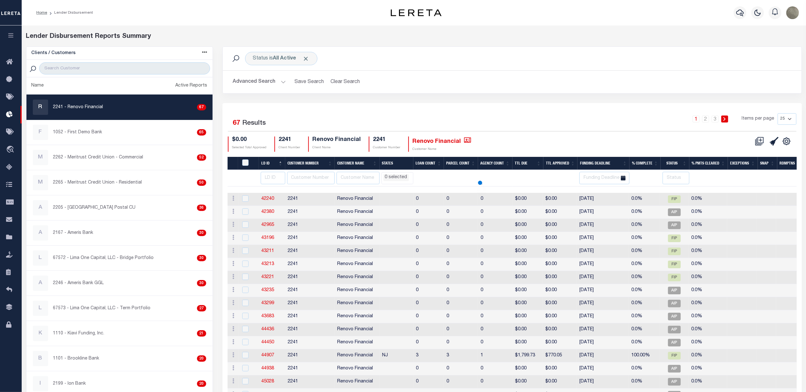
select select
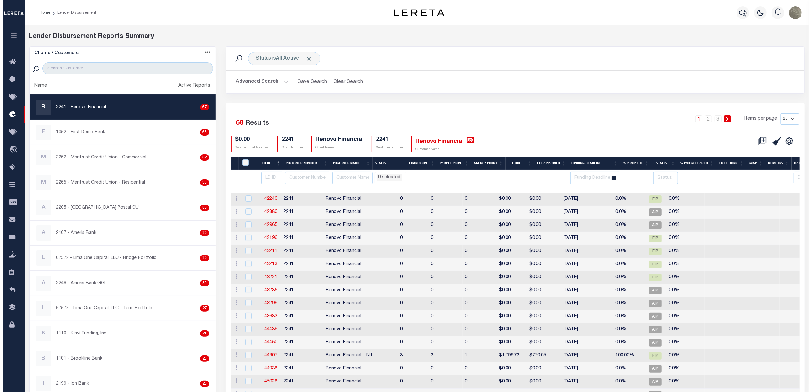
scroll to position [0, 139]
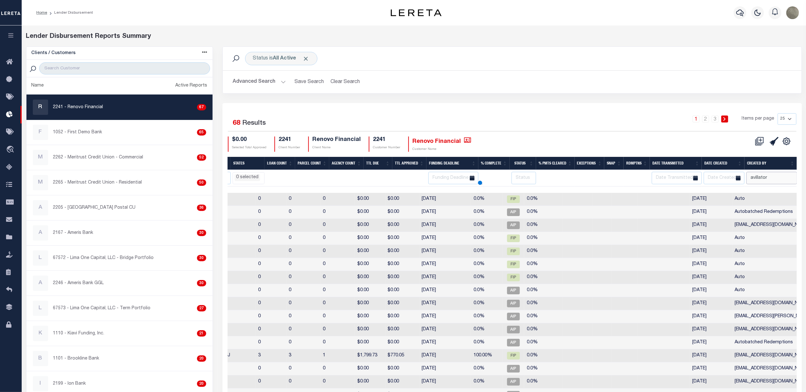
type input "avillator"
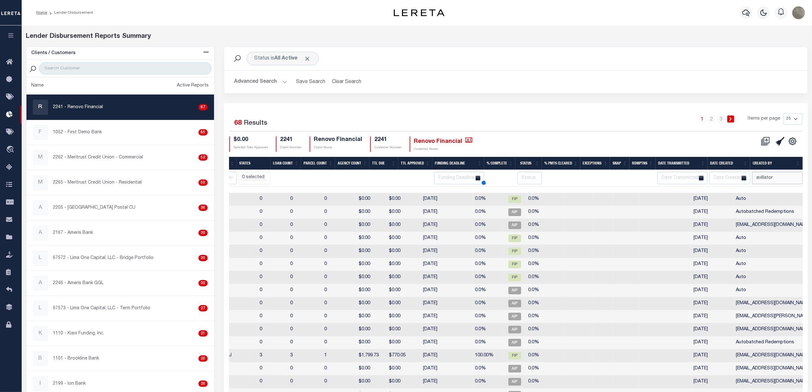
select select
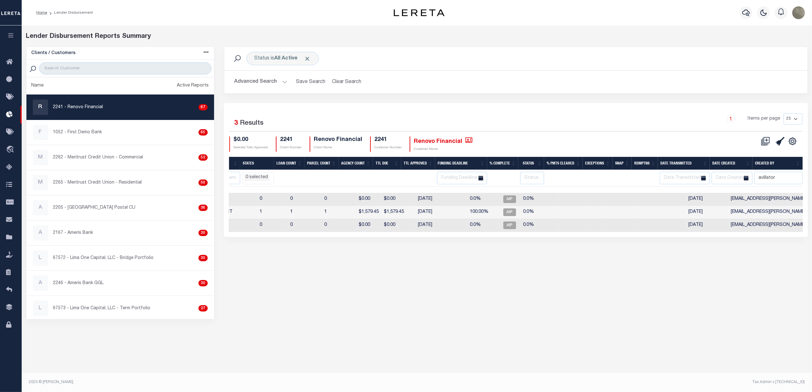
scroll to position [0, 129]
click at [592, 123] on div "1 Items per page 25 50 100 200" at bounding box center [589, 121] width 428 height 17
select select
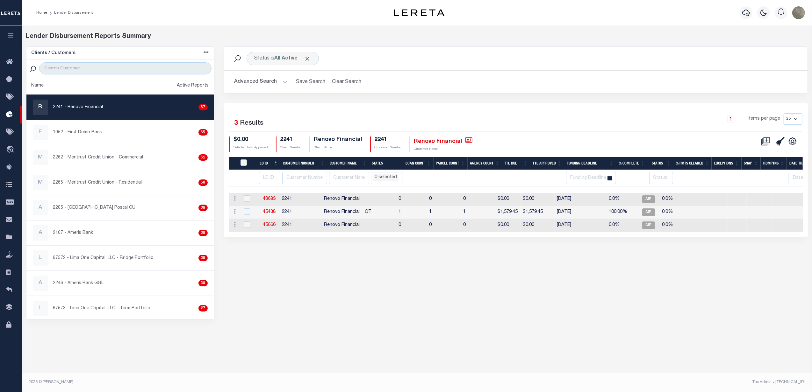
scroll to position [0, 129]
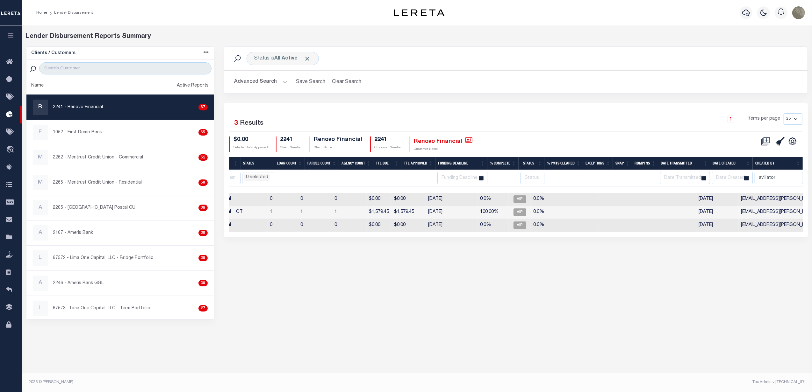
click at [690, 161] on th "Date Transmitted" at bounding box center [684, 163] width 52 height 13
select select
click at [722, 162] on th "Date Created" at bounding box center [731, 163] width 43 height 13
select select
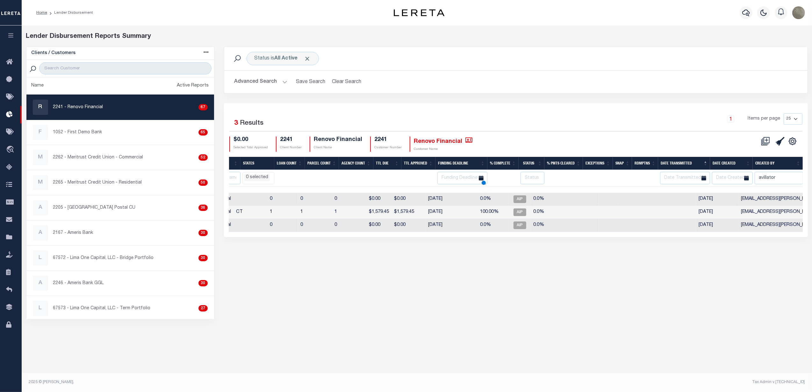
select select
click at [685, 161] on th "Date Transmitted" at bounding box center [684, 163] width 52 height 13
select select
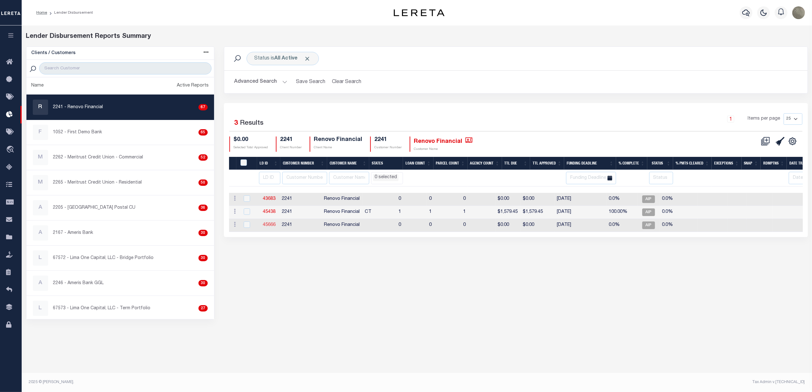
click at [267, 225] on link "45666" at bounding box center [269, 225] width 13 height 4
checkbox input "true"
select select
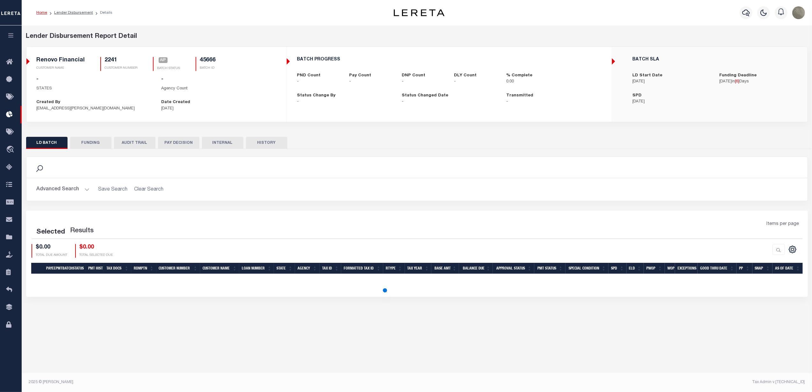
select select
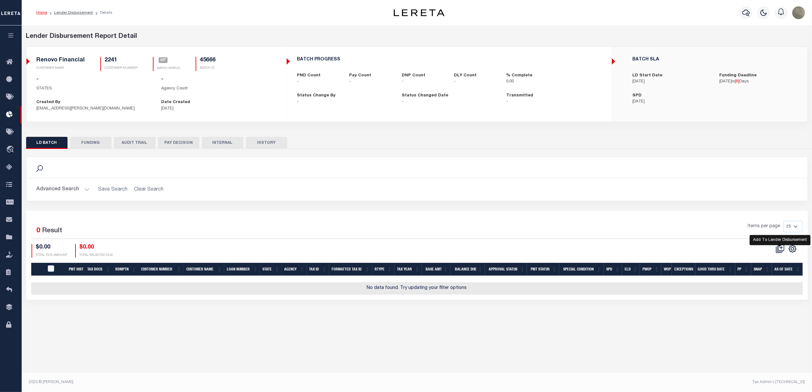
click at [778, 251] on icon at bounding box center [781, 248] width 6 height 6
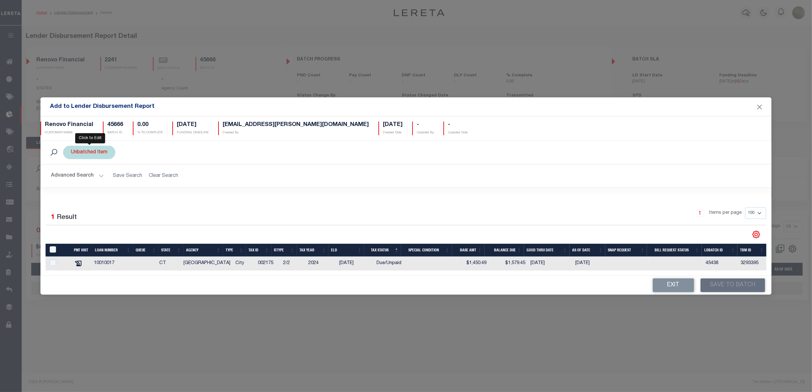
click at [92, 155] on div "Unbatched Item" at bounding box center [89, 152] width 52 height 13
click at [62, 173] on button "Advanced Search" at bounding box center [77, 176] width 53 height 12
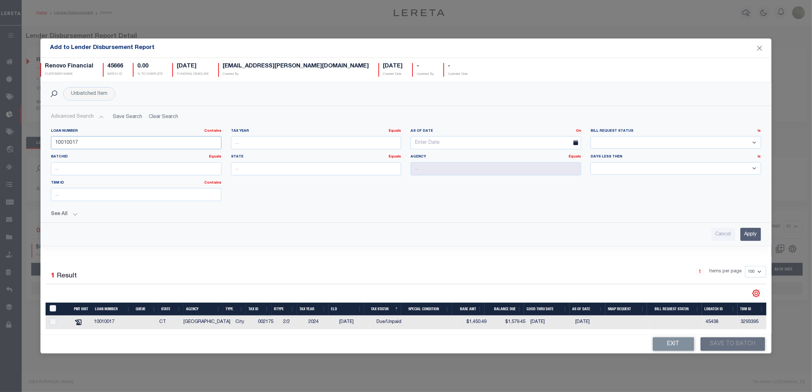
click at [112, 144] on input "10010017" at bounding box center [136, 142] width 170 height 13
click at [157, 116] on h2 "Advanced Search Save Search Clear Search AddToLenderDisbursementReportGridWrapp…" at bounding box center [406, 117] width 720 height 12
click at [154, 115] on h2 "Advanced Search Save Search Clear Search AddToLenderDisbursementReportGridWrapp…" at bounding box center [406, 117] width 720 height 12
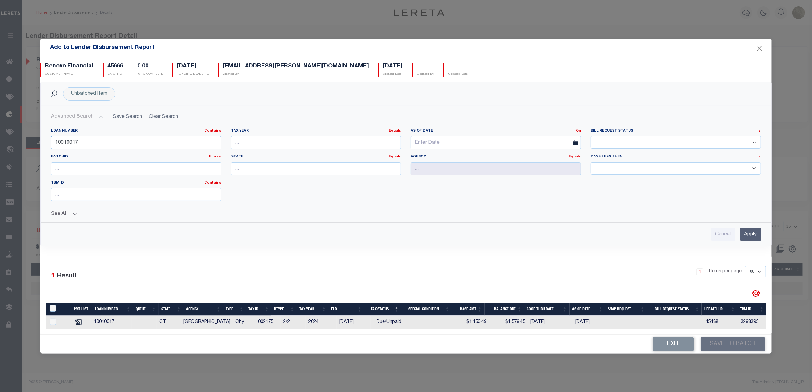
click at [93, 143] on input "10010017" at bounding box center [136, 142] width 170 height 13
click at [93, 144] on input "10010017" at bounding box center [136, 142] width 170 height 13
click at [750, 233] on input "Apply" at bounding box center [750, 234] width 21 height 13
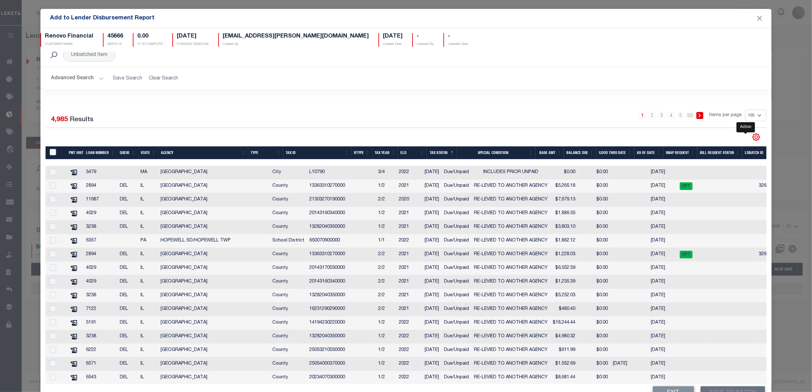
click at [752, 138] on icon "" at bounding box center [756, 137] width 8 height 8
click at [714, 184] on span "Show Filter" at bounding box center [717, 185] width 24 height 4
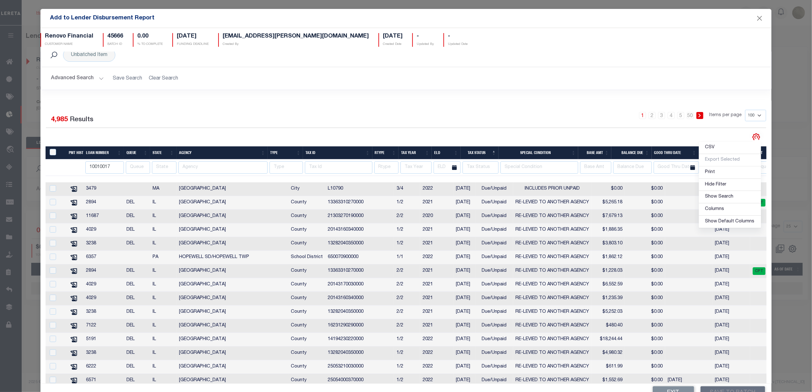
click at [392, 118] on div "1 2 3 4 5 … 50 Items per page 100 200 500 1000" at bounding box center [497, 118] width 538 height 17
click at [210, 173] on input "text" at bounding box center [222, 168] width 89 height 12
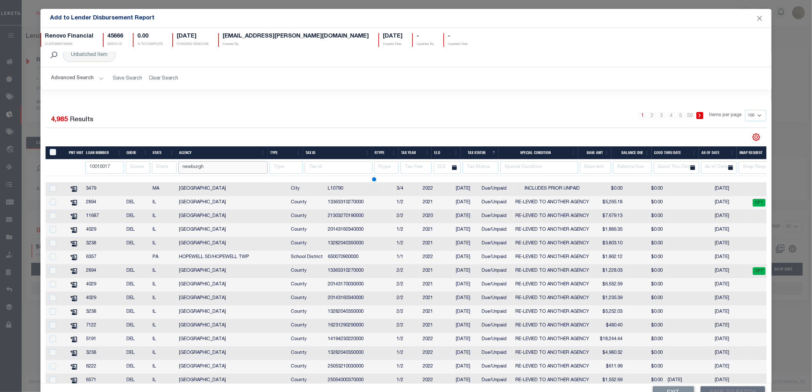
type input "newburgh"
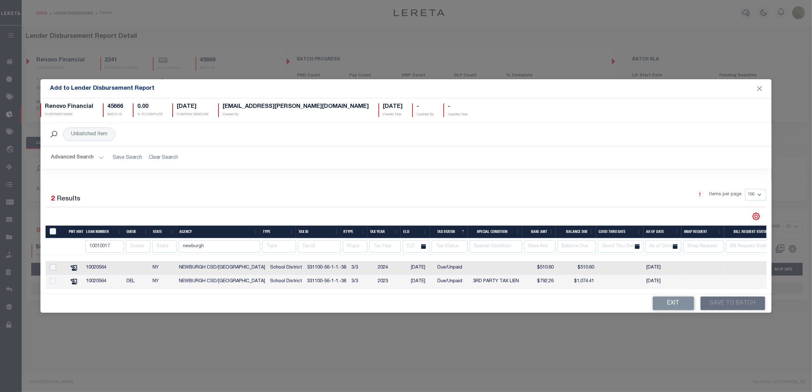
click at [52, 267] on input "checkbox" at bounding box center [53, 267] width 6 height 6
checkbox input "true"
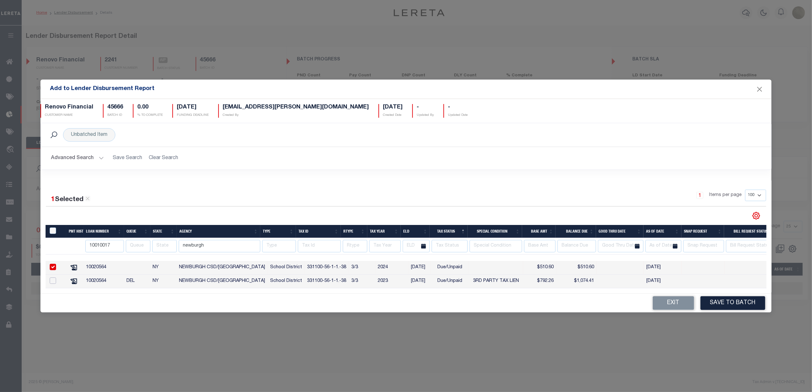
click at [52, 278] on input "checkbox" at bounding box center [53, 281] width 6 height 6
checkbox input "true"
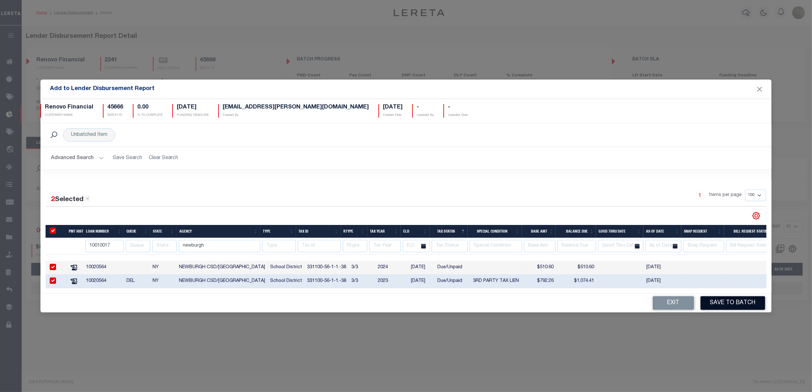
click at [723, 305] on button "Save to Batch" at bounding box center [733, 304] width 65 height 14
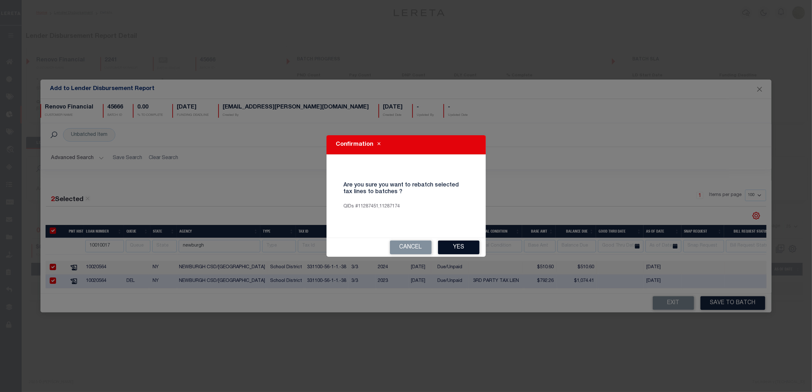
click at [468, 246] on button "Yes" at bounding box center [458, 248] width 41 height 14
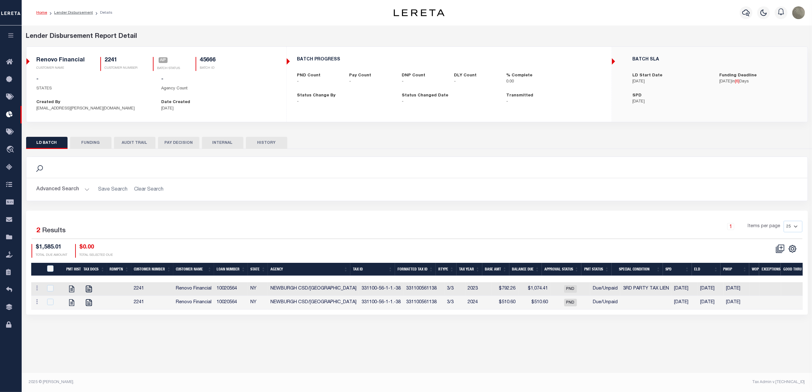
click at [326, 213] on div "Selected 2 Results 1 Items per page 25 50 100 200 $1,585.01 $0.00" at bounding box center [417, 263] width 782 height 104
click at [72, 307] on icon at bounding box center [72, 303] width 8 height 8
checkbox input "true"
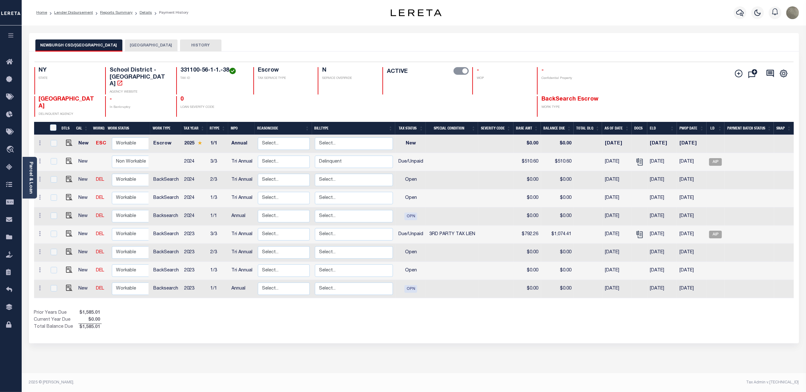
click at [555, 48] on div "NEWBURGH CSD/[GEOGRAPHIC_DATA] [GEOGRAPHIC_DATA] HISTORY" at bounding box center [413, 46] width 757 height 12
drag, startPoint x: 536, startPoint y: 54, endPoint x: 533, endPoint y: 54, distance: 3.2
click at [536, 54] on div "Selected 9 Results 1 Items per page 25 50 100 NY STATE TAX ID N" at bounding box center [414, 198] width 770 height 292
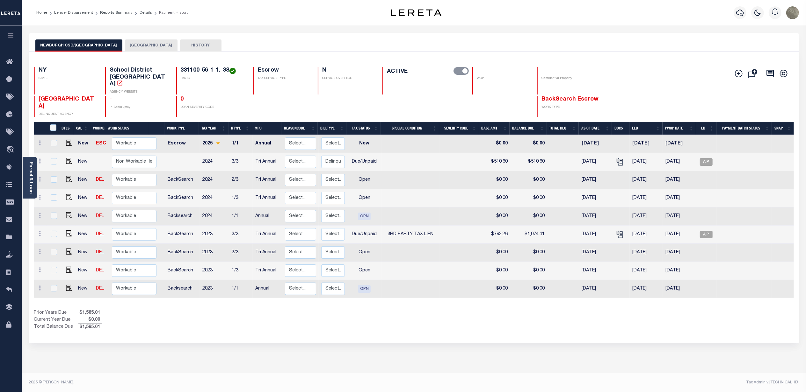
scroll to position [3, 0]
click at [306, 55] on div "Selected 9 Results 1 Items per page 25 50 100 NY STATE TAX ID N" at bounding box center [414, 197] width 770 height 292
click at [31, 169] on link "Parcel & Loan" at bounding box center [30, 178] width 4 height 32
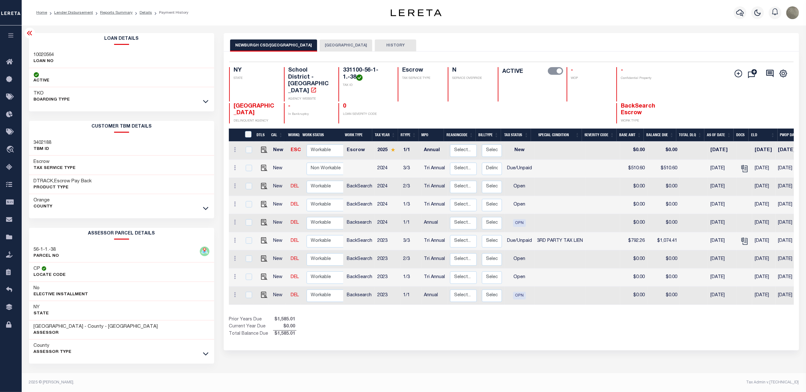
click at [71, 102] on div "TKO BOARDING TYPE" at bounding box center [121, 96] width 185 height 19
click at [205, 103] on icon at bounding box center [205, 101] width 5 height 7
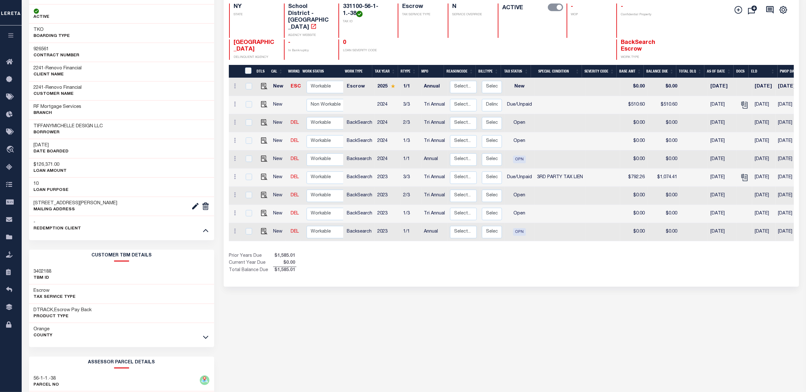
scroll to position [42, 0]
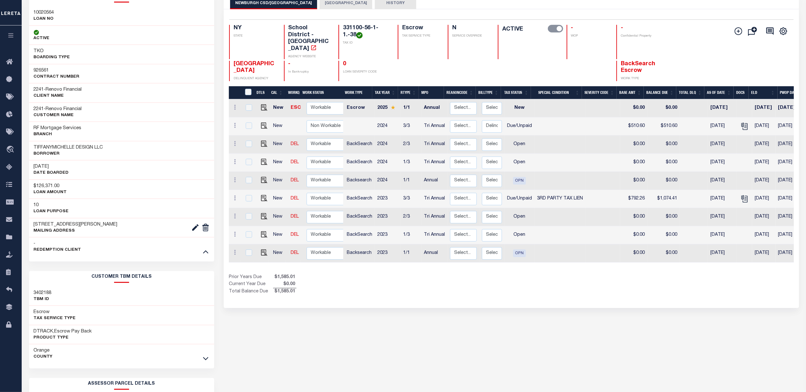
click at [44, 70] on h3 "926561" at bounding box center [57, 71] width 46 height 6
copy h3 "926561"
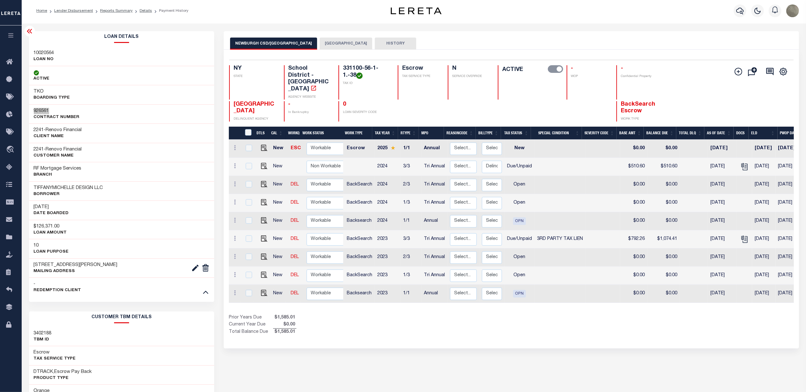
scroll to position [0, 0]
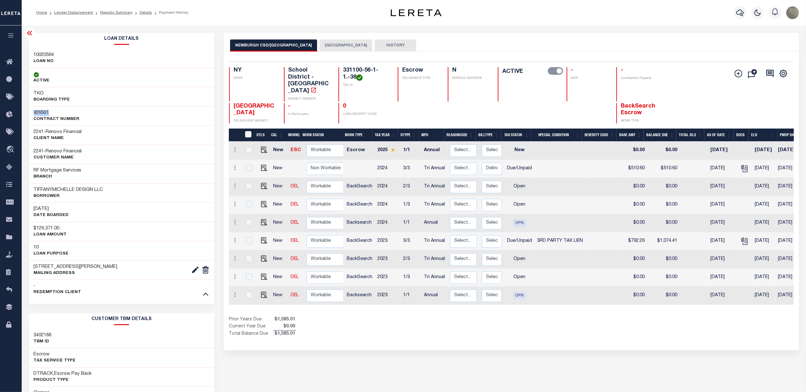
click at [53, 55] on h3 "10020564" at bounding box center [44, 55] width 20 height 6
copy h3 "10020564"
click at [343, 26] on div "Parcel & Loan Loan Details 10020564 LOAN NO ACTIVE TKO BOARDING TYPE 926561" at bounding box center [413, 305] width 779 height 560
drag, startPoint x: 8, startPoint y: 129, endPoint x: 172, endPoint y: 33, distance: 190.3
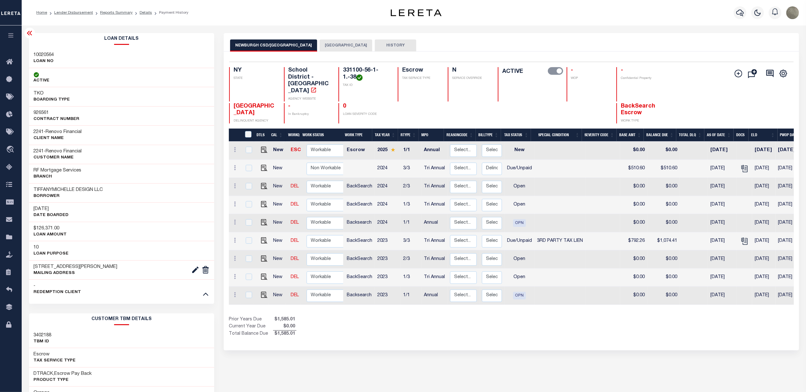
click at [178, 30] on div "Parcel & Loan Loan Details 10020564 LOAN NO ACTIVE TKO BOARDING TYPE 926561" at bounding box center [413, 305] width 779 height 560
click at [311, 88] on icon "" at bounding box center [313, 90] width 5 height 5
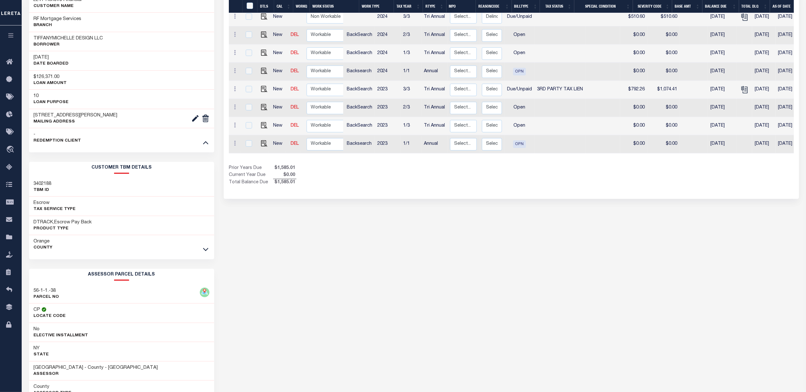
scroll to position [196, 0]
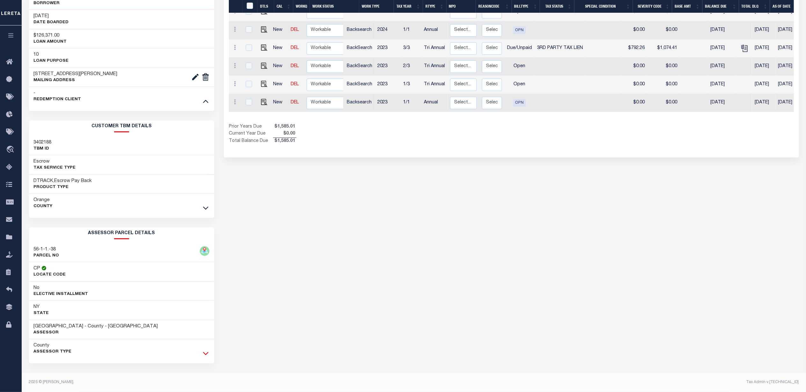
click at [207, 354] on icon at bounding box center [205, 354] width 5 height 3
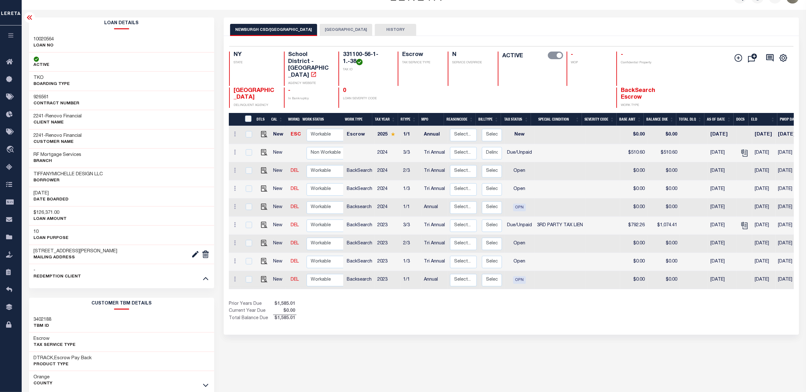
scroll to position [0, 0]
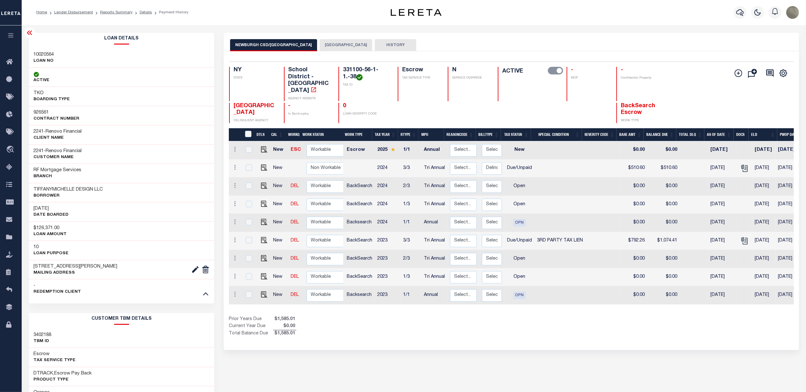
click at [375, 46] on button "HISTORY" at bounding box center [395, 45] width 41 height 12
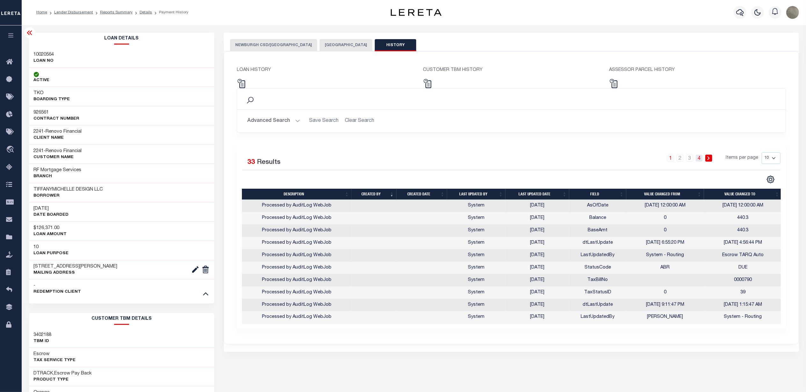
click at [699, 161] on link "4" at bounding box center [698, 158] width 7 height 7
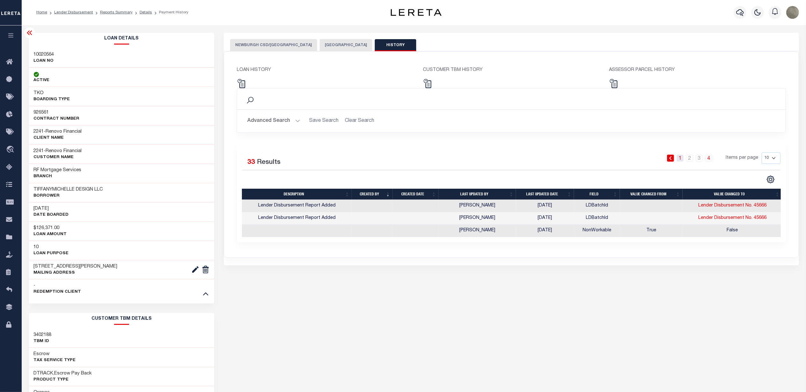
click at [679, 157] on link "1" at bounding box center [679, 158] width 7 height 7
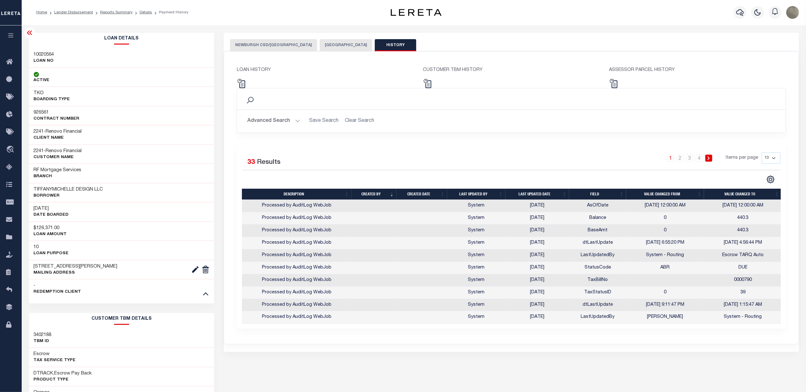
click at [320, 158] on div "Selected 33 Results" at bounding box center [305, 162] width 127 height 18
click at [28, 31] on icon at bounding box center [30, 33] width 8 height 8
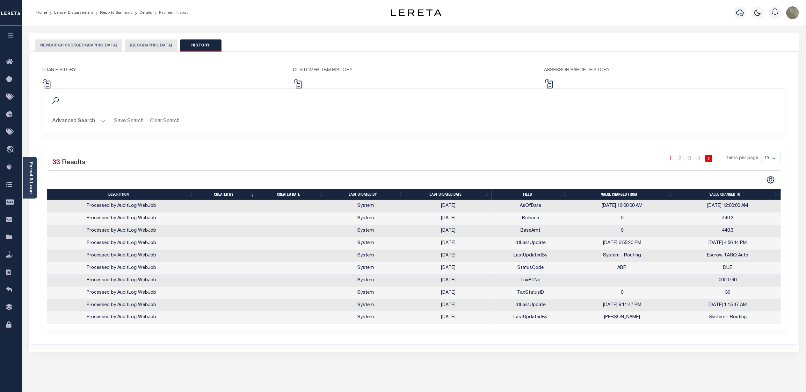
scroll to position [3, 0]
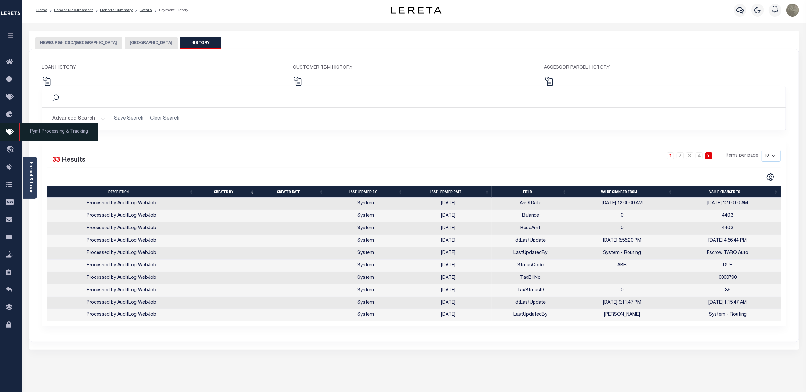
click at [8, 136] on icon at bounding box center [11, 132] width 10 height 8
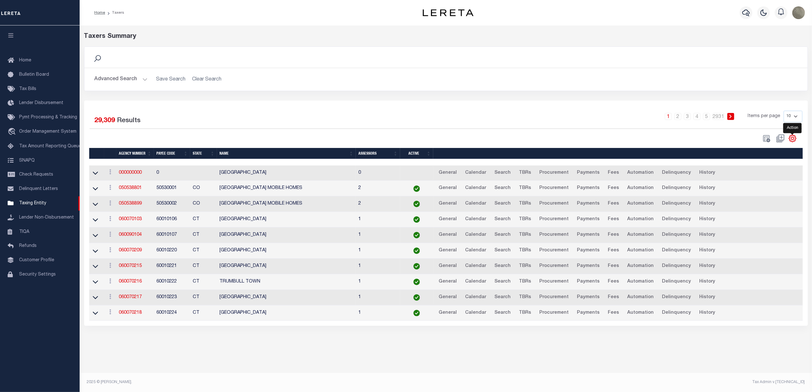
click at [794, 137] on icon "" at bounding box center [792, 138] width 7 height 7
click at [765, 187] on span "Show Filter" at bounding box center [754, 186] width 24 height 4
select select
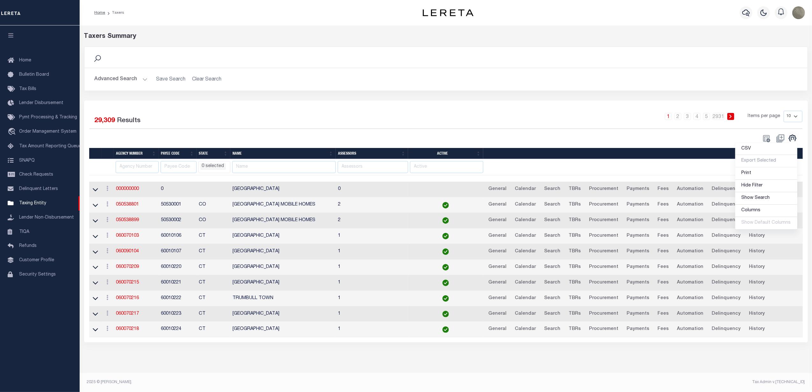
click at [372, 131] on div "Selected 29,309 Results 1 2 3 4 5 … 2931 Items per page 10 25 50 100" at bounding box center [445, 127] width 723 height 32
click at [271, 166] on input "text" at bounding box center [284, 167] width 104 height 12
type input "[GEOGRAPHIC_DATA]"
select select
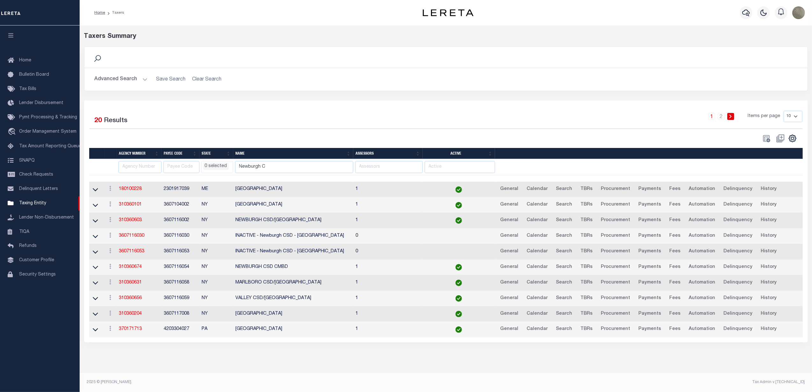
type input "Newburgh C"
select select
type input "Newburgh CSD"
select select
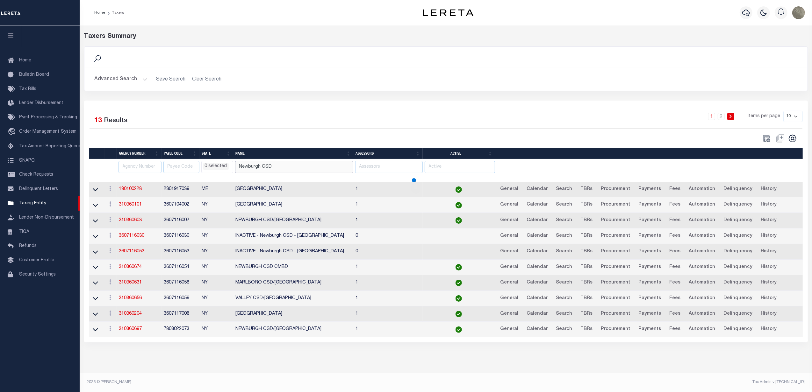
select select
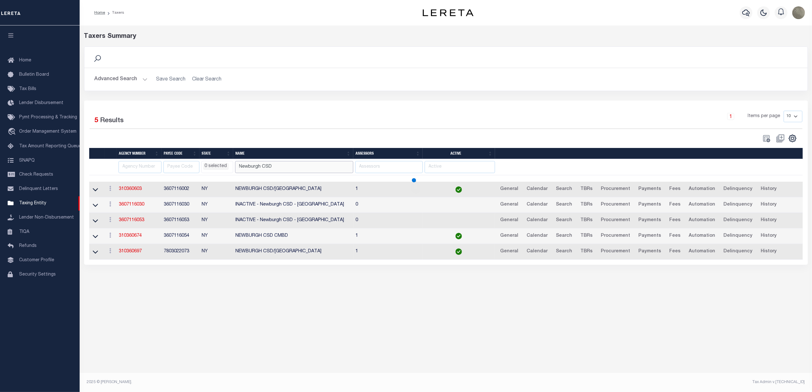
select select
drag, startPoint x: 125, startPoint y: 194, endPoint x: 120, endPoint y: 193, distance: 5.3
drag, startPoint x: 258, startPoint y: 149, endPoint x: 273, endPoint y: 128, distance: 26.1
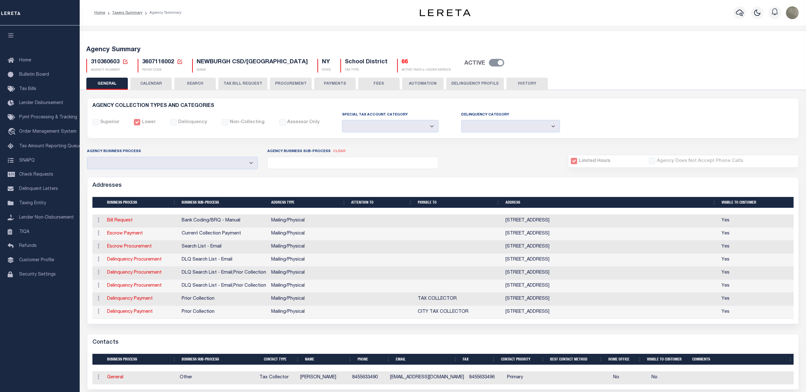
select select
click at [98, 57] on div "310360603 Agency Number Edit Cancel Ok" at bounding box center [443, 63] width 723 height 19
drag, startPoint x: 150, startPoint y: 261, endPoint x: 151, endPoint y: 267, distance: 5.8
click at [150, 261] on link "Delinquency Procurement" at bounding box center [134, 260] width 54 height 4
select select "1"
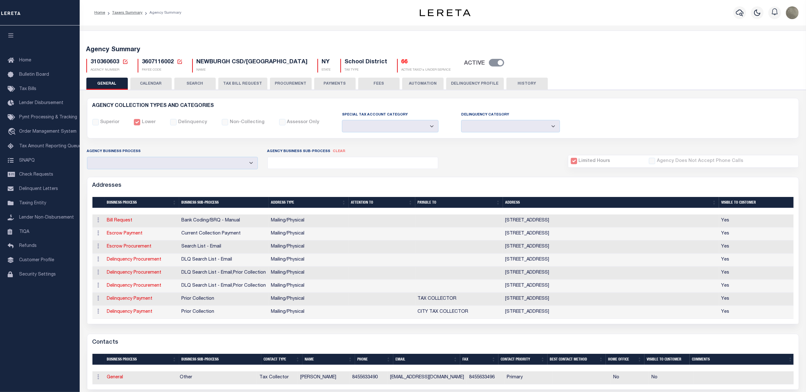
checkbox input "false"
select select
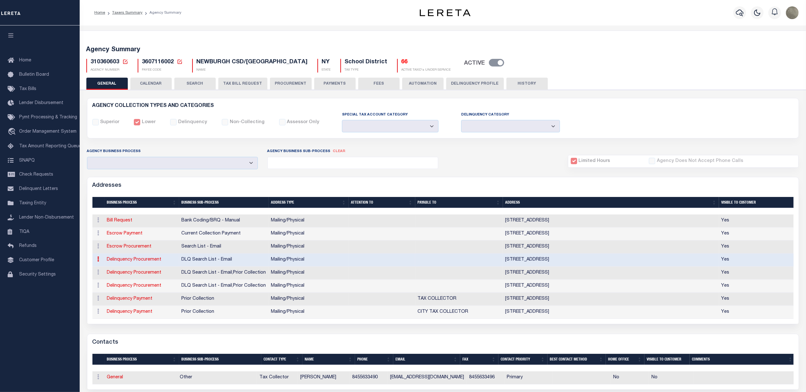
type input "83 BROADWAY"
type input "NEWBURGH"
select select "NY"
type input "12550-5617"
select select "5"
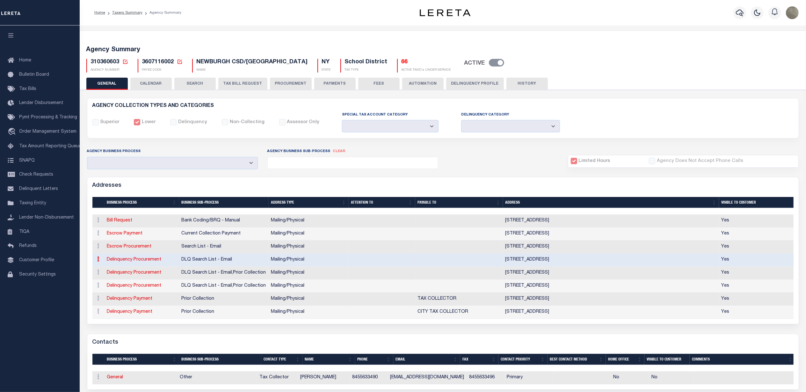
checkbox input "true"
select select "4"
select select
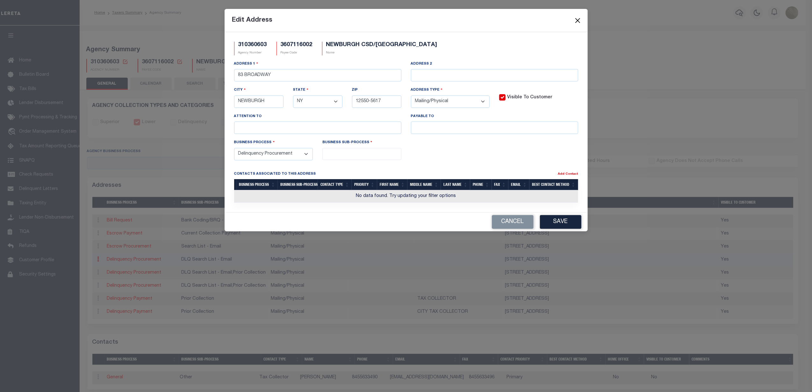
click at [577, 21] on button "Close" at bounding box center [577, 20] width 8 height 8
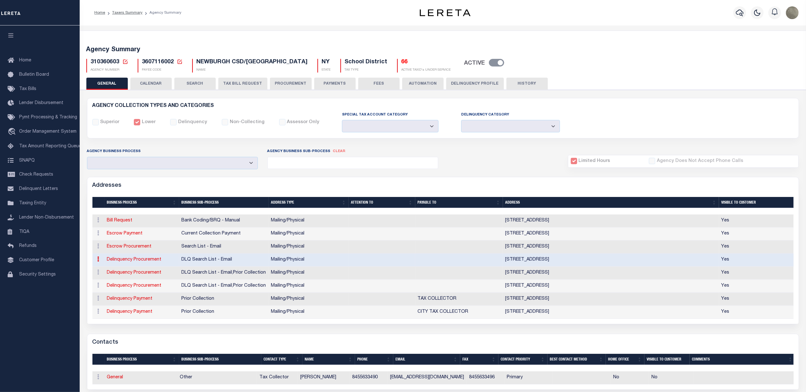
click at [408, 180] on div "Addresses" at bounding box center [442, 184] width 711 height 15
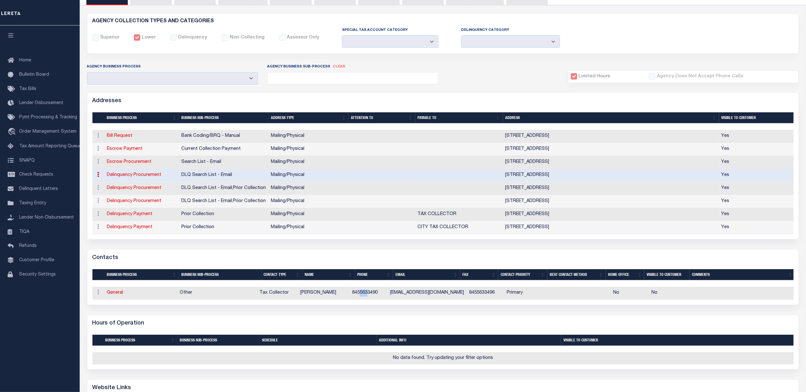
drag, startPoint x: 365, startPoint y: 295, endPoint x: 371, endPoint y: 294, distance: 6.7
click at [371, 294] on td "8455633490" at bounding box center [368, 293] width 38 height 13
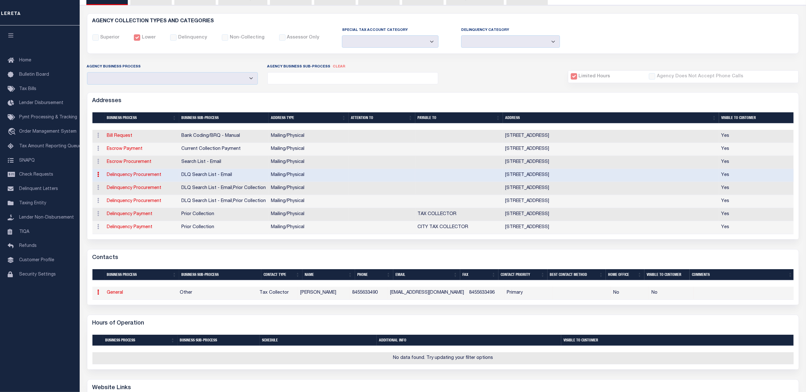
click at [366, 251] on div "Contacts 1 Selected 1 Result" at bounding box center [443, 277] width 712 height 56
click at [335, 102] on div "Addresses" at bounding box center [442, 100] width 711 height 15
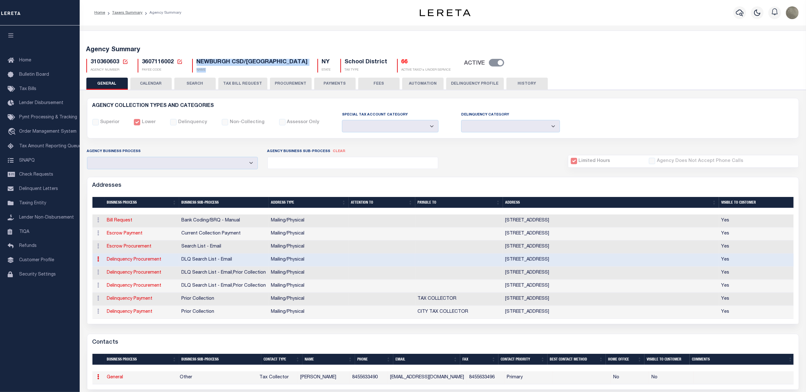
drag, startPoint x: 196, startPoint y: 60, endPoint x: 300, endPoint y: 59, distance: 104.2
click at [300, 59] on div "310360603 Agency Number Edit Cancel Ok" at bounding box center [443, 63] width 723 height 19
click at [294, 60] on span "NEWBURGH CSD/[GEOGRAPHIC_DATA]" at bounding box center [252, 62] width 111 height 6
drag, startPoint x: 293, startPoint y: 60, endPoint x: 222, endPoint y: 61, distance: 71.7
click at [227, 61] on span "NEWBURGH CSD/[GEOGRAPHIC_DATA]" at bounding box center [252, 62] width 111 height 6
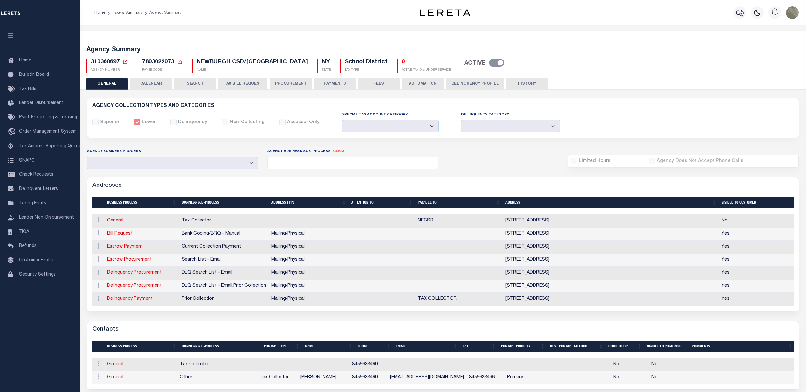
select select
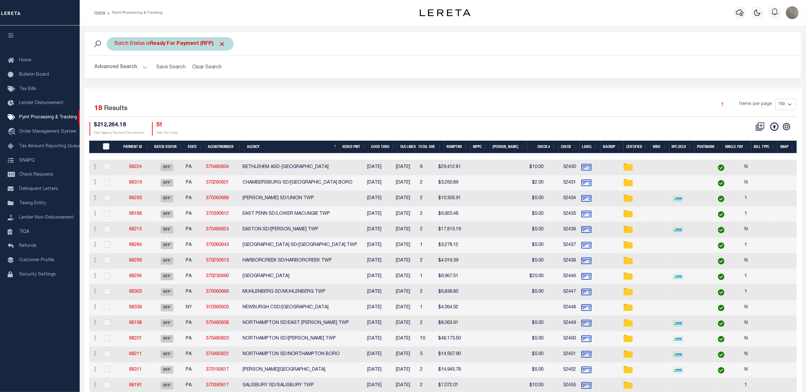
click at [164, 40] on div "Batch Status is Ready For Payment (RFP)" at bounding box center [170, 43] width 127 height 13
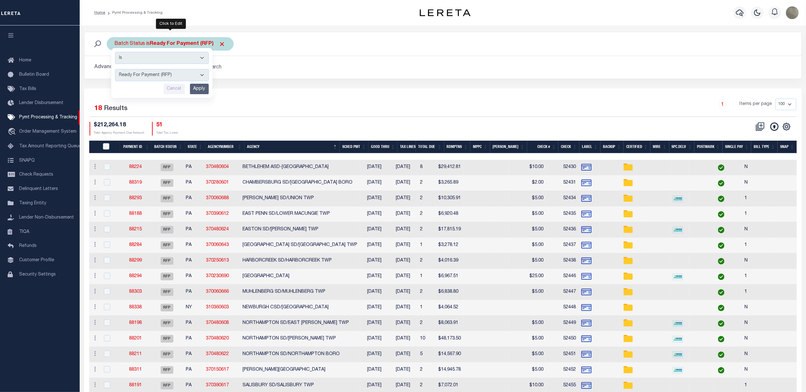
click at [135, 76] on select "Awaiting Funds (AWF) Cleared and Complete (CAC) New Check Needed (NCN) Payment …" at bounding box center [162, 75] width 94 height 12
select select "SNT"
click at [115, 69] on select "Awaiting Funds (AWF) Cleared and Complete (CAC) New Check Needed (NCN) Payment …" at bounding box center [162, 75] width 94 height 12
click at [198, 87] on input "Apply" at bounding box center [199, 89] width 19 height 11
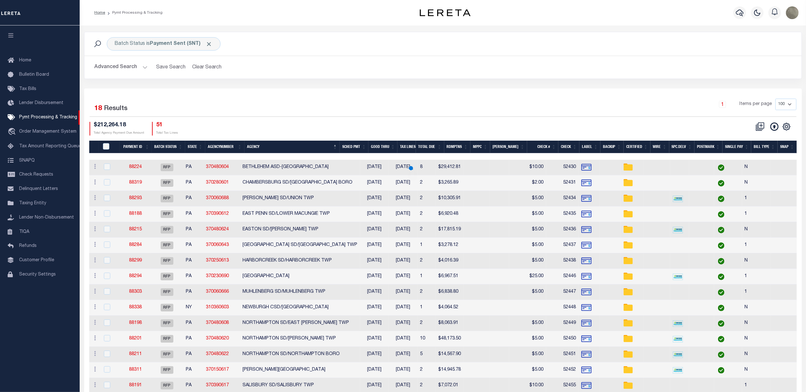
select select
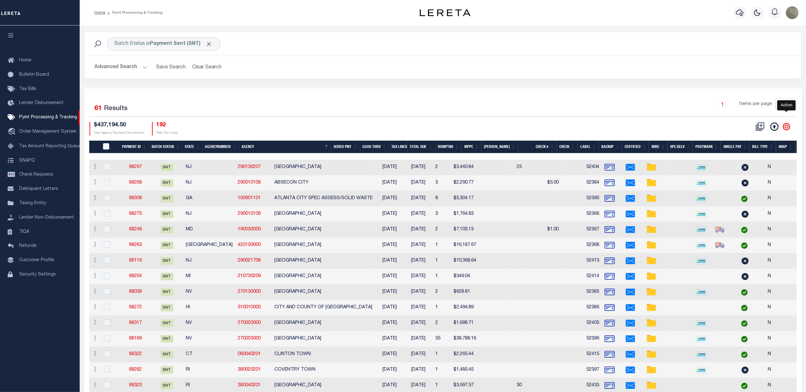
click at [785, 127] on icon "" at bounding box center [786, 126] width 3 height 3
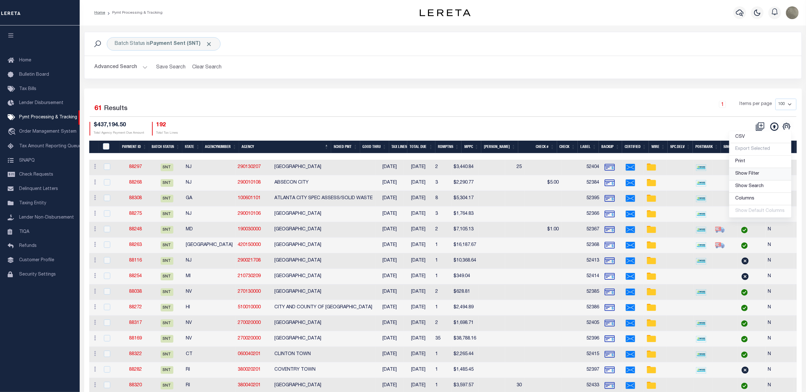
drag, startPoint x: 758, startPoint y: 174, endPoint x: 464, endPoint y: 96, distance: 303.3
click at [758, 174] on span "Show Filter" at bounding box center [747, 174] width 24 height 4
select select
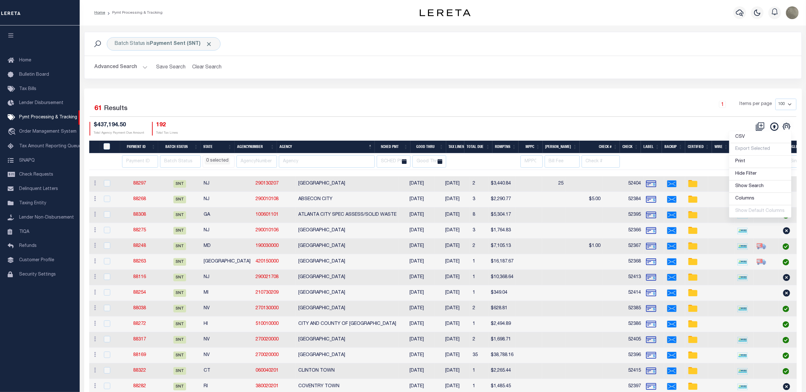
click at [293, 165] on input "text" at bounding box center [327, 161] width 96 height 12
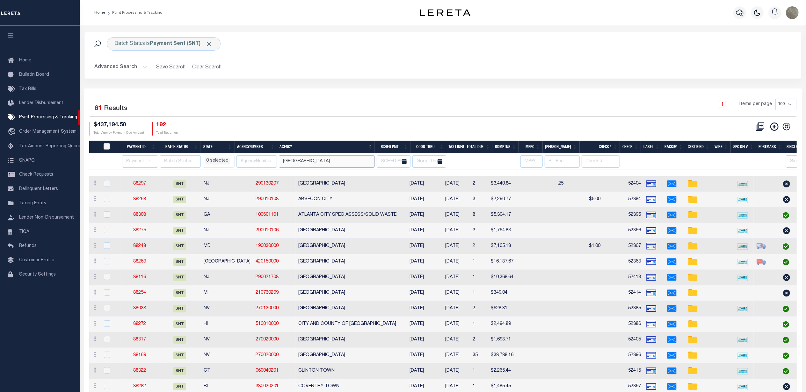
type input "[GEOGRAPHIC_DATA]"
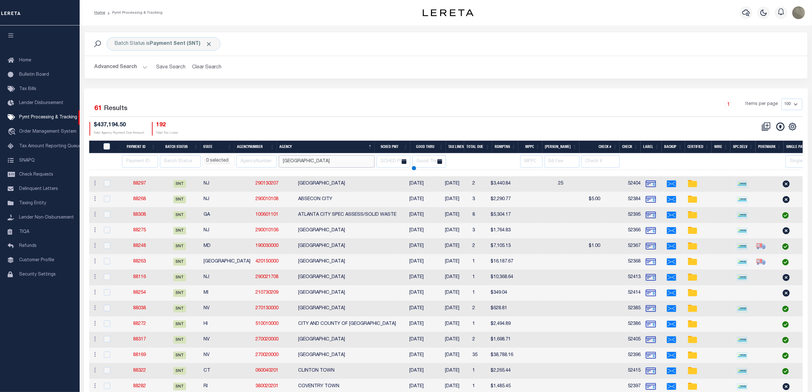
select select
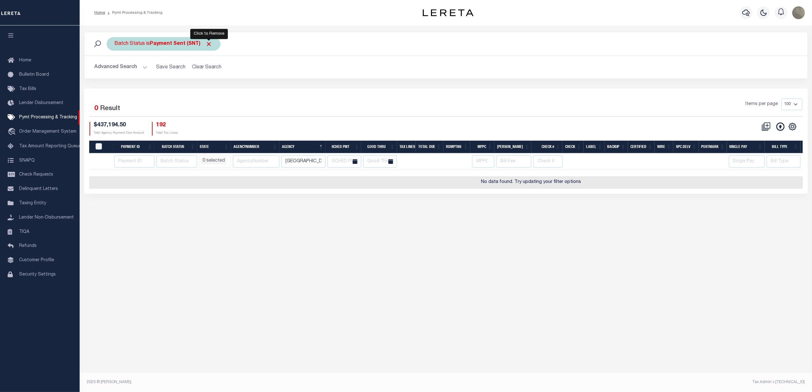
click at [208, 43] on span "Click to Remove" at bounding box center [209, 44] width 7 height 7
click at [318, 117] on div "Items per page 100 200 500 1000" at bounding box center [536, 108] width 542 height 18
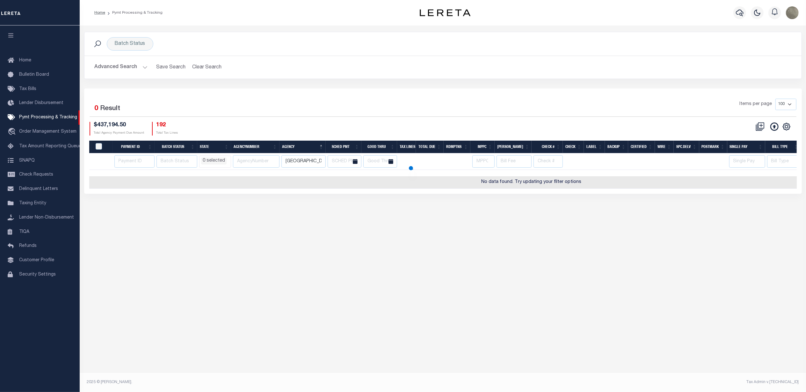
select select
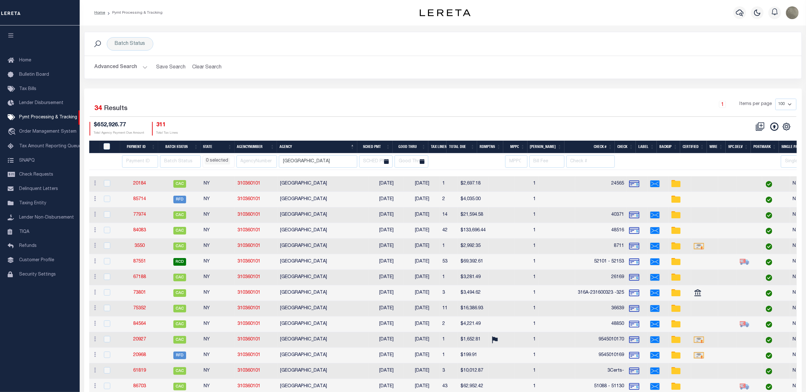
click at [378, 146] on th "SCHED PMT" at bounding box center [375, 147] width 36 height 13
select select
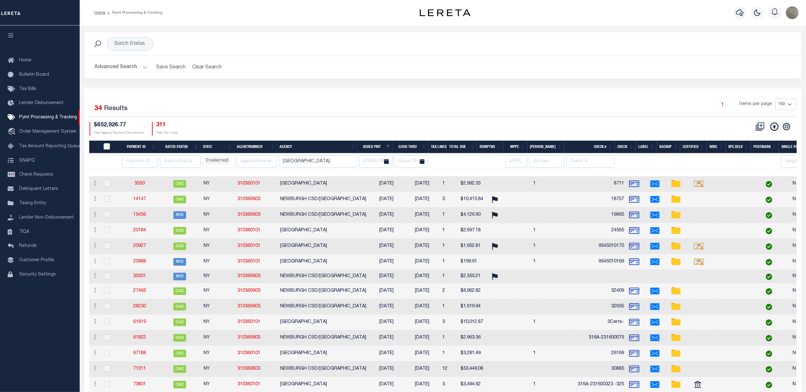
click at [378, 146] on th "SCHED PMT" at bounding box center [375, 147] width 36 height 13
select select
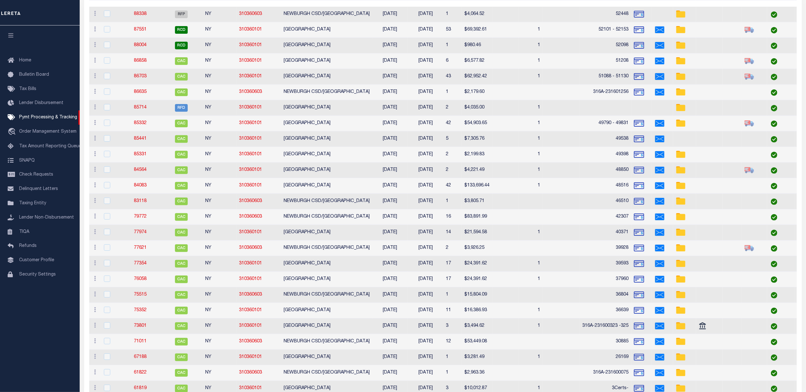
select select
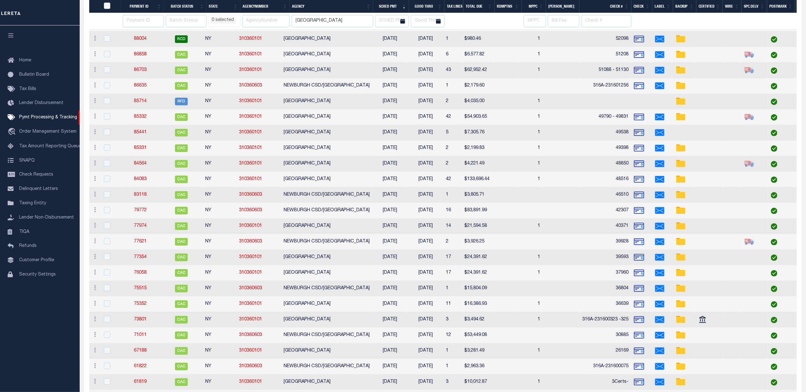
select select
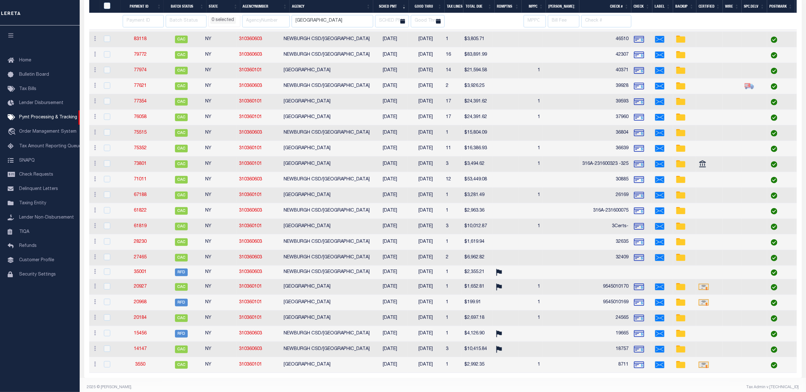
select select
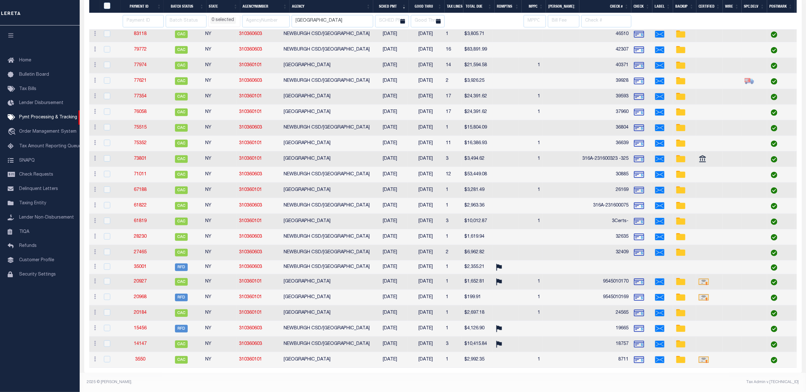
select select
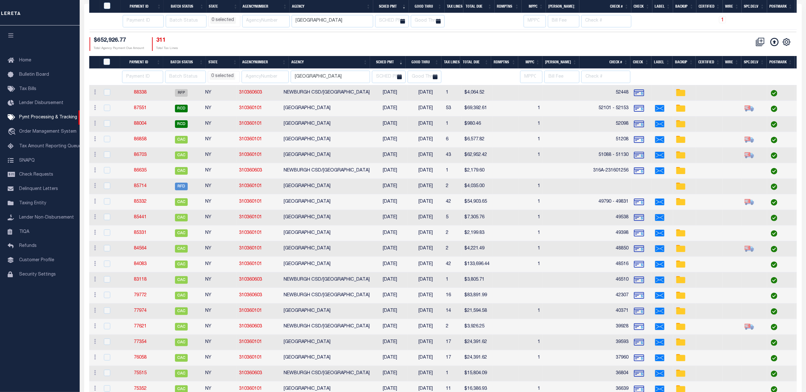
select select
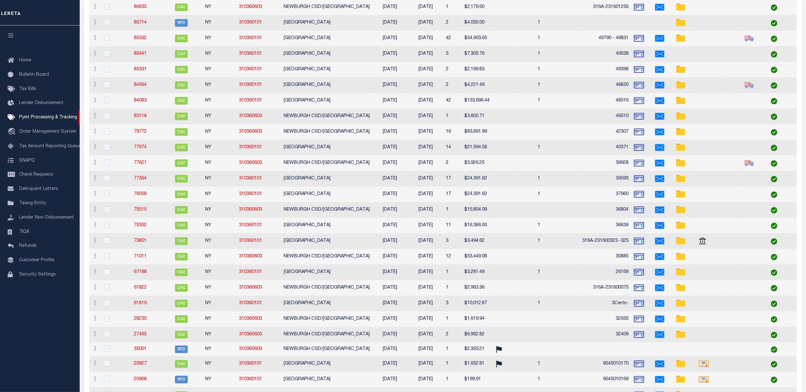
select select
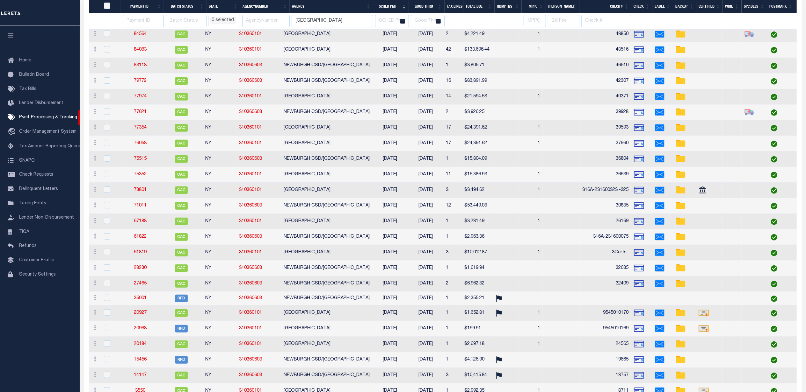
select select
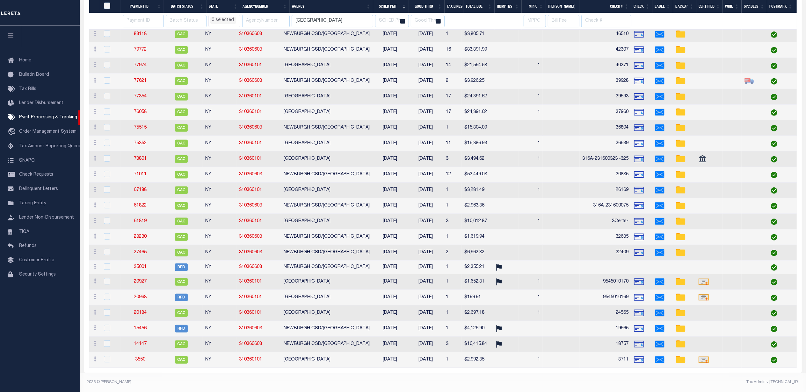
select select
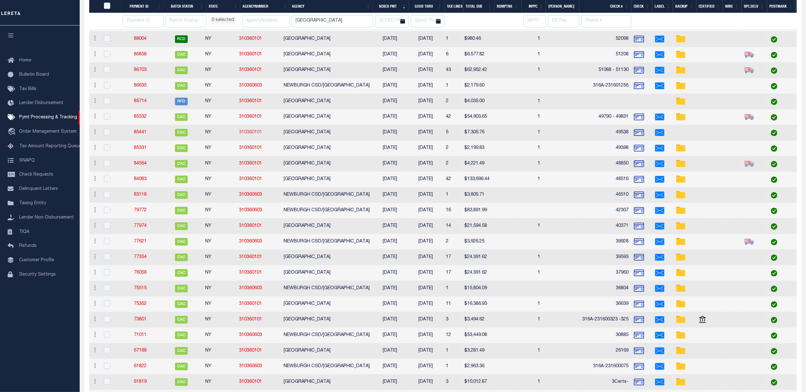
select select
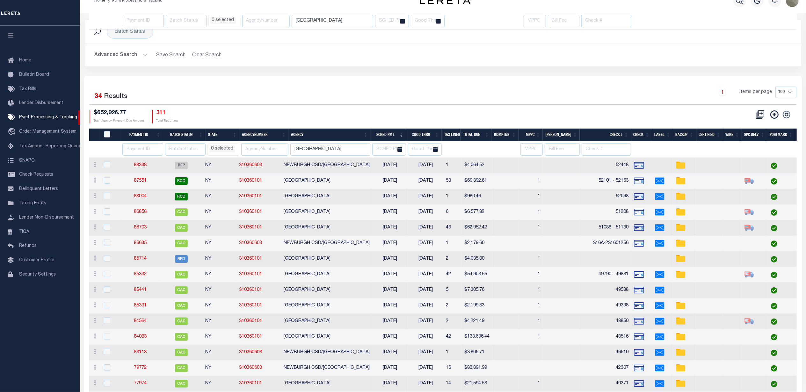
select select
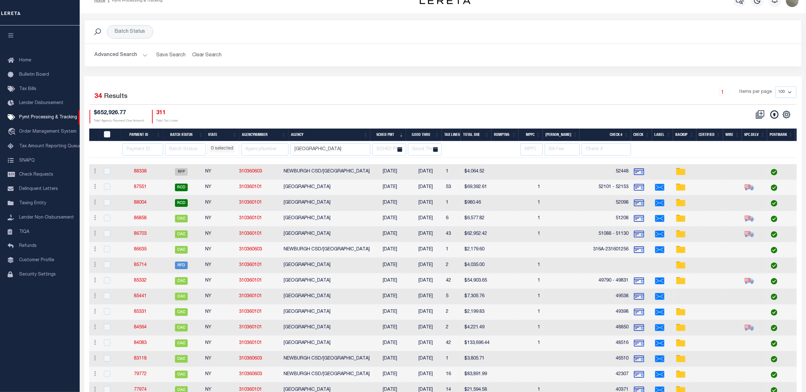
scroll to position [0, 0]
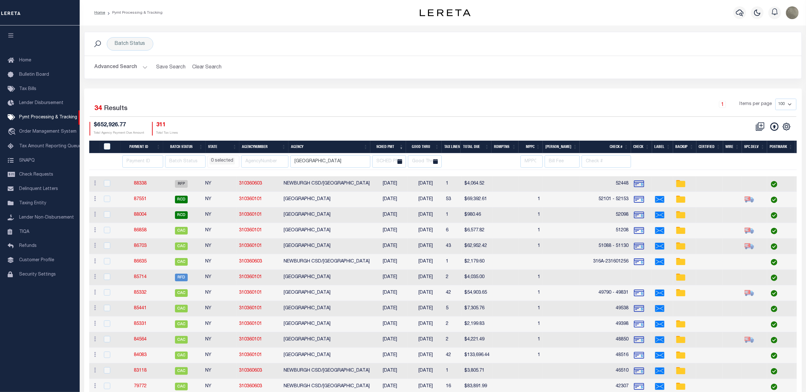
click at [258, 148] on th "AgencyNumber" at bounding box center [263, 147] width 49 height 13
select select
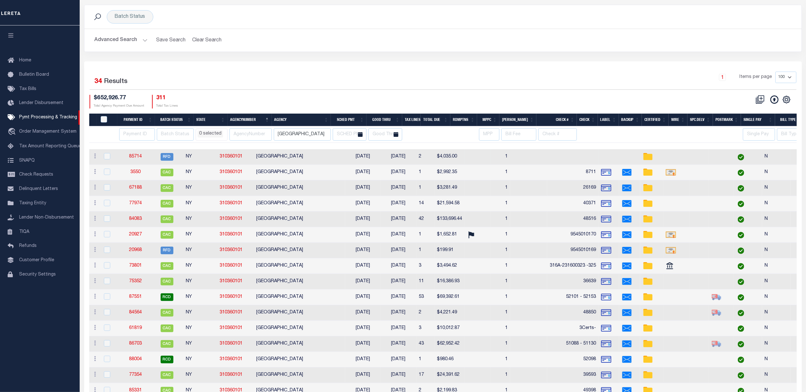
select select
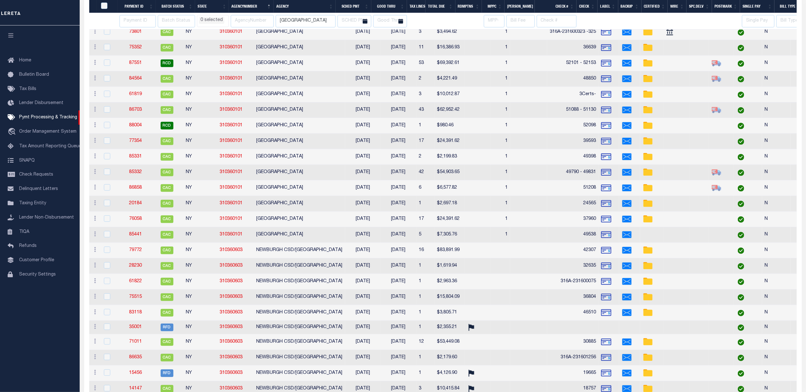
select select
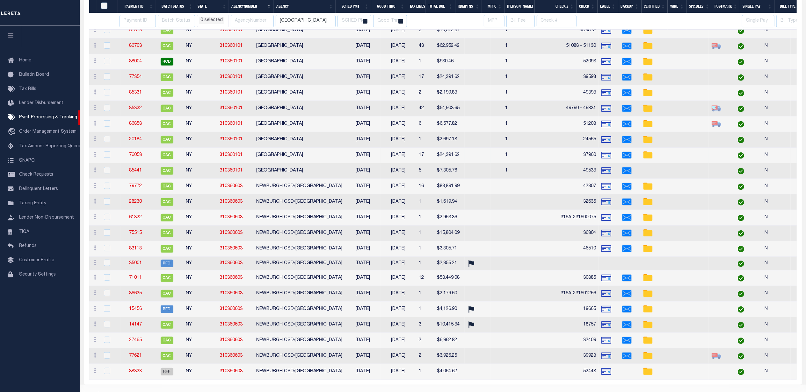
select select
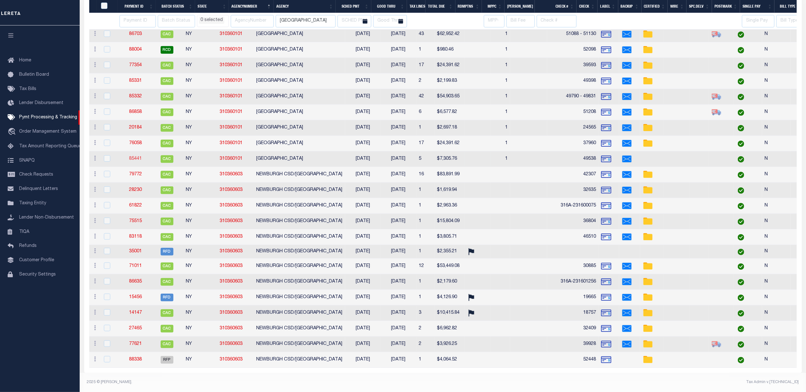
click at [130, 157] on link "85441" at bounding box center [135, 159] width 13 height 4
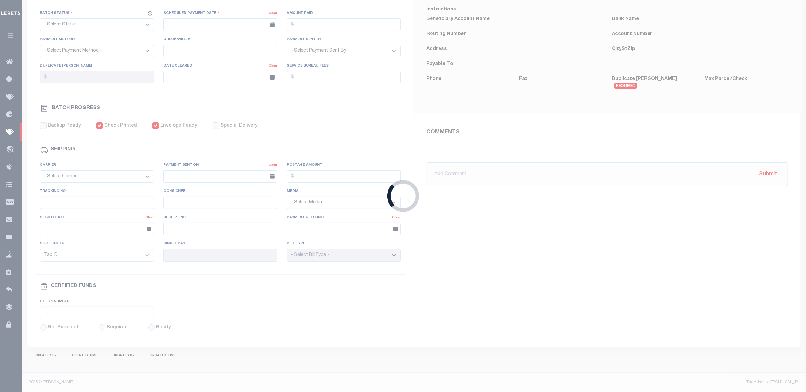
select select "CAC"
type input "[DATE]"
type input "$7,305.76"
type input "49538"
checkbox input "true"
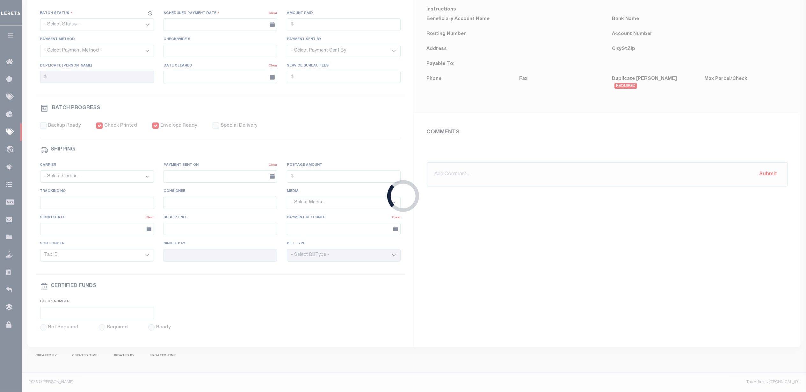
checkbox input "true"
select select "FDX"
type input "[DATE]"
type input "$23.03"
type input "880090455027"
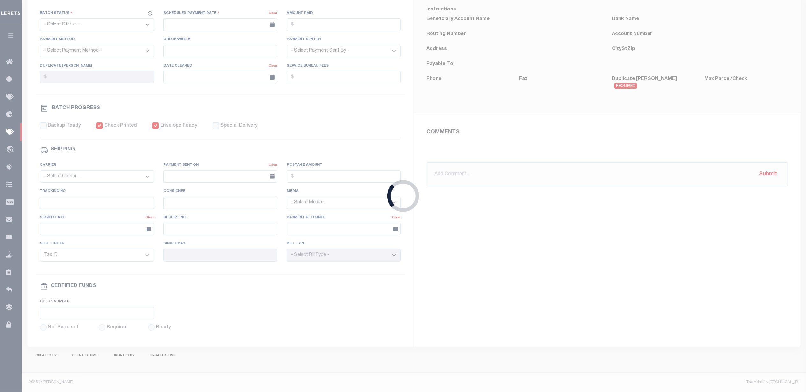
type input "N"
radio input "true"
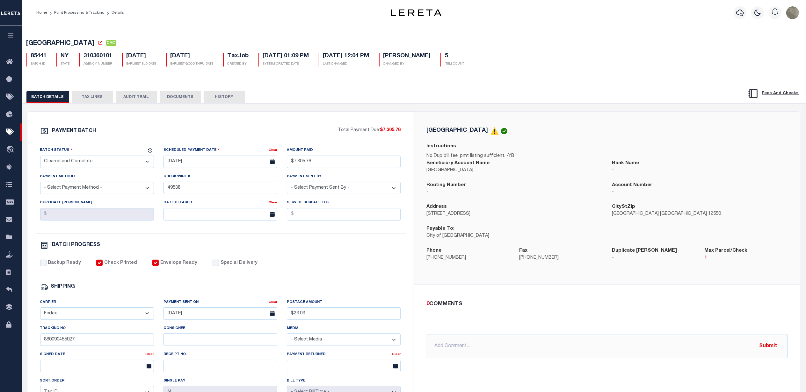
click at [326, 116] on div "PAYMENT BATCH Total Payment Due: $7,305.76 Batch Status" at bounding box center [220, 298] width 386 height 373
select select
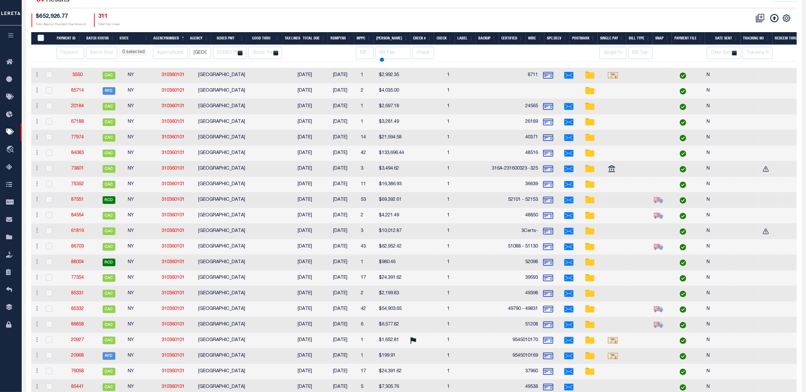
scroll to position [149, 0]
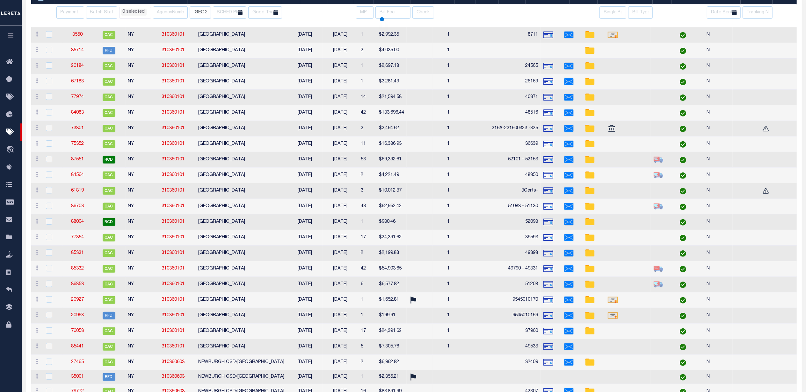
select select
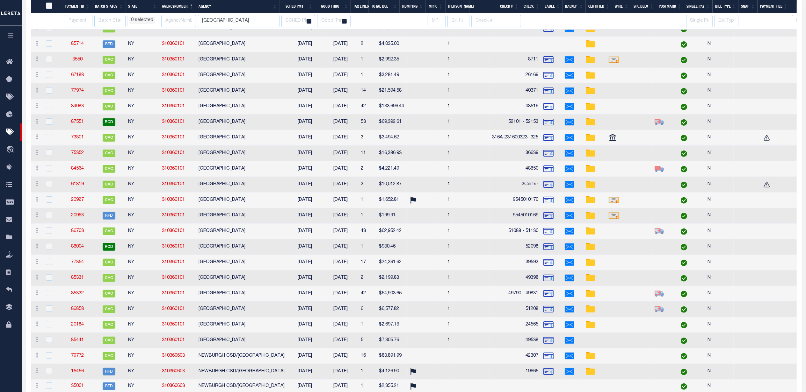
select select
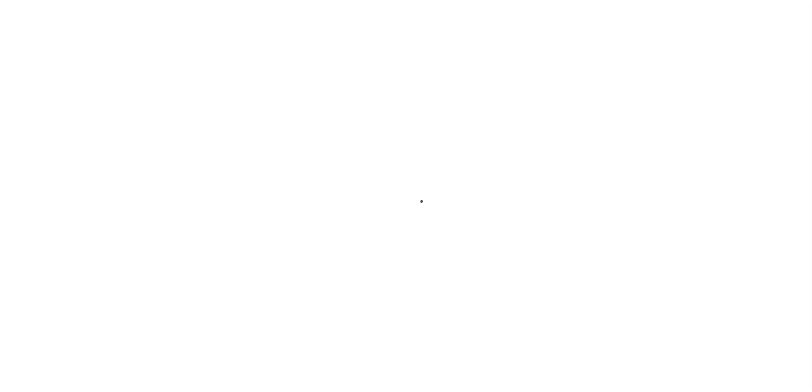
select select
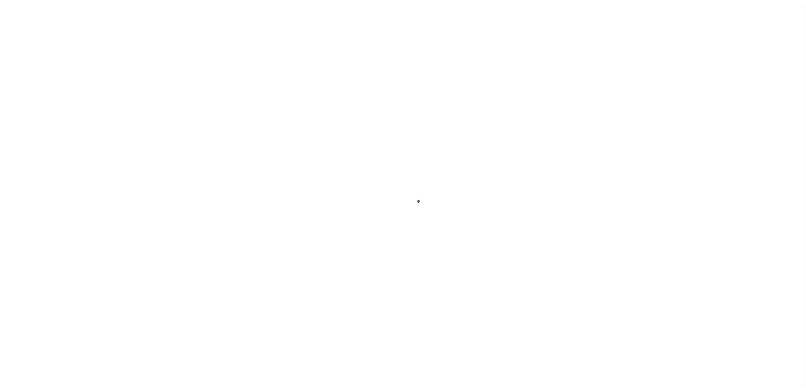
select select
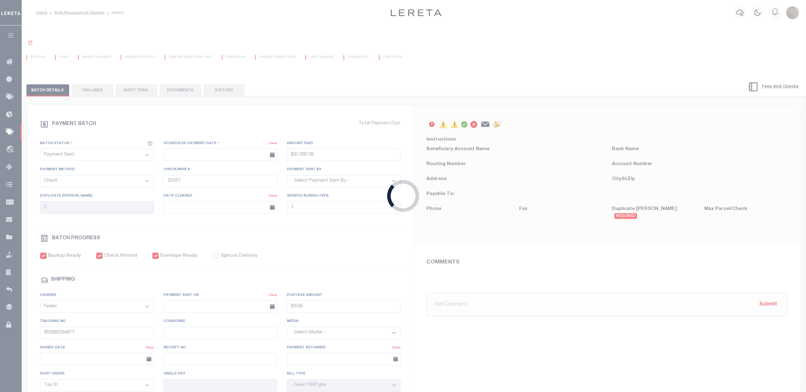
type input "[DATE]"
type input "$31,092.06"
type input "[DATE]"
type input "$9.65"
type input "N"
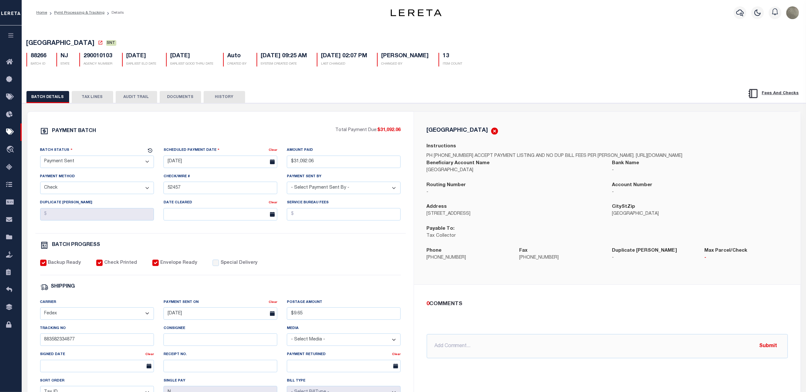
drag, startPoint x: 320, startPoint y: 130, endPoint x: 321, endPoint y: 127, distance: 3.2
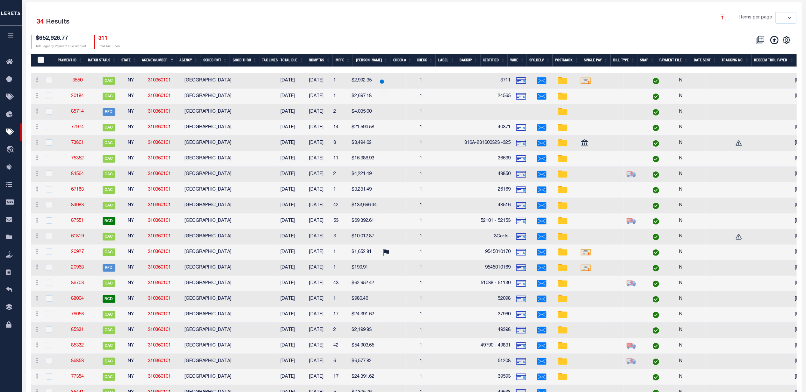
scroll to position [94, 0]
